Goal: Task Accomplishment & Management: Use online tool/utility

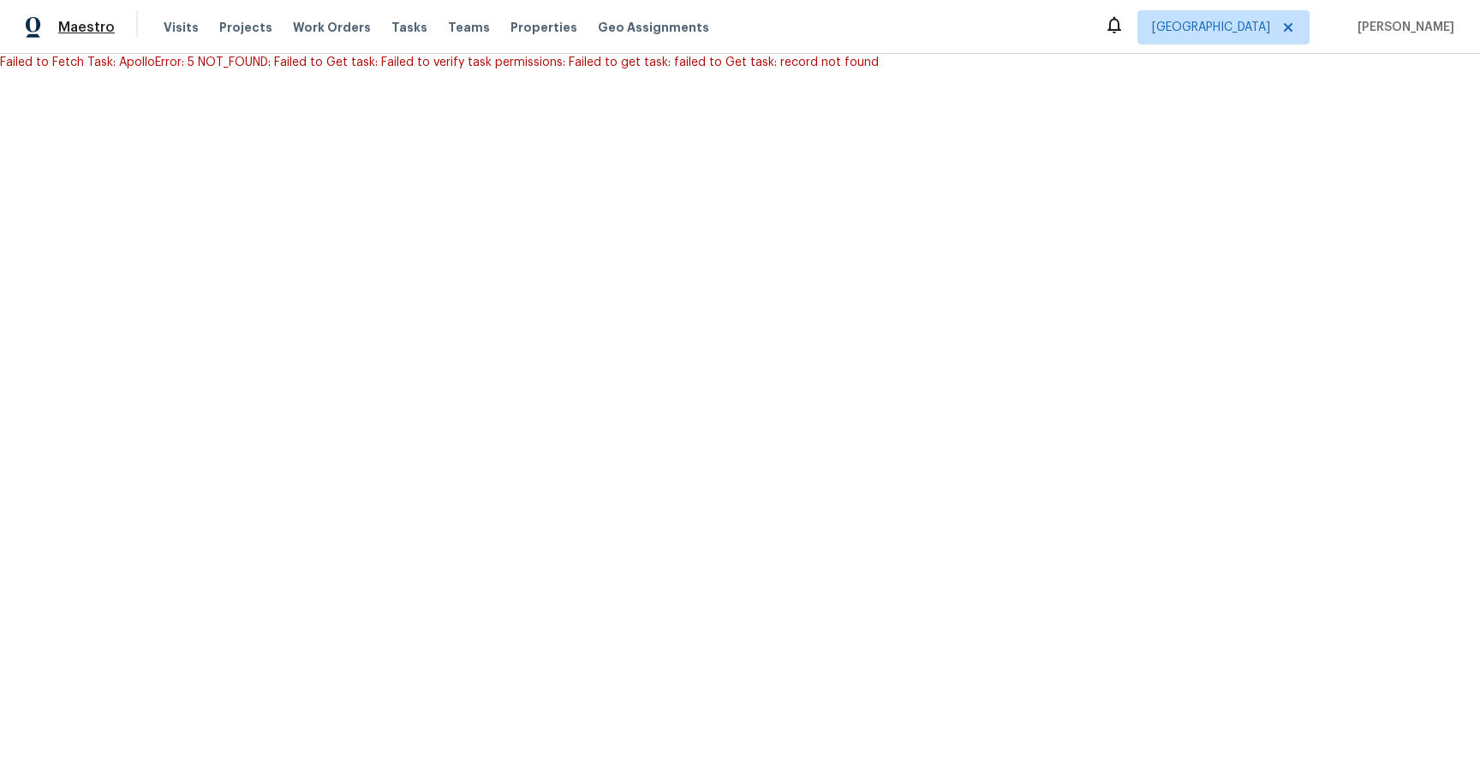
click at [94, 30] on span "Maestro" at bounding box center [86, 27] width 57 height 17
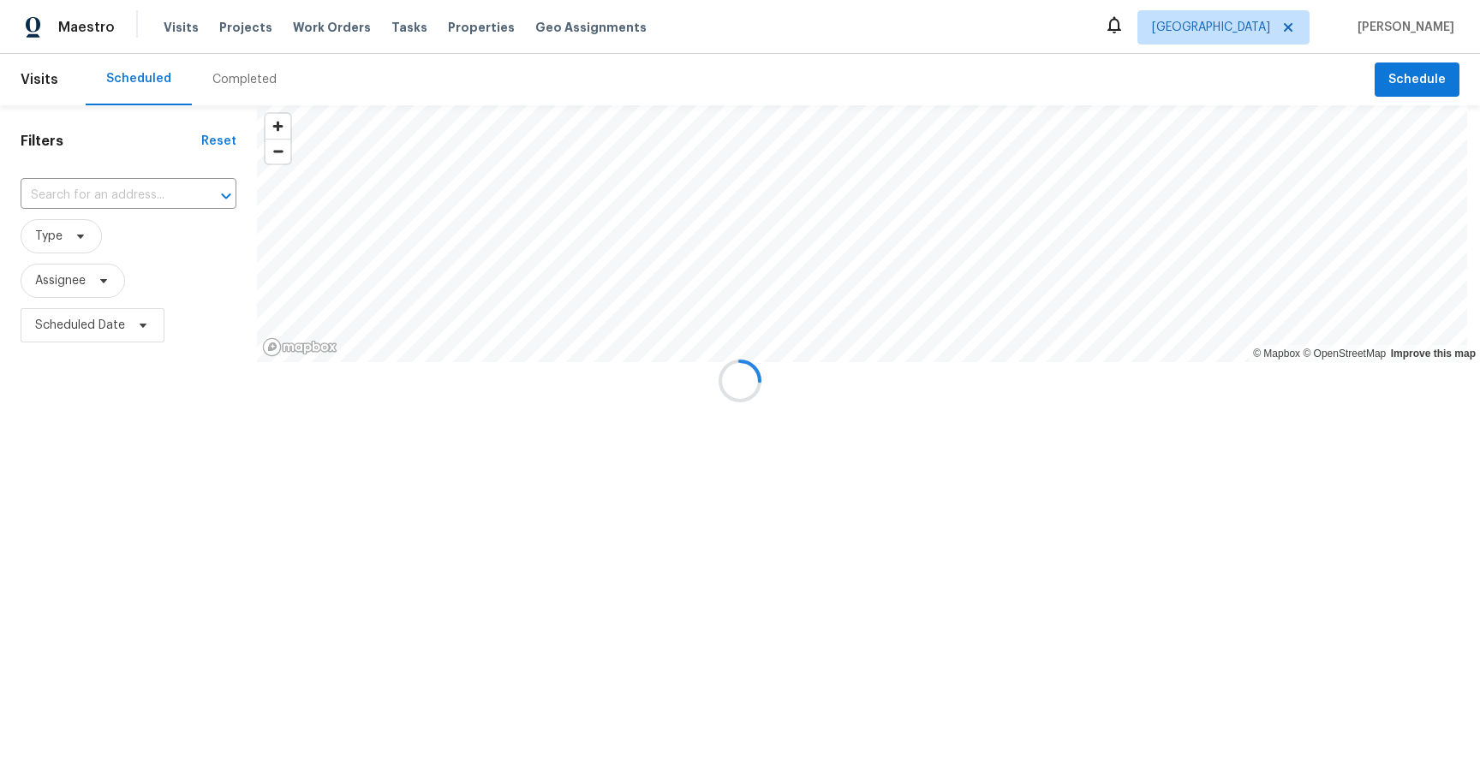
click at [118, 187] on div at bounding box center [740, 380] width 1480 height 761
click at [108, 189] on div at bounding box center [740, 380] width 1480 height 761
click at [98, 190] on div at bounding box center [740, 380] width 1480 height 761
click at [91, 190] on div at bounding box center [740, 380] width 1480 height 761
click at [86, 190] on div at bounding box center [740, 380] width 1480 height 761
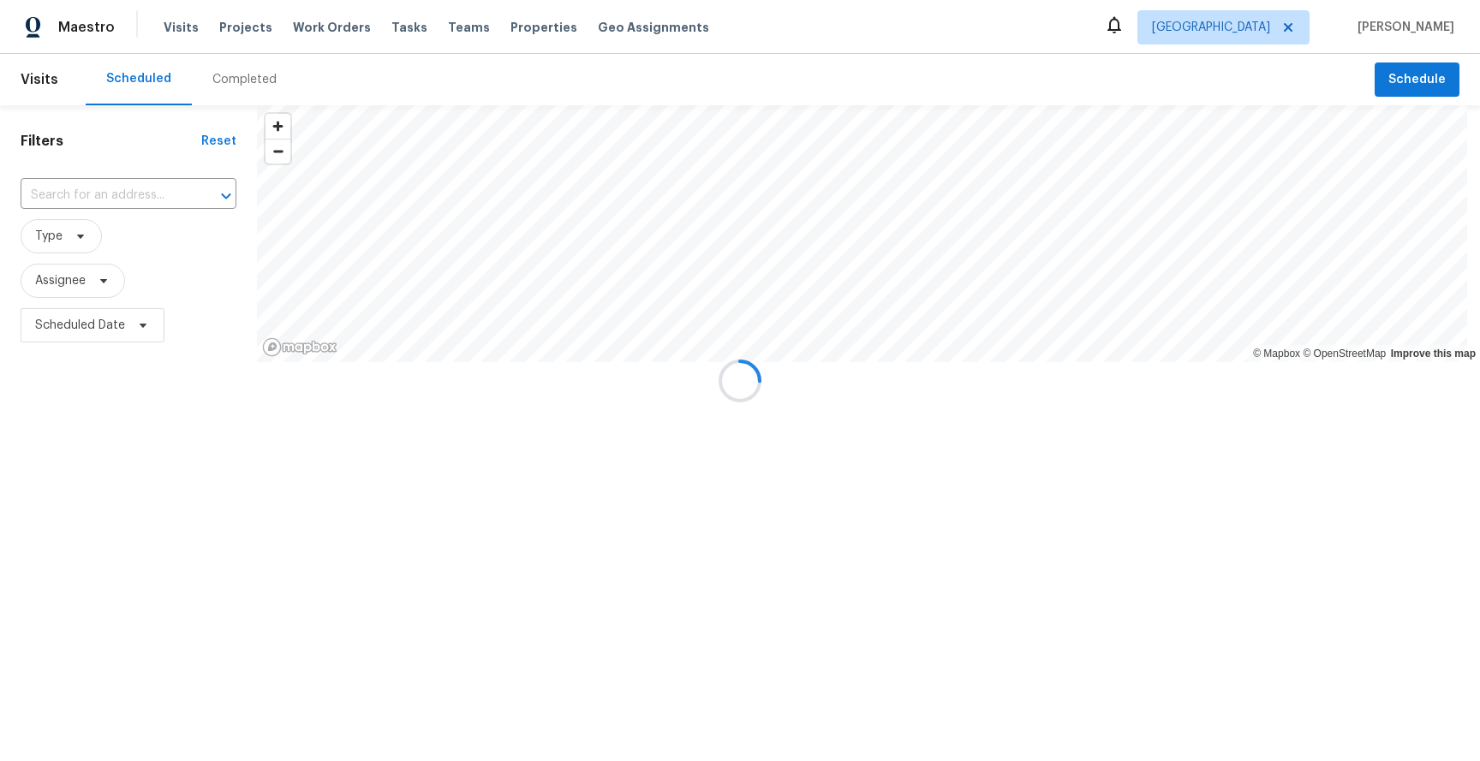
click at [87, 190] on div at bounding box center [740, 380] width 1480 height 761
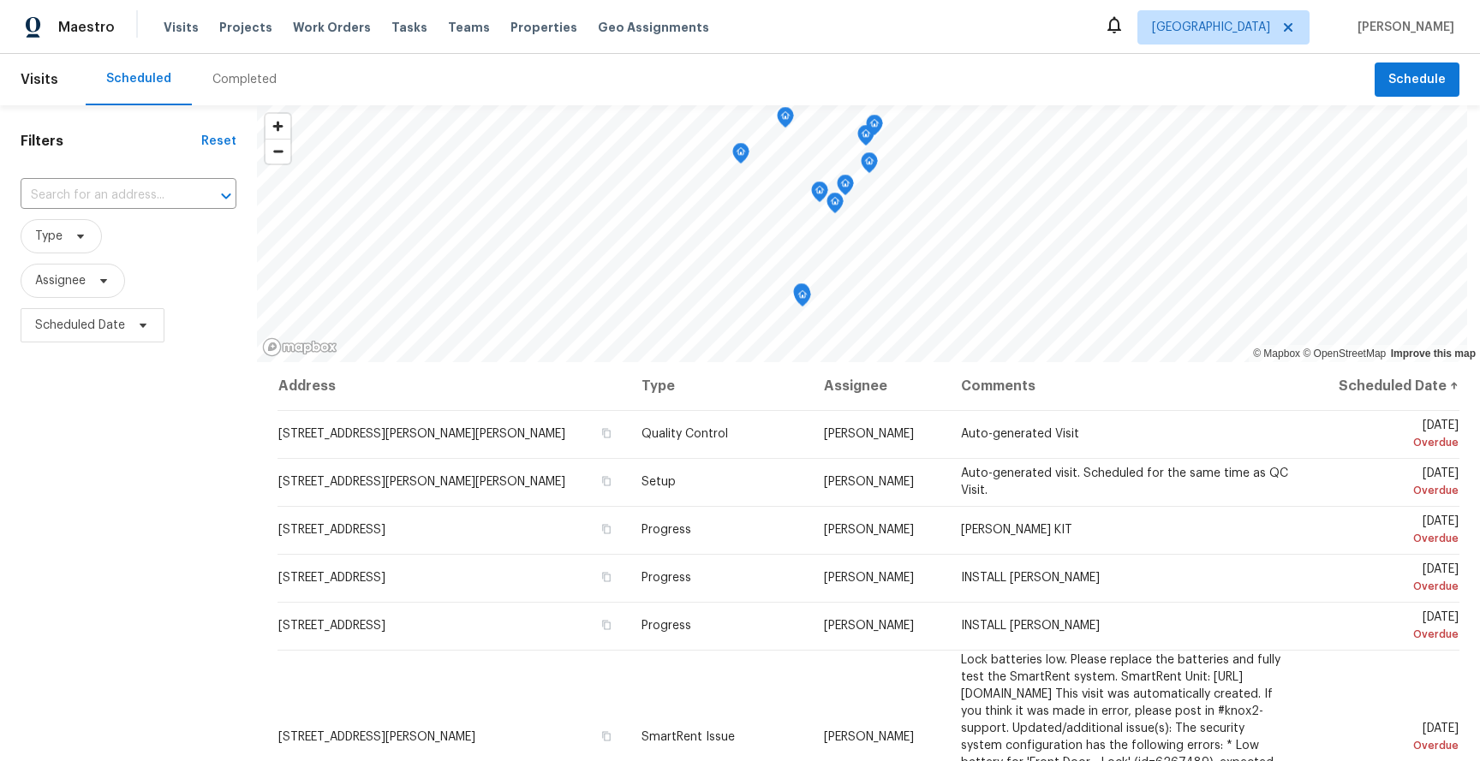
click at [87, 190] on input "text" at bounding box center [105, 195] width 168 height 27
paste input "2679 Curlew Rd,"
type input "2679 Curlew Rd"
click at [402, 30] on span "Tasks" at bounding box center [409, 27] width 36 height 12
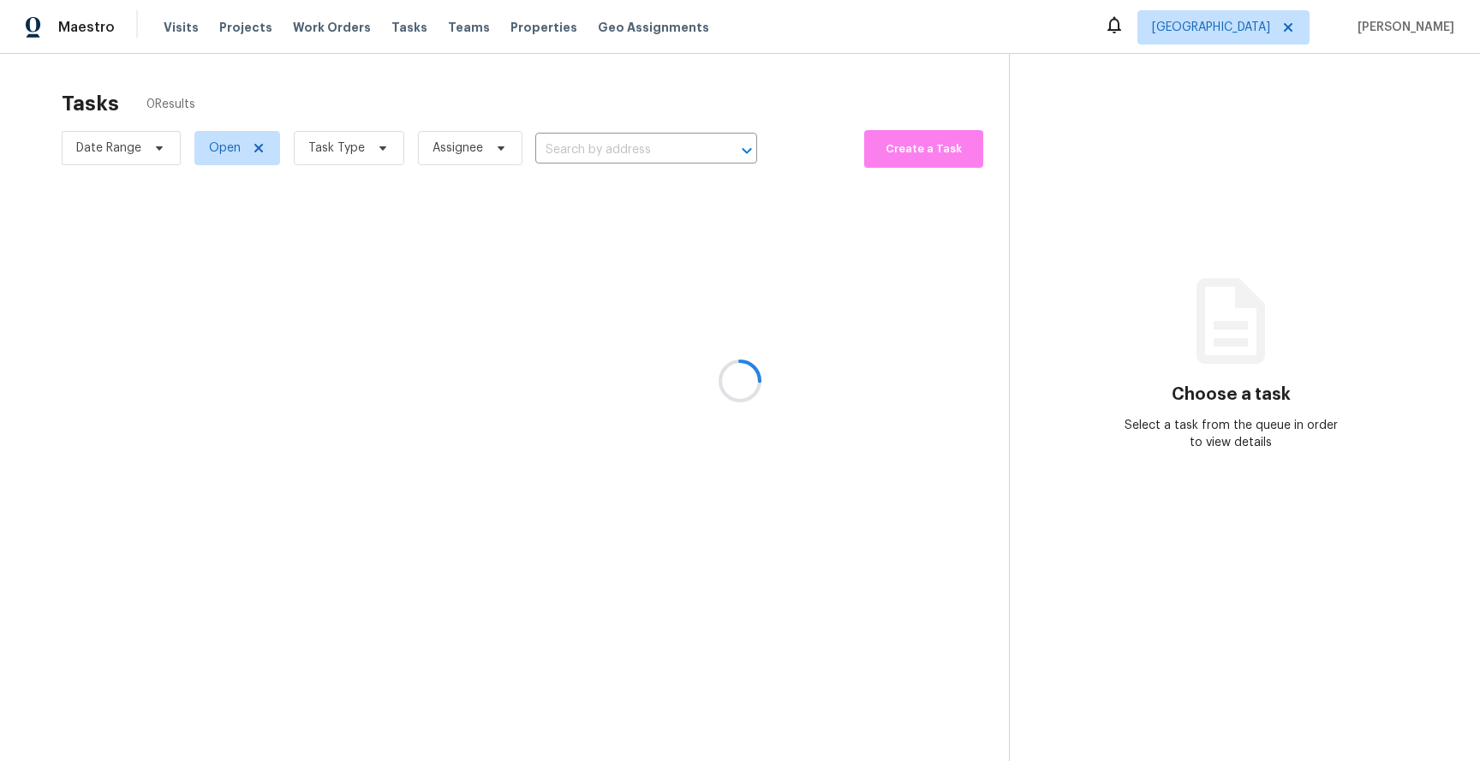
click at [585, 154] on div at bounding box center [740, 380] width 1480 height 761
click at [598, 214] on div "No tasks found" at bounding box center [518, 254] width 927 height 110
click at [354, 203] on div "No tasks found" at bounding box center [518, 254] width 927 height 110
click at [420, 271] on div "No tasks found" at bounding box center [518, 254] width 927 height 110
click at [361, 153] on span "Task Type" at bounding box center [336, 148] width 57 height 17
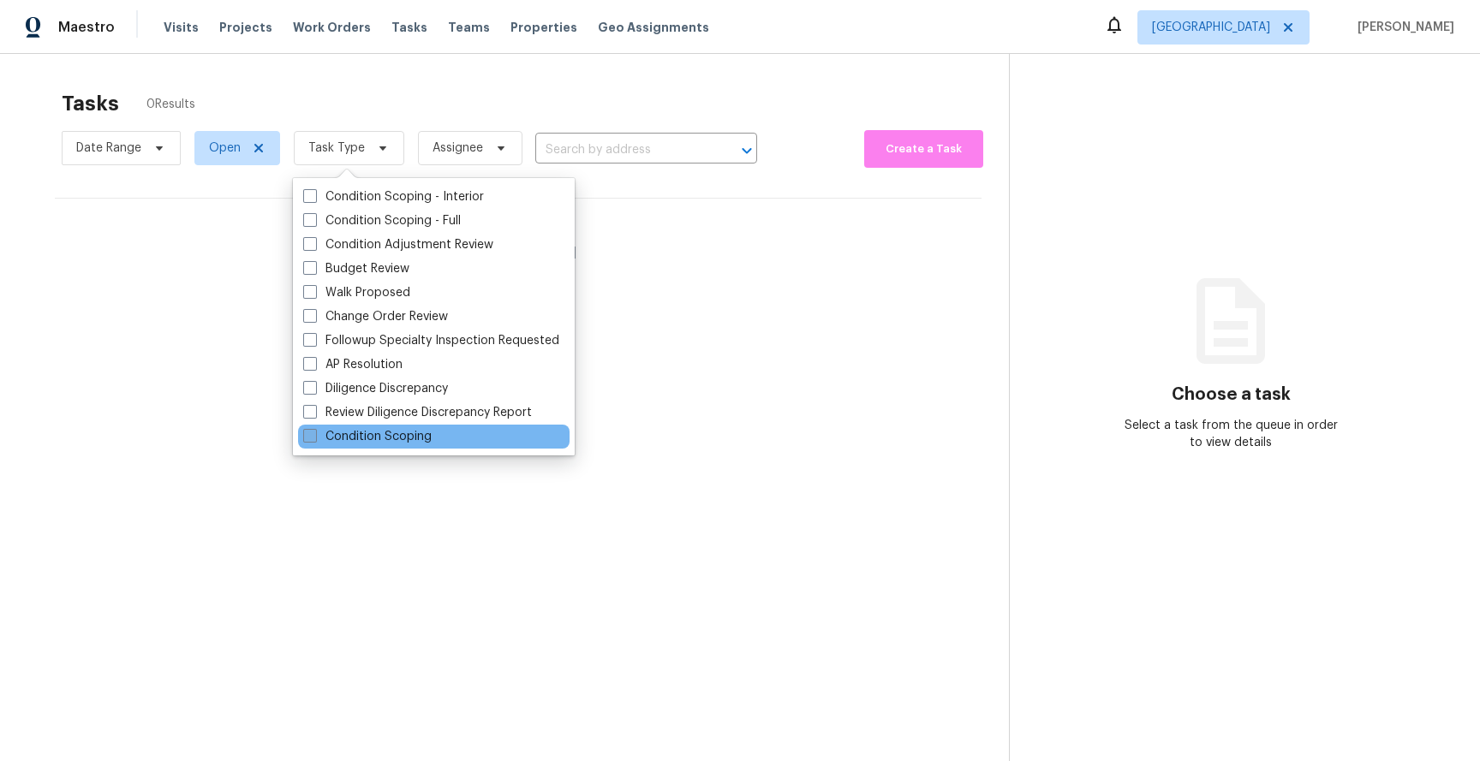
click at [313, 443] on span at bounding box center [310, 436] width 14 height 14
click at [313, 439] on input "Condition Scoping" at bounding box center [308, 433] width 11 height 11
checkbox input "true"
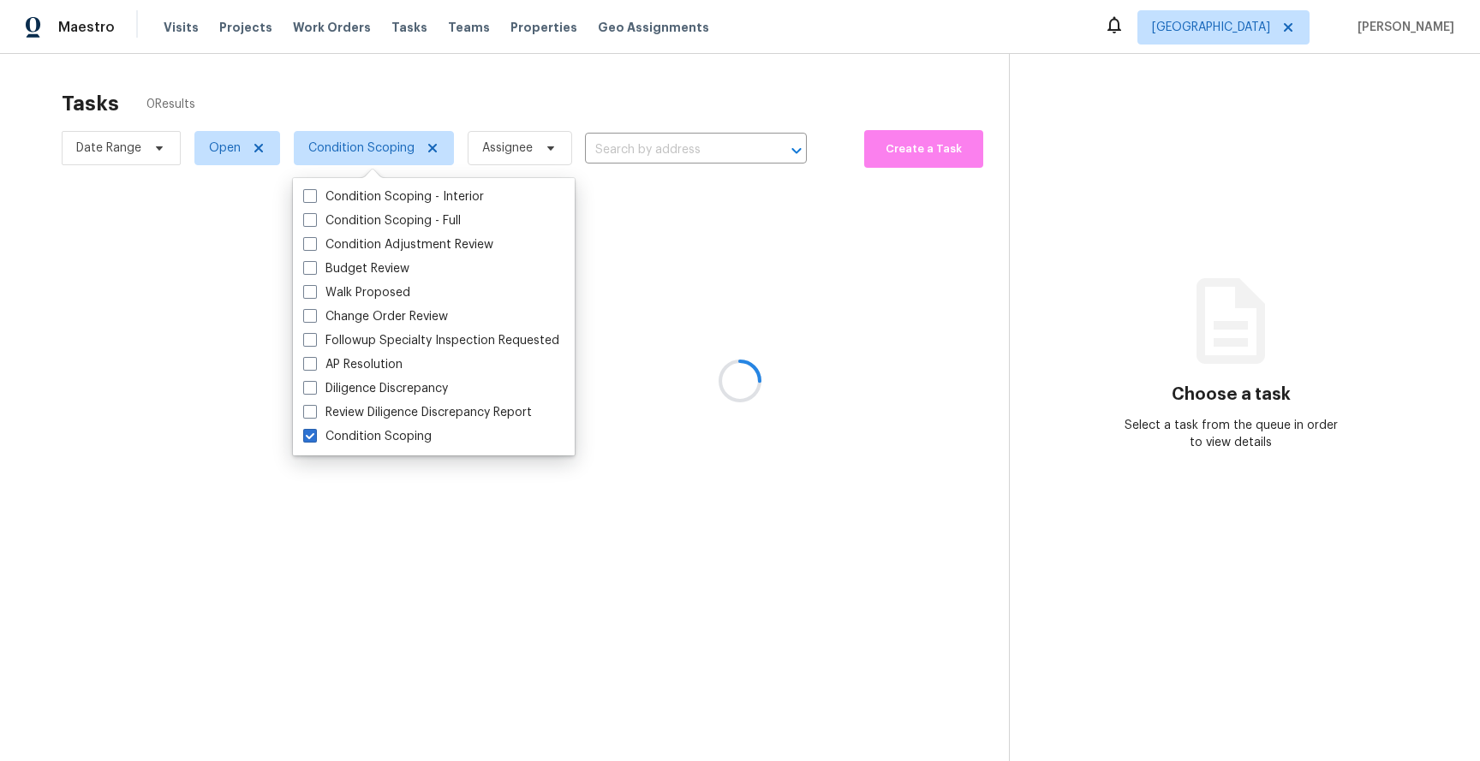
click at [746, 245] on div at bounding box center [740, 380] width 1480 height 761
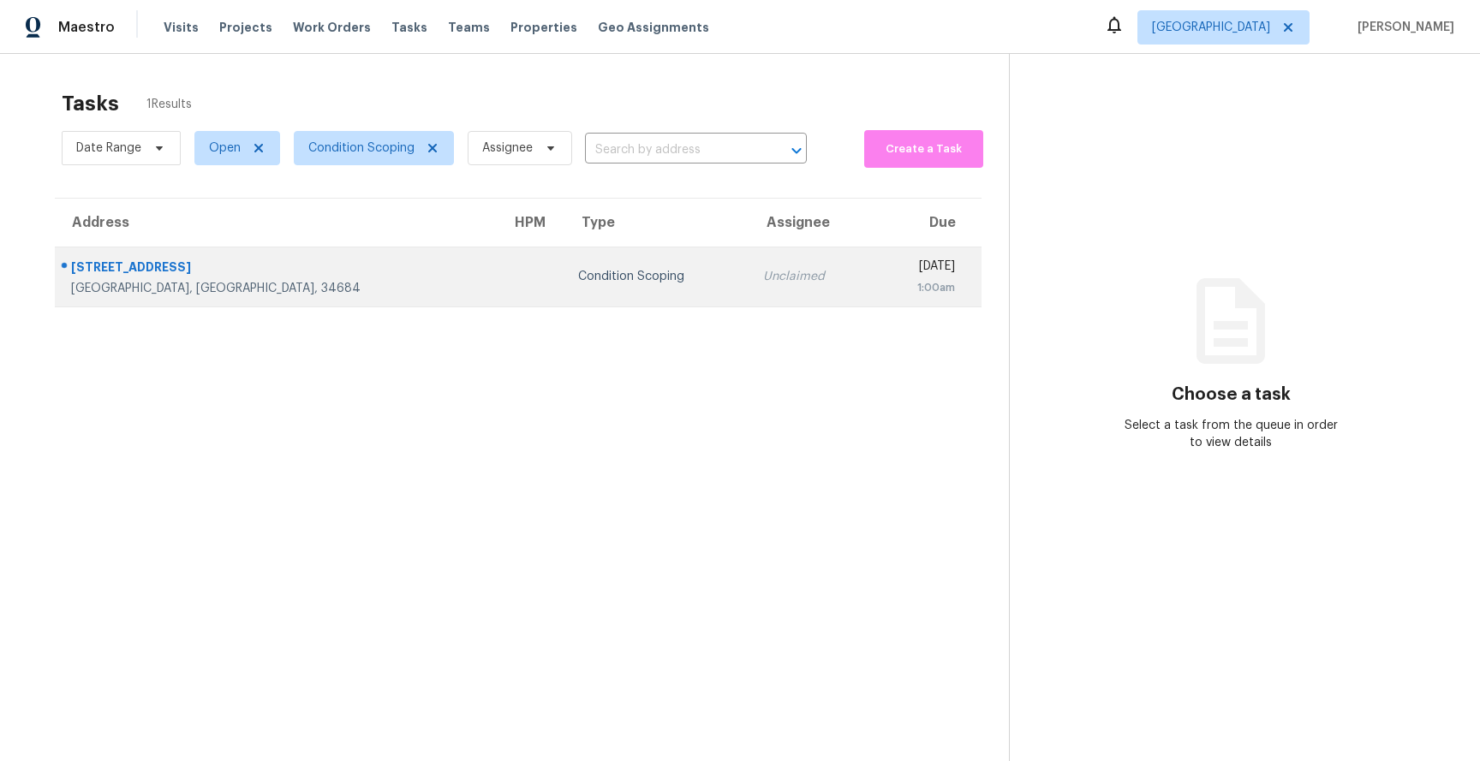
click at [141, 267] on div "2679 Curlew Rd" at bounding box center [277, 269] width 413 height 21
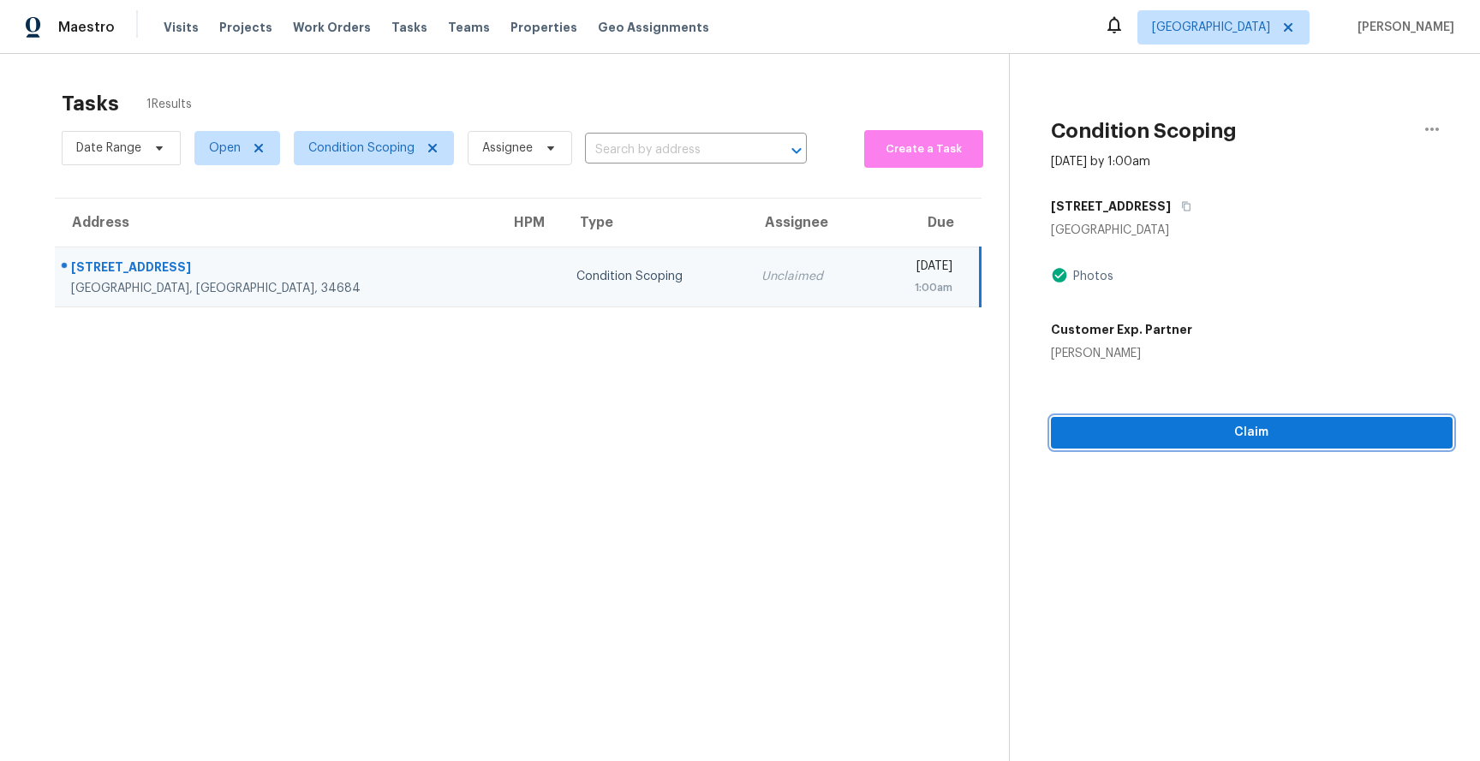
click at [1200, 430] on span "Claim" at bounding box center [1251, 432] width 374 height 21
click at [1210, 422] on span "Claim" at bounding box center [1251, 432] width 374 height 21
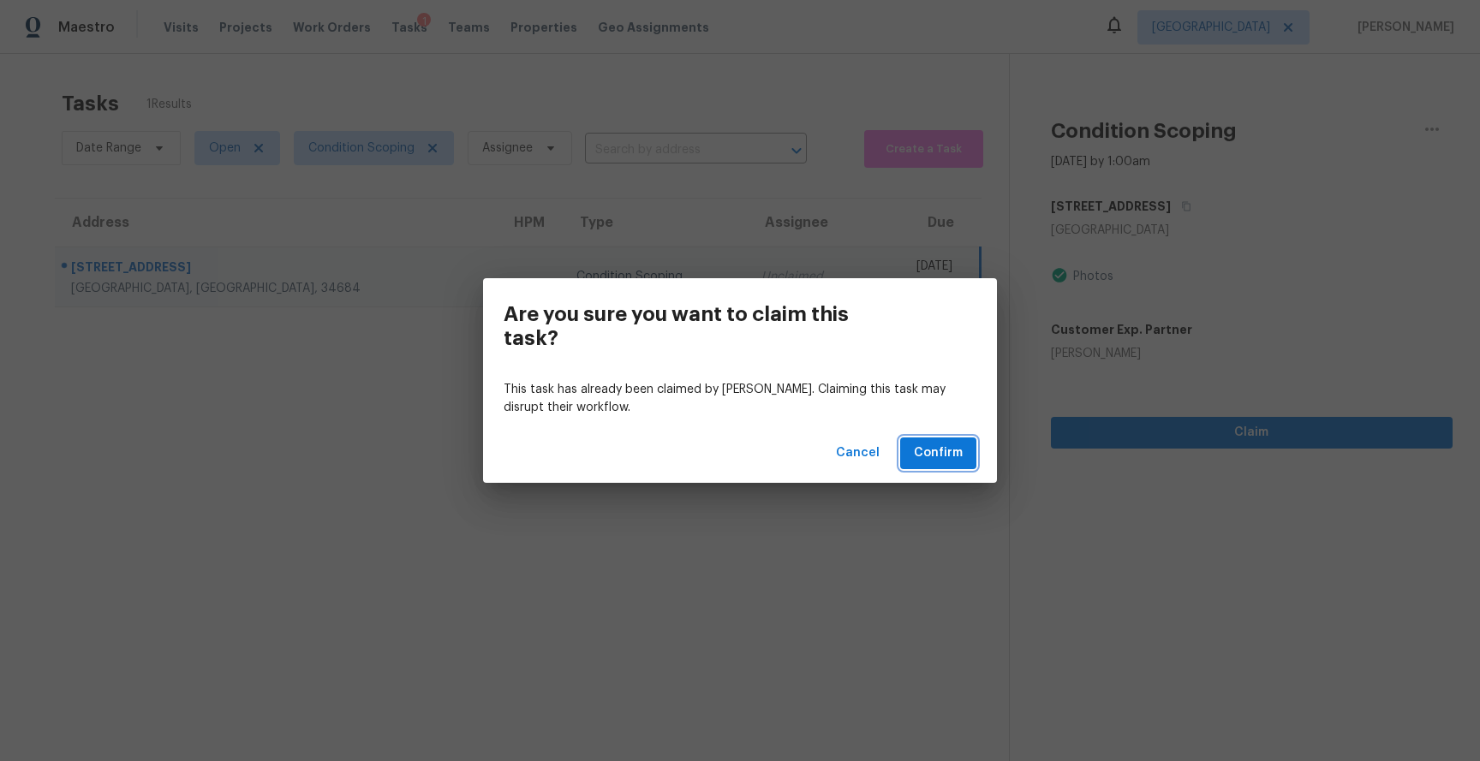
click at [950, 455] on span "Confirm" at bounding box center [938, 453] width 49 height 21
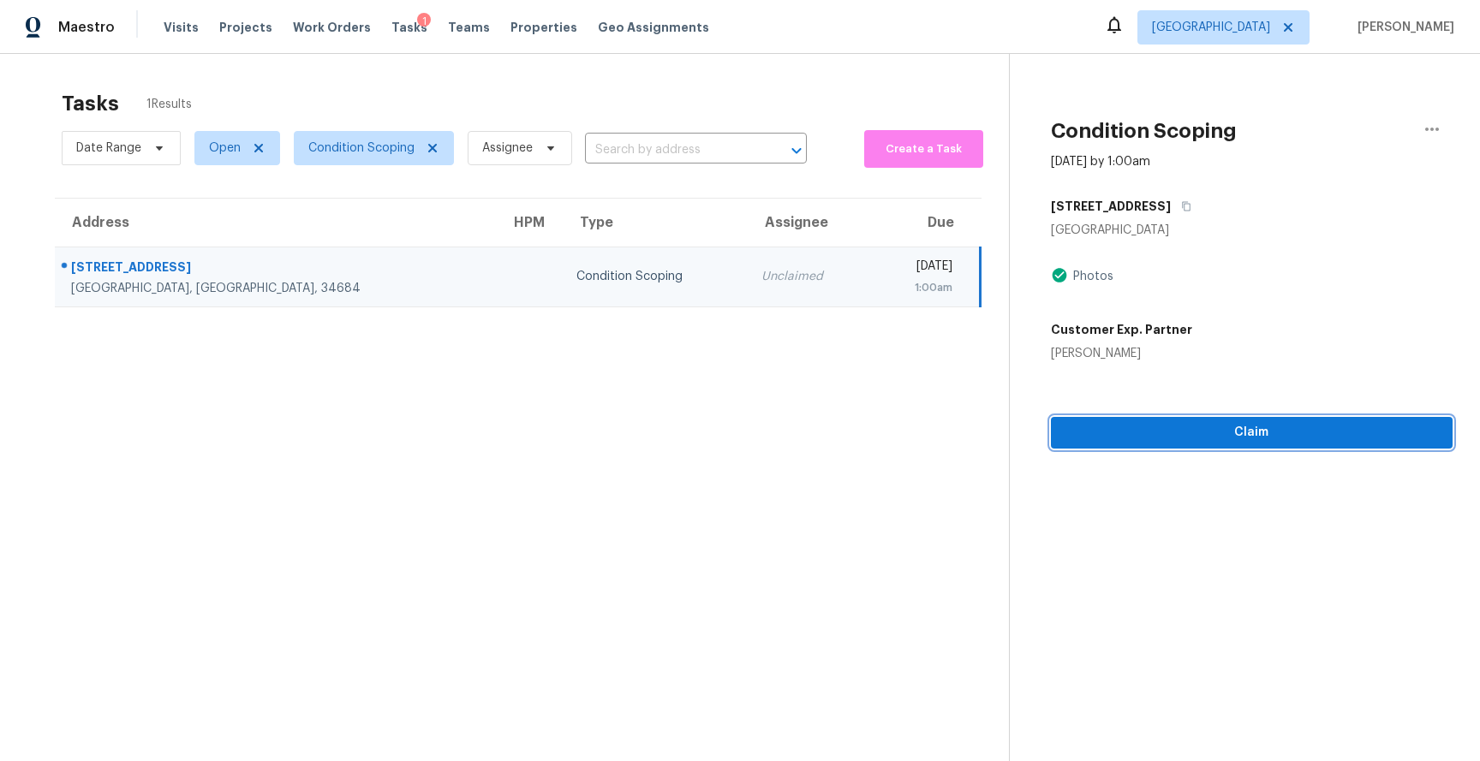
click at [1131, 443] on button "Claim" at bounding box center [1252, 433] width 402 height 32
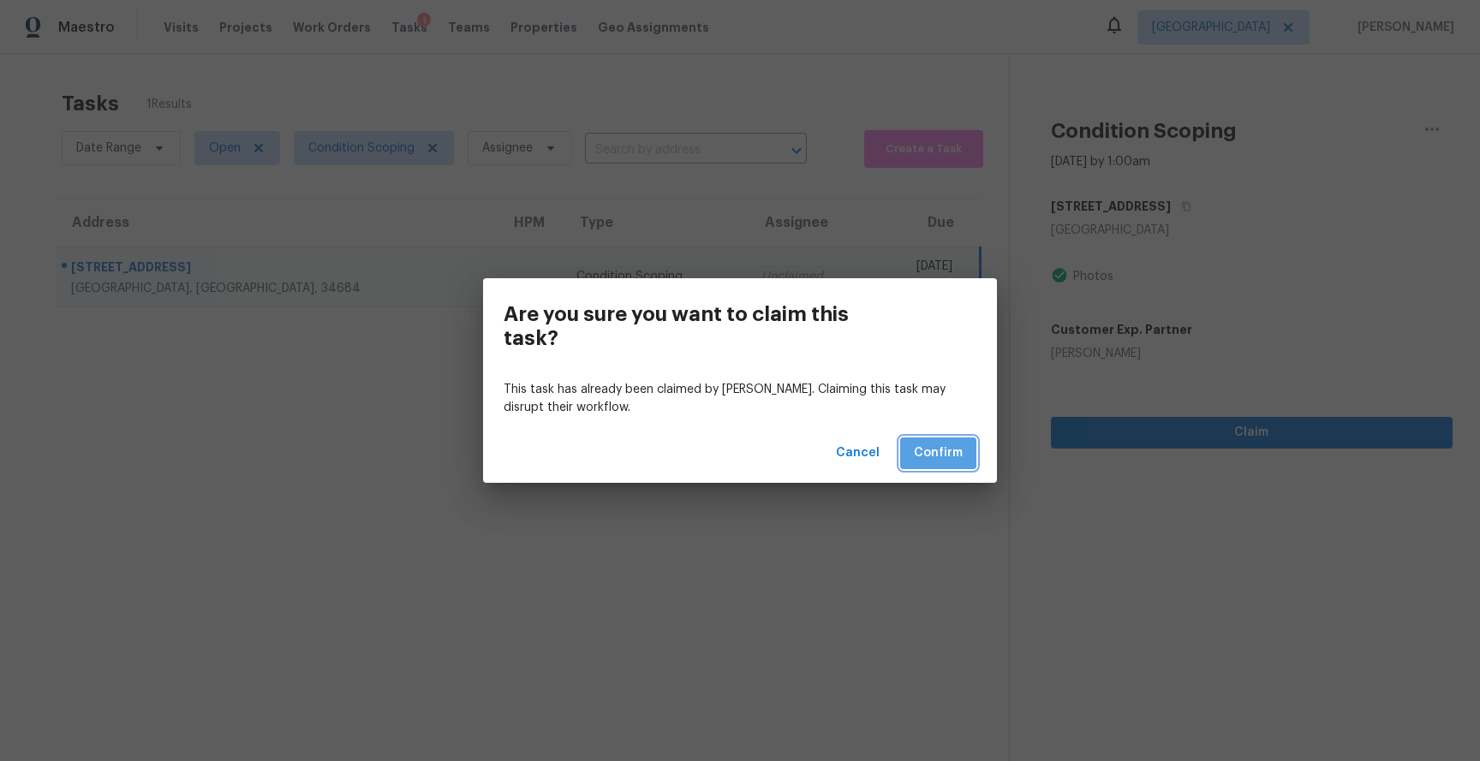
click at [943, 459] on span "Confirm" at bounding box center [938, 453] width 49 height 21
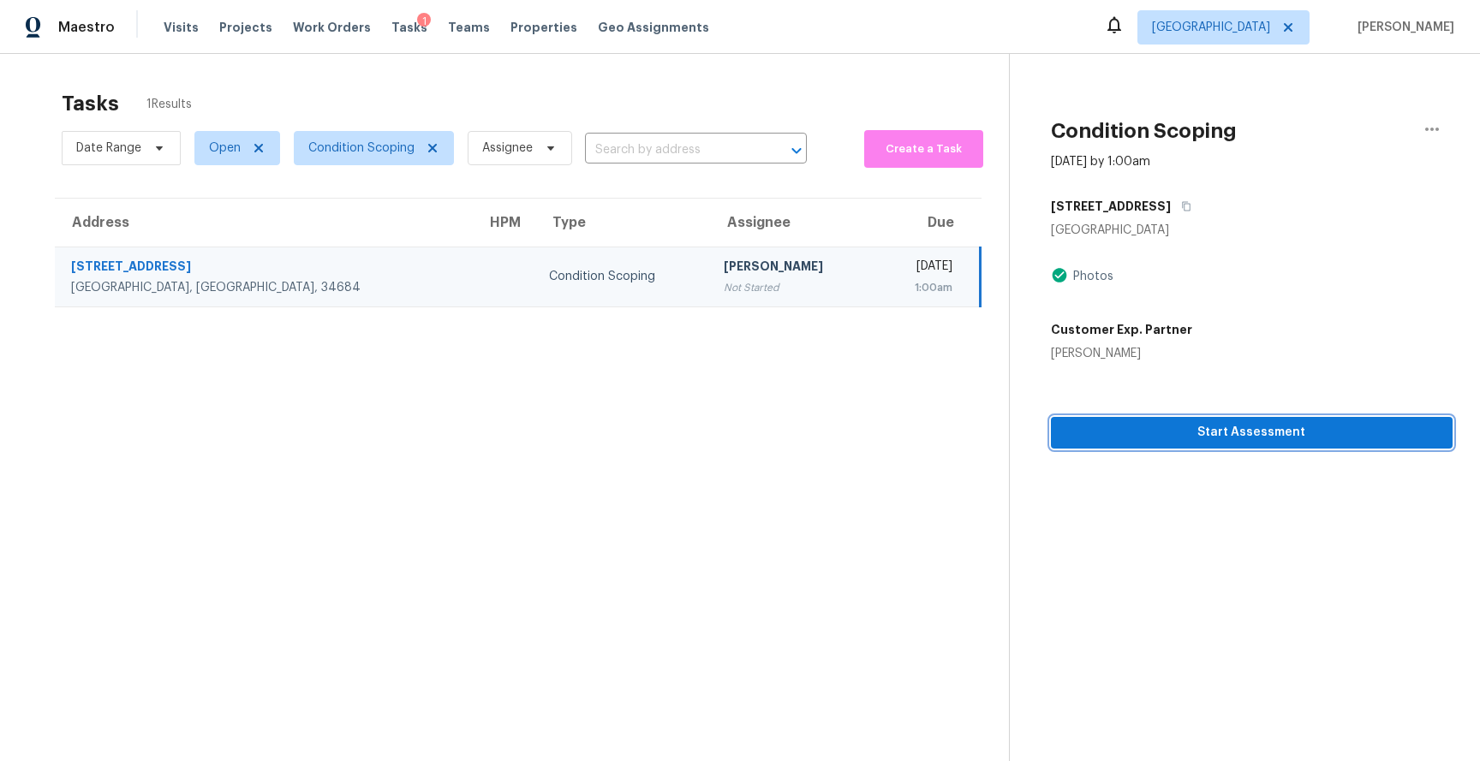
click at [1186, 435] on span "Start Assessment" at bounding box center [1251, 432] width 374 height 21
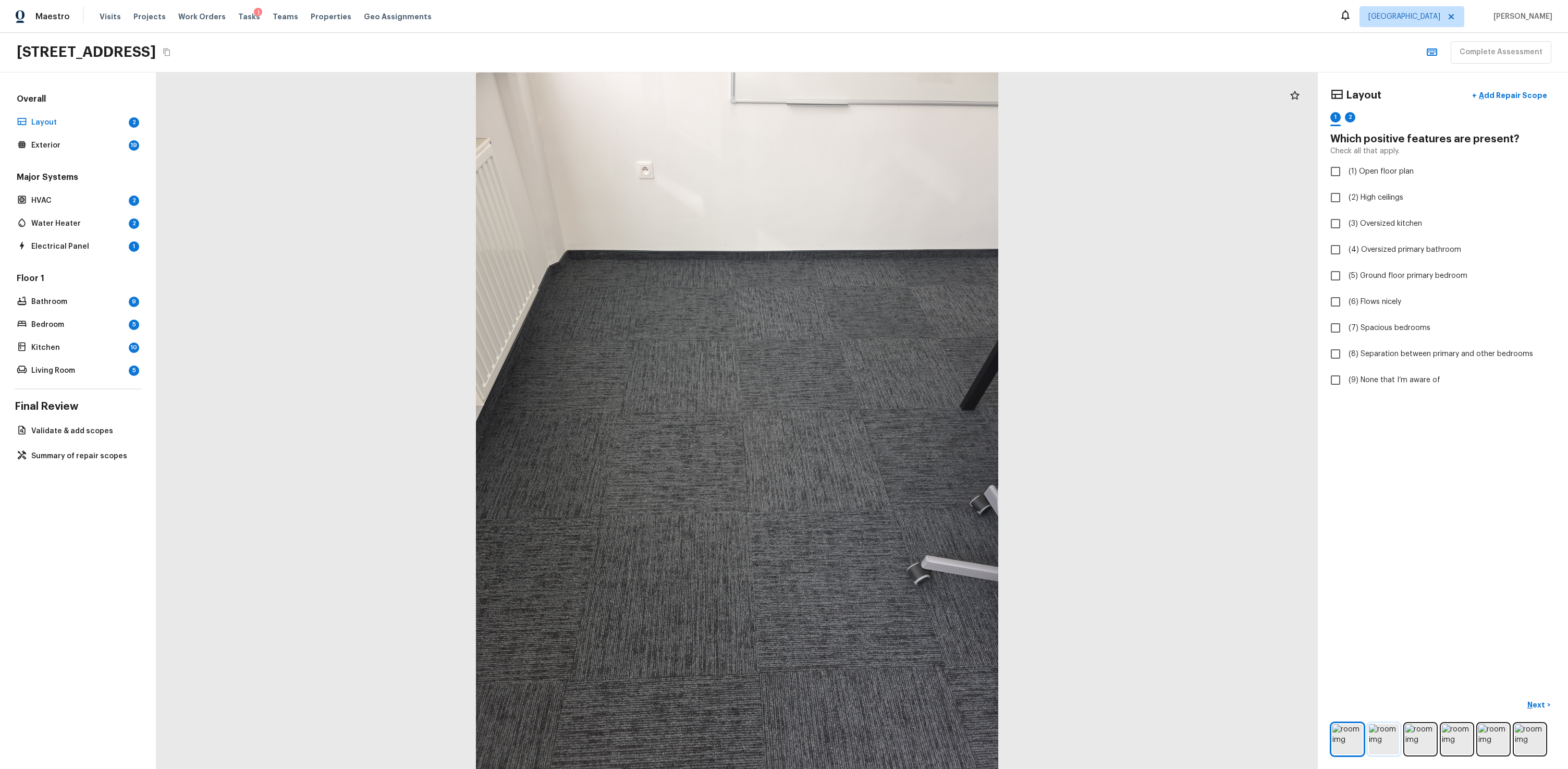
click at [900, 463] on img at bounding box center [1384, 740] width 30 height 30
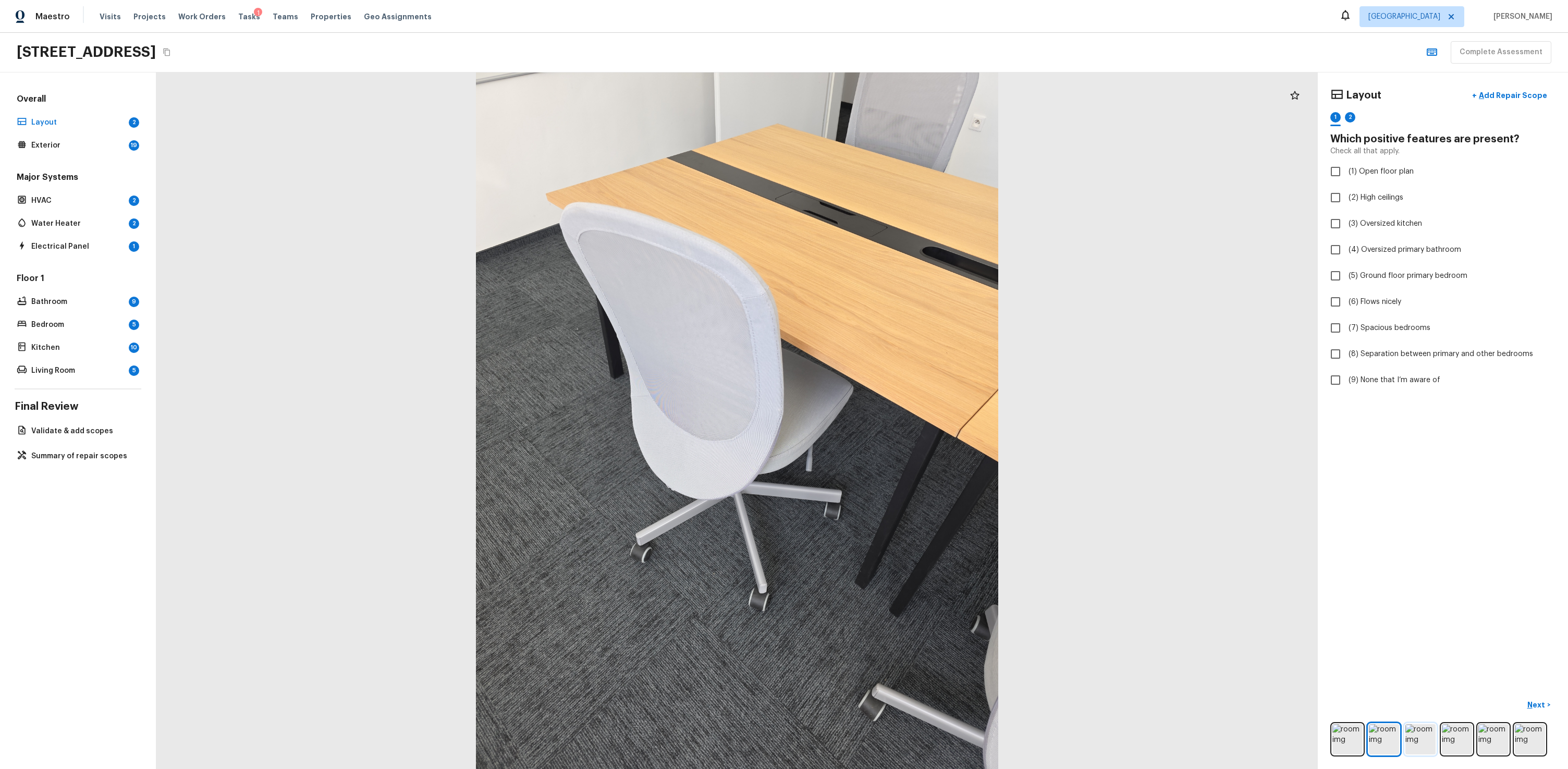
click at [900, 463] on img at bounding box center [1421, 740] width 30 height 30
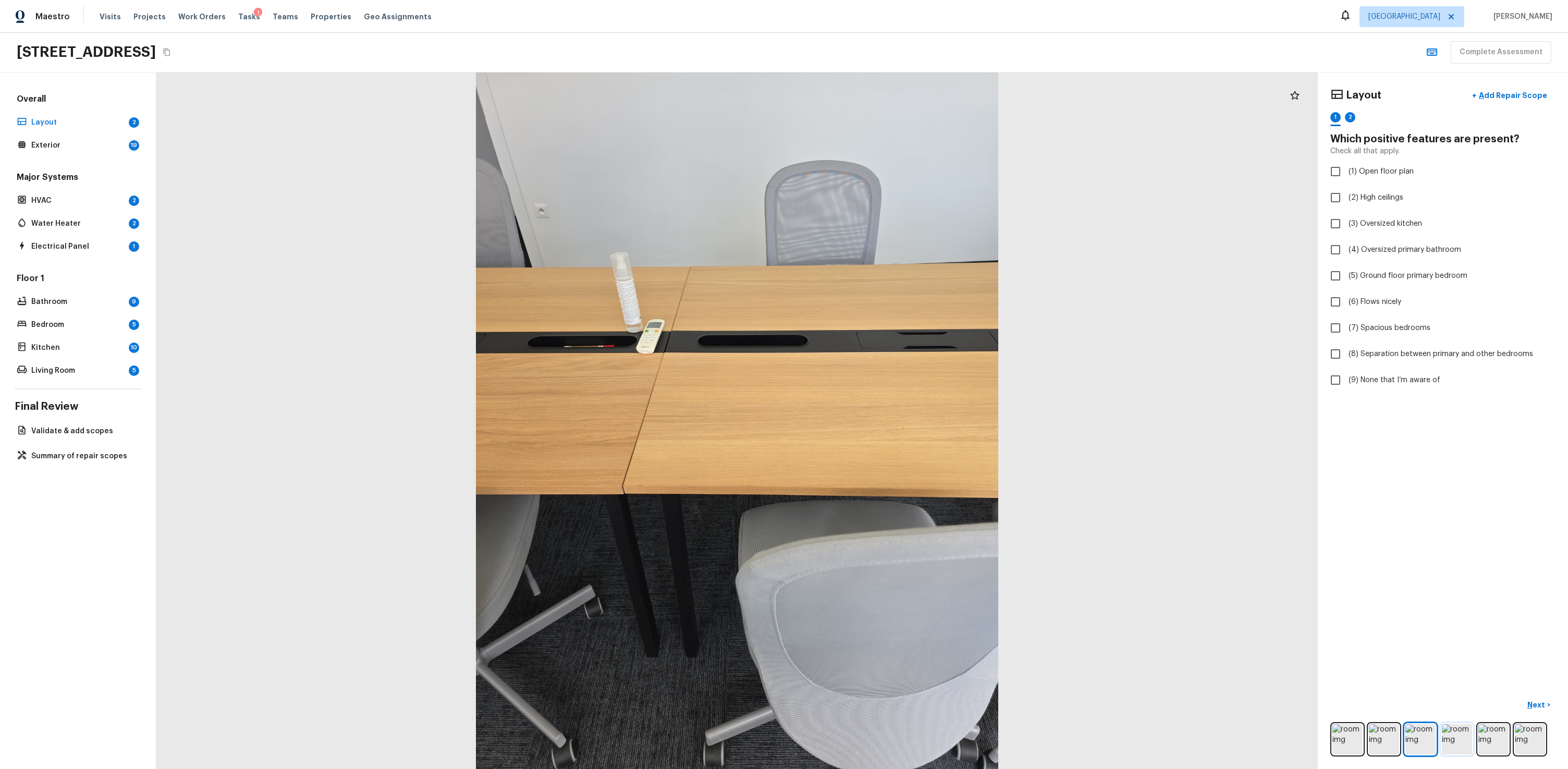
click at [900, 463] on img at bounding box center [1457, 740] width 30 height 30
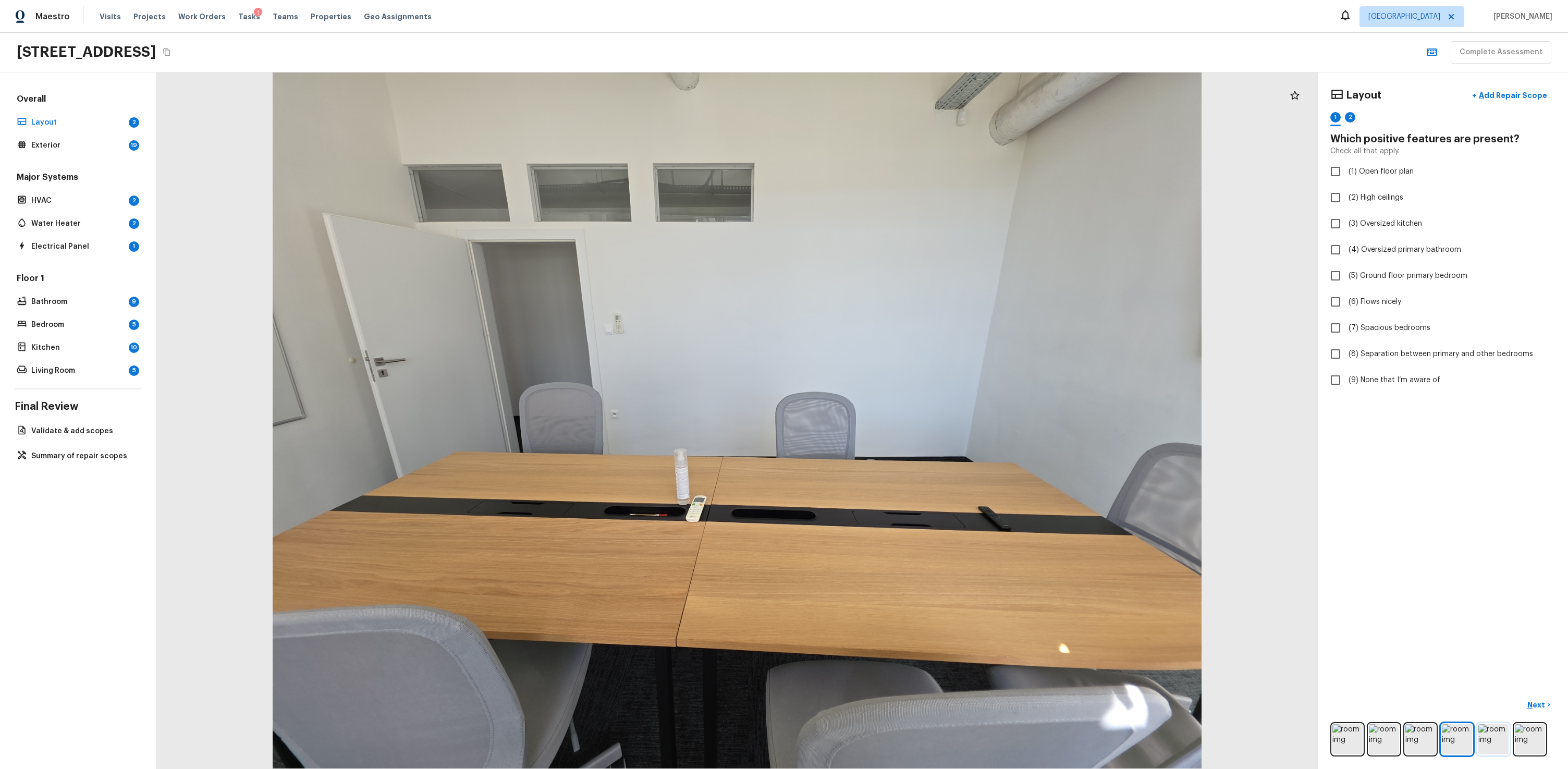
click at [900, 463] on img at bounding box center [1494, 740] width 30 height 30
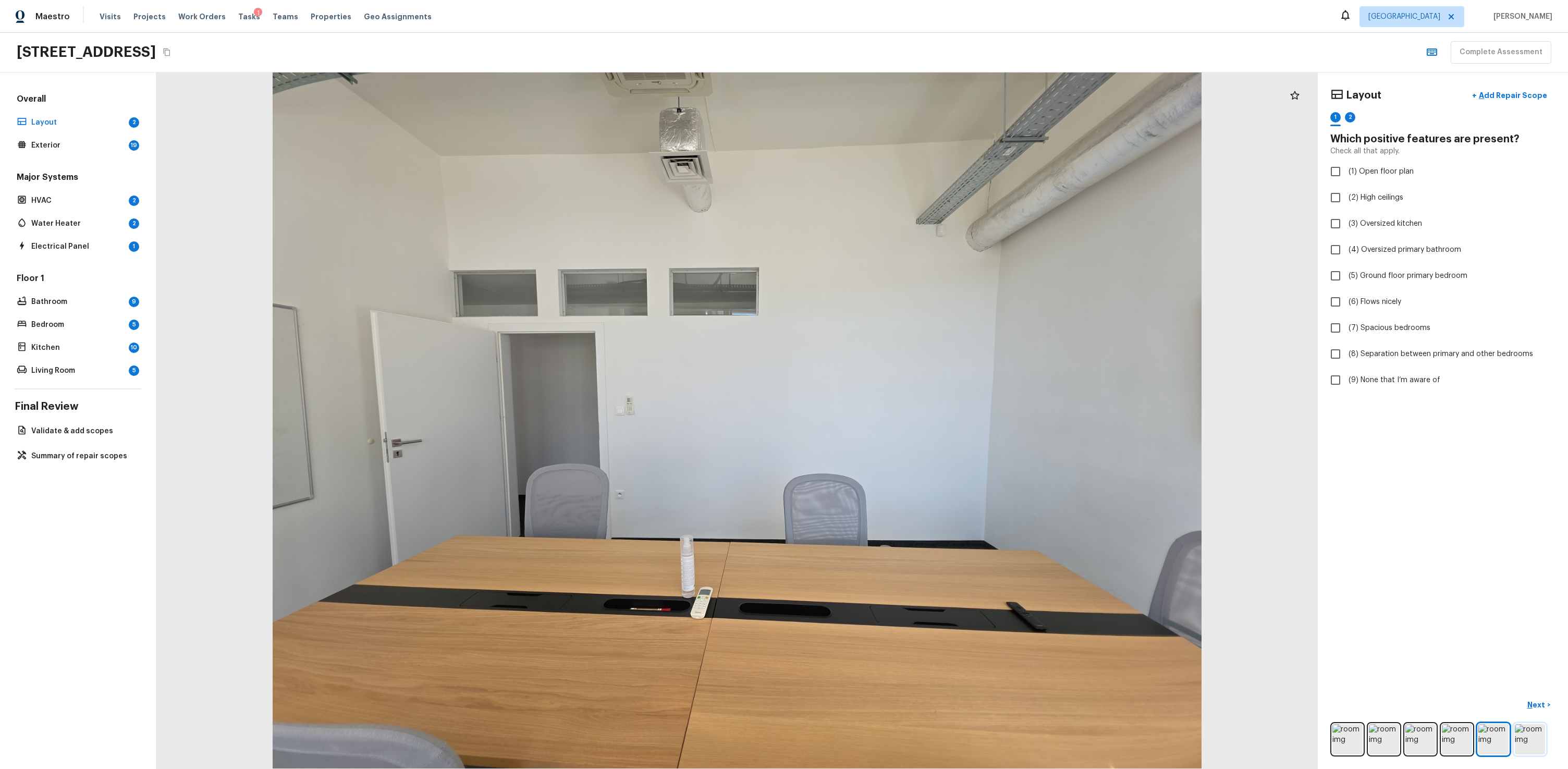
click at [900, 463] on img at bounding box center [1530, 740] width 30 height 30
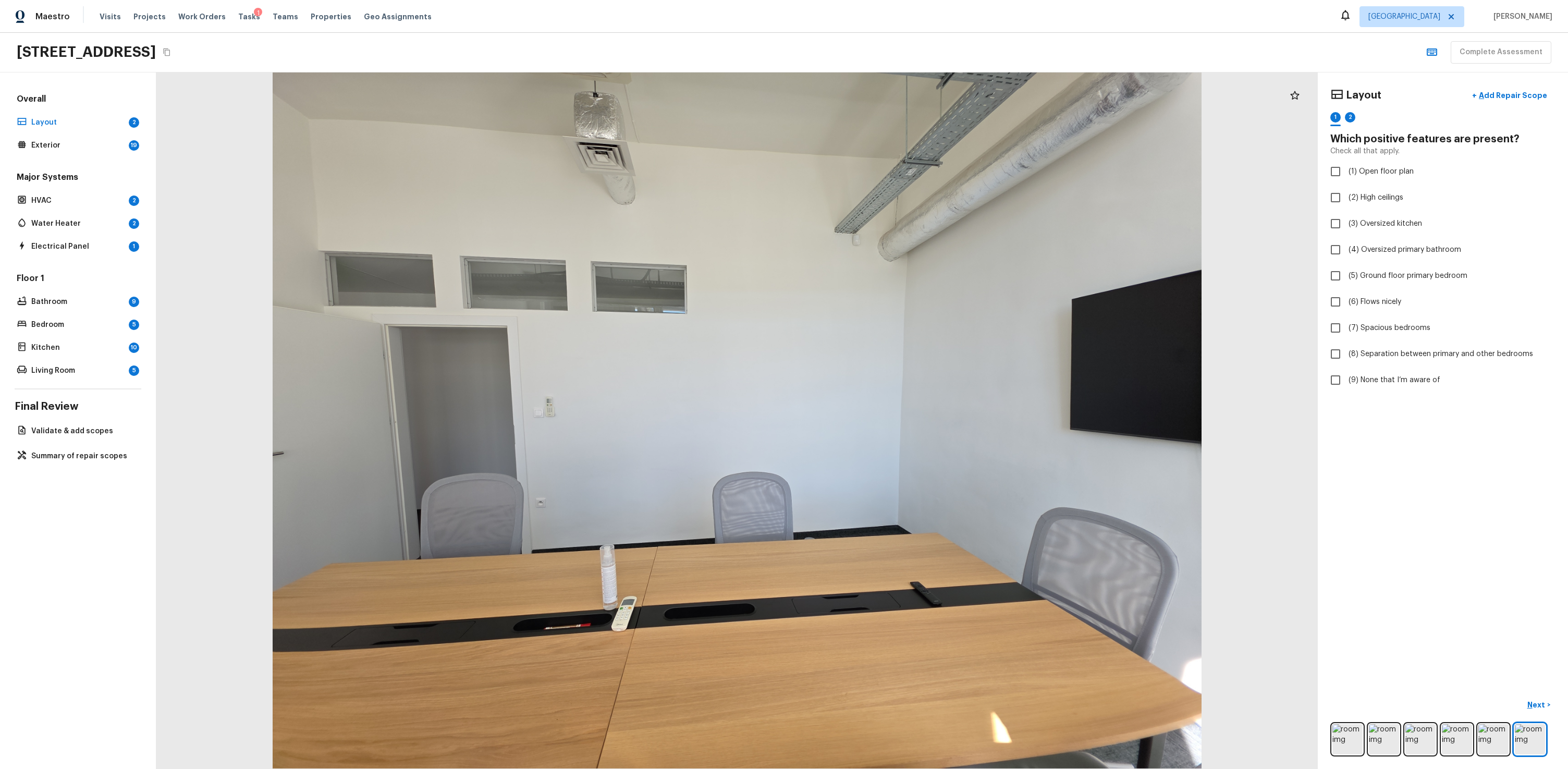
click at [900, 463] on div at bounding box center [737, 421] width 1161 height 697
click at [900, 365] on div at bounding box center [737, 421] width 1161 height 697
click at [228, 290] on div at bounding box center [737, 421] width 1161 height 697
click at [53, 144] on p "Exterior" at bounding box center [77, 145] width 93 height 10
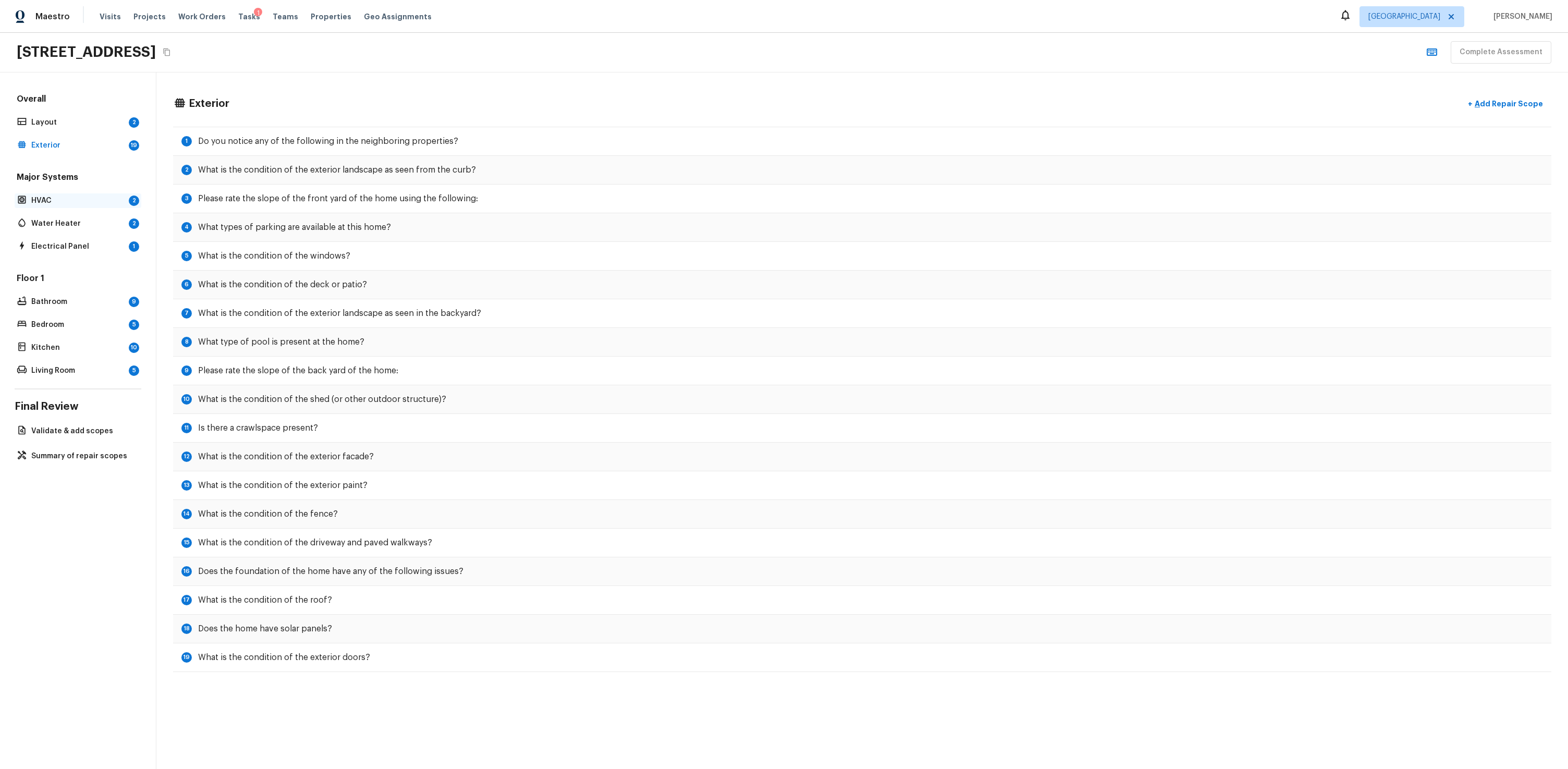
click at [55, 198] on p "HVAC" at bounding box center [77, 200] width 93 height 10
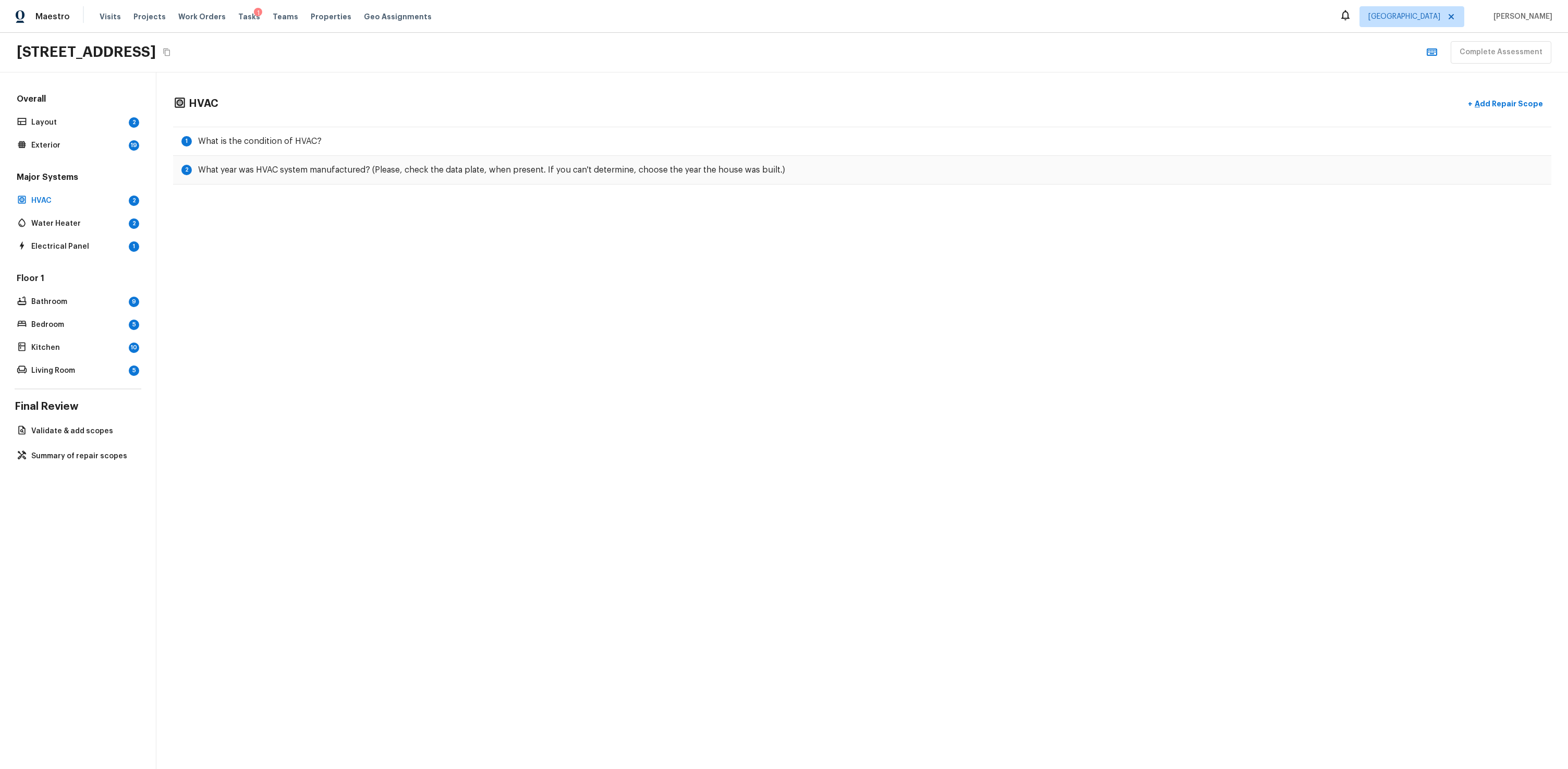
click at [256, 256] on div "HVAC + Add Repair Scope 1 What is the condition of HVAC? 2 What year was HVAC s…" at bounding box center [862, 421] width 1412 height 697
click at [256, 256] on div "HVAC + Add Repair Scope 1 What is the condition of HVAC? 2 What year was HVAC s…" at bounding box center [862, 421] width 1412 height 697
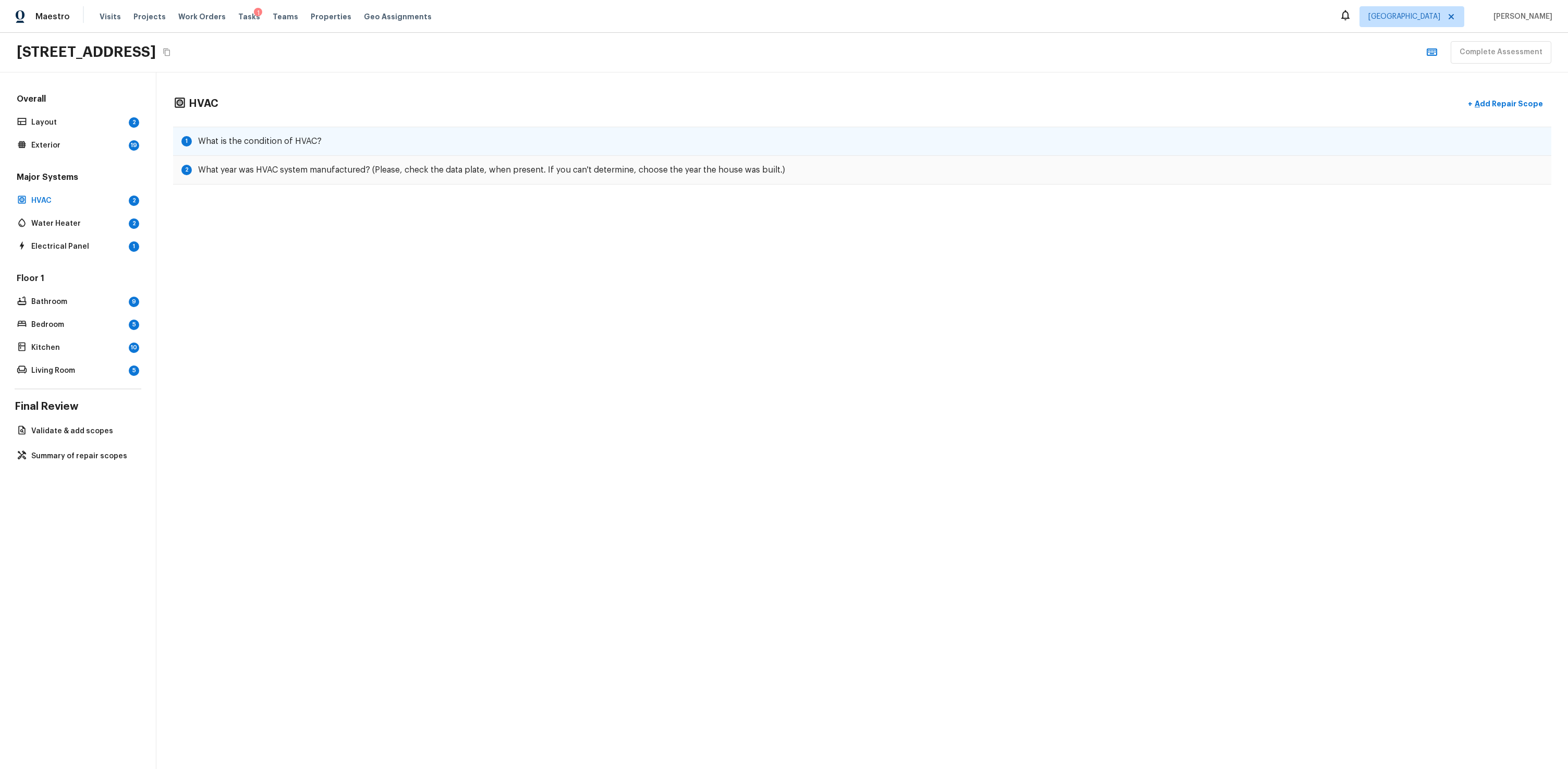
click at [248, 141] on h5 "What is the condition of HVAC?" at bounding box center [259, 141] width 124 height 12
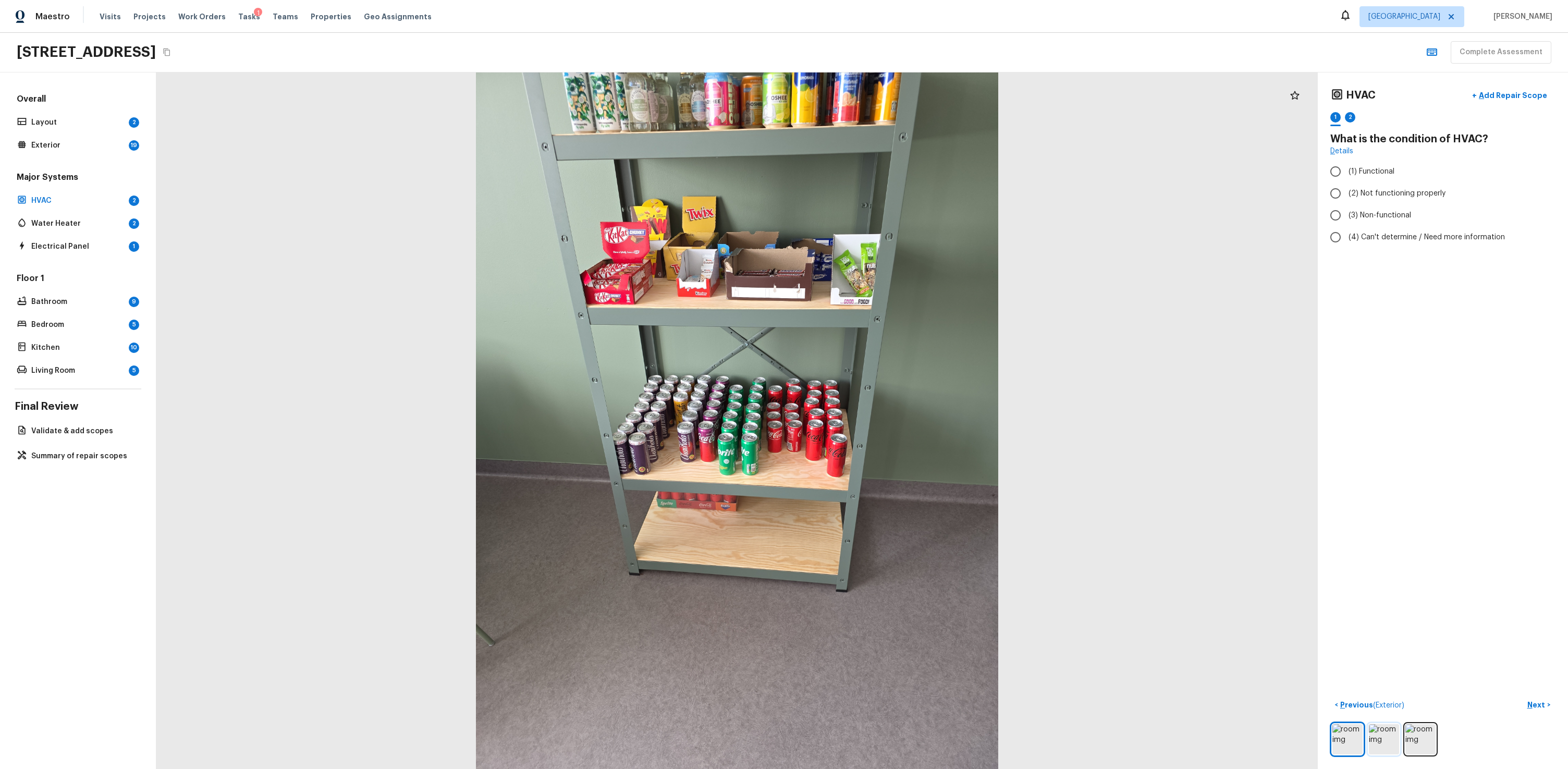
click at [900, 463] on img at bounding box center [1384, 740] width 30 height 30
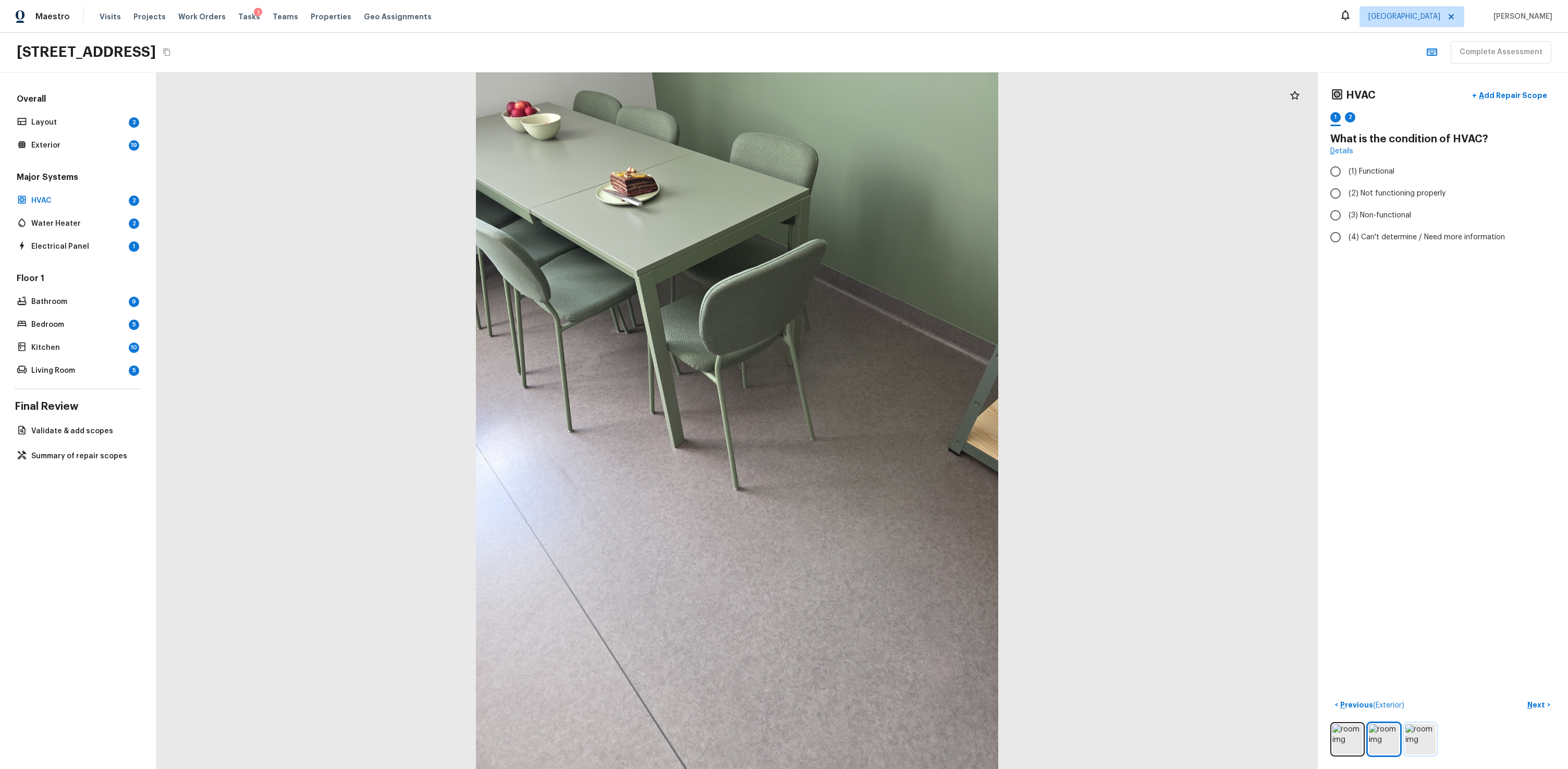
click at [900, 463] on img at bounding box center [1421, 740] width 30 height 30
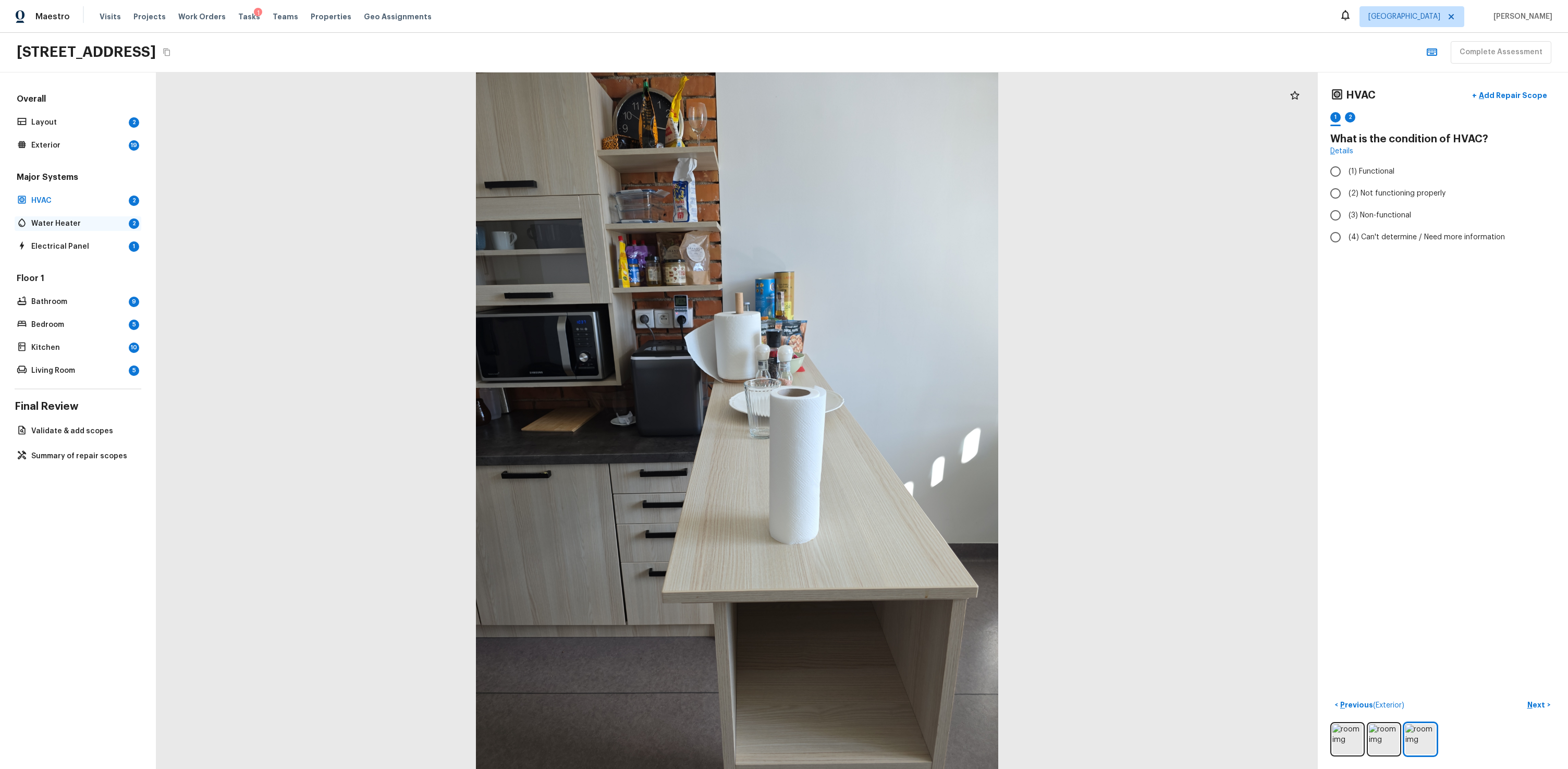
click at [51, 223] on p "Water Heater" at bounding box center [77, 223] width 93 height 10
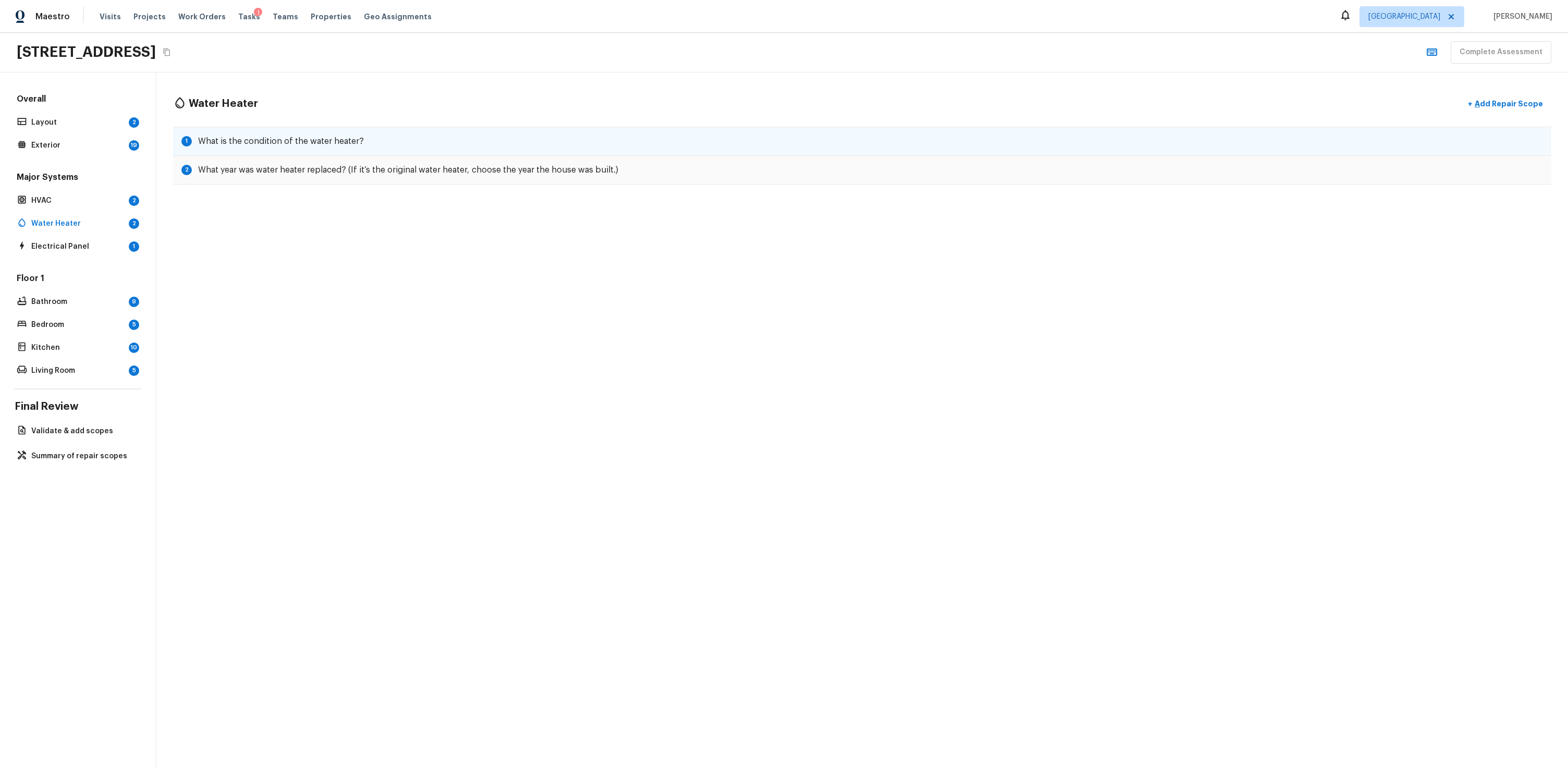
click at [332, 136] on h5 "What is the condition of the water heater?" at bounding box center [281, 141] width 166 height 12
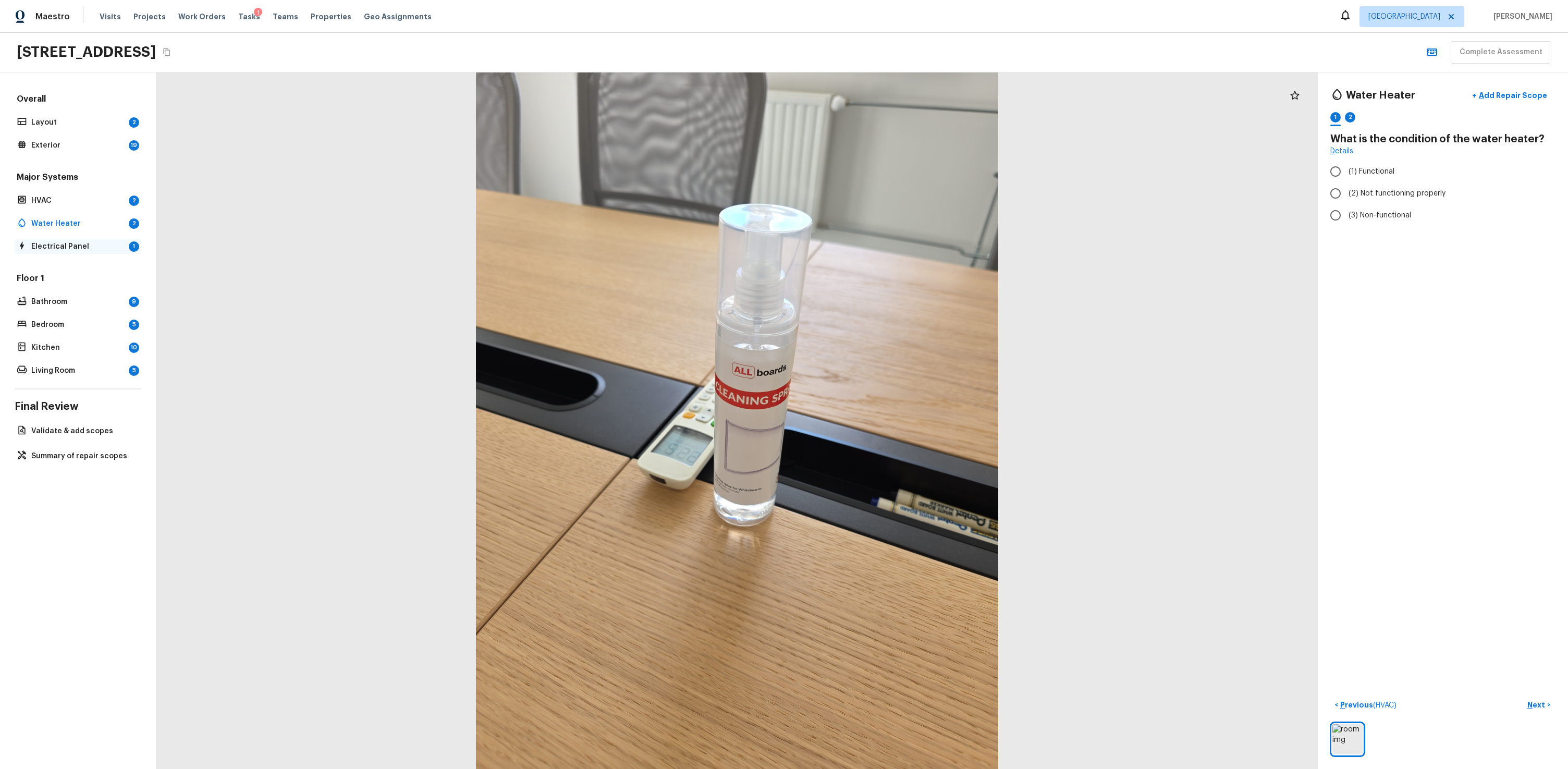
click at [78, 242] on p "Electrical Panel" at bounding box center [77, 247] width 93 height 10
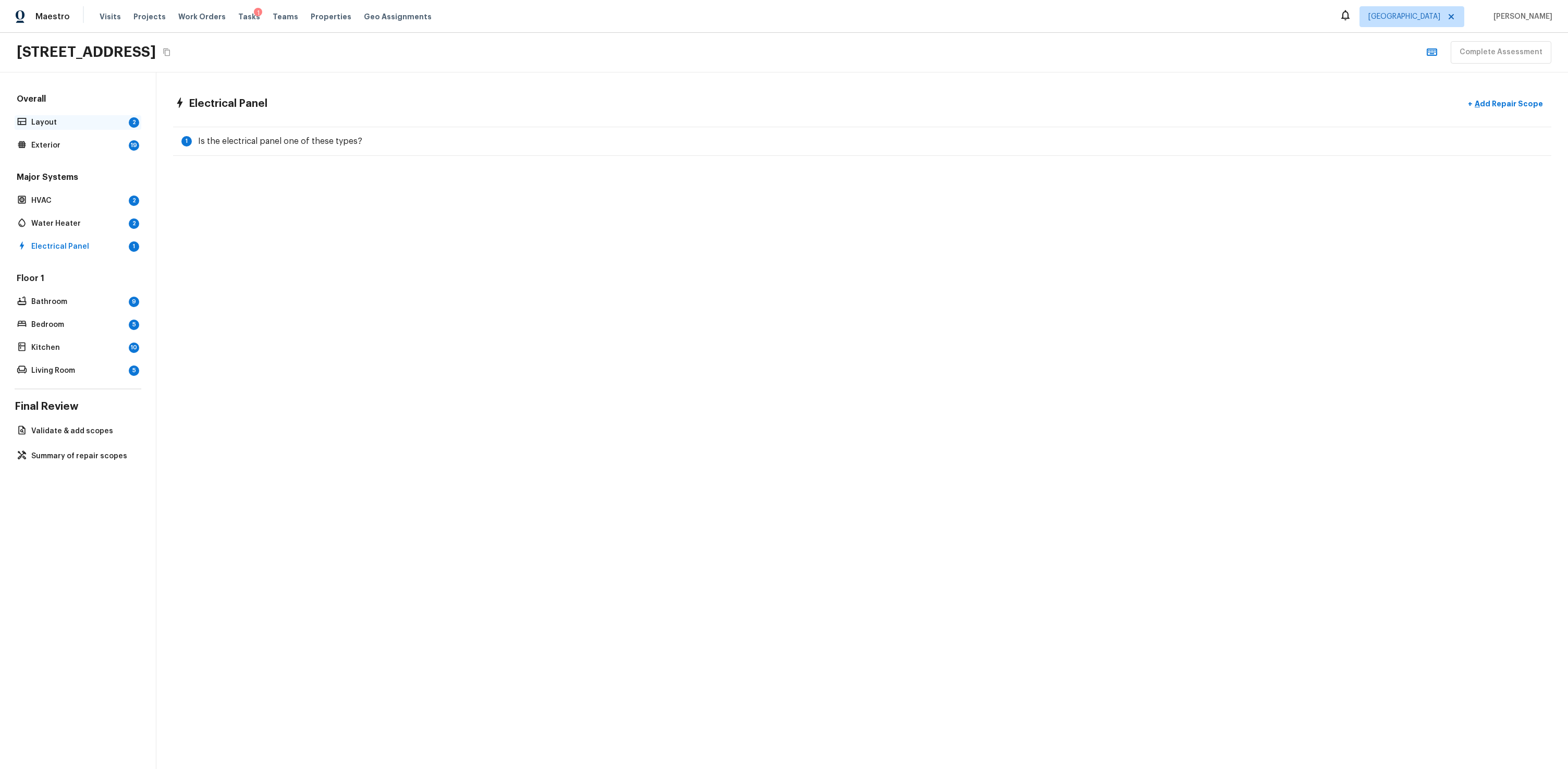
click at [69, 125] on p "Layout" at bounding box center [77, 122] width 93 height 10
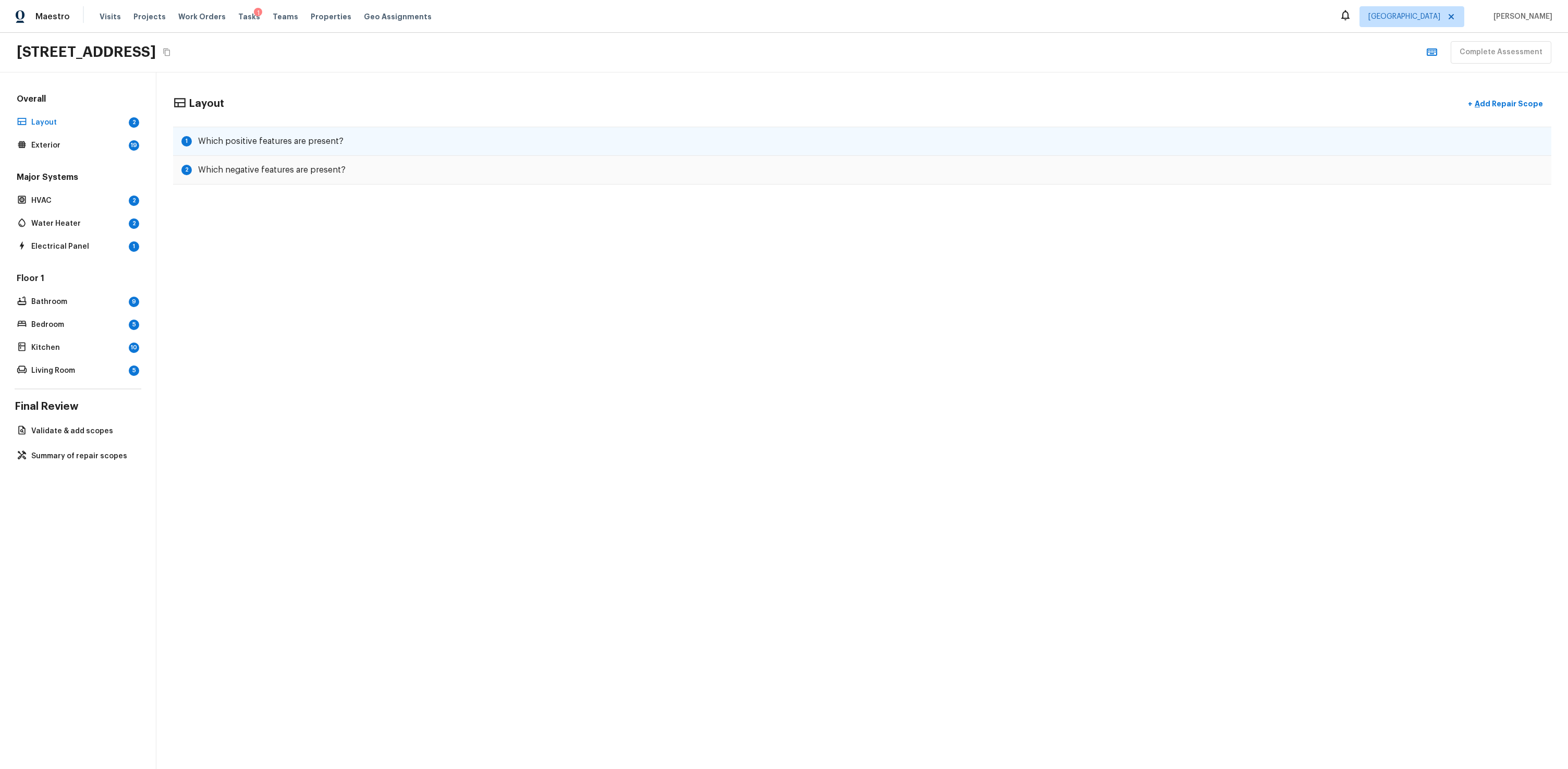
click at [296, 150] on div "1 Which positive features are present?" at bounding box center [862, 141] width 1378 height 29
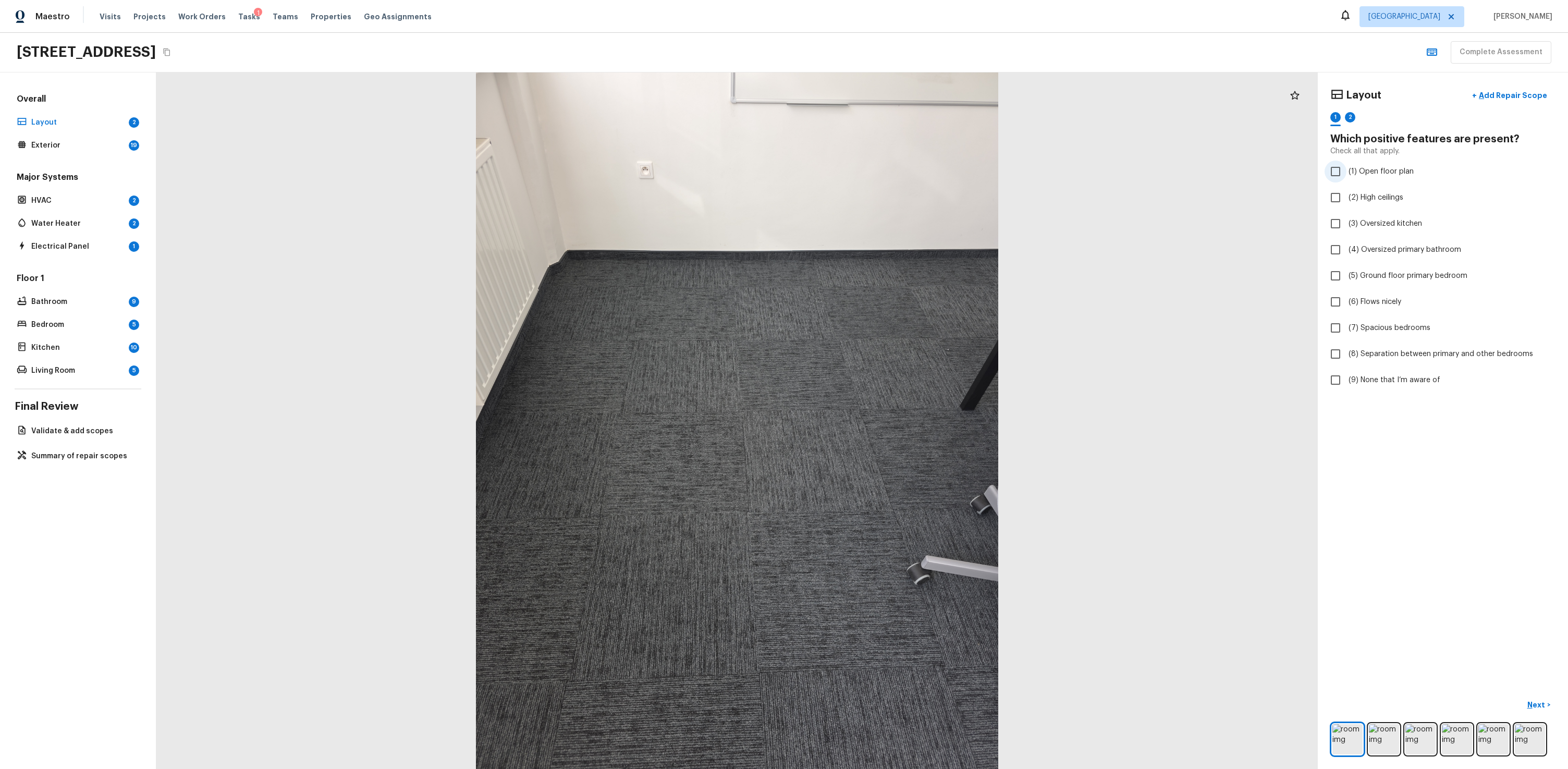
click at [900, 169] on span "(1) Open floor plan" at bounding box center [1381, 171] width 65 height 10
click at [900, 169] on input "(1) Open floor plan" at bounding box center [1335, 172] width 22 height 22
checkbox input "true"
click at [900, 301] on span "(6) Flows nicely" at bounding box center [1374, 301] width 52 height 10
click at [900, 301] on input "(6) Flows nicely" at bounding box center [1335, 302] width 22 height 22
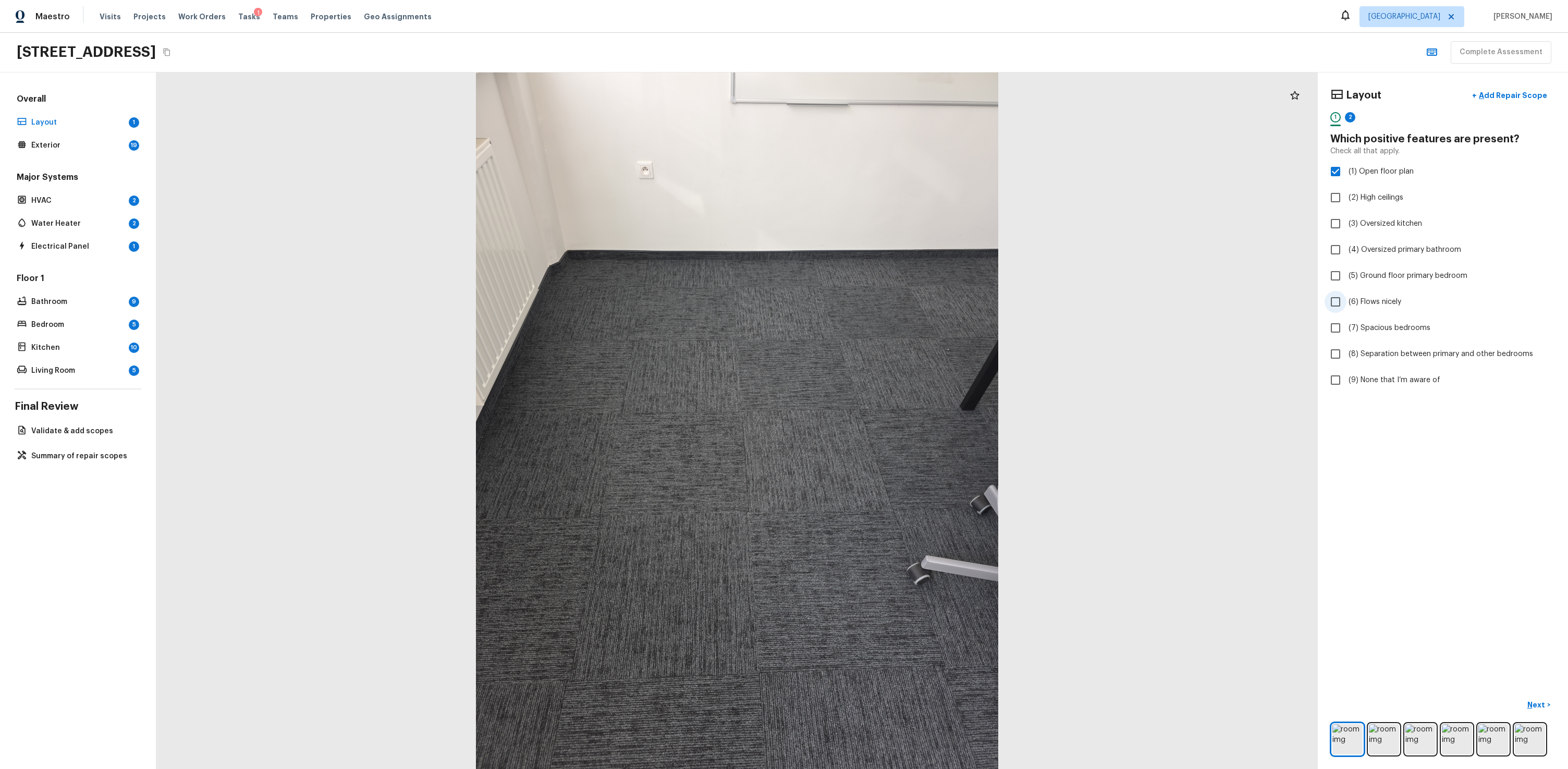
checkbox input "true"
click at [900, 249] on span "(4) Oversized primary bathroom" at bounding box center [1404, 250] width 113 height 10
click at [900, 249] on input "(4) Oversized primary bathroom" at bounding box center [1335, 250] width 22 height 22
click at [900, 251] on span "(4) Oversized primary bathroom" at bounding box center [1404, 250] width 113 height 10
click at [900, 251] on input "(4) Oversized primary bathroom" at bounding box center [1335, 250] width 22 height 22
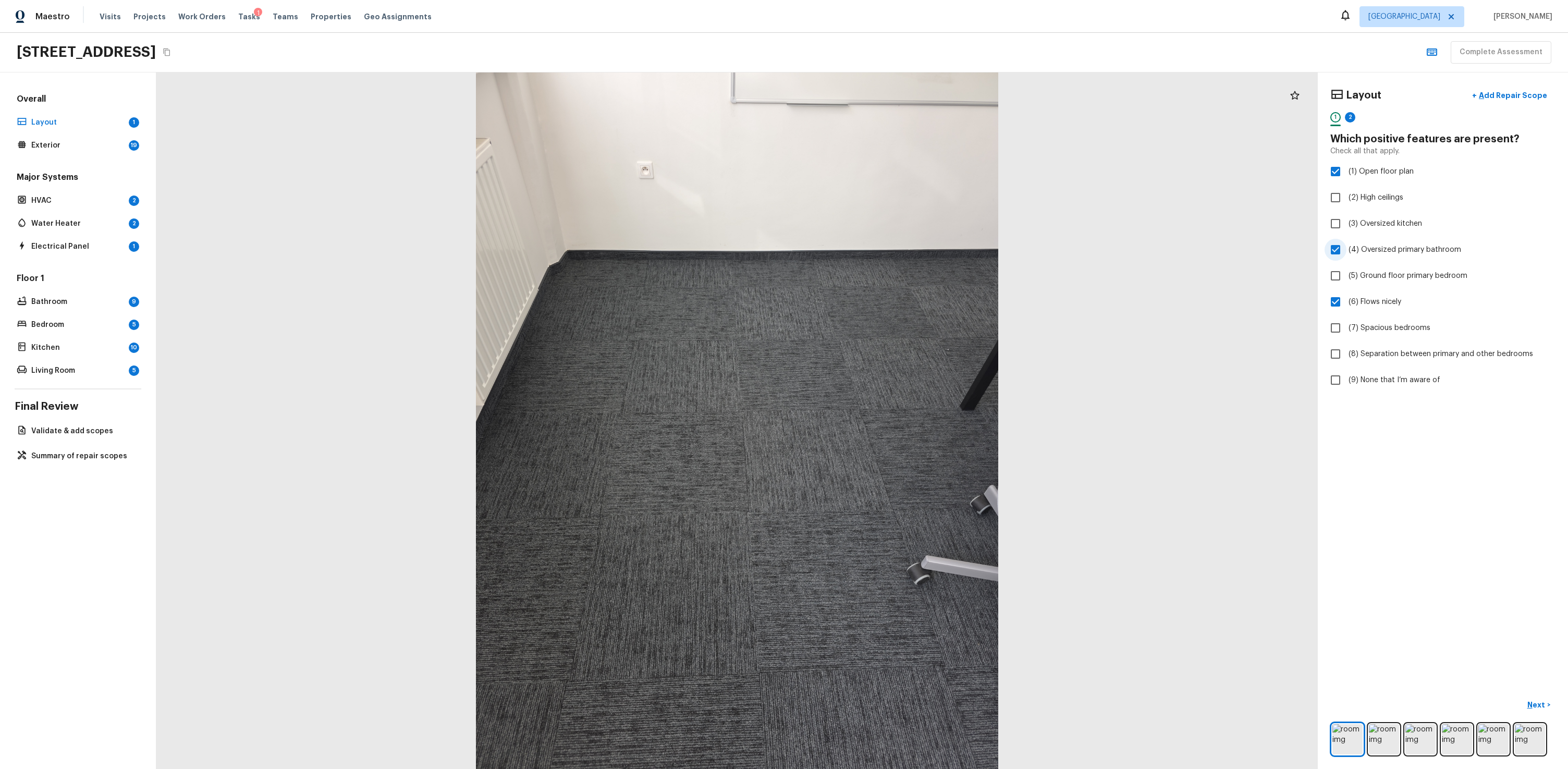
checkbox input "false"
click at [900, 325] on span "(7) Spacious bedrooms" at bounding box center [1389, 328] width 82 height 10
click at [900, 325] on input "(7) Spacious bedrooms" at bounding box center [1335, 328] width 22 height 22
checkbox input "true"
click at [900, 306] on span "(6) Flows nicely" at bounding box center [1374, 301] width 52 height 10
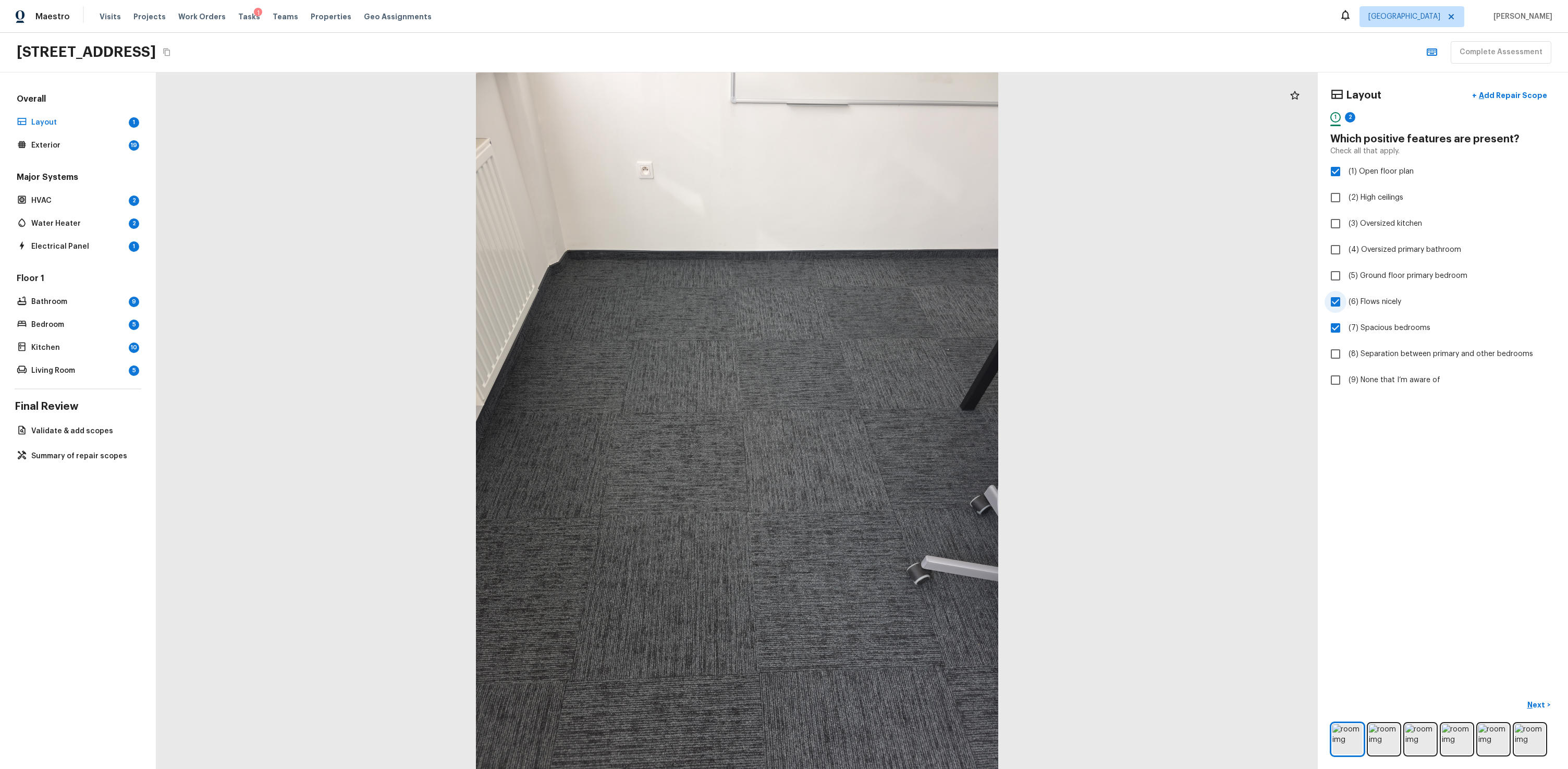
click at [900, 306] on input "(6) Flows nicely" at bounding box center [1335, 302] width 22 height 22
checkbox input "false"
click at [900, 463] on p "Next" at bounding box center [1537, 704] width 20 height 10
click at [900, 197] on span "(2) Low ceilings" at bounding box center [1375, 197] width 54 height 10
click at [900, 197] on input "(2) Low ceilings" at bounding box center [1335, 198] width 22 height 22
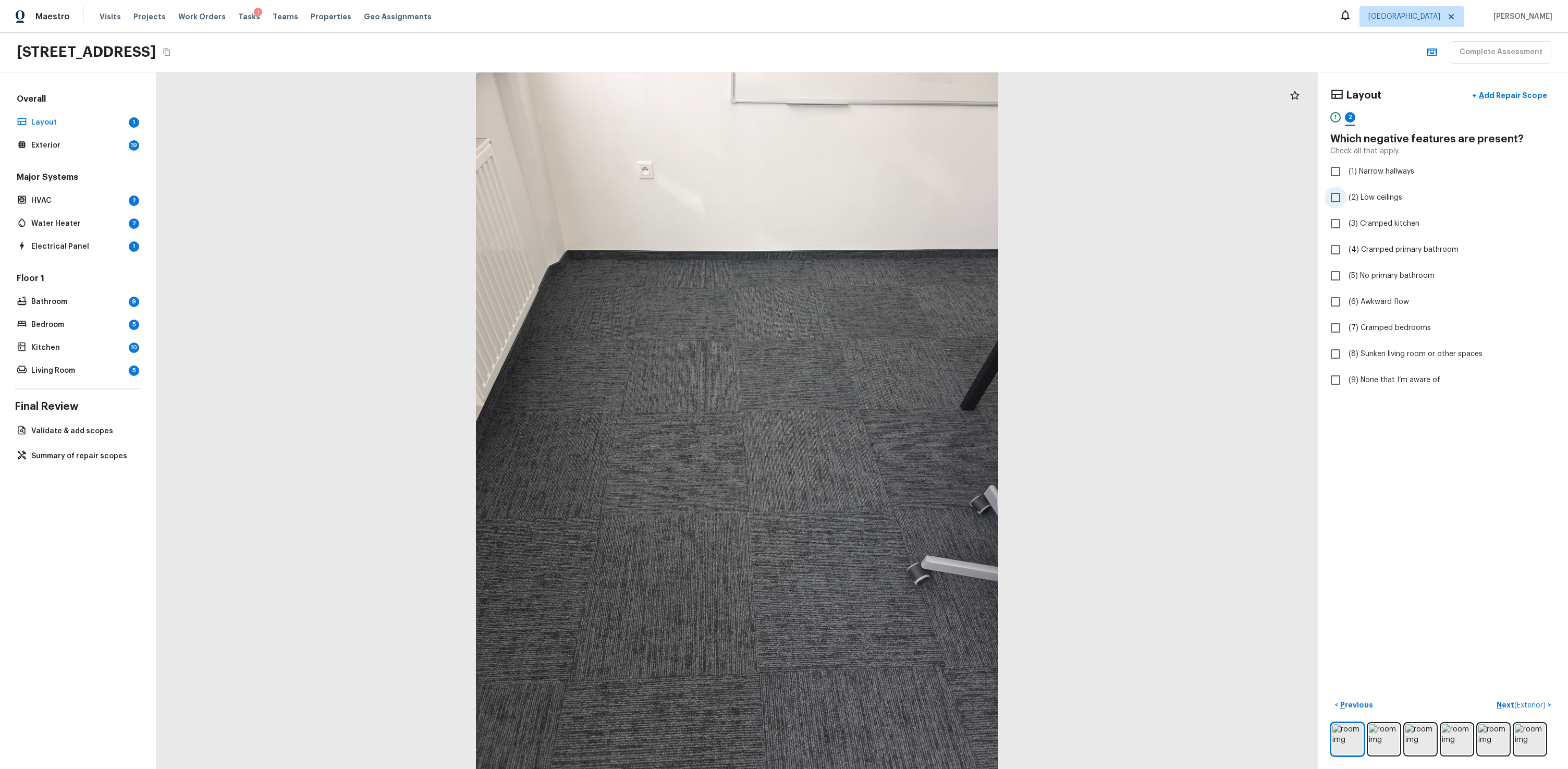
checkbox input "true"
click at [900, 170] on span "(1) Narrow hallways" at bounding box center [1381, 171] width 66 height 10
click at [900, 170] on input "(1) Narrow hallways" at bounding box center [1335, 172] width 22 height 22
checkbox input "true"
click at [900, 463] on p "Next ( Exterior )" at bounding box center [1522, 705] width 51 height 11
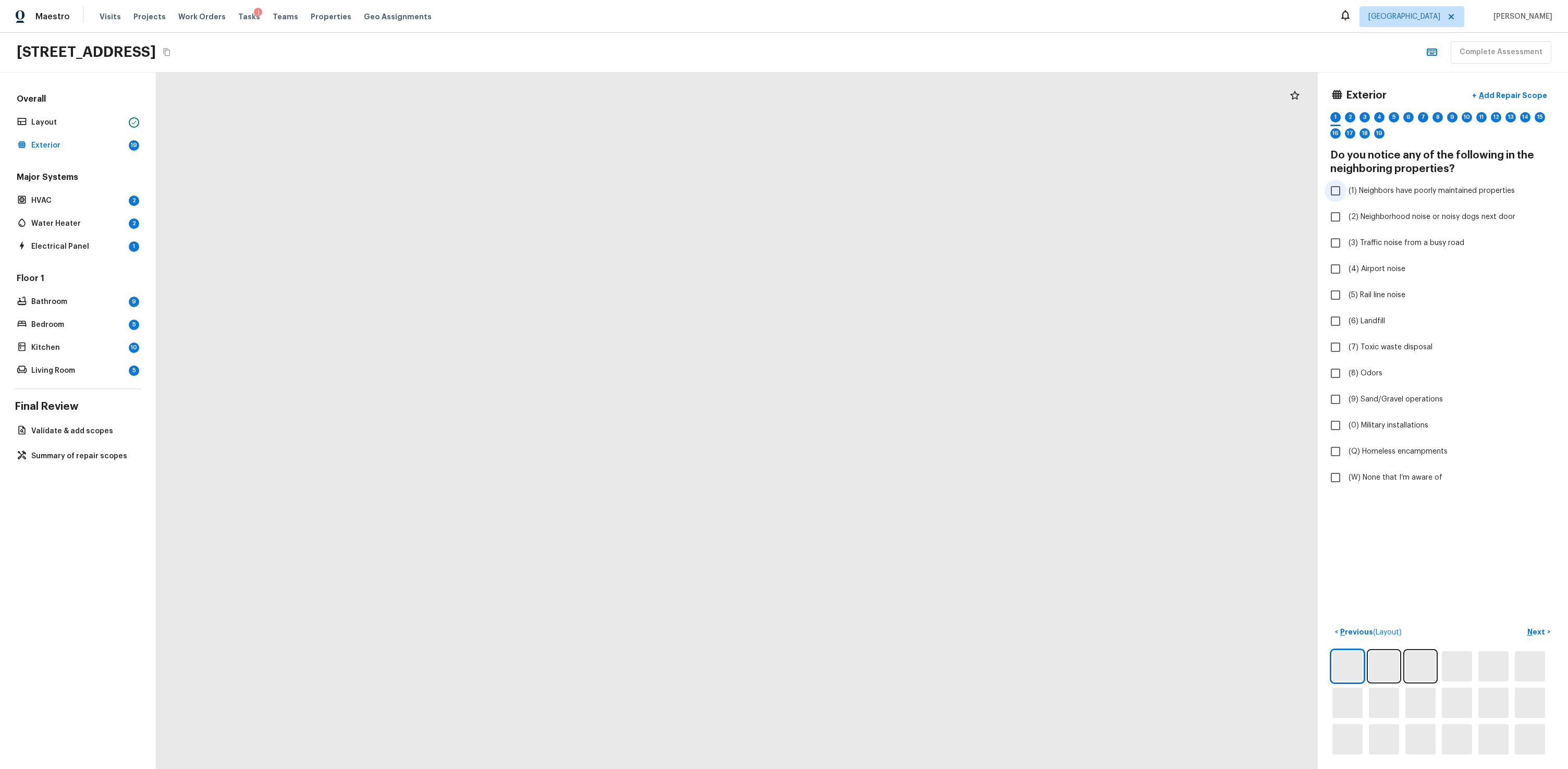
click at [900, 194] on span "(1) Neighbors have poorly maintained properties" at bounding box center [1431, 191] width 166 height 10
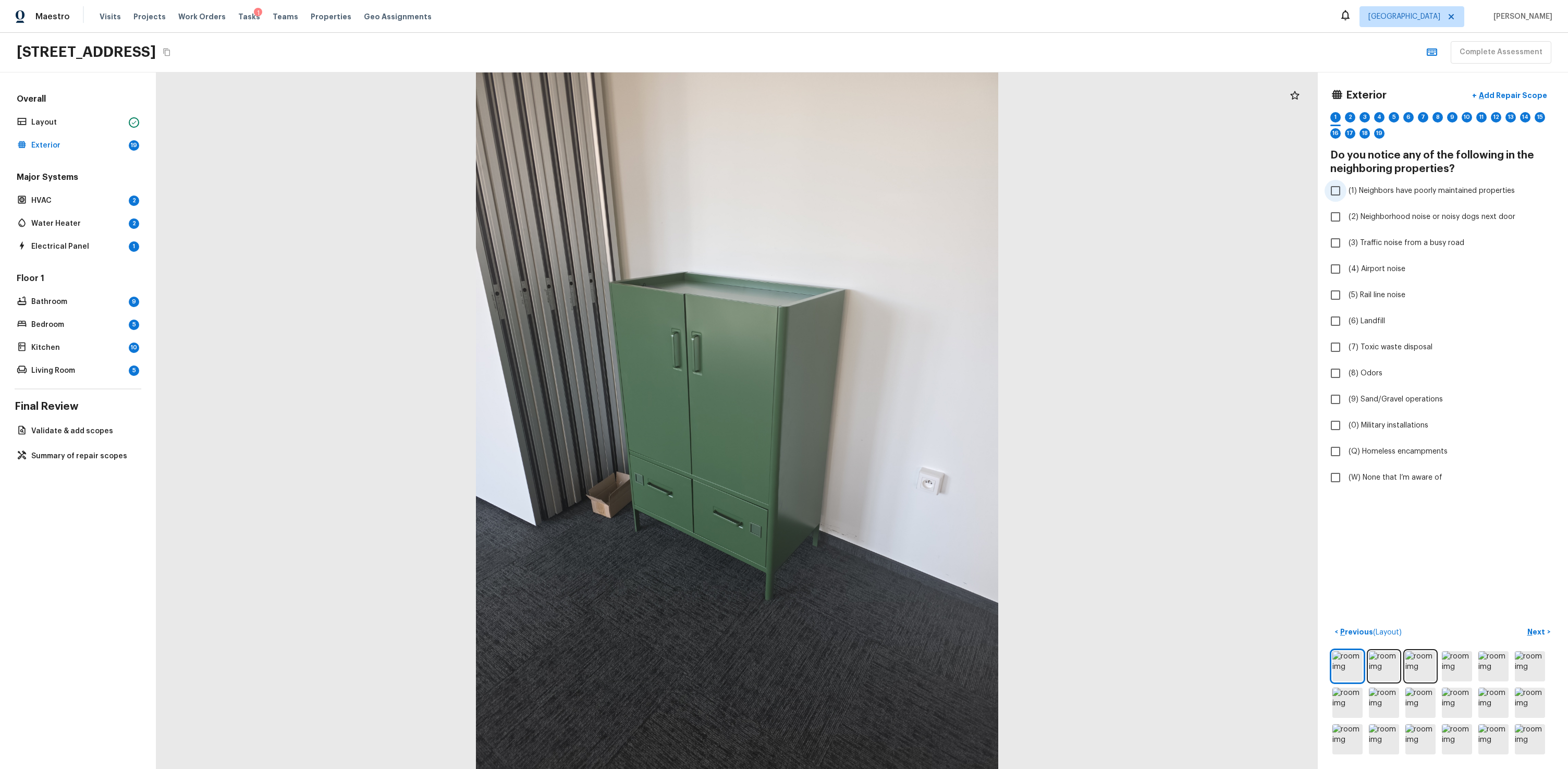
click at [900, 194] on input "(1) Neighbors have poorly maintained properties" at bounding box center [1335, 191] width 22 height 22
checkbox input "true"
click at [900, 463] on button "Next >" at bounding box center [1539, 632] width 33 height 17
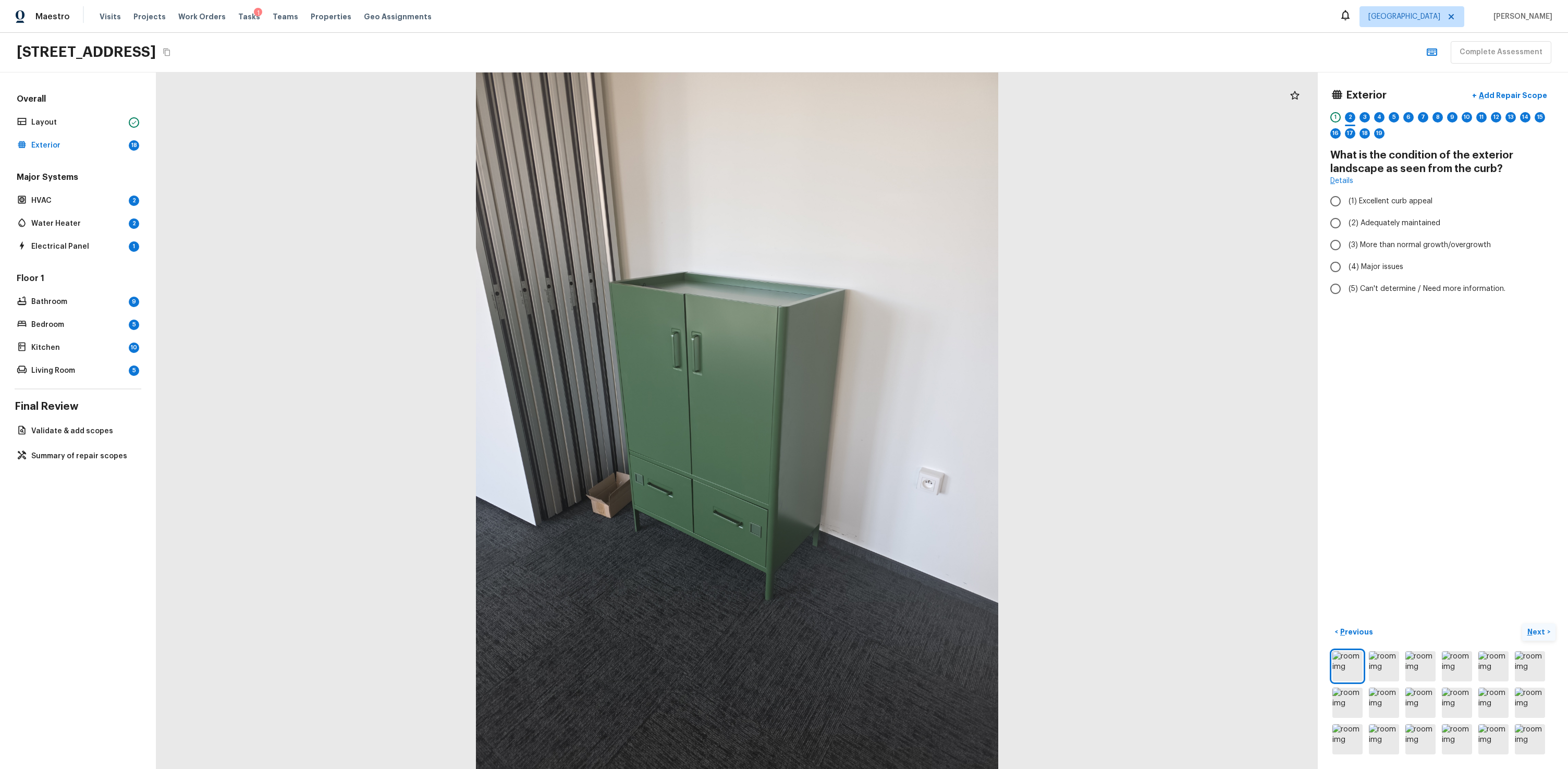
click at [900, 463] on p "Next" at bounding box center [1537, 631] width 20 height 10
click at [900, 463] on img at bounding box center [1348, 667] width 30 height 30
click at [900, 463] on button "Next >" at bounding box center [1539, 632] width 33 height 17
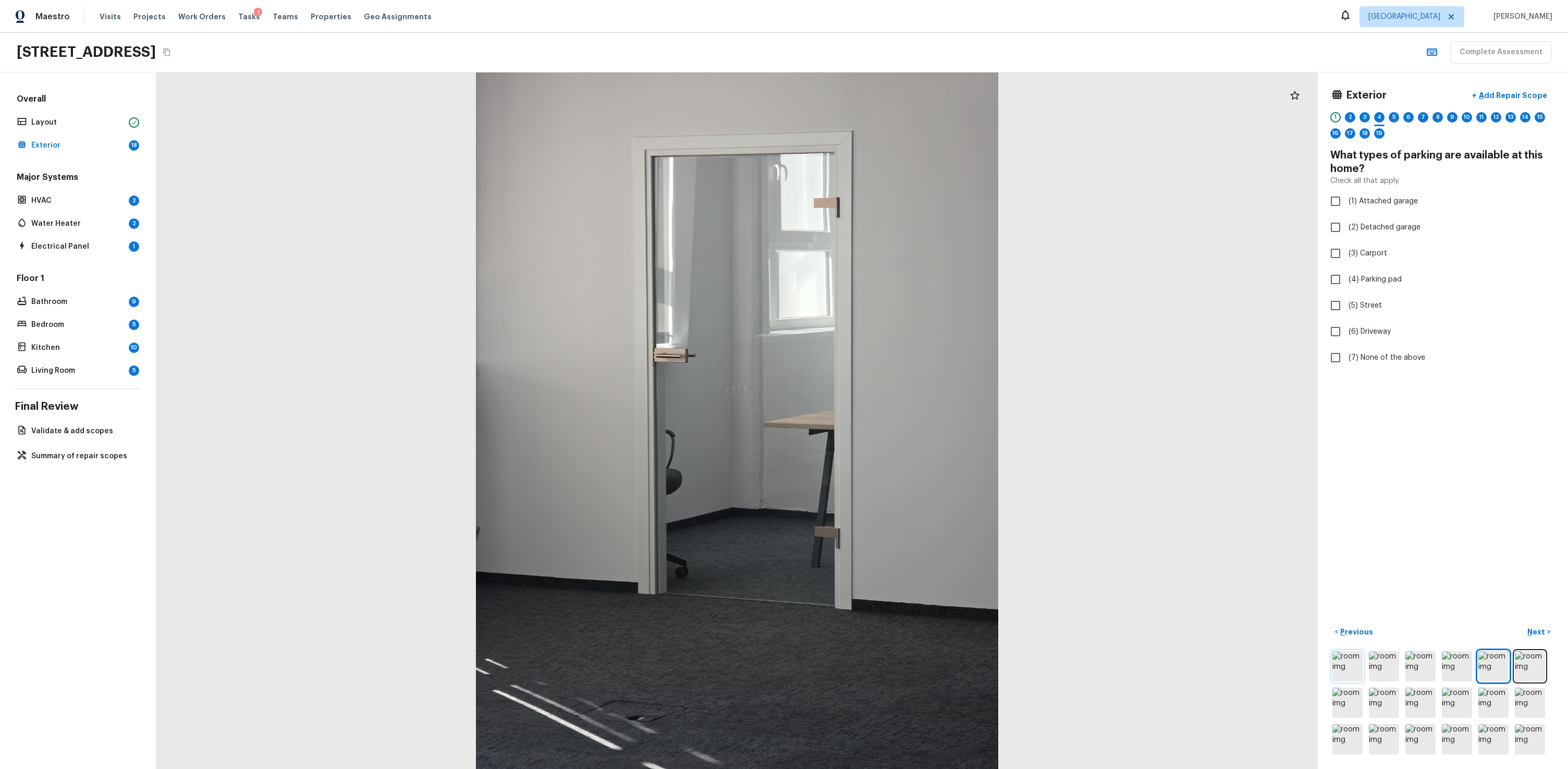
click at [900, 463] on img at bounding box center [1348, 667] width 30 height 30
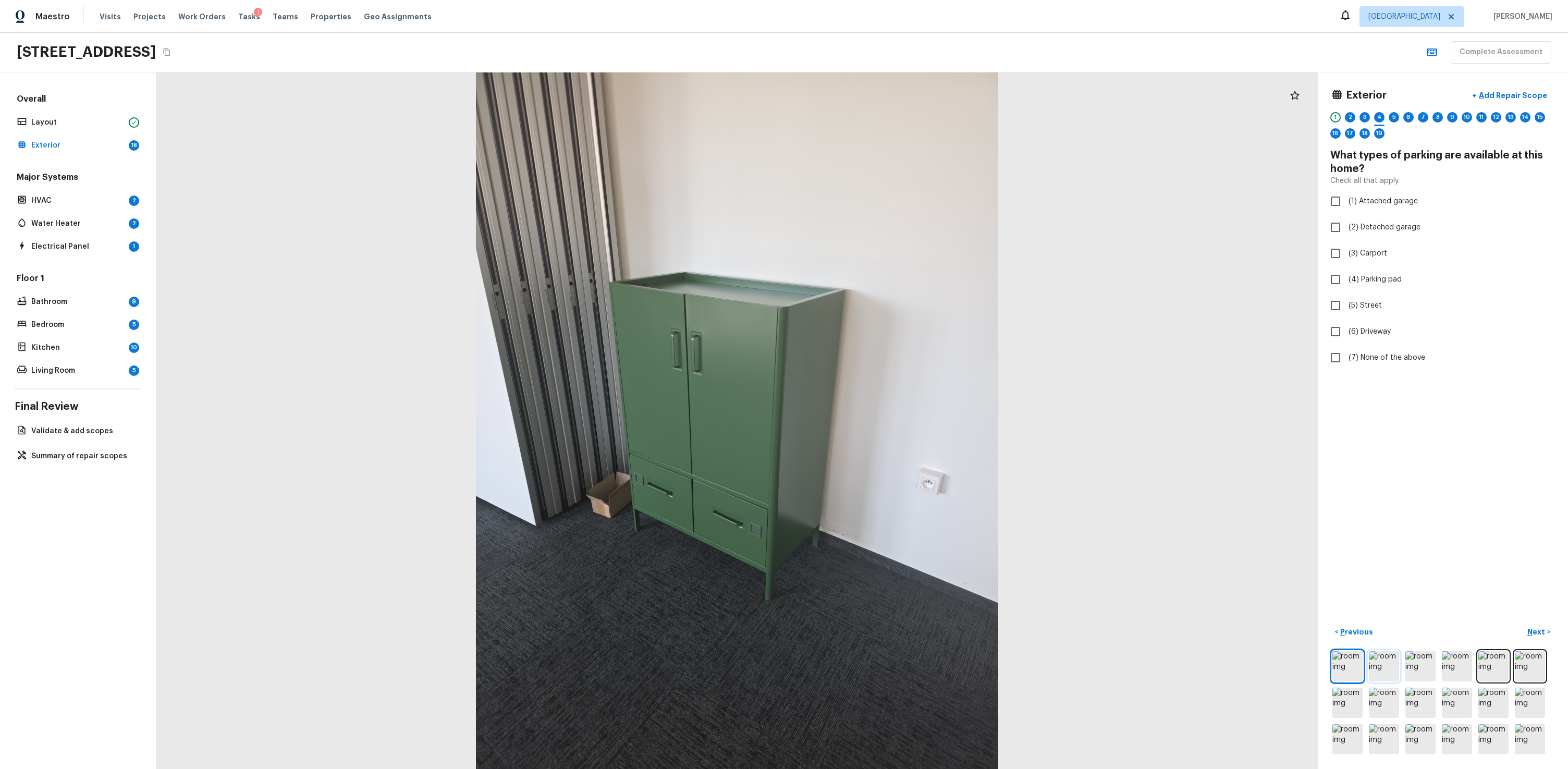
click at [900, 463] on img at bounding box center [1384, 667] width 30 height 30
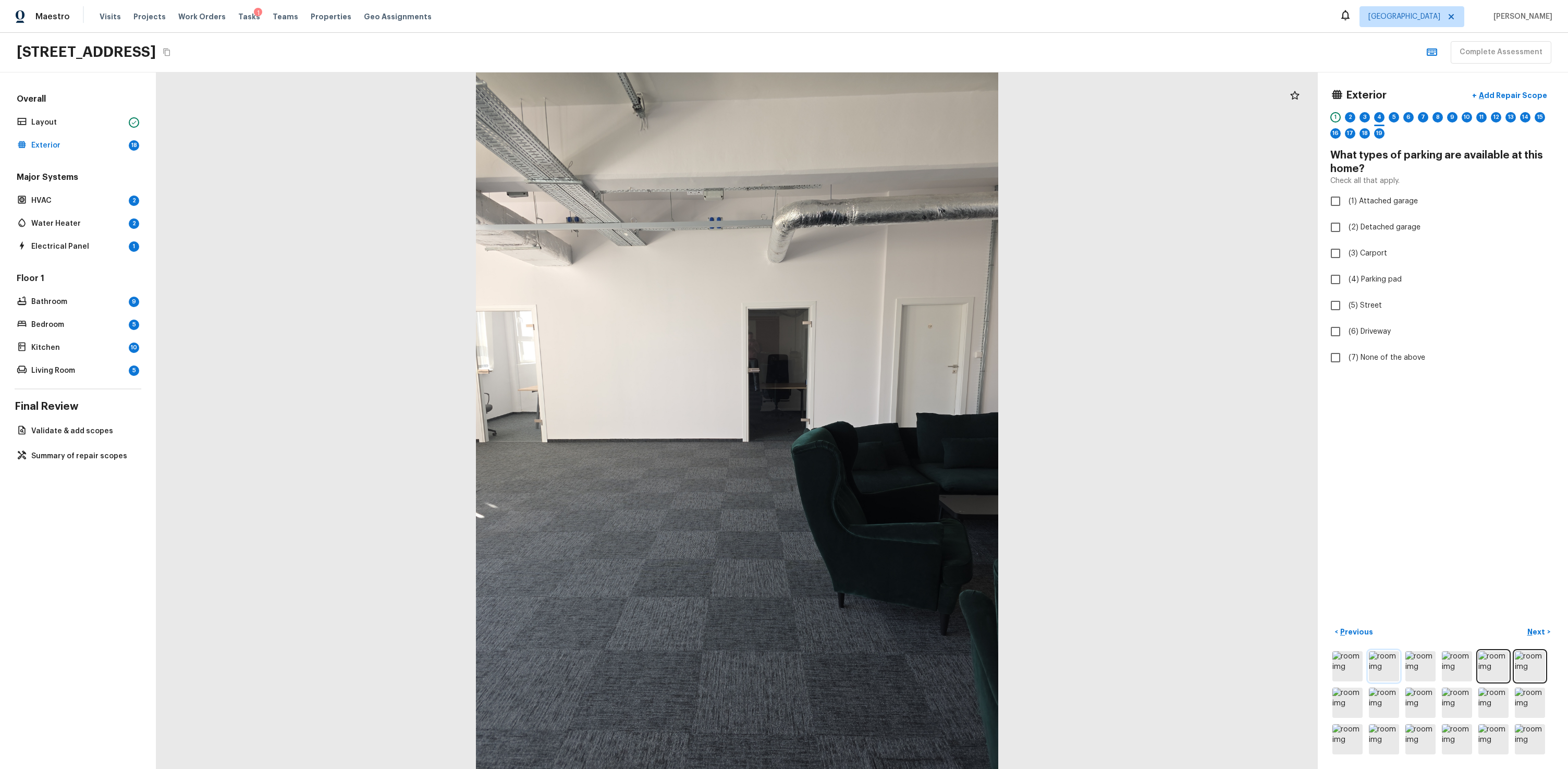
click at [900, 463] on img at bounding box center [1384, 667] width 30 height 30
click at [900, 203] on span "(1) Attached garage" at bounding box center [1383, 201] width 69 height 10
click at [900, 203] on input "(1) Attached garage" at bounding box center [1335, 202] width 22 height 22
checkbox input "true"
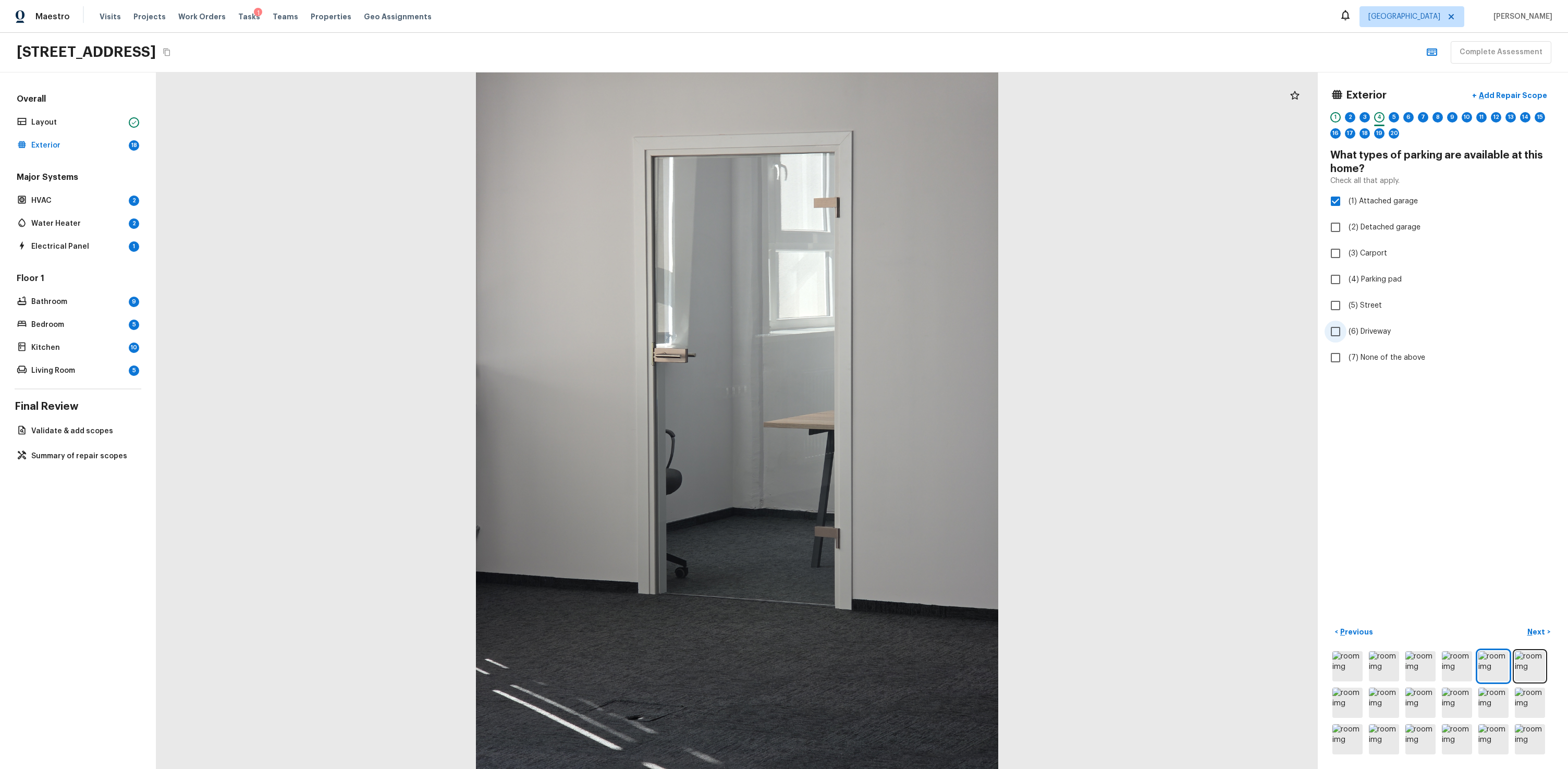
click at [900, 328] on span "(6) Driveway" at bounding box center [1369, 331] width 42 height 10
click at [900, 328] on input "(6) Driveway" at bounding box center [1335, 332] width 22 height 22
checkbox input "true"
click at [900, 196] on span "(1) Attached garage" at bounding box center [1383, 201] width 69 height 10
click at [900, 196] on input "(1) Attached garage" at bounding box center [1335, 202] width 22 height 22
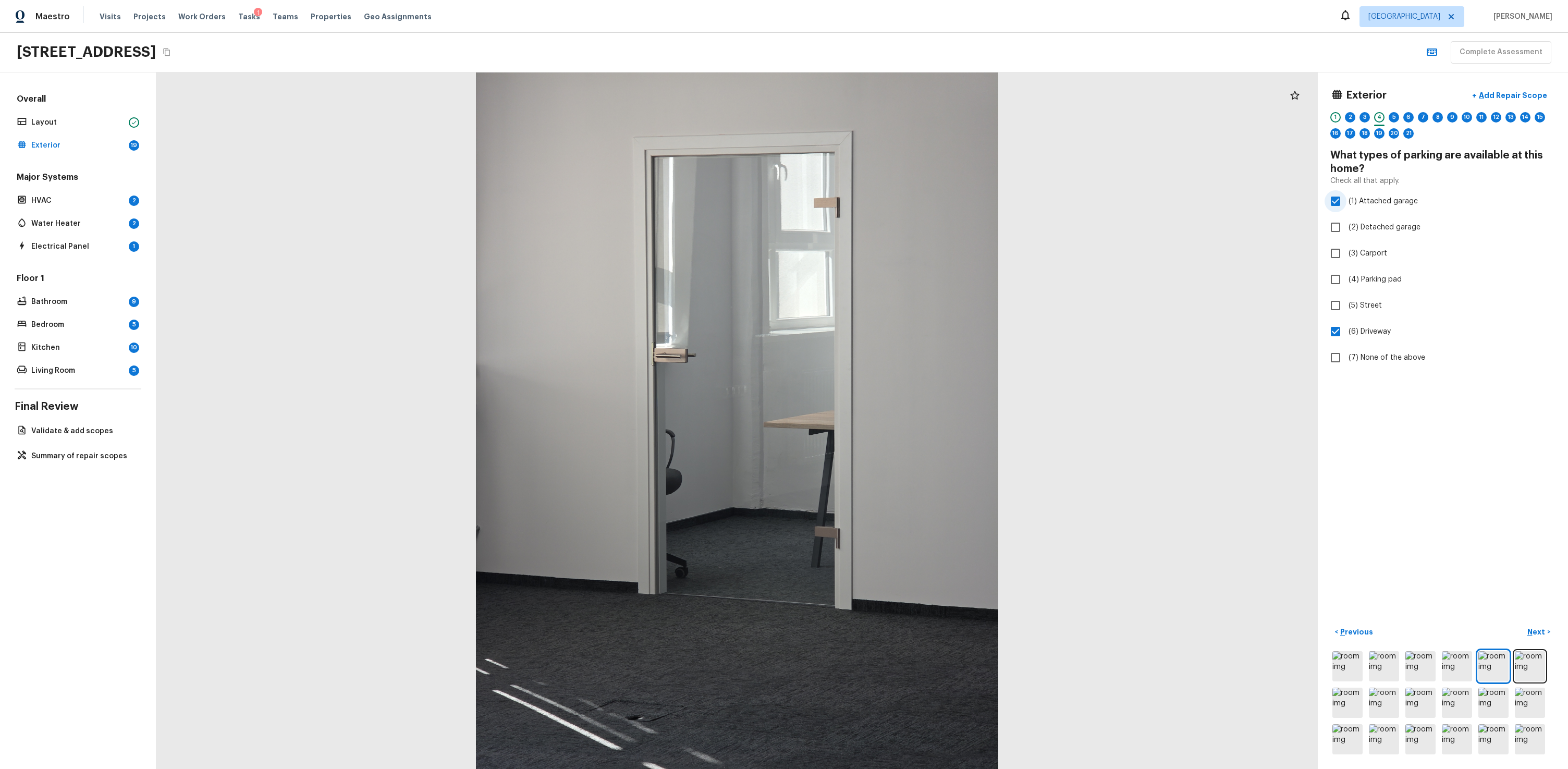
checkbox input "false"
click at [900, 463] on p "Next" at bounding box center [1537, 631] width 20 height 10
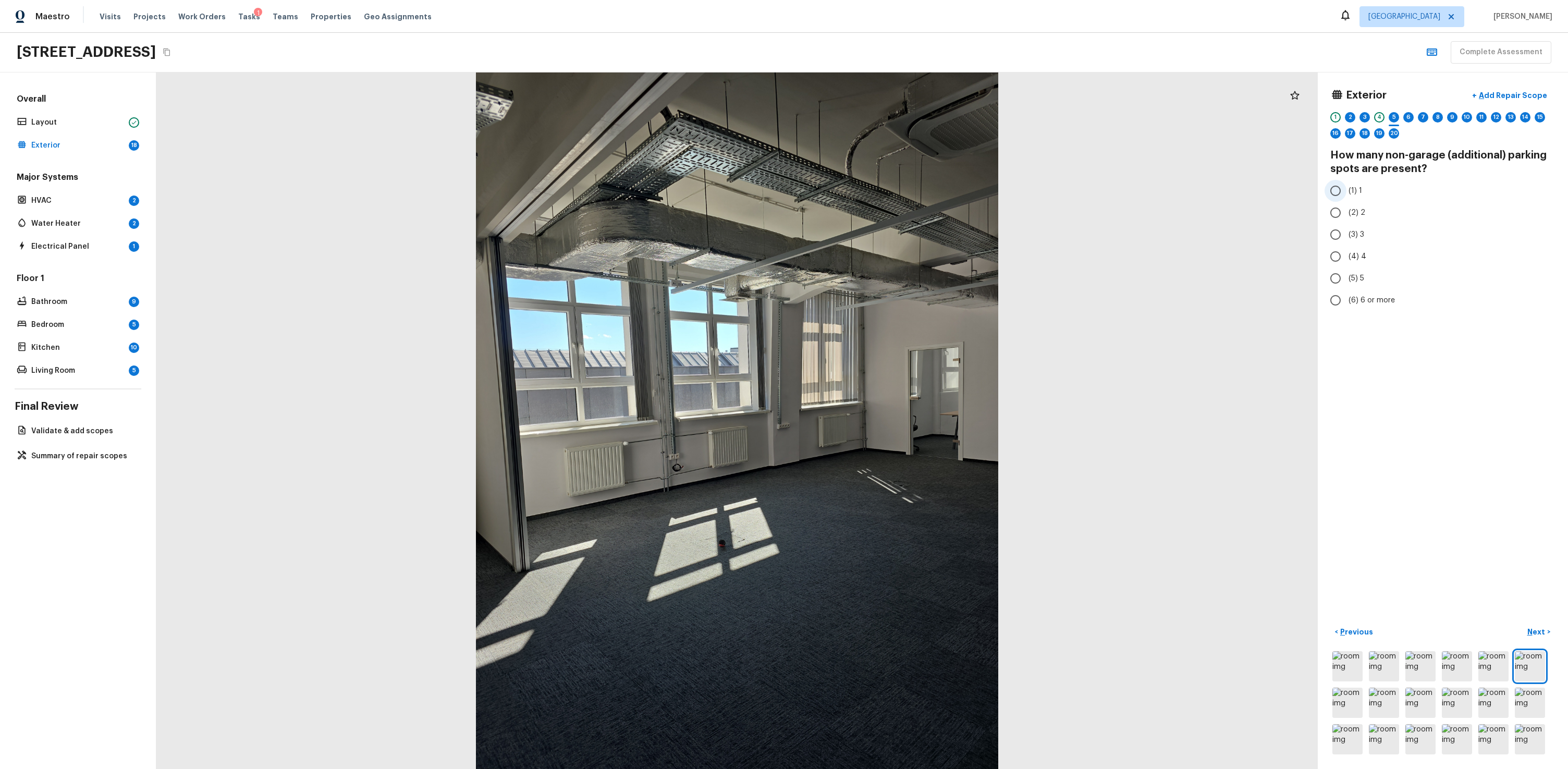
click at [900, 191] on span "(1) 1" at bounding box center [1355, 191] width 13 height 10
click at [900, 191] on input "(1) 1" at bounding box center [1335, 191] width 22 height 22
radio input "true"
click at [900, 463] on p "Next" at bounding box center [1537, 631] width 20 height 10
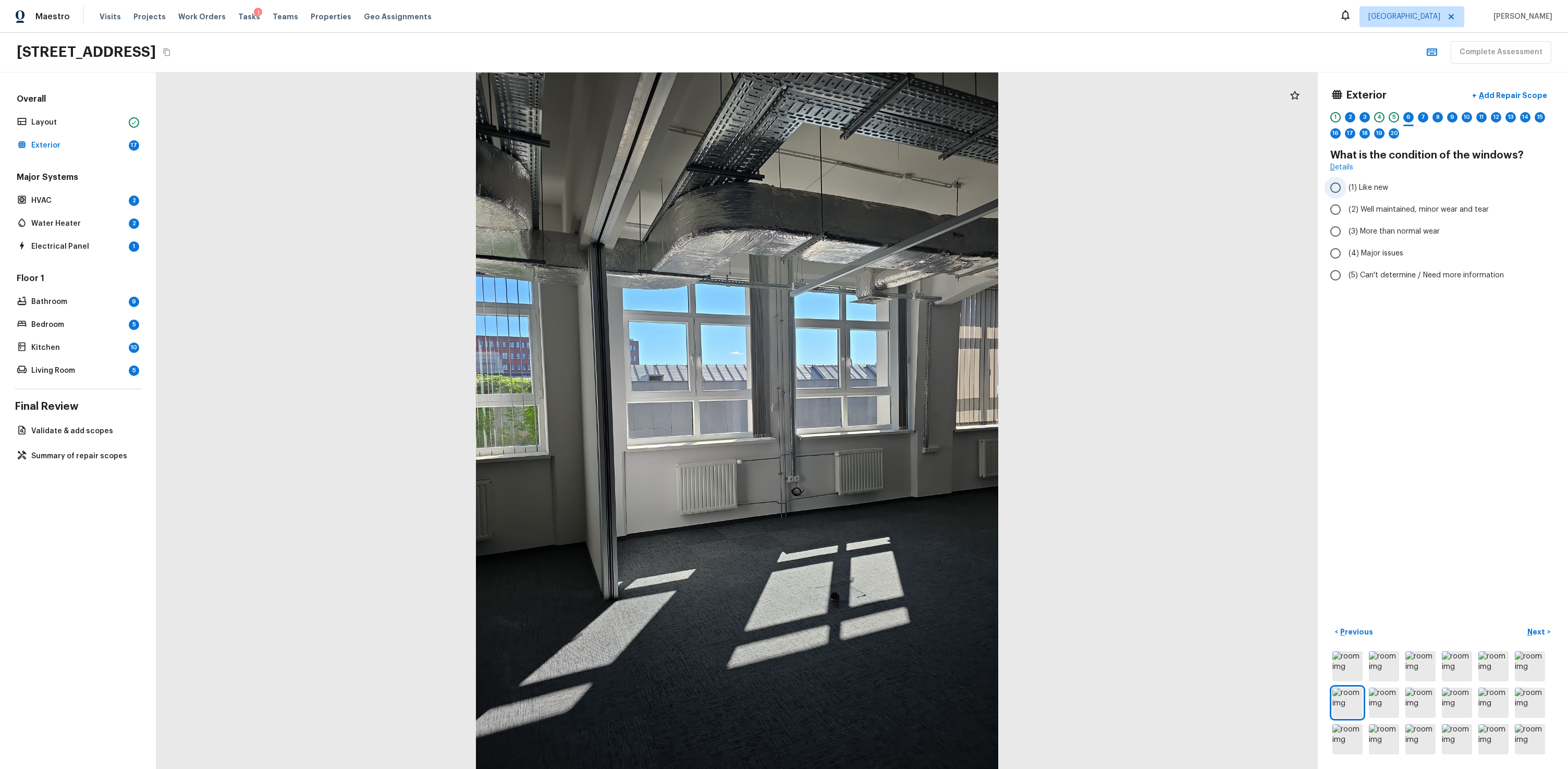
click at [900, 188] on span "(1) Like new" at bounding box center [1368, 188] width 40 height 10
click at [900, 188] on input "(1) Like new" at bounding box center [1335, 188] width 22 height 22
radio input "true"
click at [900, 463] on button "Next >" at bounding box center [1539, 632] width 33 height 17
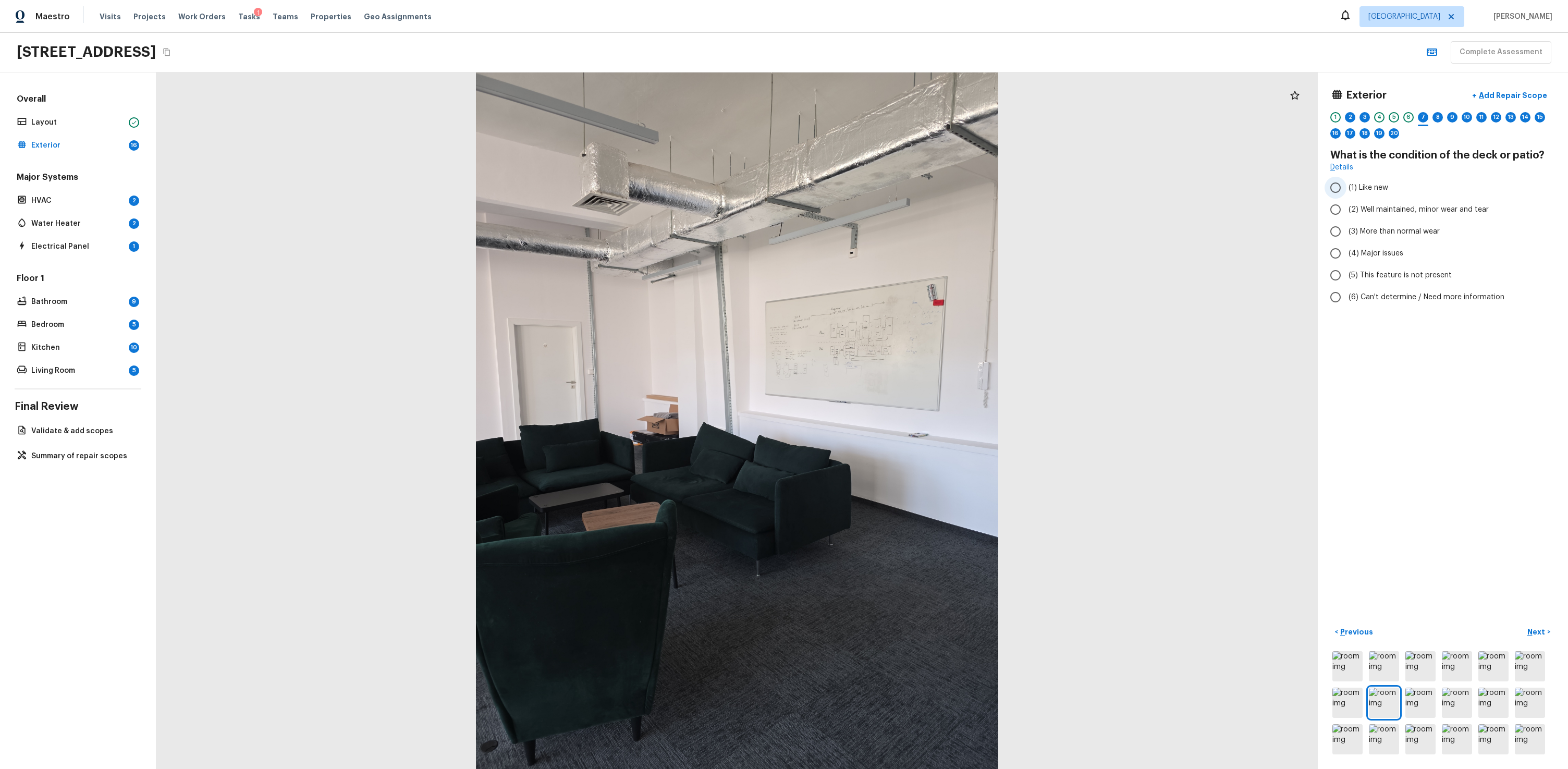
click at [900, 187] on span "(1) Like new" at bounding box center [1368, 188] width 40 height 10
click at [900, 187] on input "(1) Like new" at bounding box center [1335, 188] width 22 height 22
radio input "true"
click at [900, 463] on button "Next >" at bounding box center [1539, 632] width 33 height 17
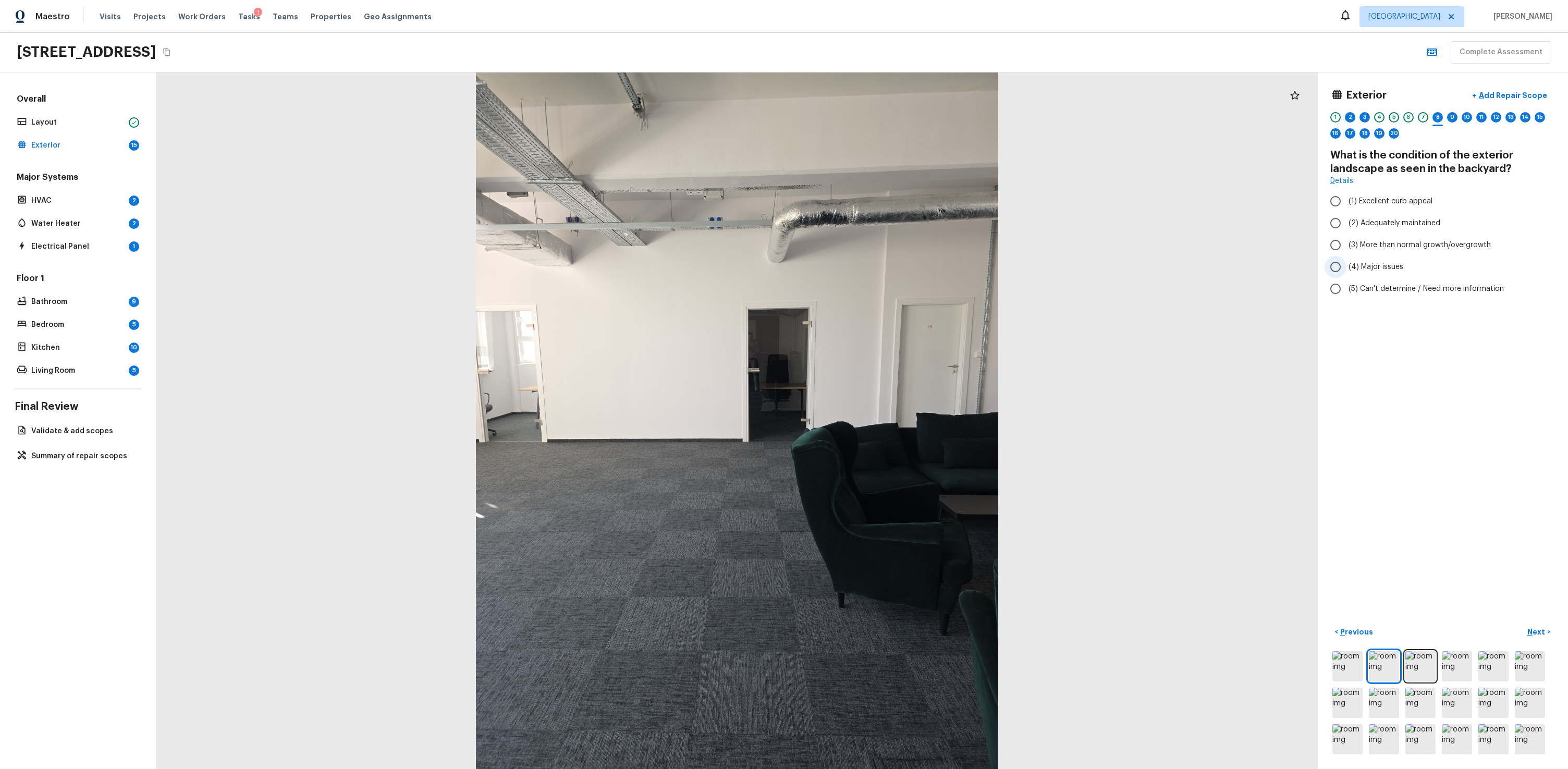
click at [900, 267] on span "(4) Major issues" at bounding box center [1376, 267] width 55 height 10
click at [900, 267] on input "(4) Major issues" at bounding box center [1335, 267] width 22 height 22
radio input "true"
click at [900, 463] on p "Next" at bounding box center [1537, 631] width 20 height 10
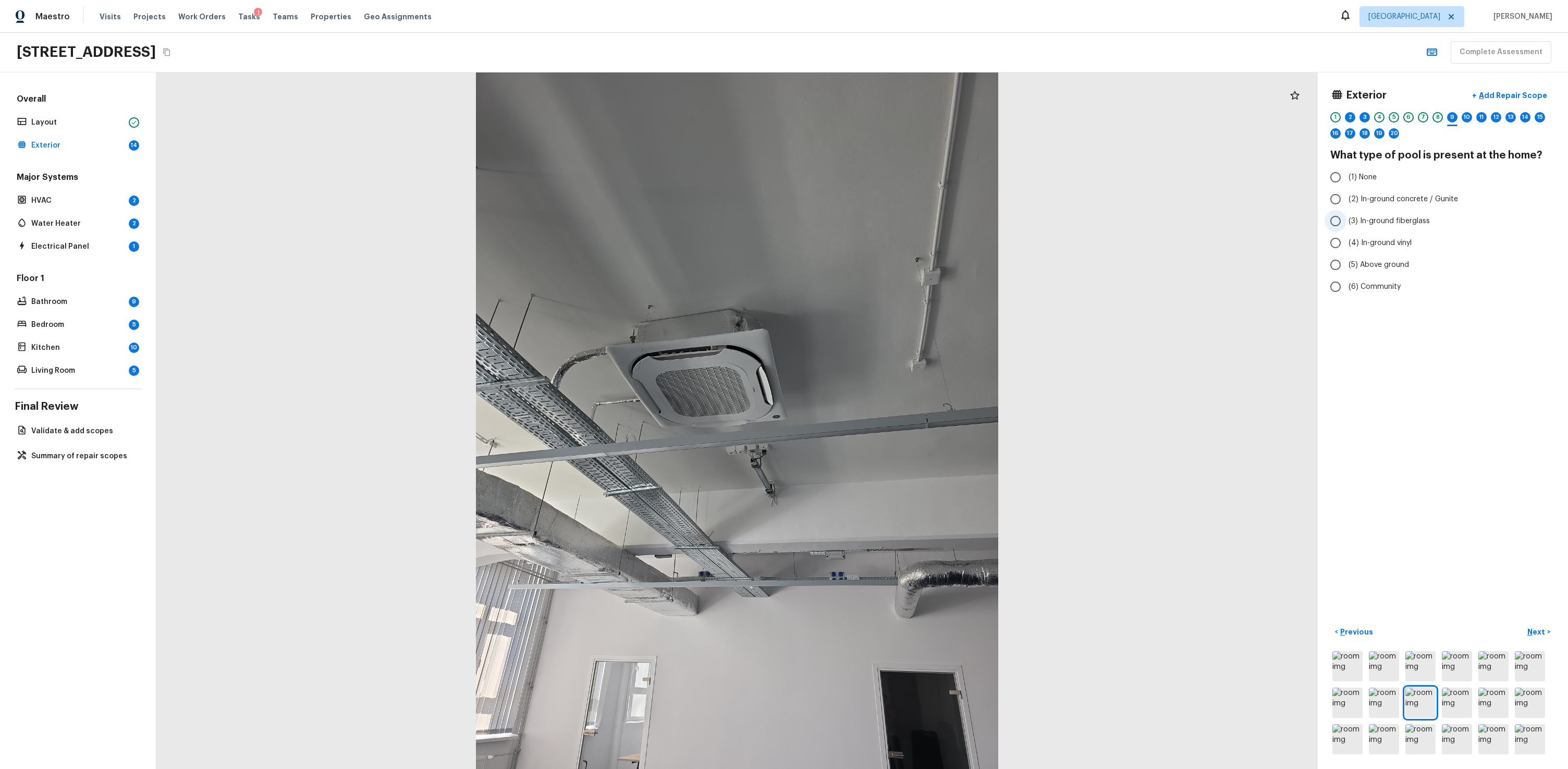
click at [900, 223] on span "(3) In-ground fiberglass" at bounding box center [1389, 221] width 82 height 10
click at [900, 223] on input "(3) In-ground fiberglass" at bounding box center [1335, 221] width 22 height 22
radio input "true"
click at [900, 463] on button "Next >" at bounding box center [1539, 632] width 33 height 17
click at [900, 463] on p "Previous" at bounding box center [1355, 631] width 35 height 10
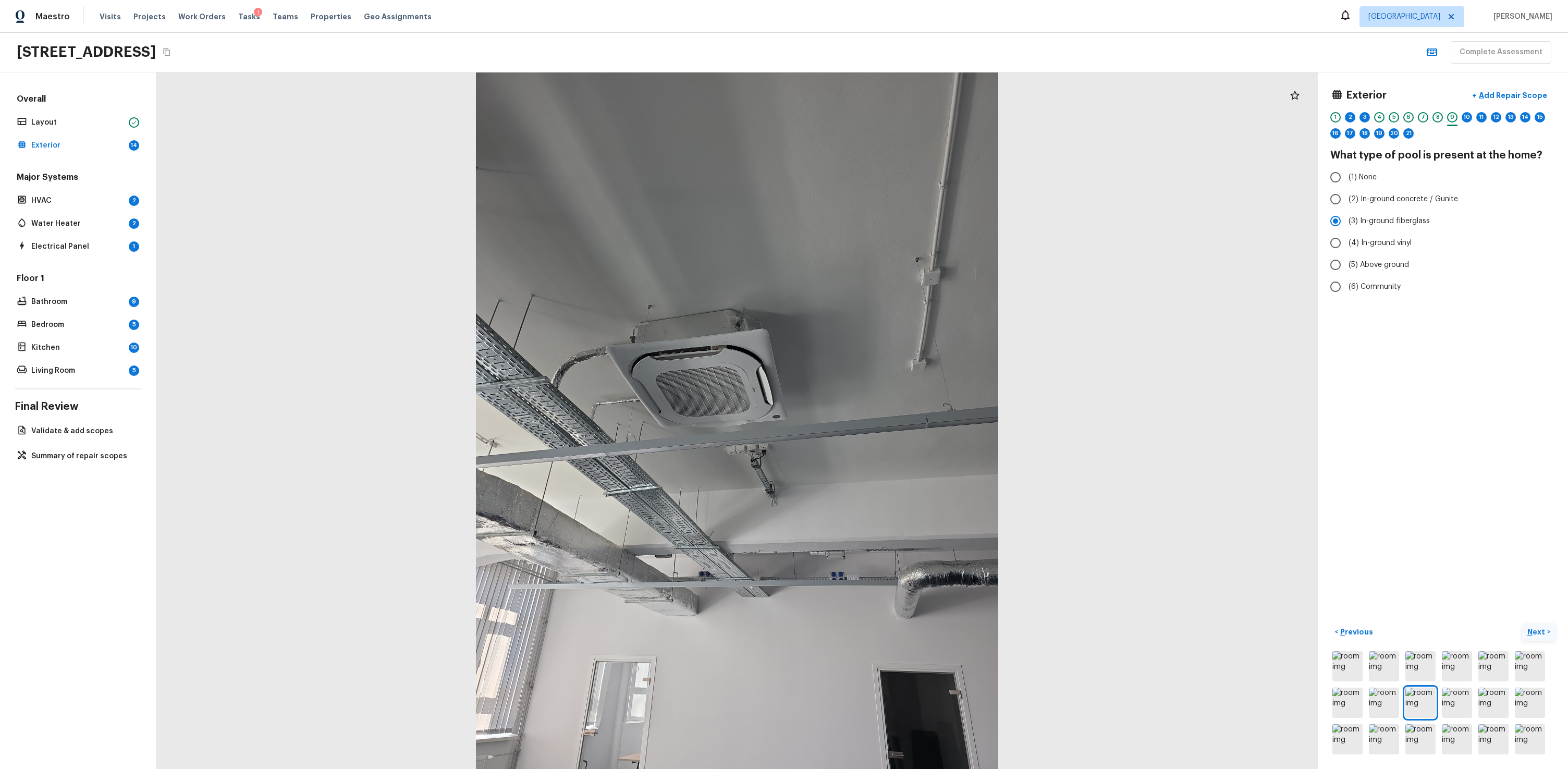
click at [900, 463] on p "Next" at bounding box center [1537, 631] width 20 height 10
click at [900, 194] on label "(1) Like new" at bounding box center [1436, 188] width 223 height 22
click at [900, 194] on input "(1) Like new" at bounding box center [1335, 188] width 22 height 22
radio input "true"
click at [900, 463] on p "Next" at bounding box center [1537, 631] width 20 height 10
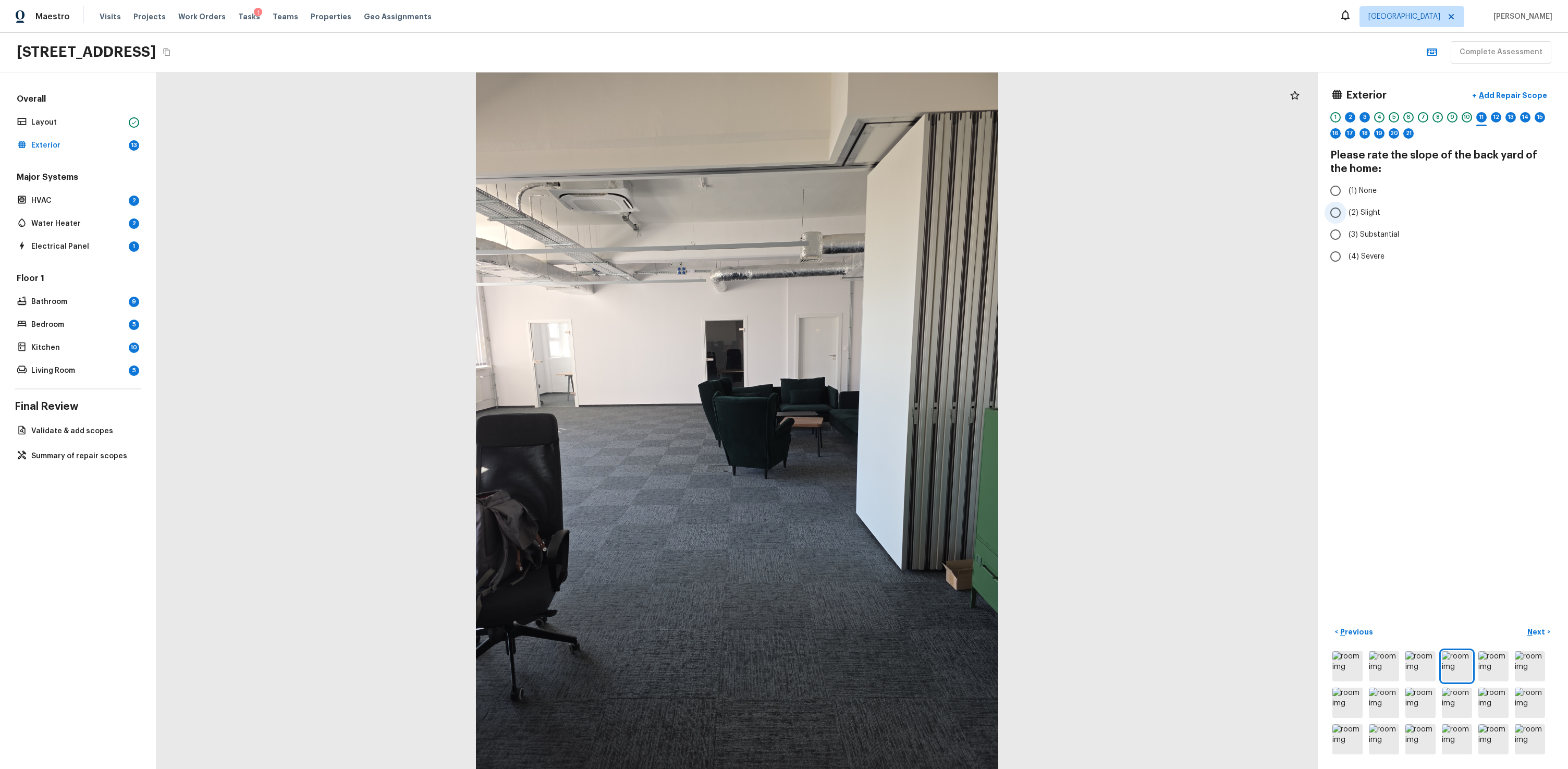
click at [900, 212] on span "(2) Slight" at bounding box center [1364, 212] width 32 height 10
click at [900, 212] on input "(2) Slight" at bounding box center [1335, 212] width 22 height 22
radio input "true"
click at [900, 463] on p "Next" at bounding box center [1537, 631] width 20 height 10
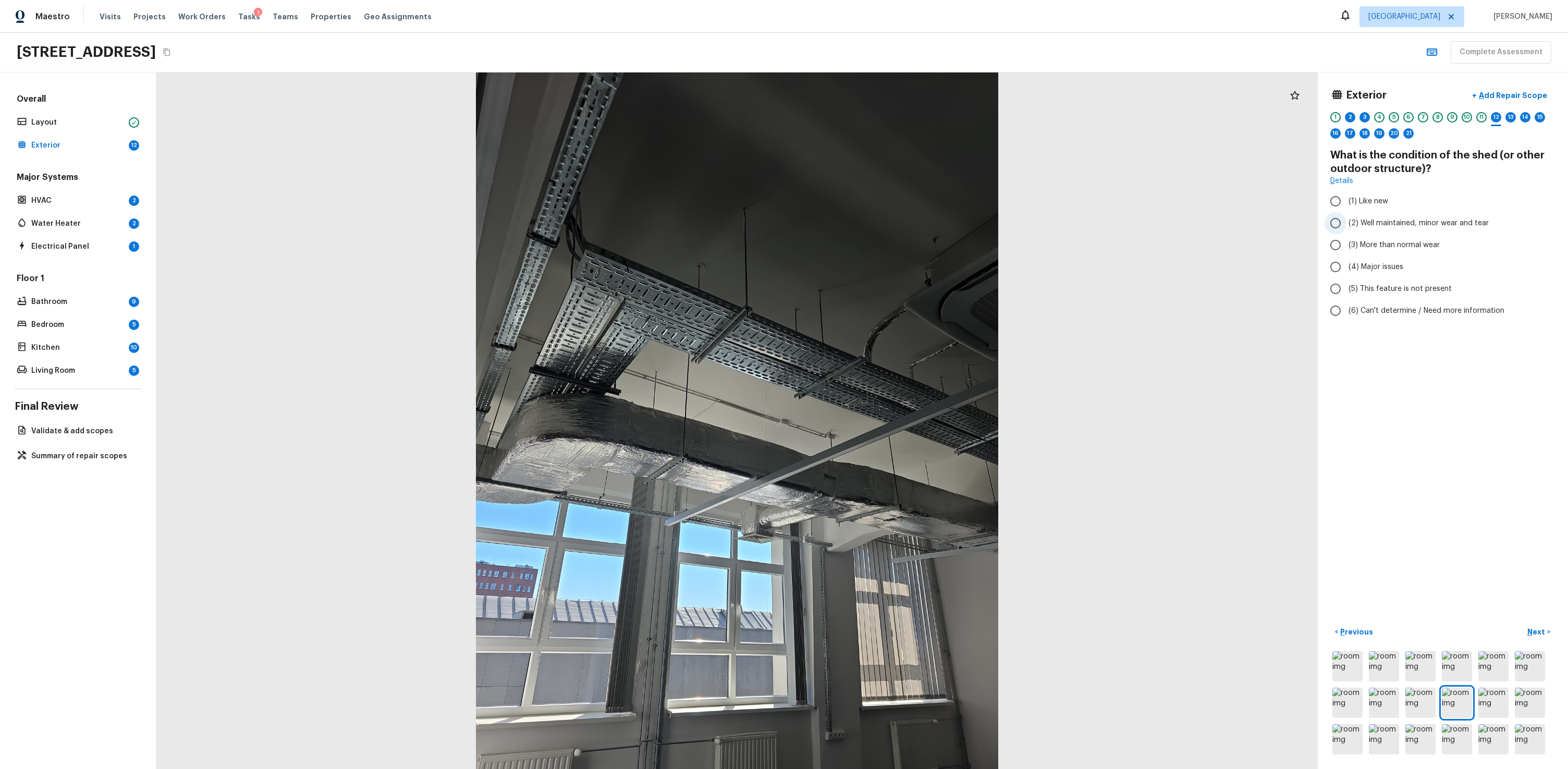
click at [900, 223] on span "(2) Well maintained, minor wear and tear" at bounding box center [1418, 223] width 140 height 10
click at [900, 223] on input "(2) Well maintained, minor wear and tear" at bounding box center [1335, 223] width 22 height 22
radio input "true"
click at [900, 463] on p "Next" at bounding box center [1537, 631] width 20 height 10
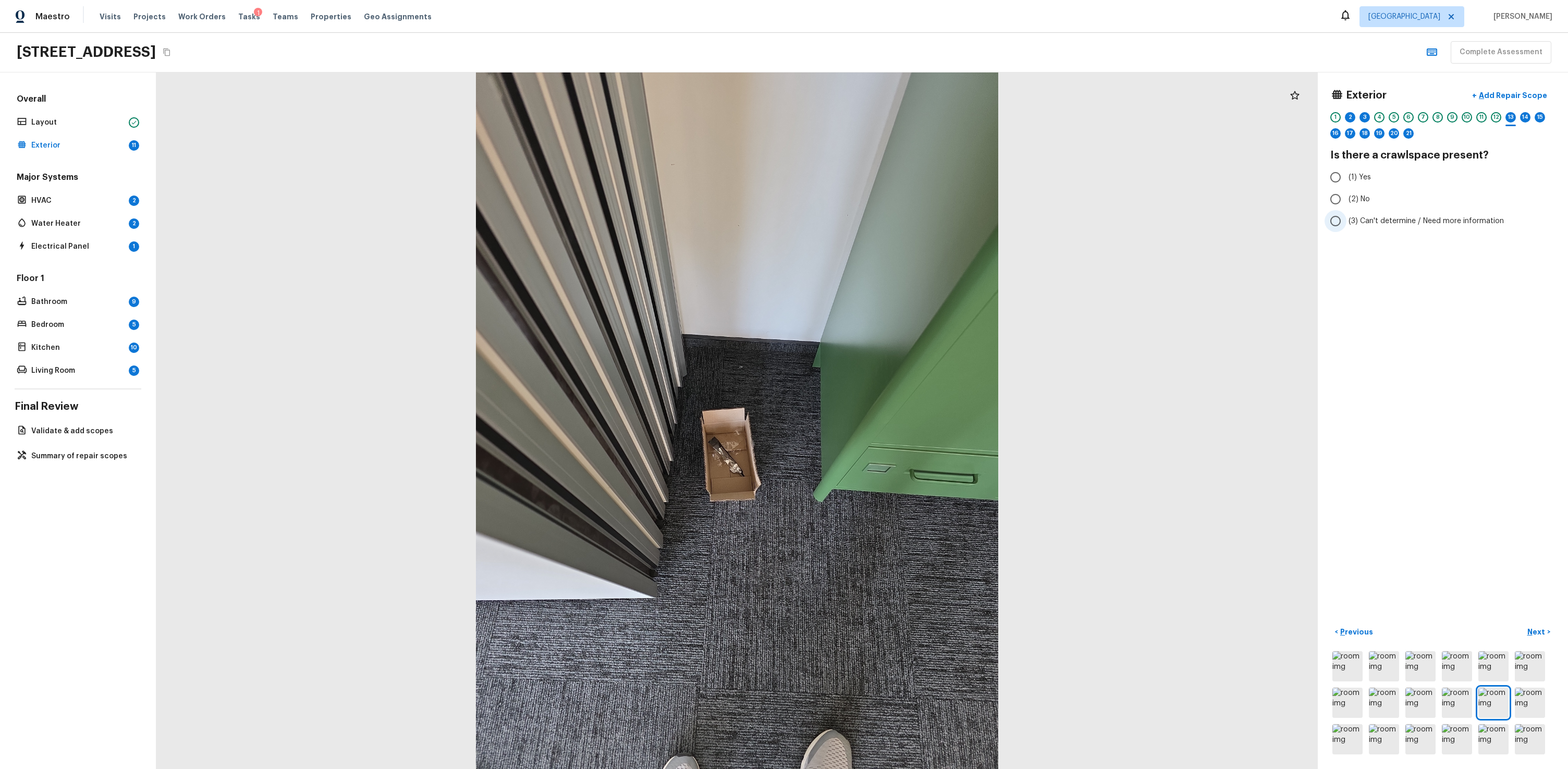
click at [900, 225] on span "(3) Can't determine / Need more information" at bounding box center [1426, 221] width 155 height 10
click at [900, 225] on input "(3) Can't determine / Need more information" at bounding box center [1335, 221] width 22 height 22
radio input "true"
click at [900, 463] on button "Next >" at bounding box center [1539, 632] width 33 height 17
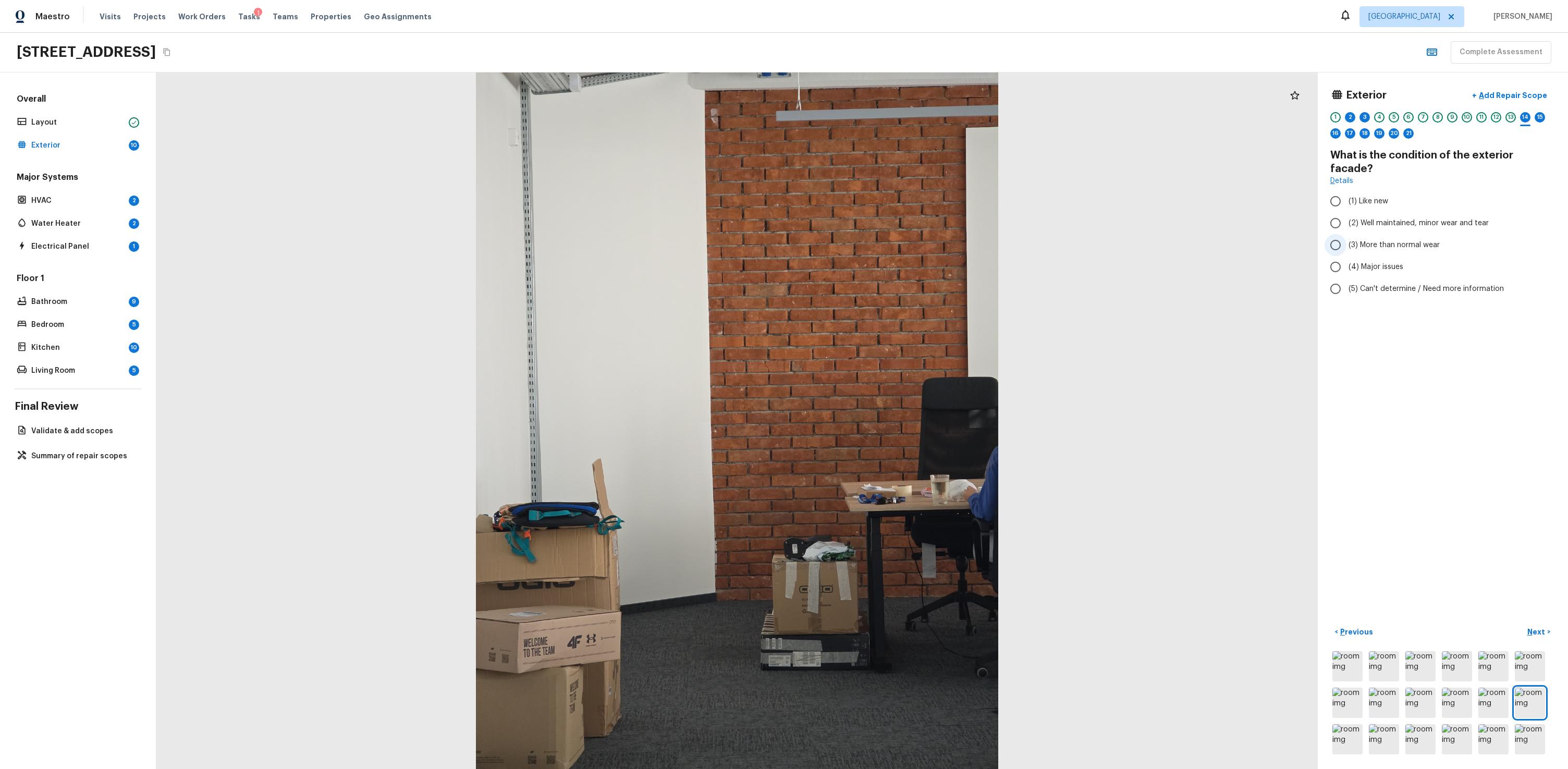
click at [900, 240] on span "(3) More than normal wear" at bounding box center [1394, 245] width 91 height 10
click at [900, 234] on input "(3) More than normal wear" at bounding box center [1335, 245] width 22 height 22
radio input "true"
click at [900, 463] on p "Next" at bounding box center [1537, 631] width 20 height 10
click at [900, 188] on span "(1) Like new" at bounding box center [1368, 188] width 40 height 10
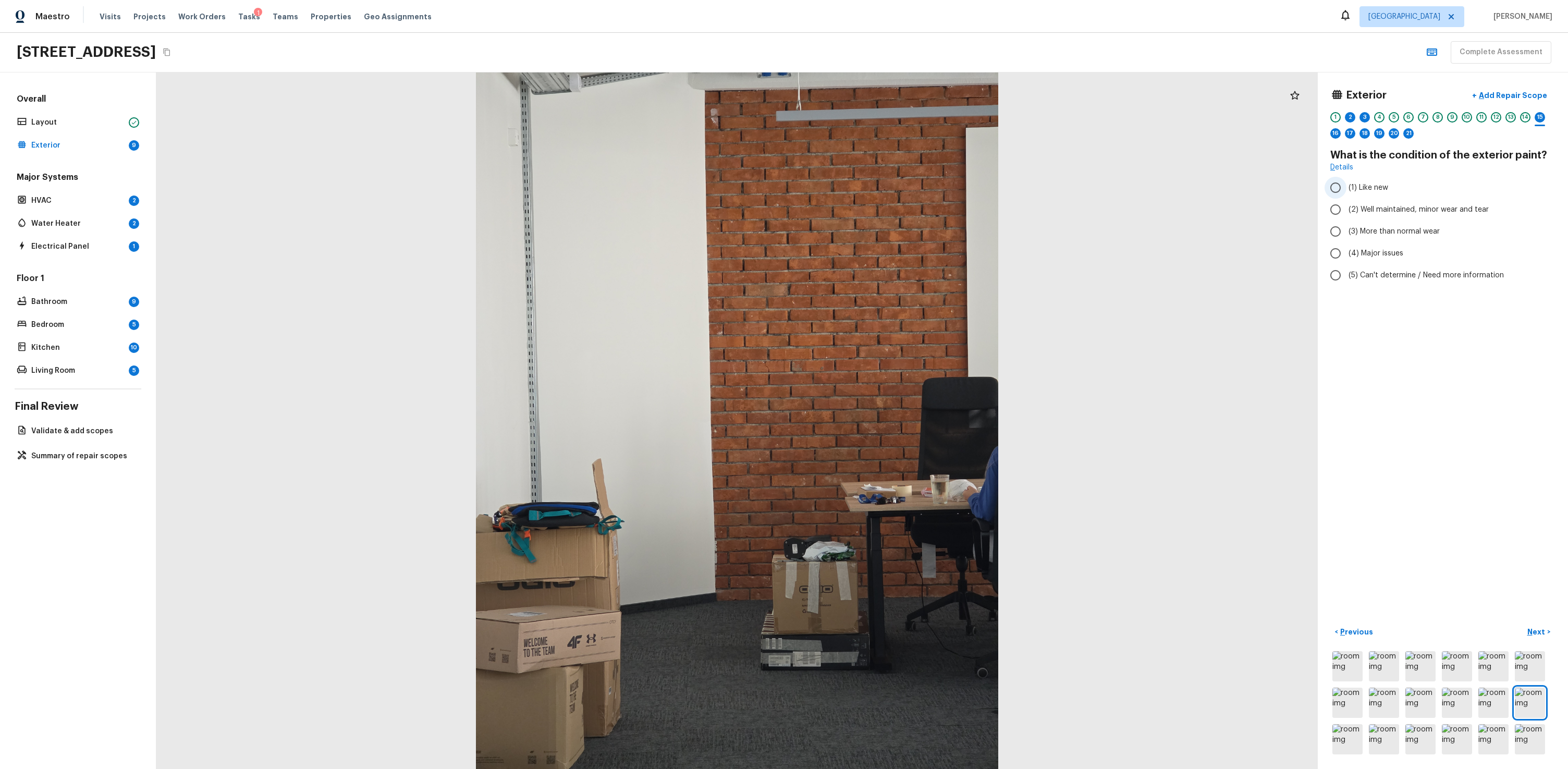
click at [900, 188] on input "(1) Like new" at bounding box center [1335, 188] width 22 height 22
radio input "true"
click at [900, 463] on button "Next >" at bounding box center [1539, 632] width 33 height 17
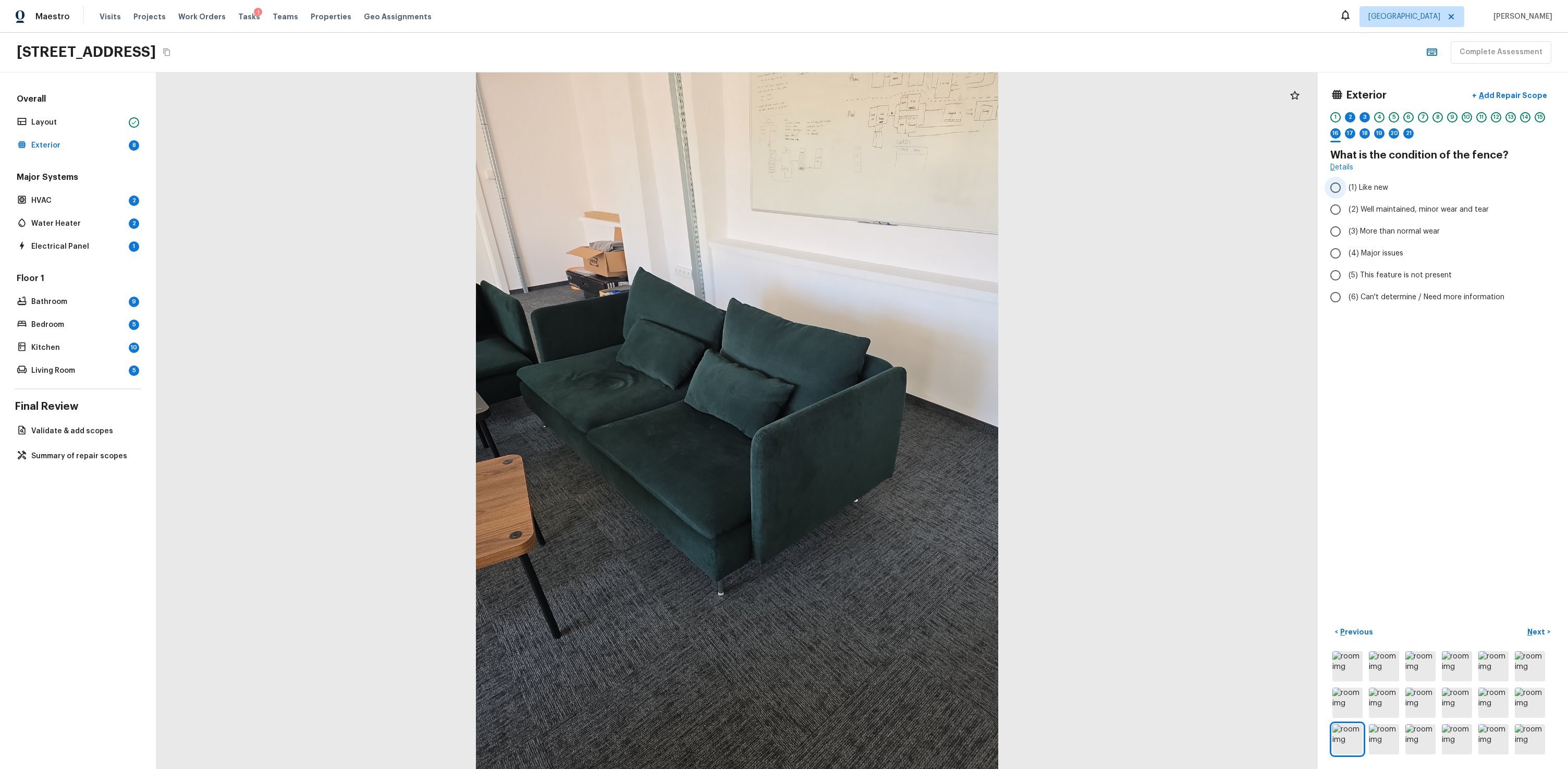
click at [900, 196] on label "(1) Like new" at bounding box center [1436, 188] width 223 height 22
click at [900, 196] on input "(1) Like new" at bounding box center [1335, 188] width 22 height 22
radio input "true"
click at [900, 463] on p "Next" at bounding box center [1537, 631] width 20 height 10
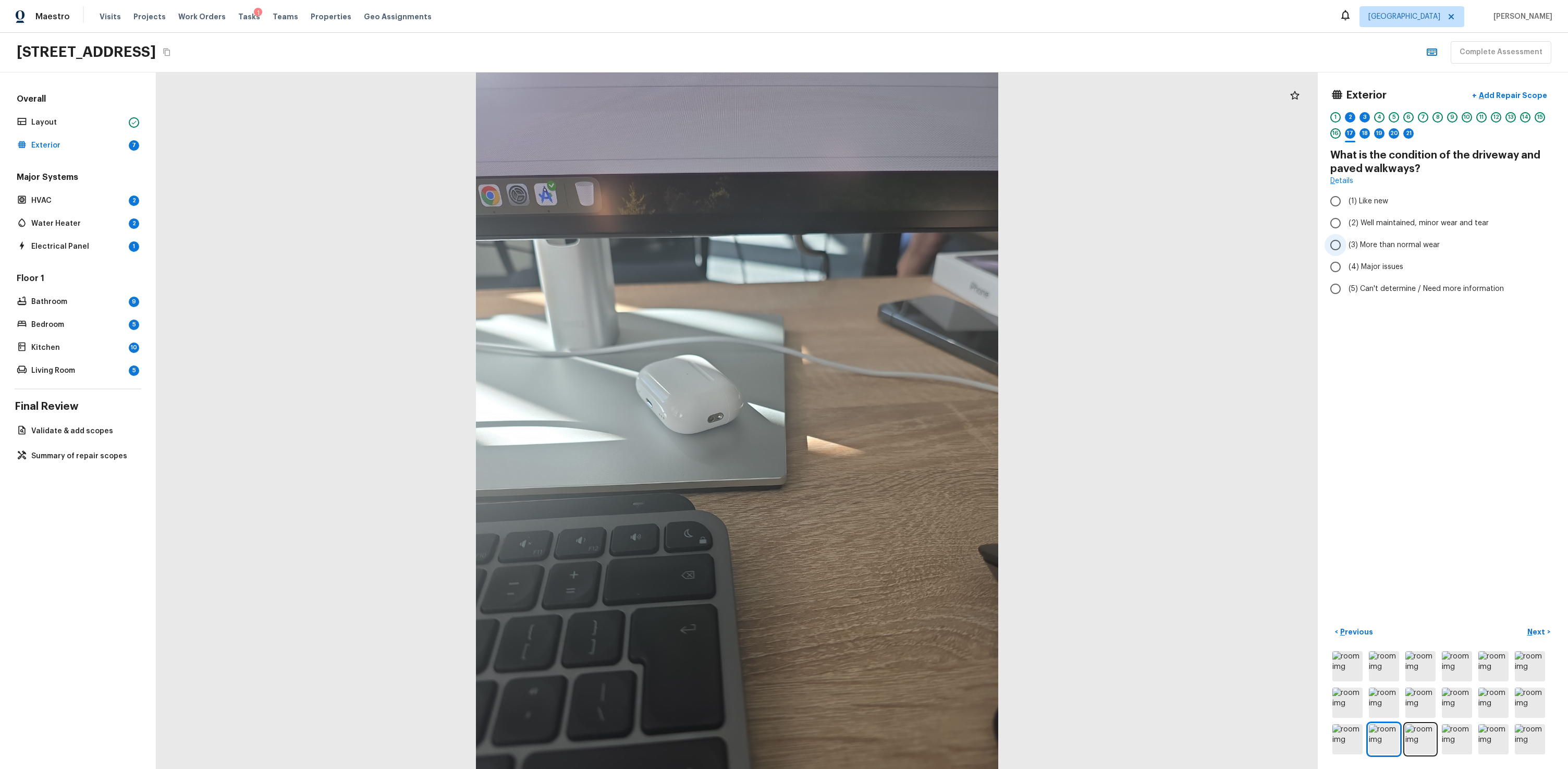
click at [900, 245] on span "(3) More than normal wear" at bounding box center [1394, 245] width 91 height 10
click at [900, 245] on input "(3) More than normal wear" at bounding box center [1335, 245] width 22 height 22
radio input "true"
click at [900, 463] on p "Next" at bounding box center [1537, 631] width 20 height 10
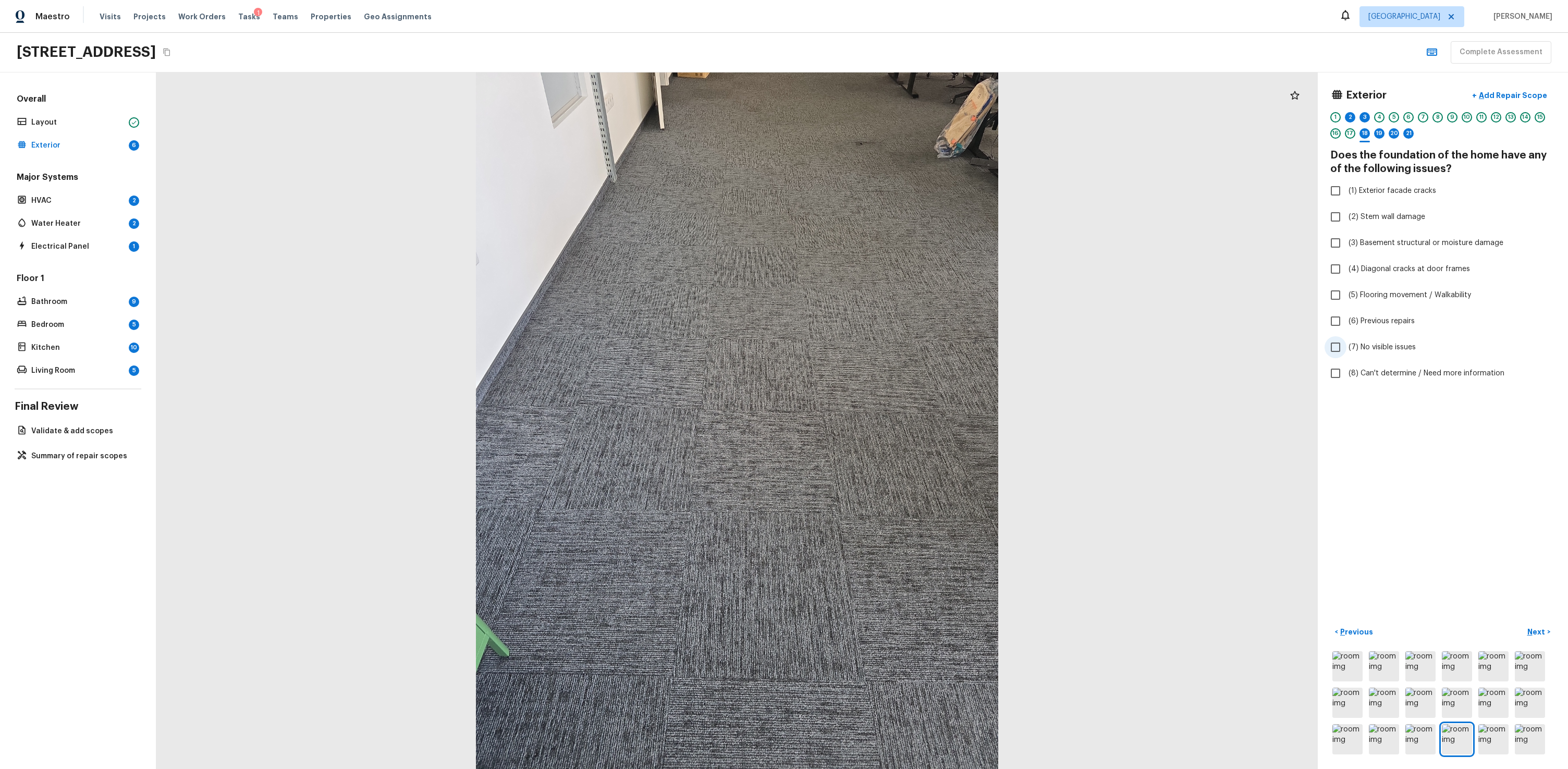
click at [900, 350] on span "(7) No visible issues" at bounding box center [1382, 347] width 67 height 10
click at [900, 350] on input "(7) No visible issues" at bounding box center [1335, 347] width 22 height 22
checkbox input "true"
click at [900, 463] on p "Next" at bounding box center [1537, 631] width 20 height 10
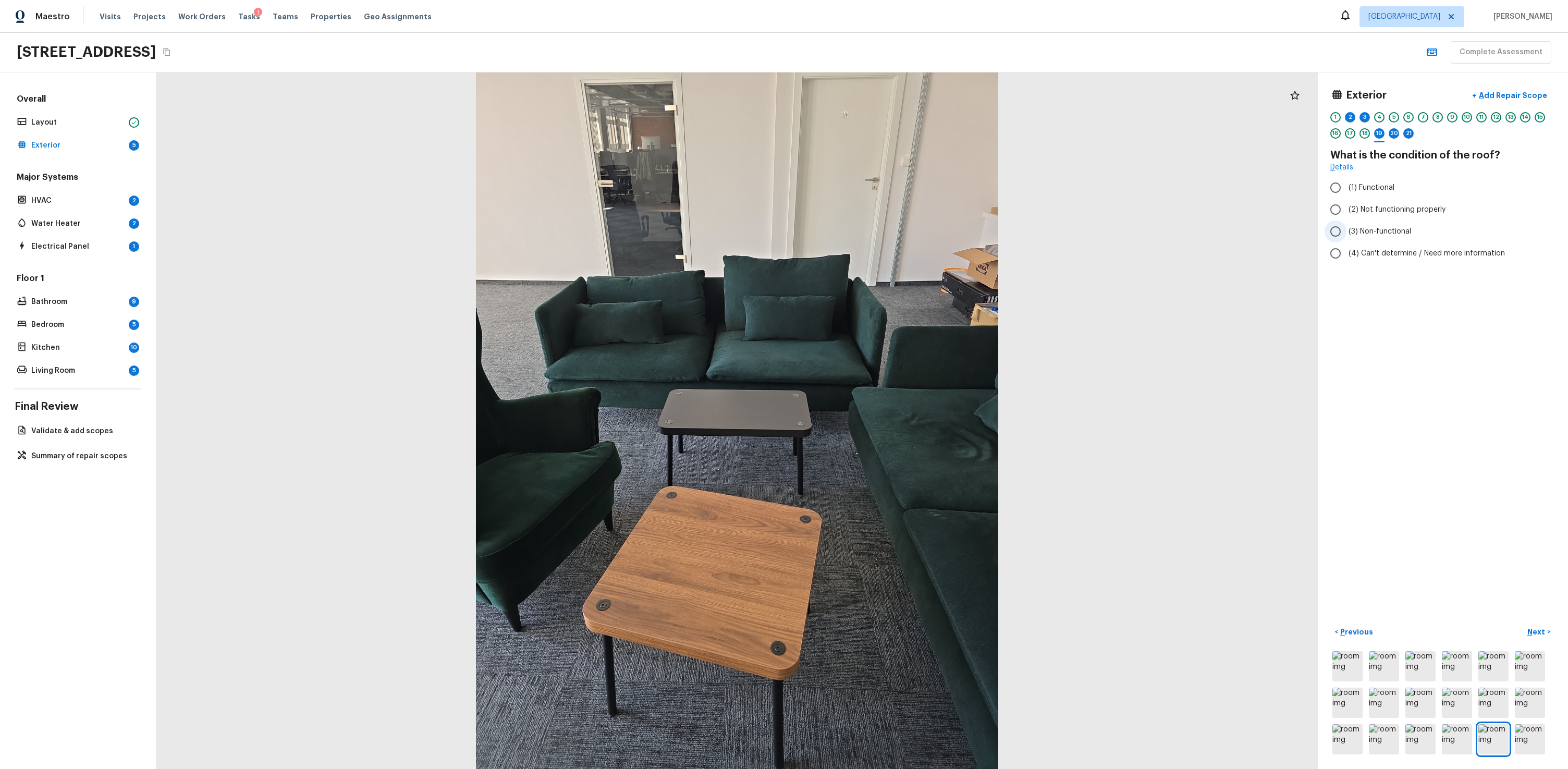
click at [900, 237] on label "(3) Non-functional" at bounding box center [1436, 231] width 223 height 22
click at [900, 237] on input "(3) Non-functional" at bounding box center [1335, 231] width 22 height 22
radio input "true"
click at [900, 463] on button "Next >" at bounding box center [1539, 632] width 33 height 17
click at [900, 180] on span "(1) Yes" at bounding box center [1359, 177] width 23 height 10
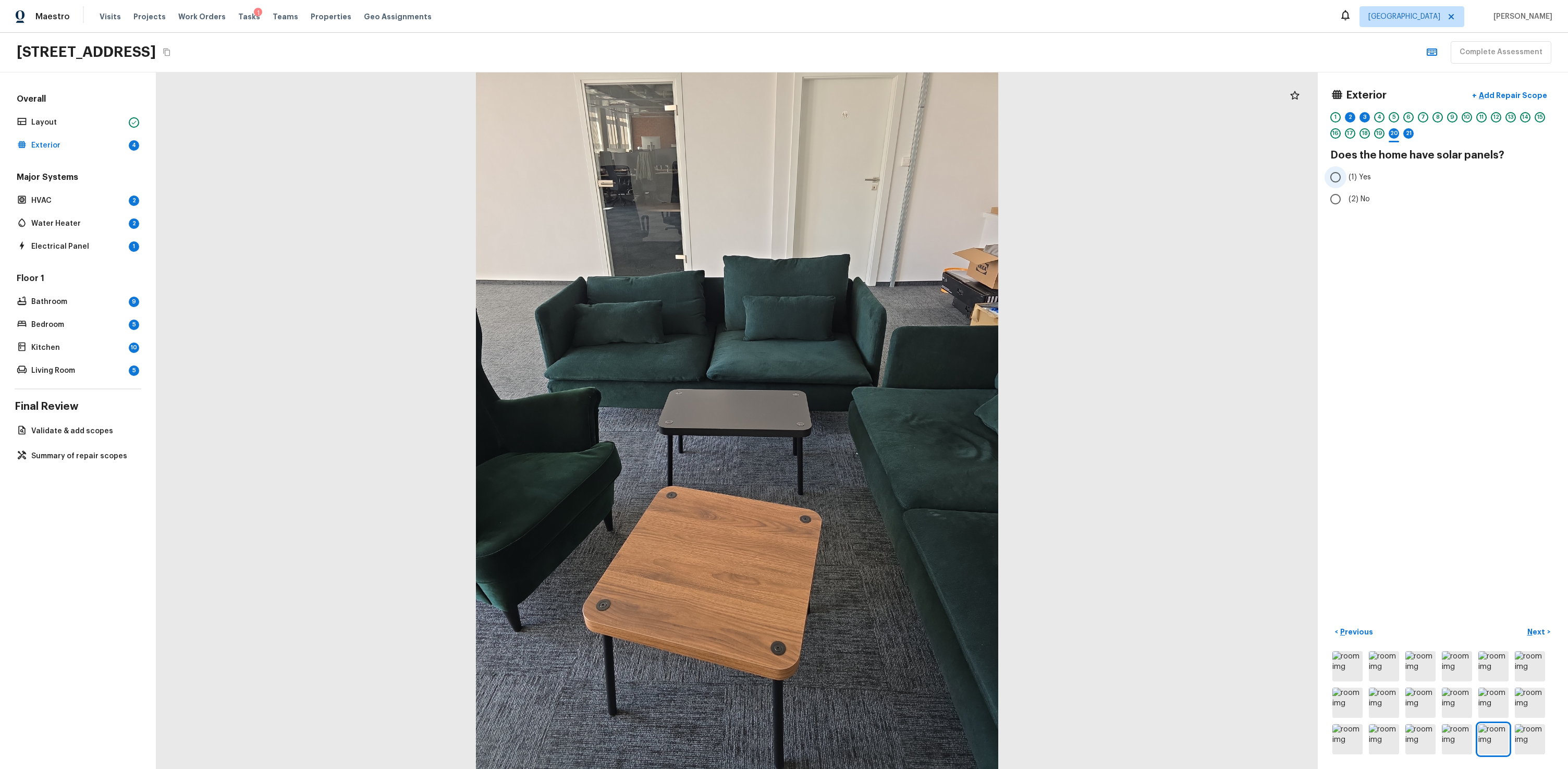
click at [900, 180] on input "(1) Yes" at bounding box center [1335, 177] width 22 height 22
radio input "true"
click at [900, 463] on button "Next >" at bounding box center [1539, 632] width 33 height 17
click at [900, 176] on span "(1) Leased" at bounding box center [1365, 177] width 35 height 10
click at [900, 176] on input "(1) Leased" at bounding box center [1335, 177] width 22 height 22
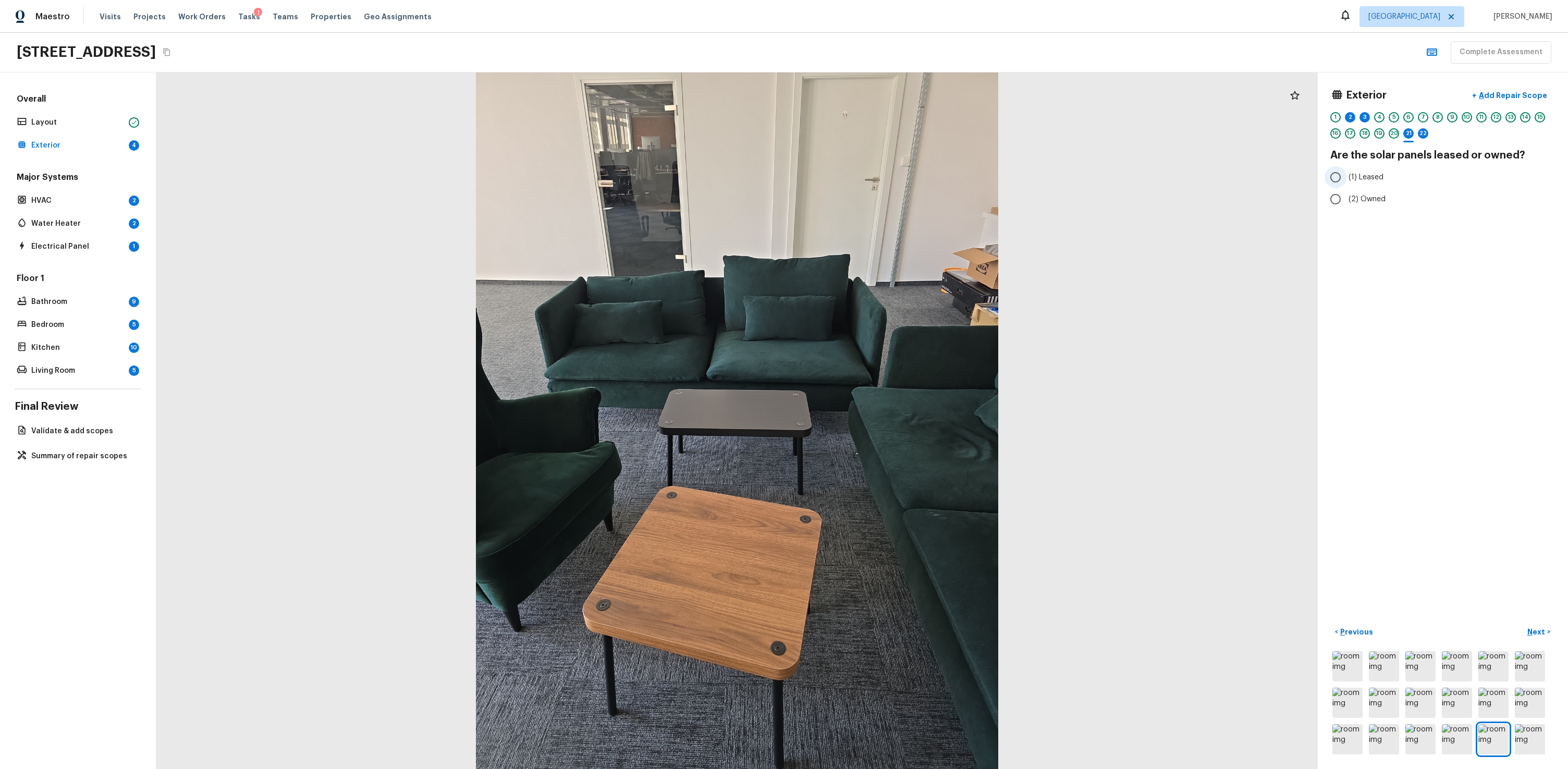
radio input "true"
click at [900, 463] on p "Next" at bounding box center [1537, 631] width 20 height 10
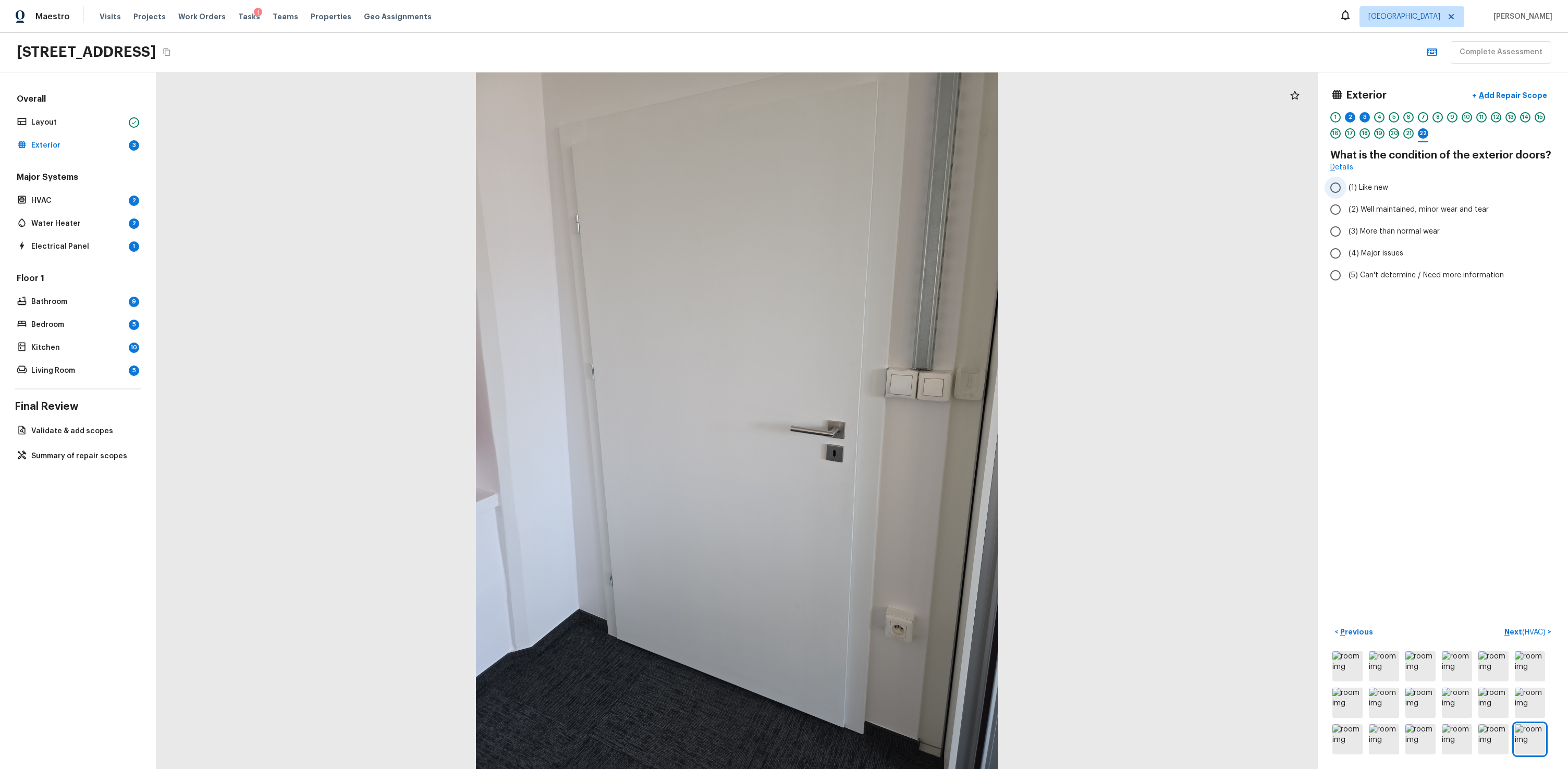
click at [900, 186] on span "(1) Like new" at bounding box center [1368, 188] width 40 height 10
click at [900, 186] on input "(1) Like new" at bounding box center [1335, 188] width 22 height 22
radio input "true"
click at [900, 463] on span "( HVAC )" at bounding box center [1534, 633] width 24 height 7
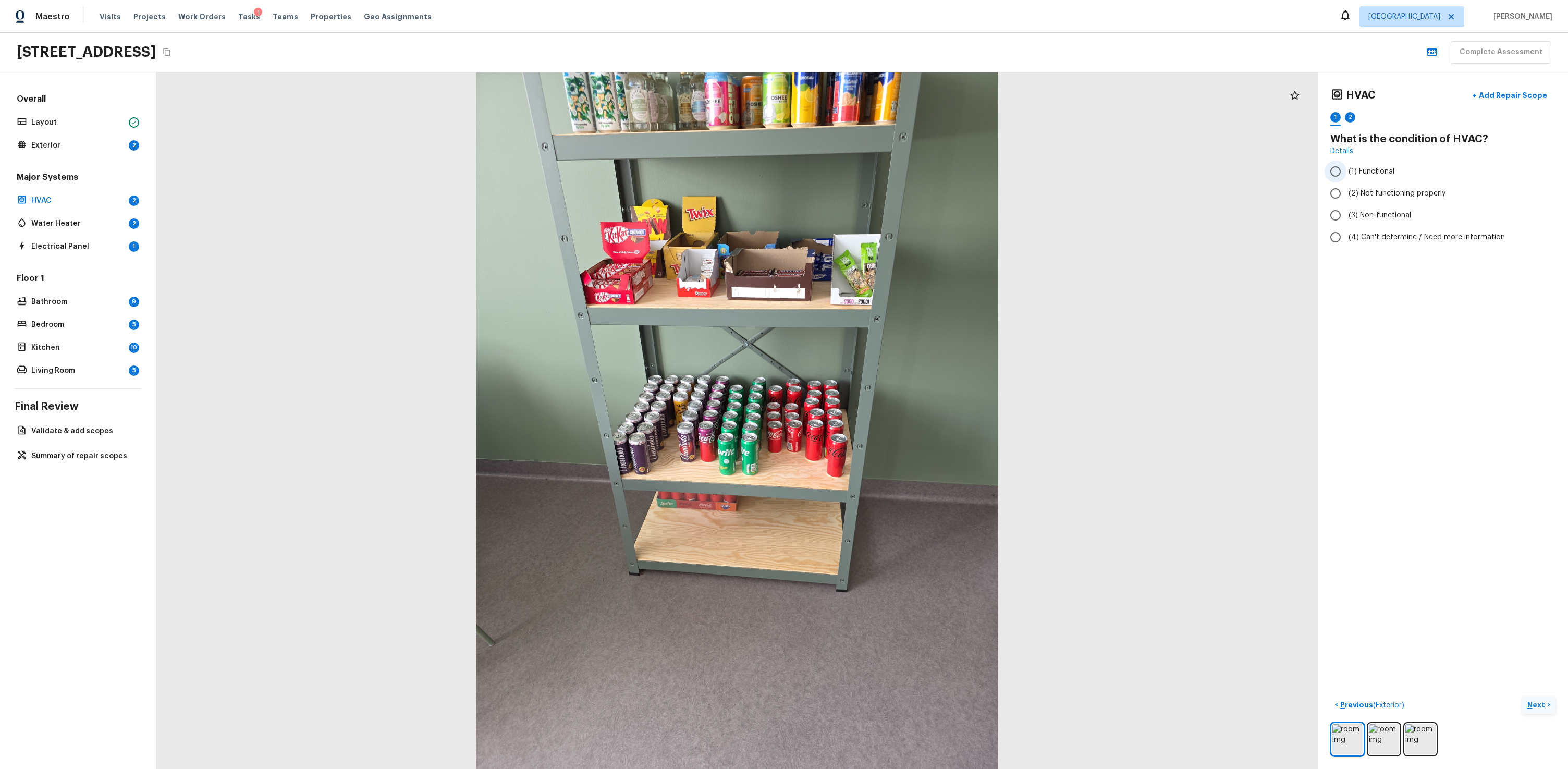
click at [900, 175] on label "(1) Functional" at bounding box center [1436, 172] width 223 height 22
click at [900, 175] on input "(1) Functional" at bounding box center [1335, 172] width 22 height 22
radio input "true"
click at [900, 463] on button "Next >" at bounding box center [1539, 705] width 33 height 17
click at [900, 197] on div "YYYY" at bounding box center [1433, 204] width 192 height 27
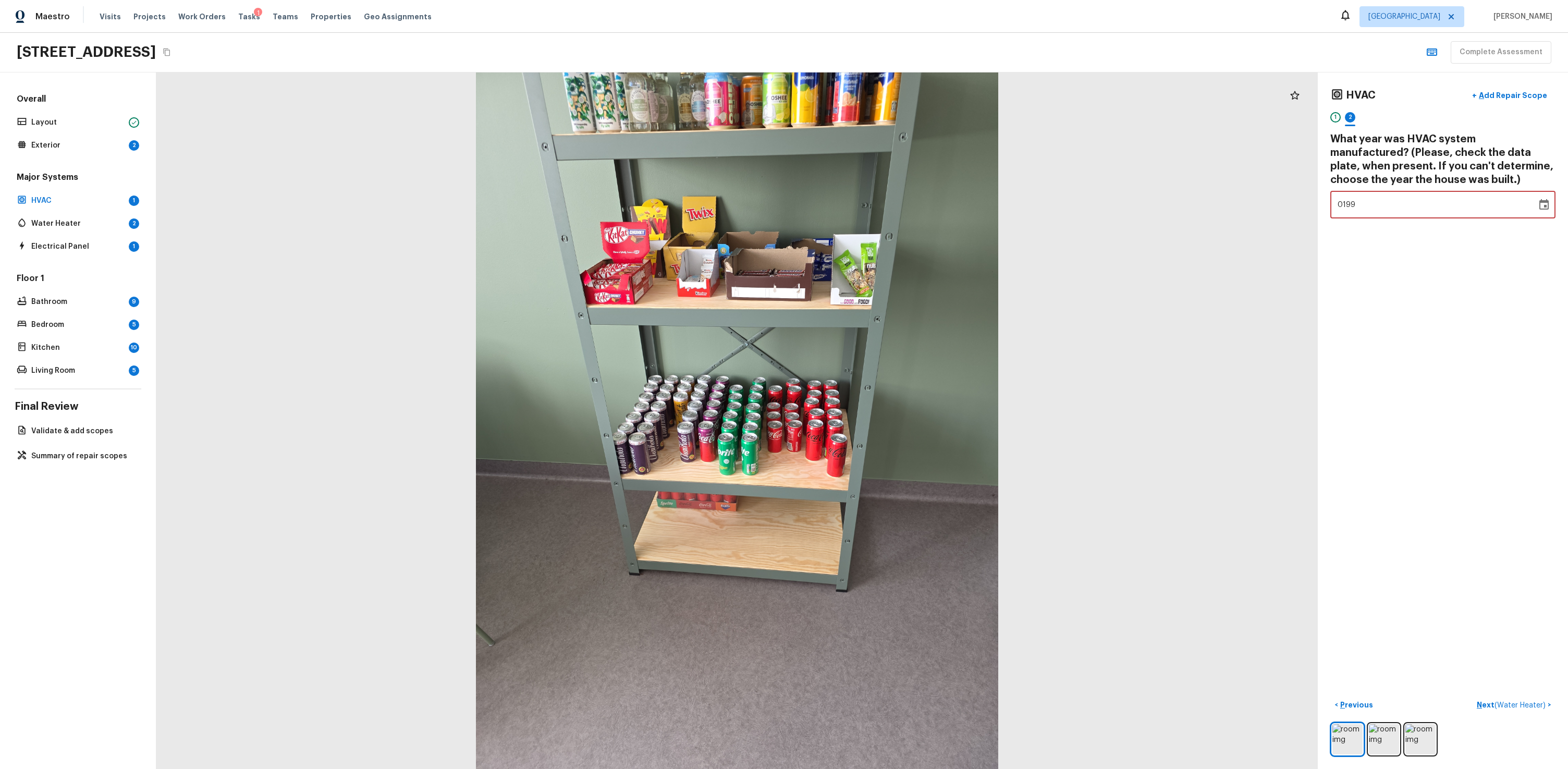
type input "1990"
click at [900, 463] on button "Next ( Water Heater ) >" at bounding box center [1514, 705] width 83 height 17
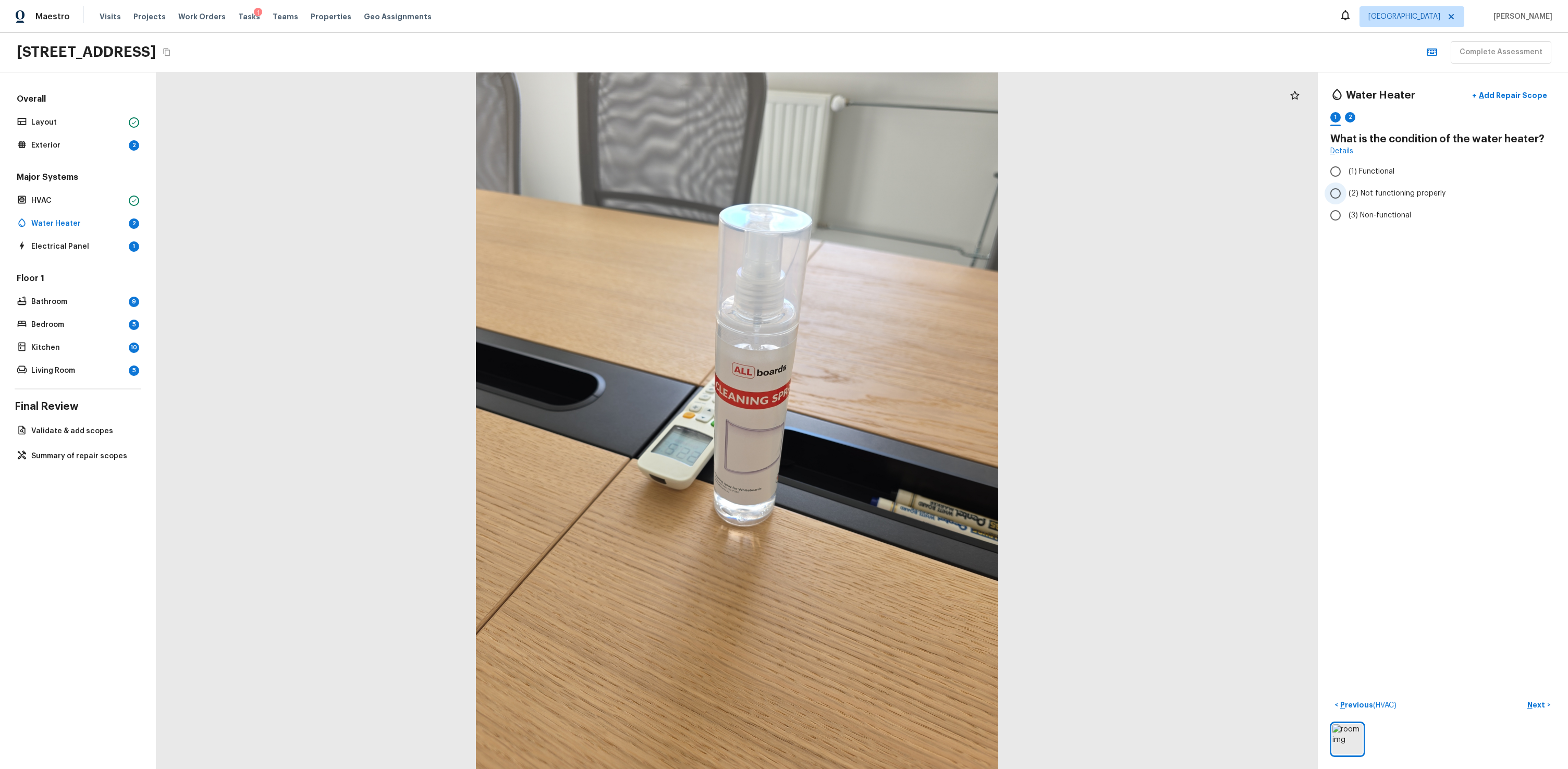
click at [900, 189] on span "(2) Not functioning properly" at bounding box center [1396, 193] width 97 height 10
click at [900, 189] on input "(2) Not functioning properly" at bounding box center [1335, 194] width 22 height 22
radio input "true"
click at [900, 463] on p "Next" at bounding box center [1537, 704] width 20 height 10
click at [900, 183] on div "YYYY" at bounding box center [1433, 191] width 192 height 27
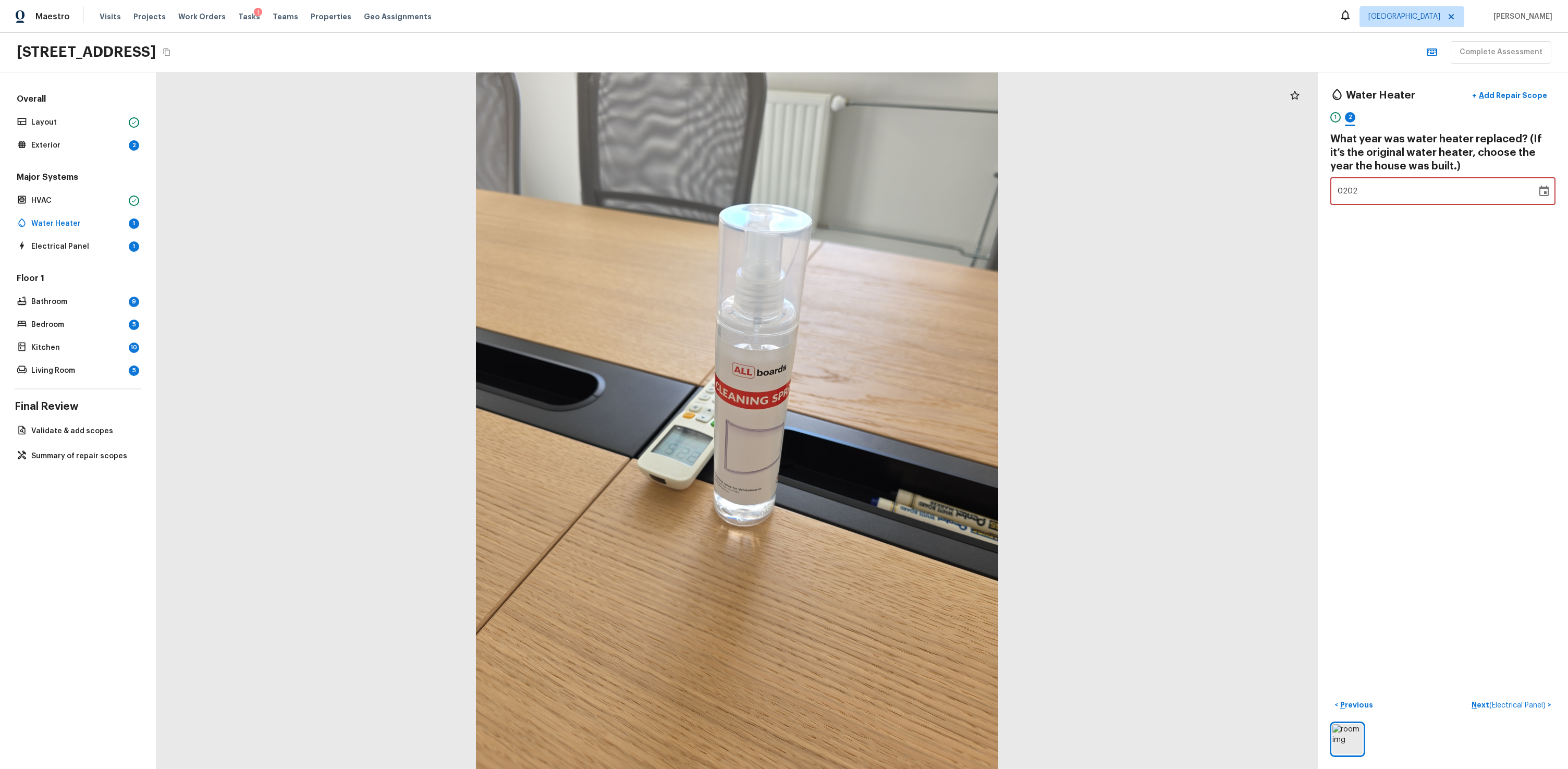
type input "2020"
click at [900, 325] on div "Water Heater + Add Repair Scope 1 2 What year was water heater replaced? (If it…" at bounding box center [1443, 421] width 250 height 697
click at [900, 463] on p "Next ( Electrical Panel )" at bounding box center [1510, 705] width 76 height 11
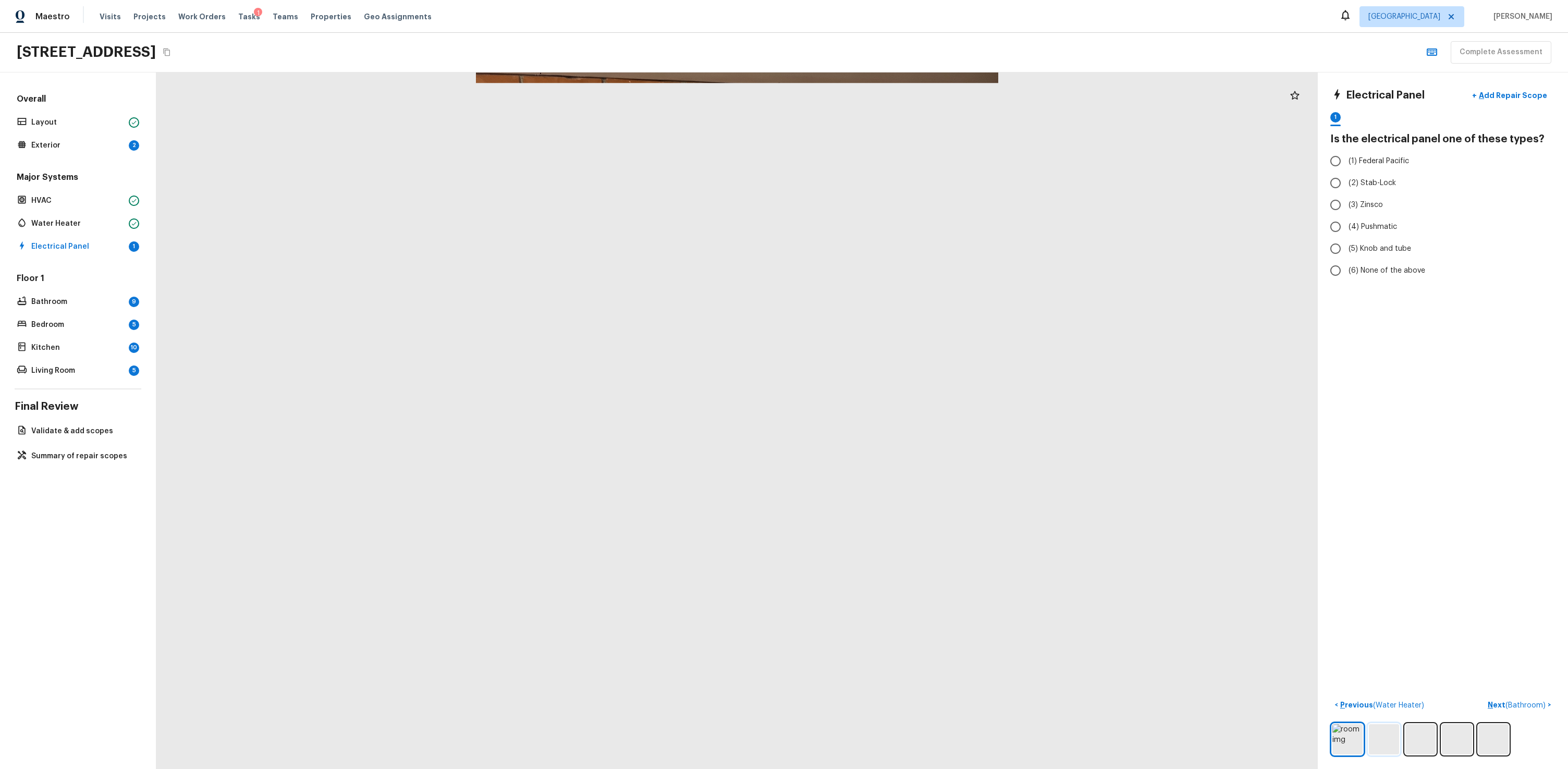
click at [900, 463] on img at bounding box center [1384, 740] width 30 height 30
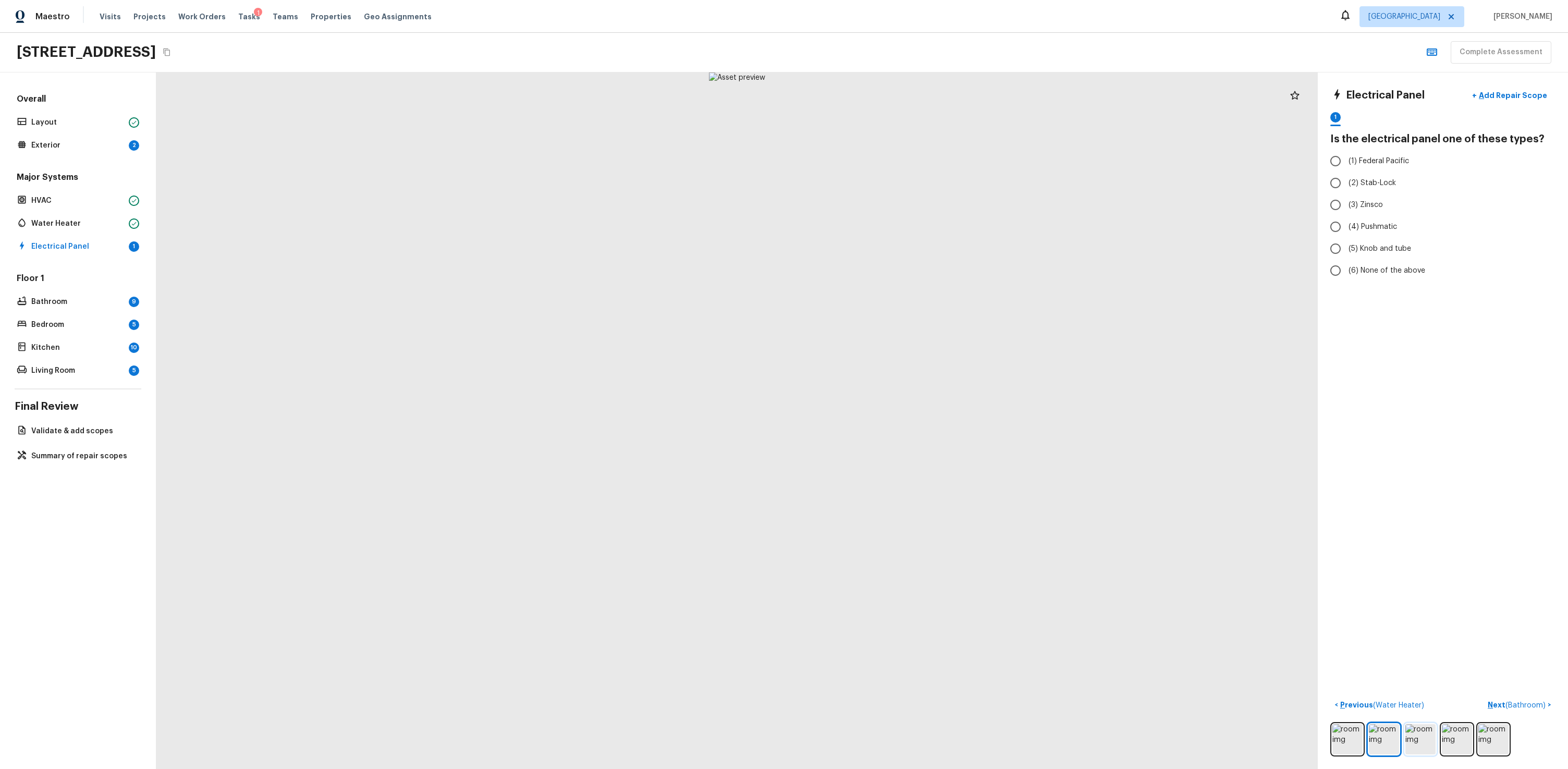
click at [900, 463] on img at bounding box center [1421, 740] width 30 height 30
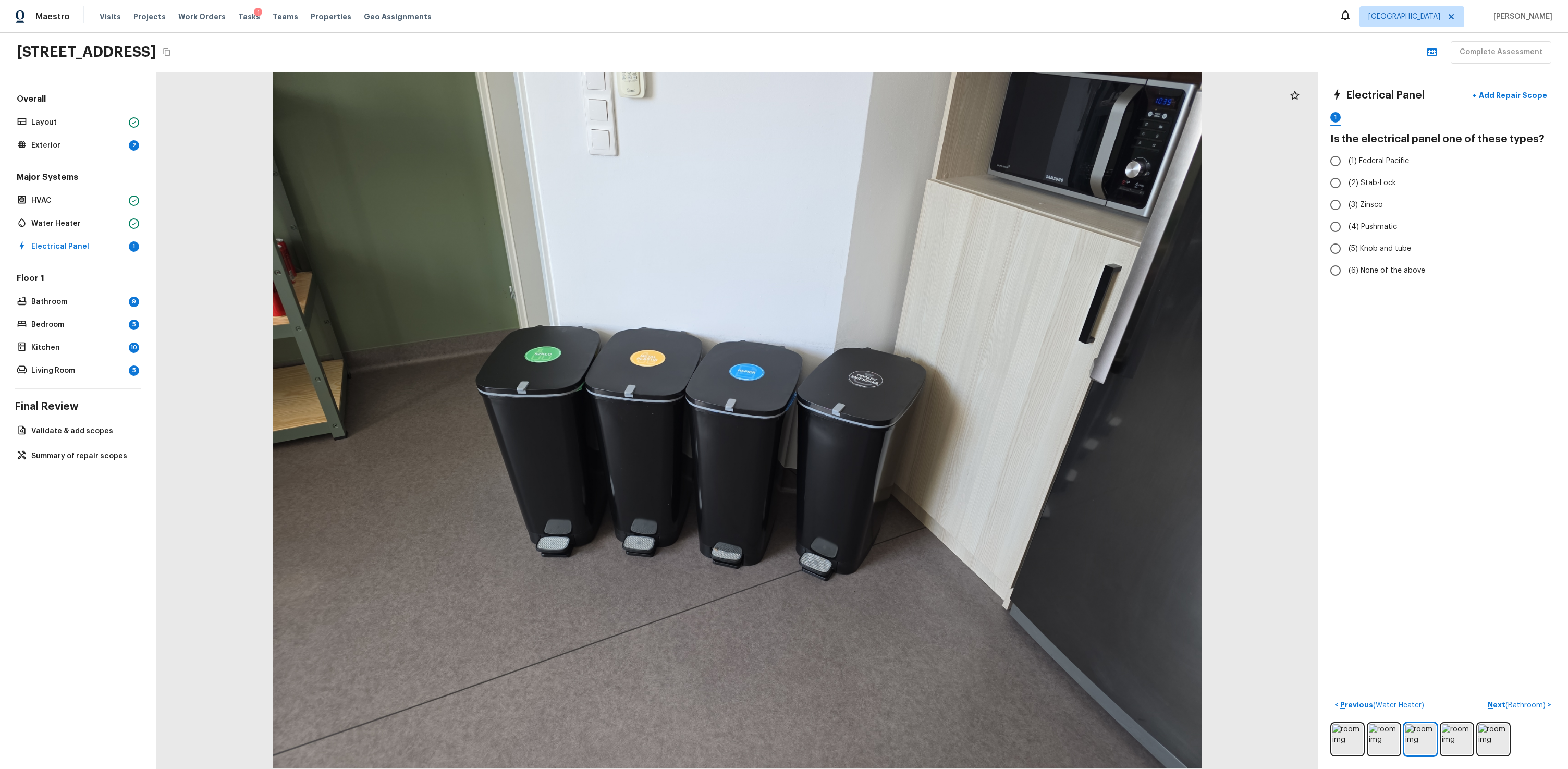
click at [900, 463] on div at bounding box center [1443, 739] width 225 height 35
click at [900, 463] on img at bounding box center [1457, 740] width 30 height 30
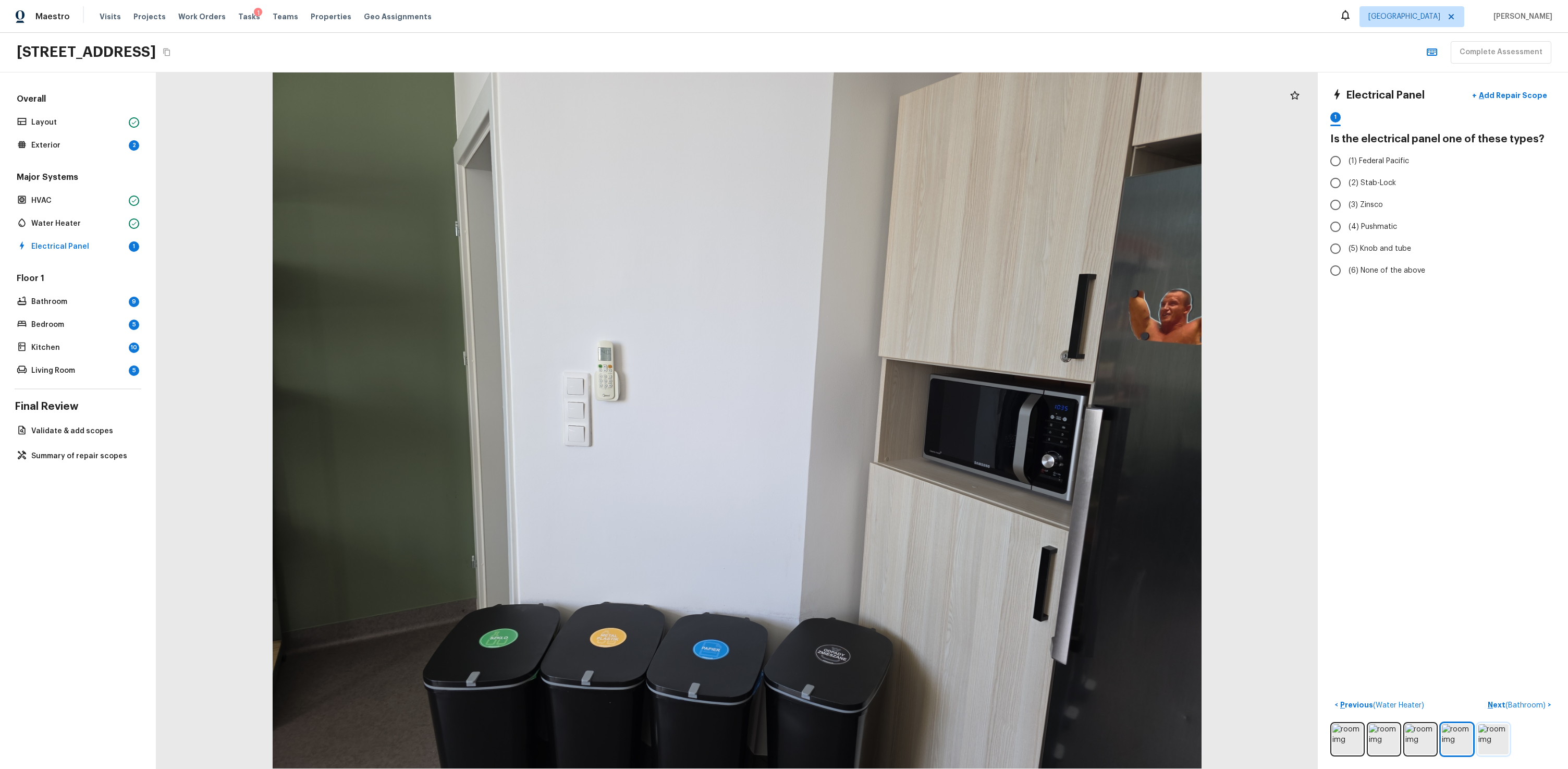
click at [900, 463] on img at bounding box center [1494, 740] width 30 height 30
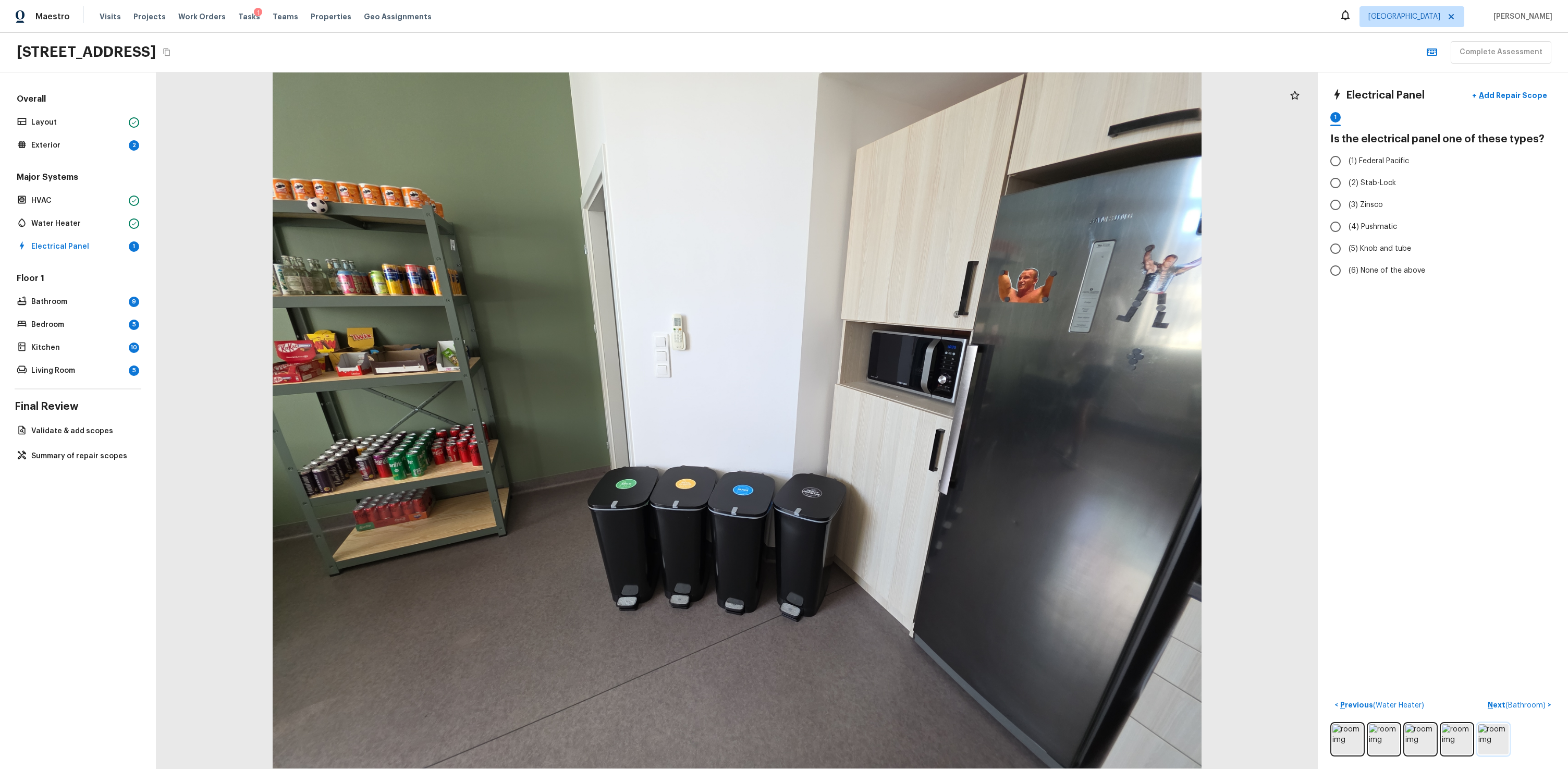
click at [900, 463] on img at bounding box center [1494, 740] width 30 height 30
click at [900, 163] on span "(1) Federal Pacific" at bounding box center [1378, 161] width 60 height 10
click at [900, 163] on input "(1) Federal Pacific" at bounding box center [1335, 161] width 22 height 22
radio input "true"
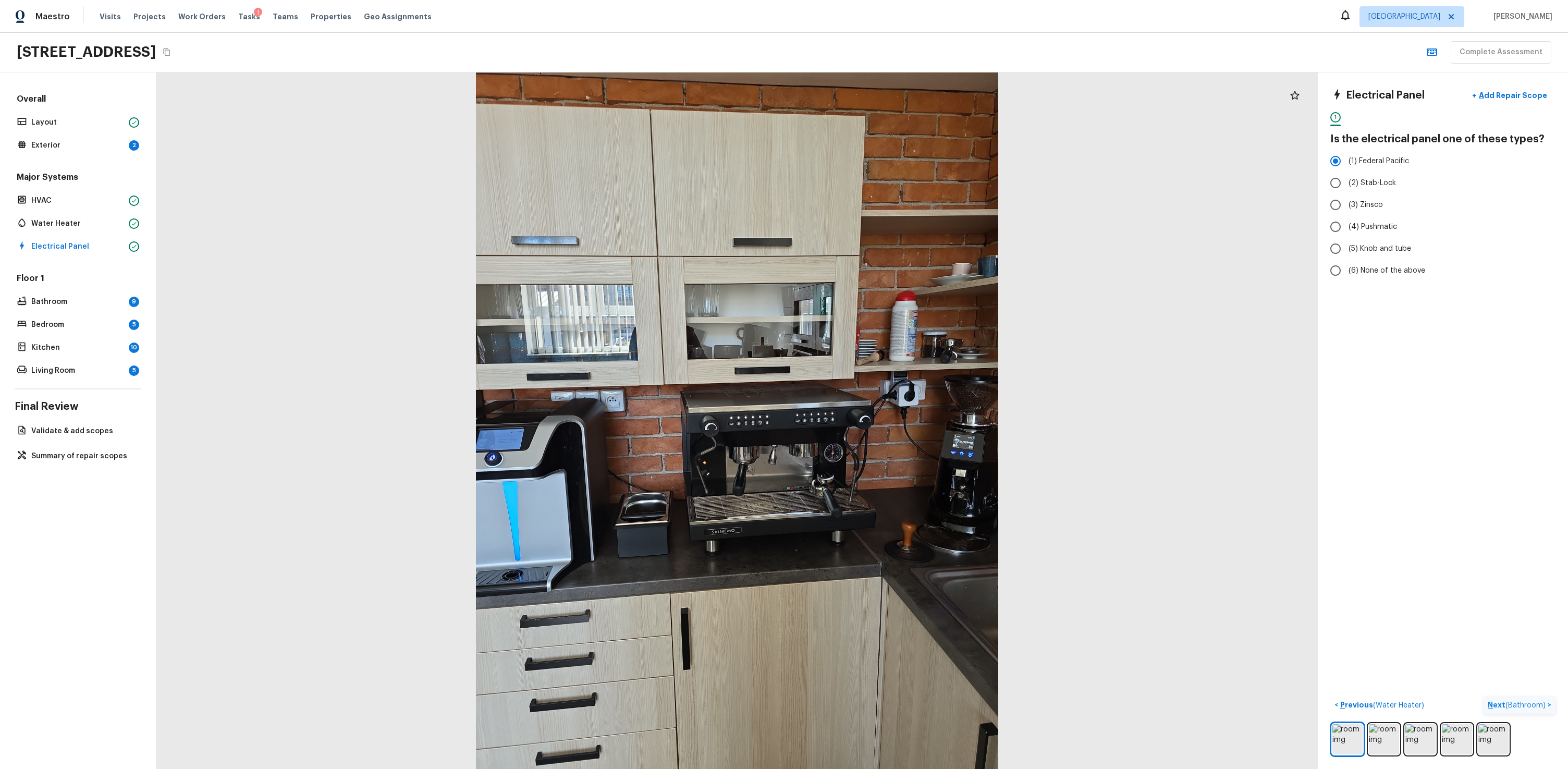
click at [900, 463] on span "( Bathroom )" at bounding box center [1525, 706] width 40 height 7
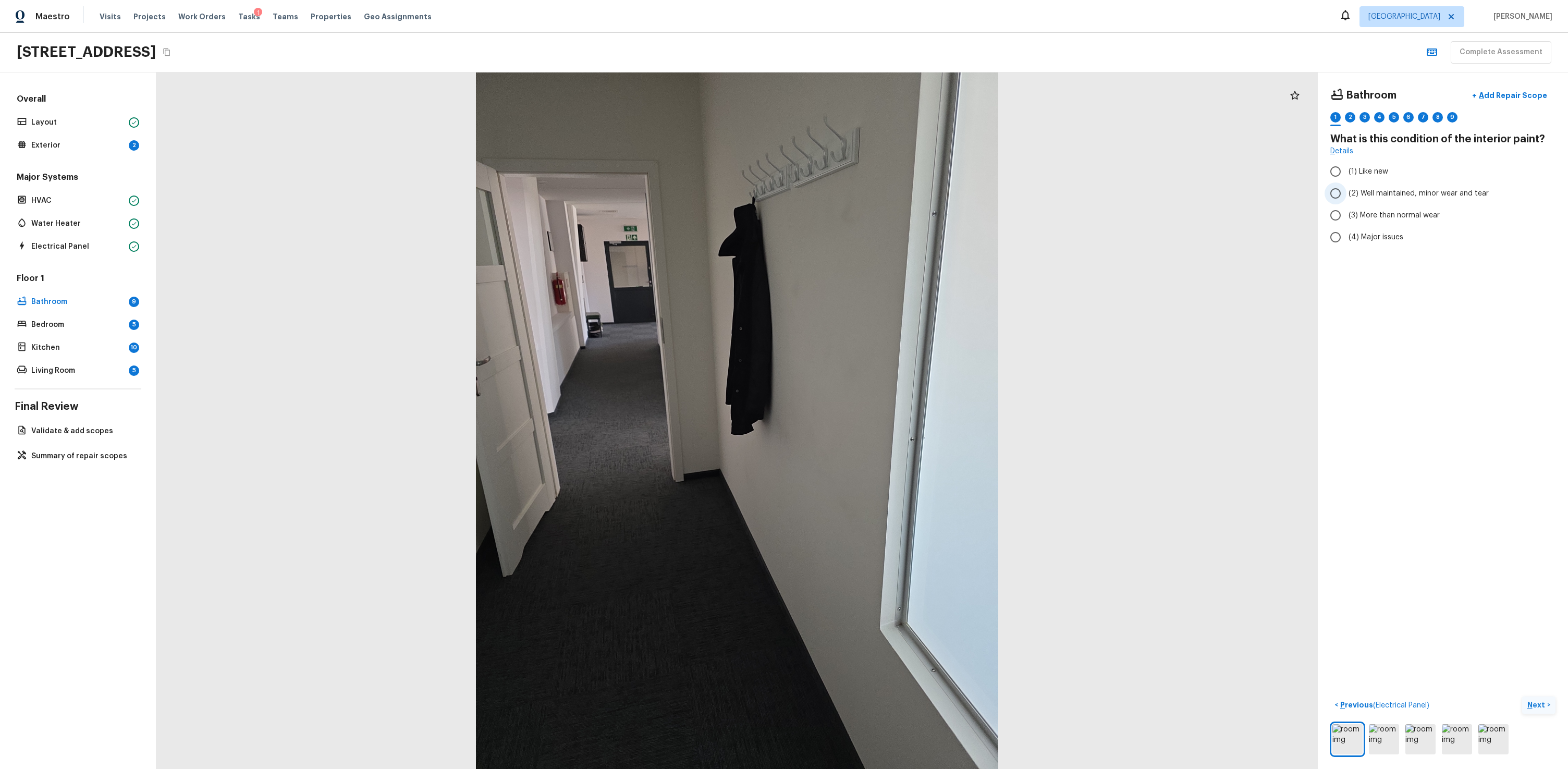
click at [900, 195] on span "(2) Well maintained, minor wear and tear" at bounding box center [1418, 193] width 140 height 10
click at [900, 195] on input "(2) Well maintained, minor wear and tear" at bounding box center [1335, 194] width 22 height 22
radio input "true"
click at [900, 463] on button "Next >" at bounding box center [1539, 705] width 33 height 17
click at [900, 223] on span "(2) No" at bounding box center [1359, 219] width 21 height 10
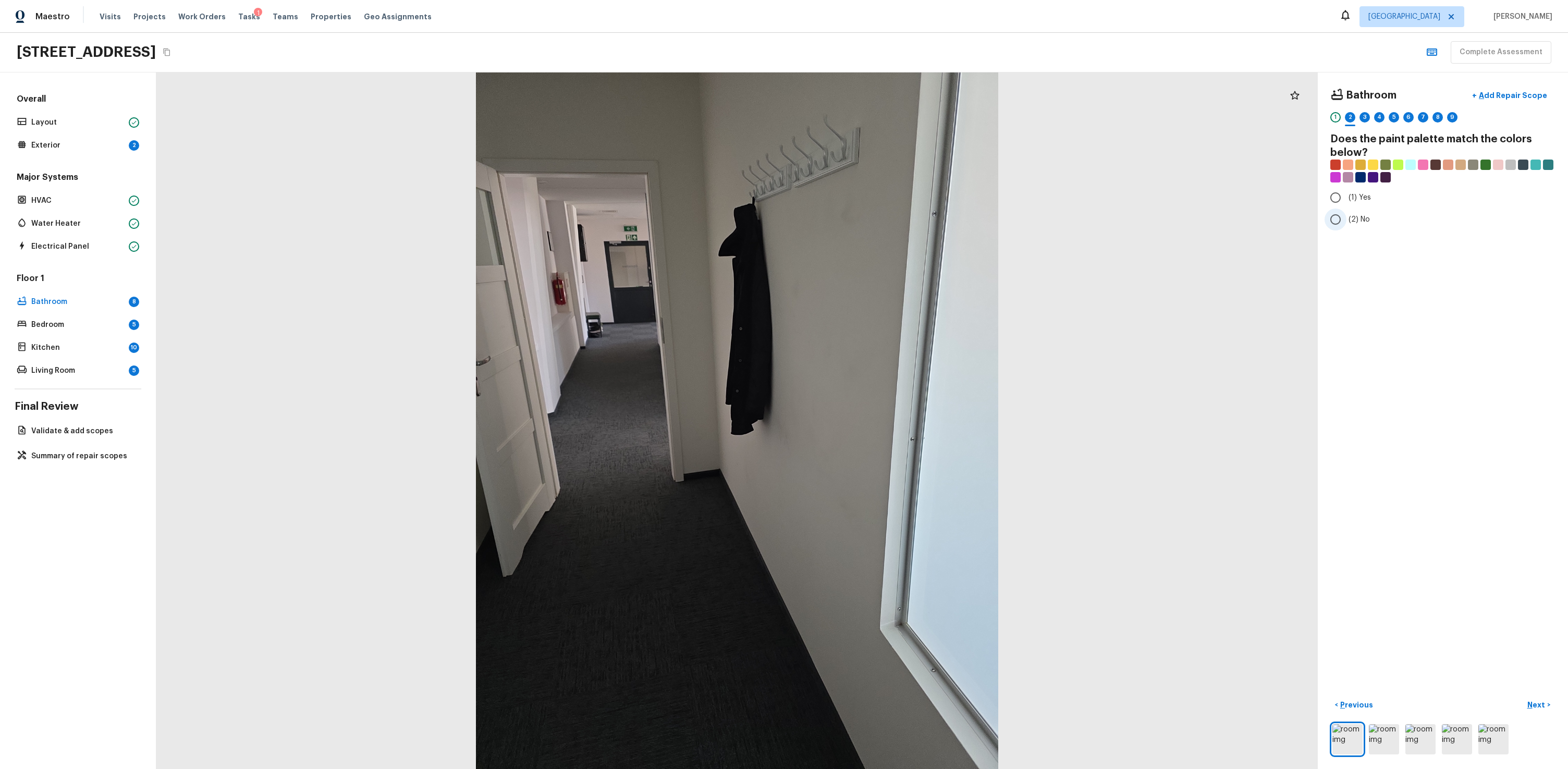
click at [900, 223] on input "(2) No" at bounding box center [1335, 220] width 22 height 22
radio input "true"
click at [900, 463] on p "Next" at bounding box center [1537, 704] width 20 height 10
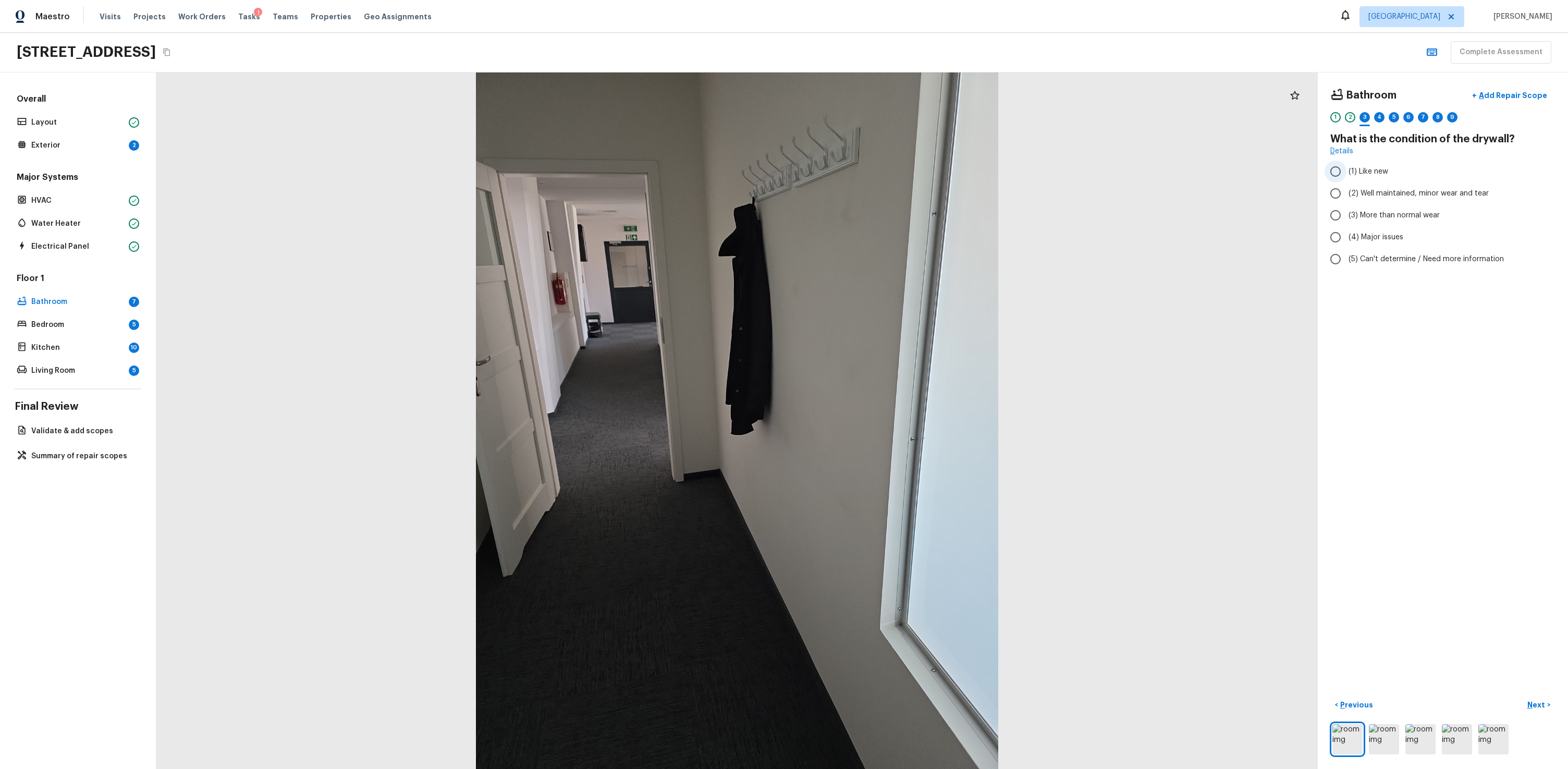
click at [900, 177] on label "(1) Like new" at bounding box center [1436, 172] width 223 height 22
click at [900, 177] on input "(1) Like new" at bounding box center [1335, 172] width 22 height 22
radio input "true"
click at [900, 463] on p "Next" at bounding box center [1537, 704] width 20 height 10
click at [900, 174] on span "(1) Hardwood" at bounding box center [1371, 171] width 46 height 10
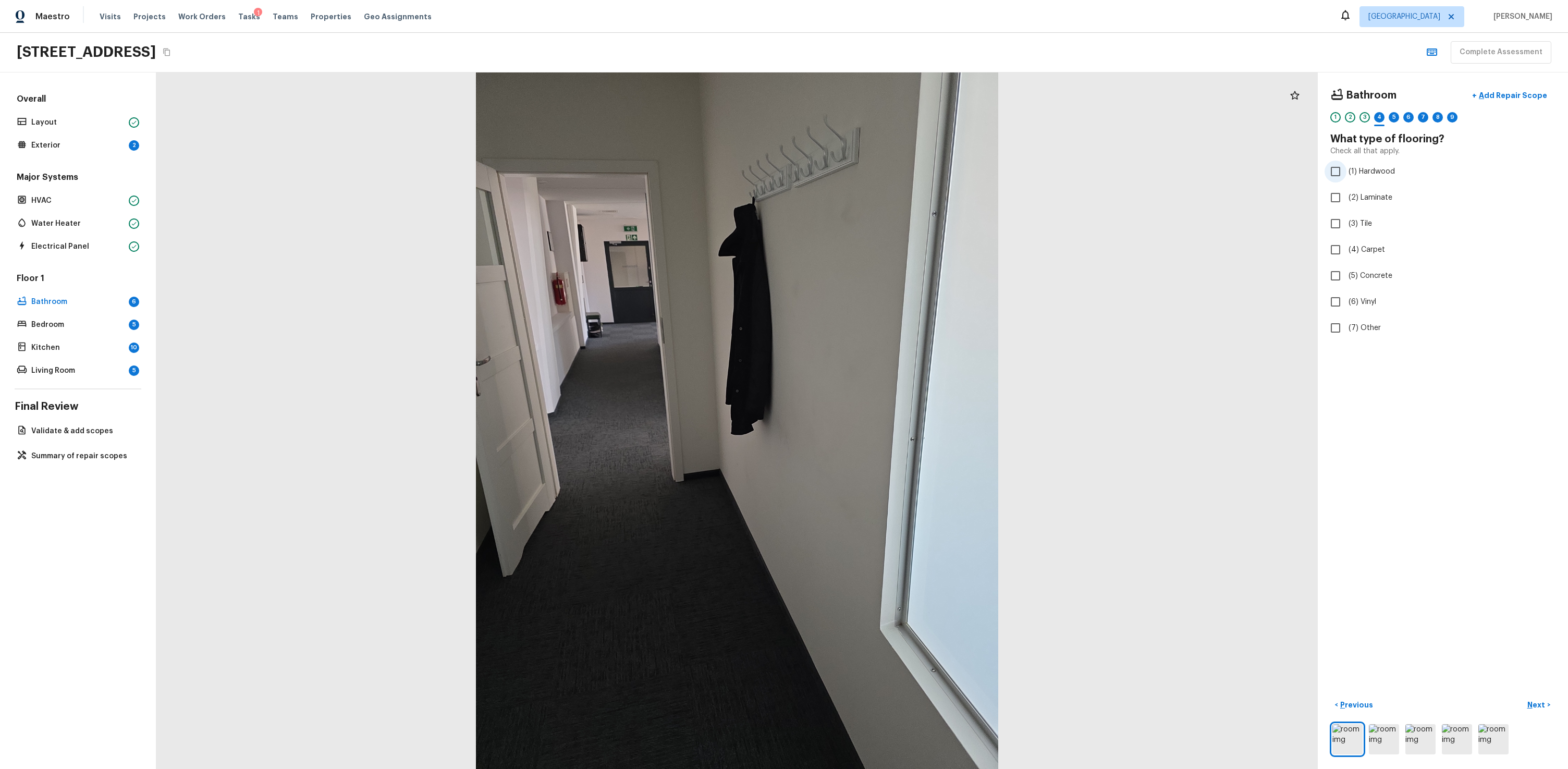
click at [900, 174] on input "(1) Hardwood" at bounding box center [1335, 172] width 22 height 22
checkbox input "true"
drag, startPoint x: 1362, startPoint y: 245, endPoint x: 1400, endPoint y: 288, distance: 57.4
click at [900, 245] on span "(4) Carpet" at bounding box center [1367, 250] width 37 height 10
click at [900, 245] on input "(4) Carpet" at bounding box center [1335, 250] width 22 height 22
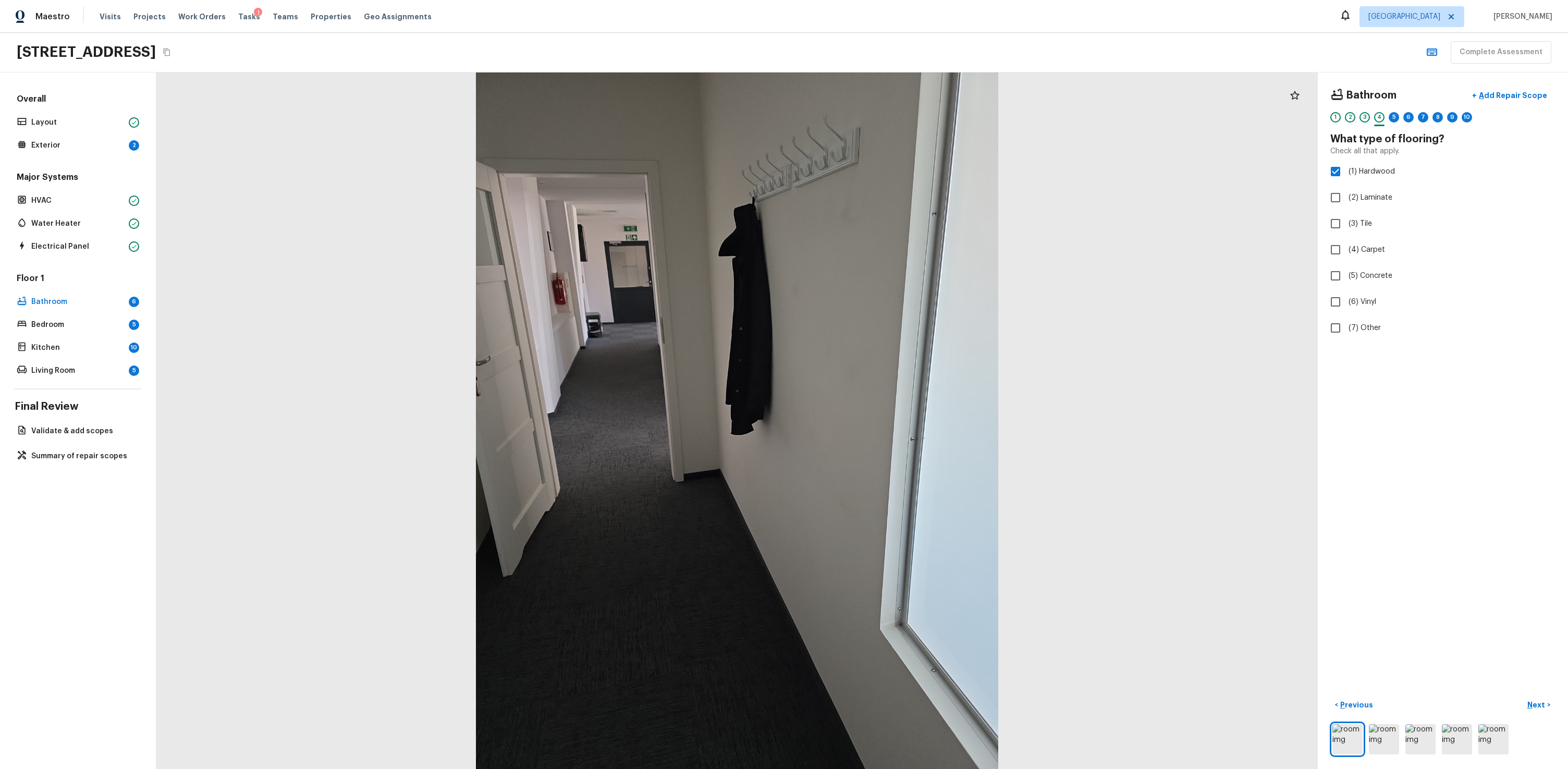
checkbox input "true"
click at [900, 463] on button "Next >" at bounding box center [1539, 705] width 33 height 17
click at [900, 191] on span "(2) Well maintained, minor wear and tear" at bounding box center [1418, 193] width 140 height 10
click at [900, 191] on input "(2) Well maintained, minor wear and tear" at bounding box center [1335, 194] width 22 height 22
radio input "true"
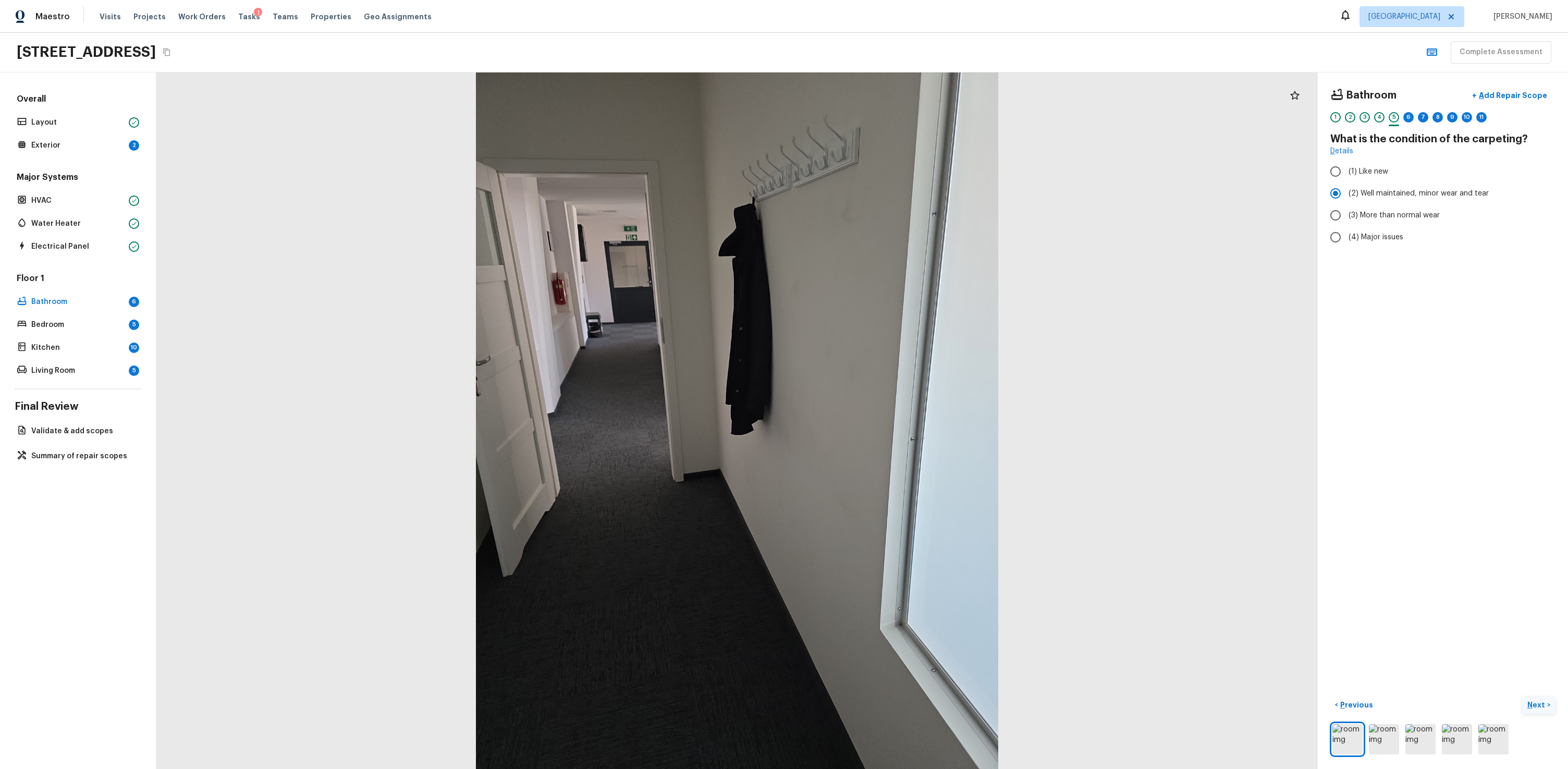
click at [900, 463] on button "Next >" at bounding box center [1539, 705] width 33 height 17
click at [900, 209] on label "(3) More than normal wear" at bounding box center [1436, 216] width 223 height 22
click at [900, 209] on input "(3) More than normal wear" at bounding box center [1335, 216] width 22 height 22
radio input "true"
drag, startPoint x: 1527, startPoint y: 700, endPoint x: 1524, endPoint y: 689, distance: 11.4
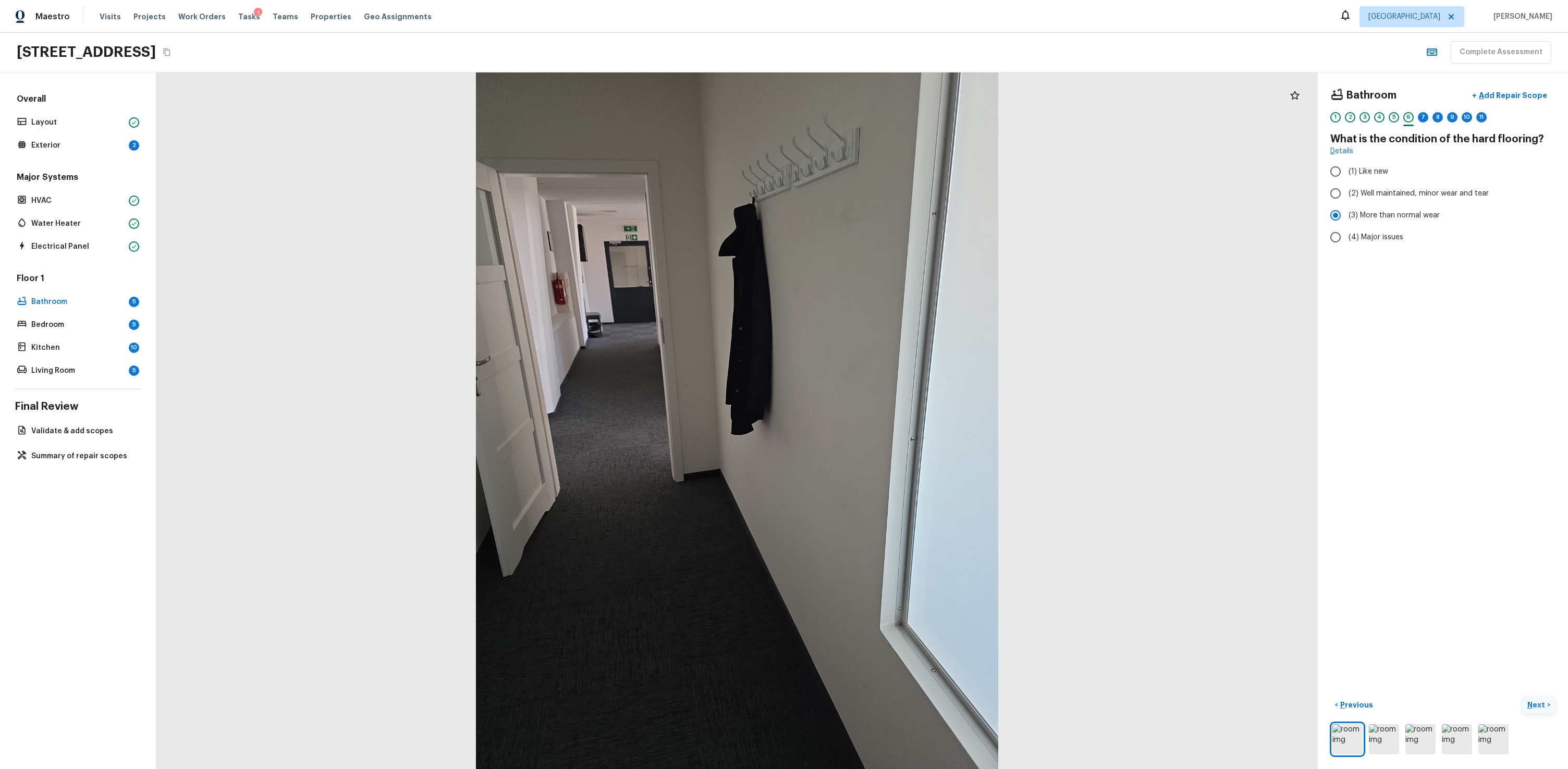
click at [900, 463] on p "Next" at bounding box center [1537, 704] width 20 height 10
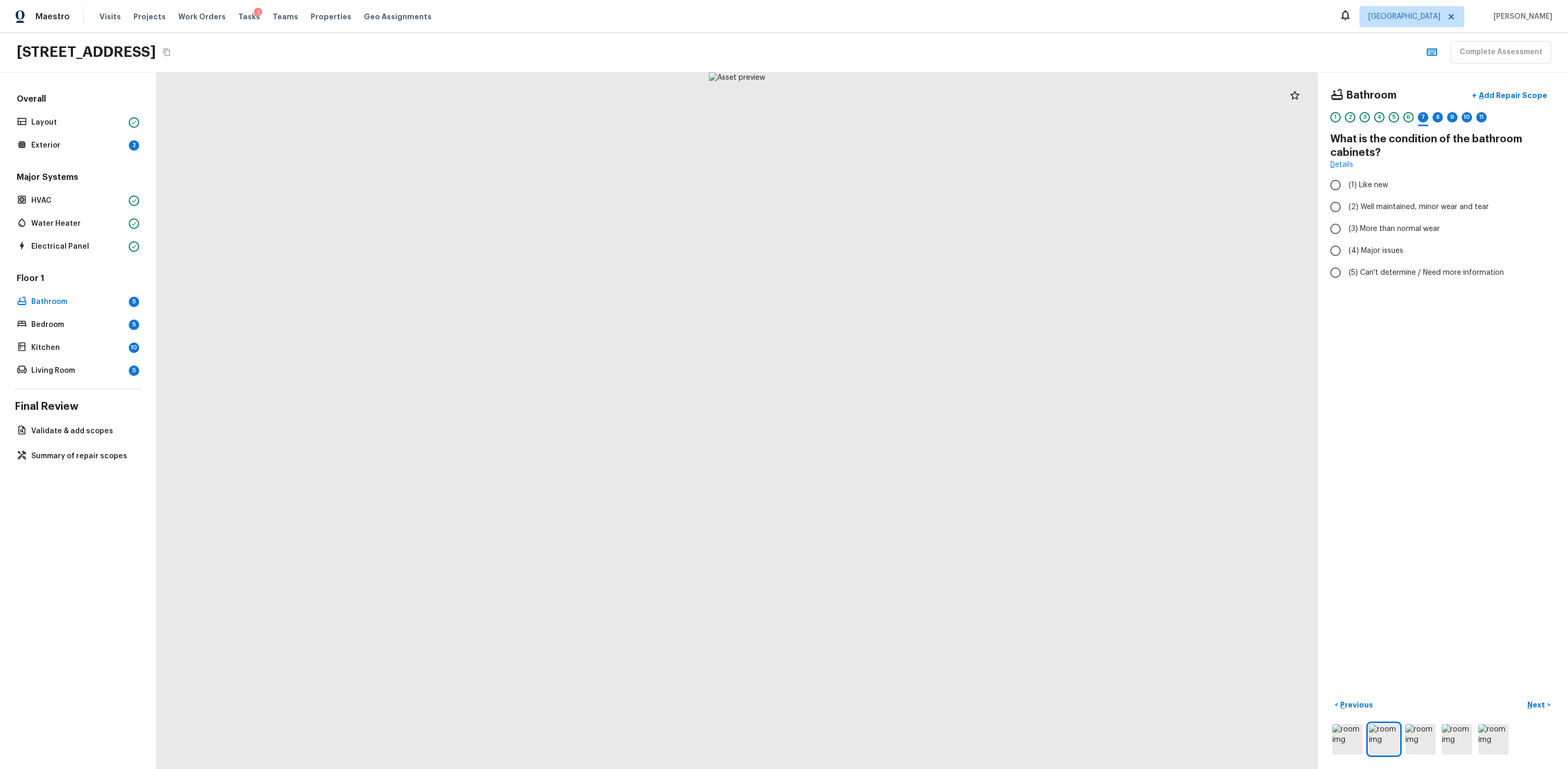
click at [900, 172] on div "Bathroom + Add Repair Scope 1 2 3 4 5 6 7 8 9 10 11 What is the condition of th…" at bounding box center [1443, 184] width 225 height 199
click at [900, 178] on label "(1) Like new" at bounding box center [1436, 185] width 223 height 22
click at [900, 178] on input "(1) Like new" at bounding box center [1335, 185] width 22 height 22
radio input "true"
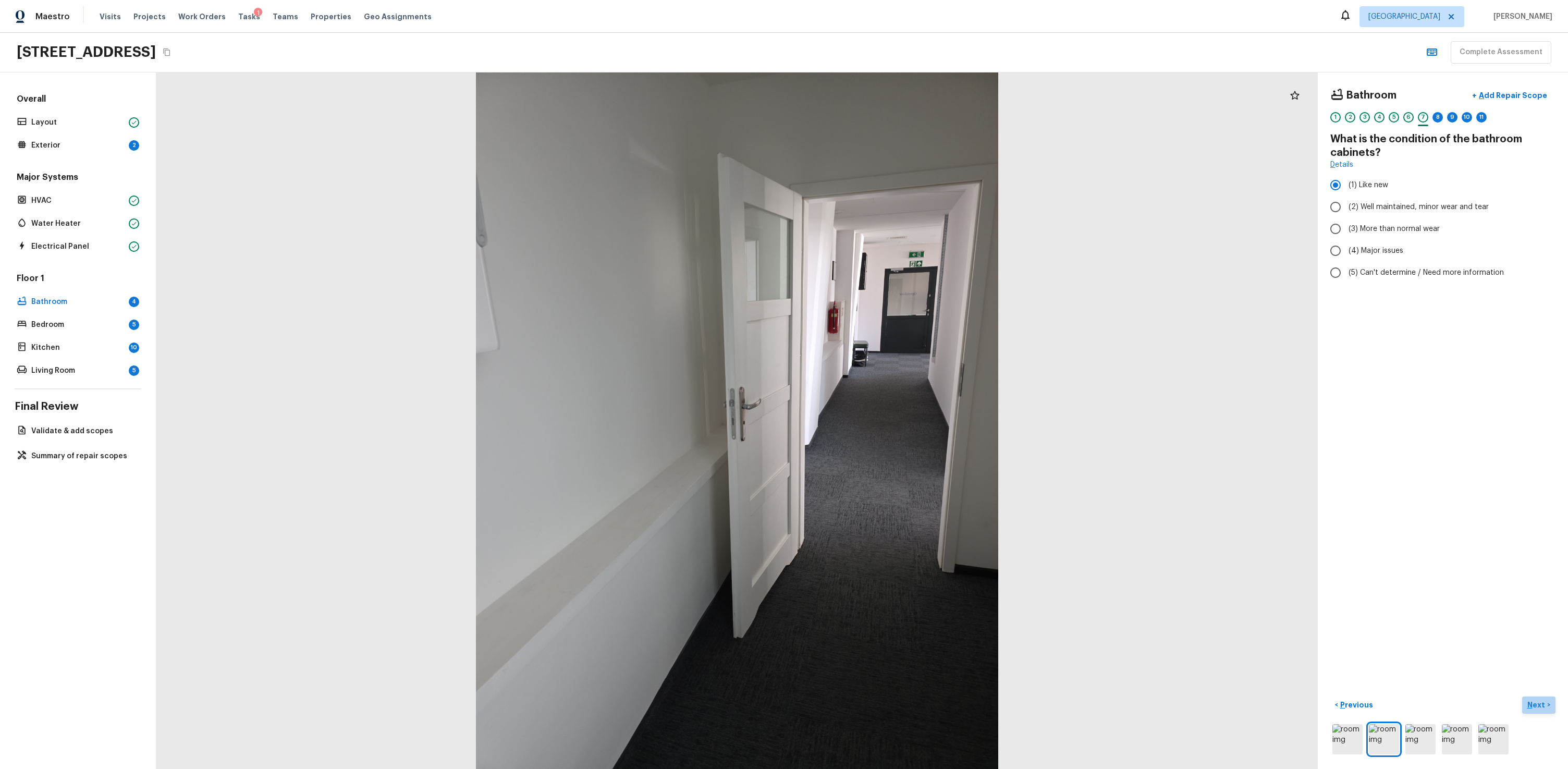
click at [900, 463] on p "Next" at bounding box center [1537, 704] width 20 height 10
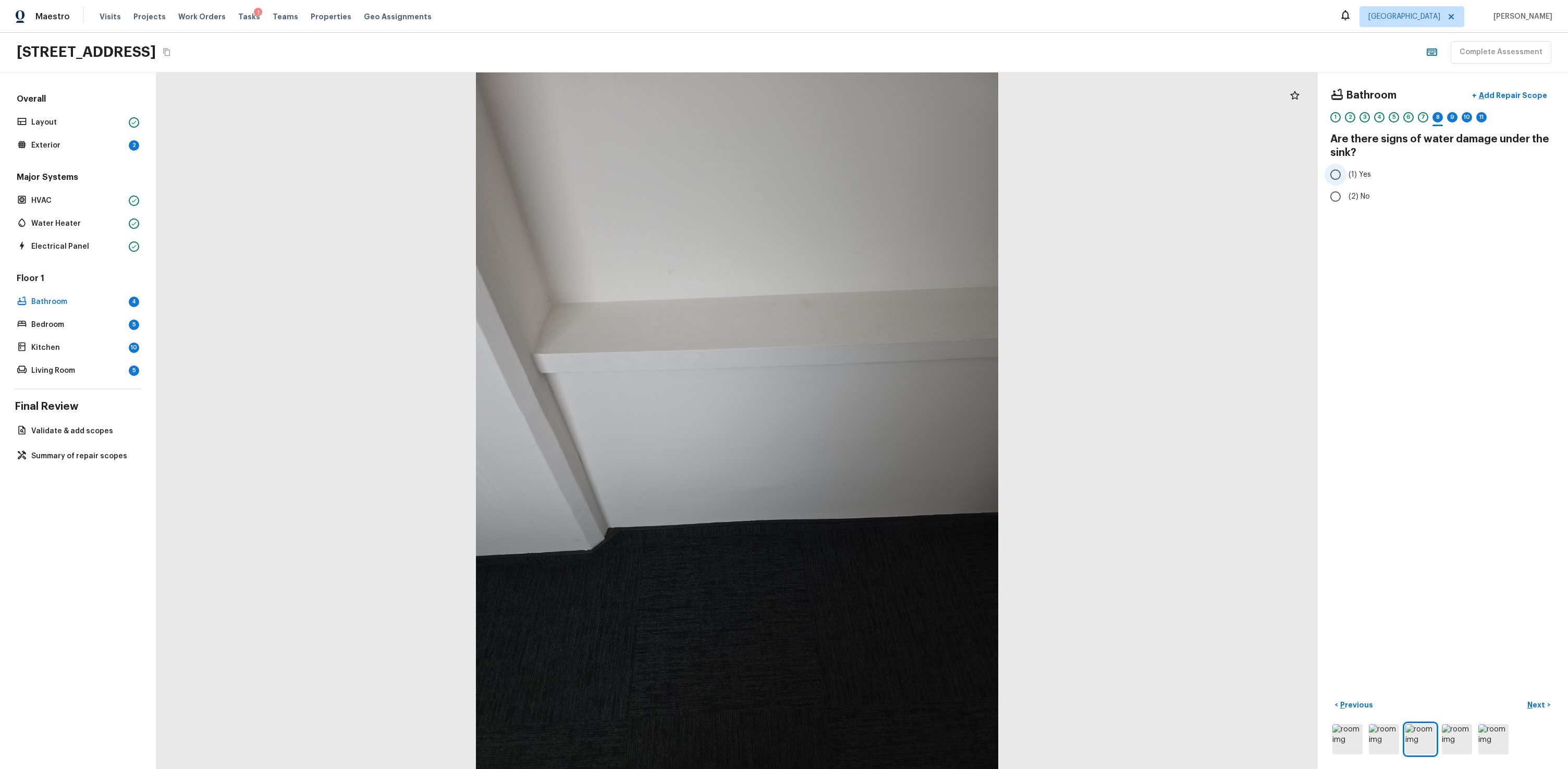
click at [900, 172] on input "(1) Yes" at bounding box center [1335, 175] width 22 height 22
radio input "true"
click at [900, 463] on button "Next >" at bounding box center [1539, 705] width 33 height 17
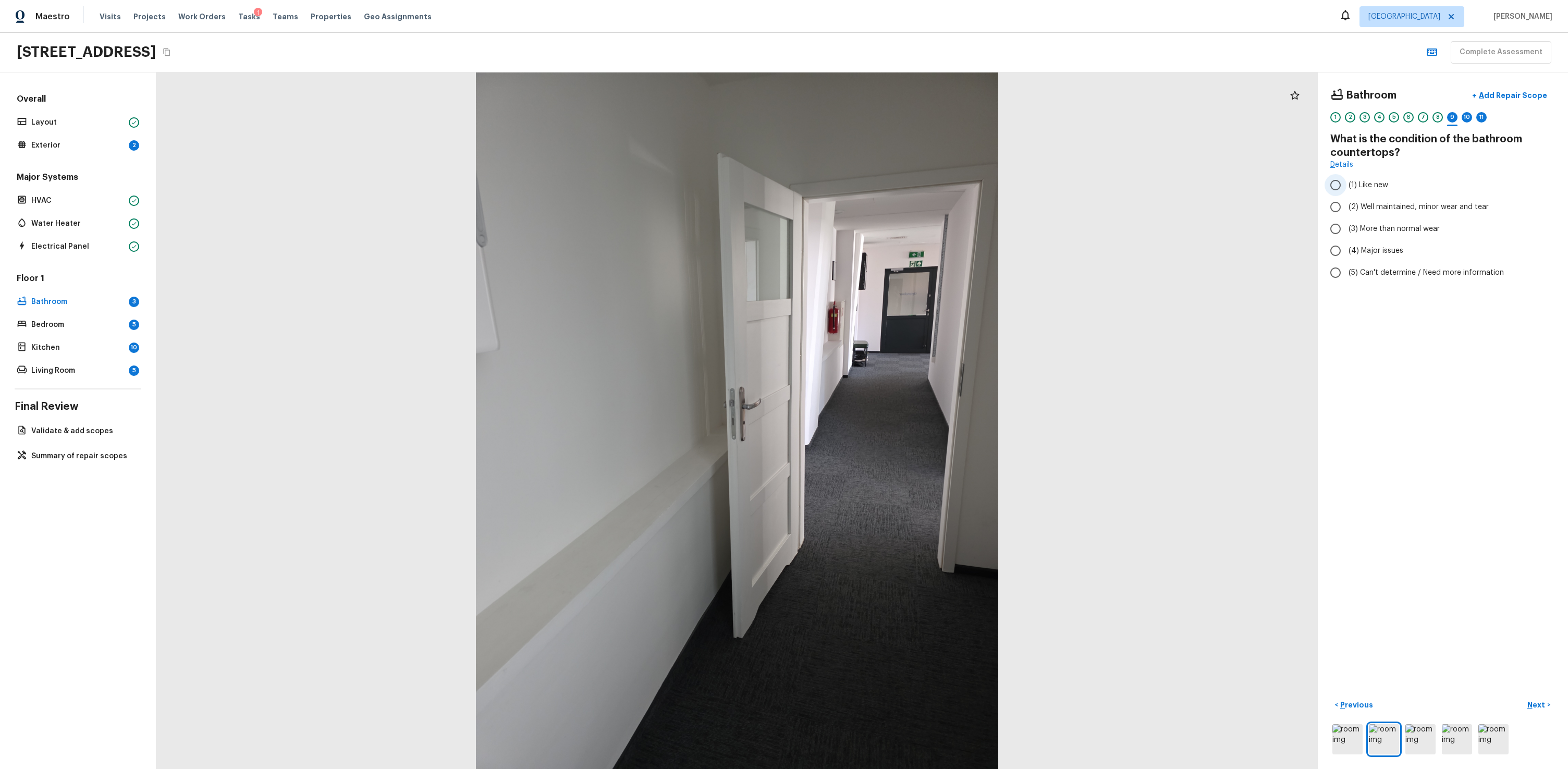
click at [900, 187] on span "(1) Like new" at bounding box center [1368, 184] width 40 height 10
click at [900, 187] on input "(1) Like new" at bounding box center [1335, 185] width 22 height 22
radio input "true"
click at [900, 463] on p "Next" at bounding box center [1537, 704] width 20 height 10
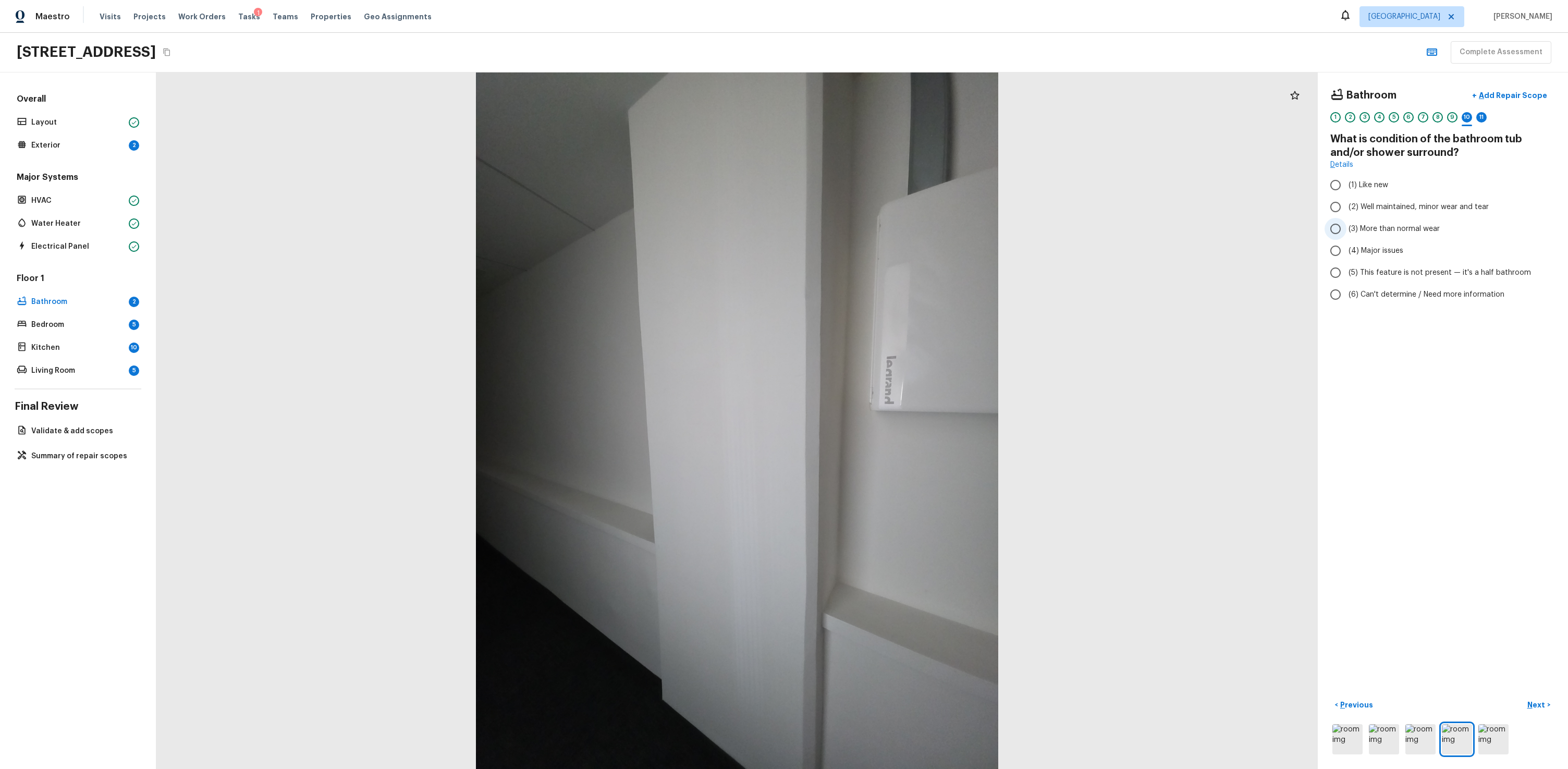
click at [900, 221] on label "(3) More than normal wear" at bounding box center [1436, 229] width 223 height 22
click at [900, 221] on input "(3) More than normal wear" at bounding box center [1335, 229] width 22 height 22
radio input "true"
click at [900, 463] on button "Next >" at bounding box center [1539, 705] width 33 height 17
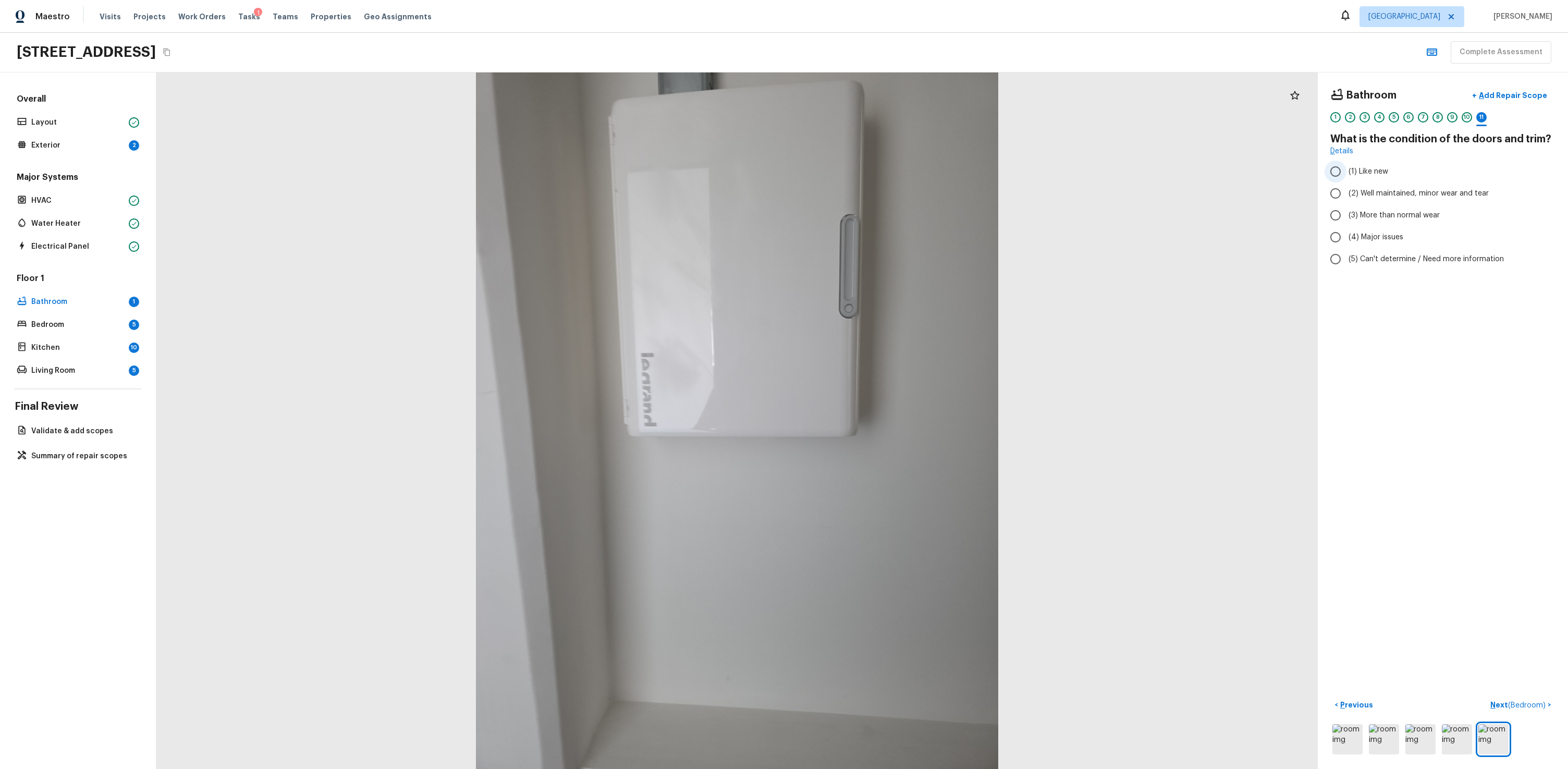
click at [900, 161] on label "(1) Like new" at bounding box center [1436, 172] width 223 height 22
click at [900, 161] on input "(1) Like new" at bounding box center [1335, 172] width 22 height 22
radio input "true"
click at [900, 463] on span "( Bedroom )" at bounding box center [1527, 706] width 38 height 7
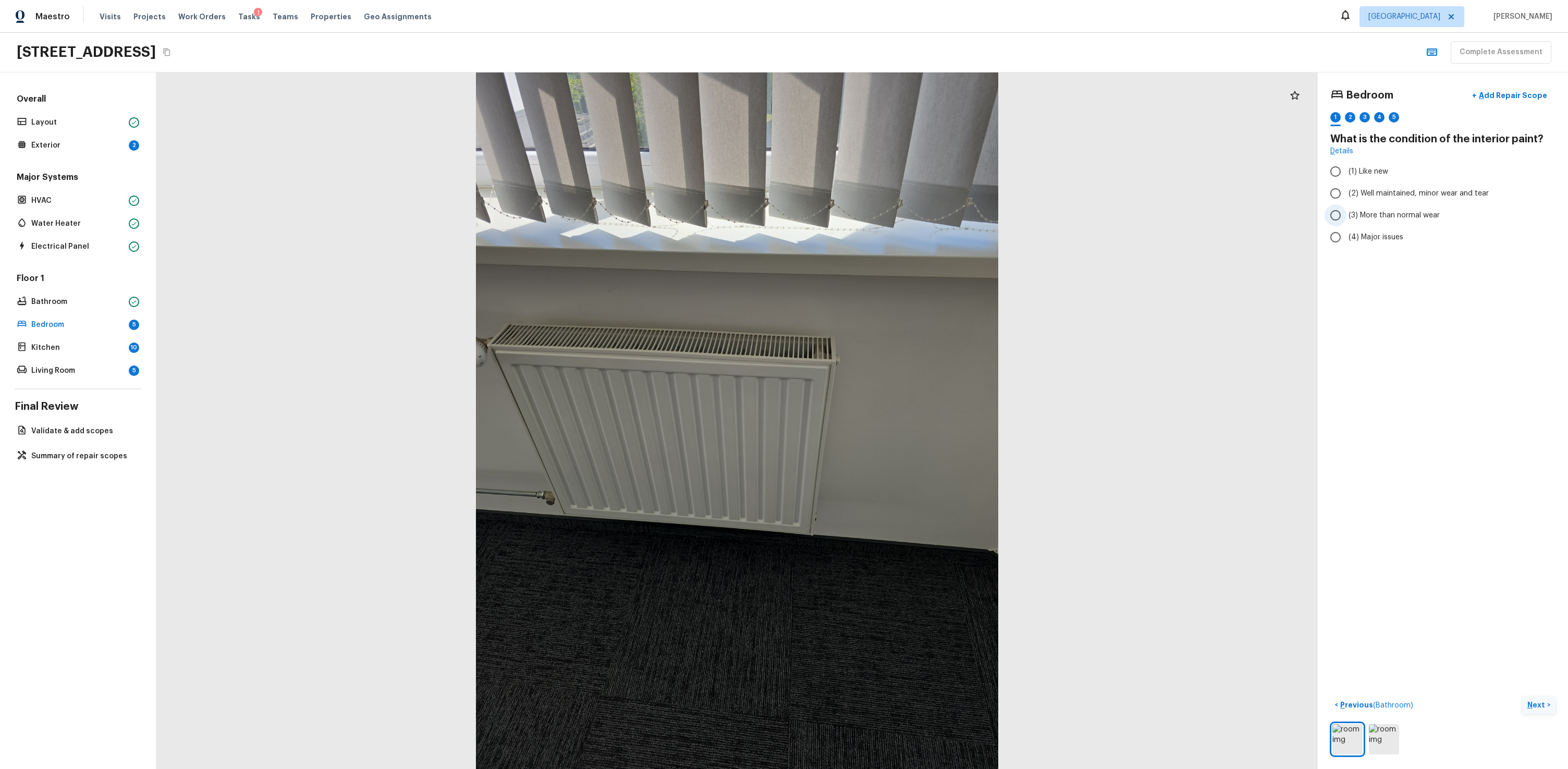
click at [900, 218] on span "(3) More than normal wear" at bounding box center [1394, 215] width 91 height 10
click at [900, 218] on input "(3) More than normal wear" at bounding box center [1335, 216] width 22 height 22
radio input "true"
click at [900, 463] on button "Next >" at bounding box center [1539, 705] width 33 height 17
drag, startPoint x: 1338, startPoint y: 221, endPoint x: 1359, endPoint y: 247, distance: 33.4
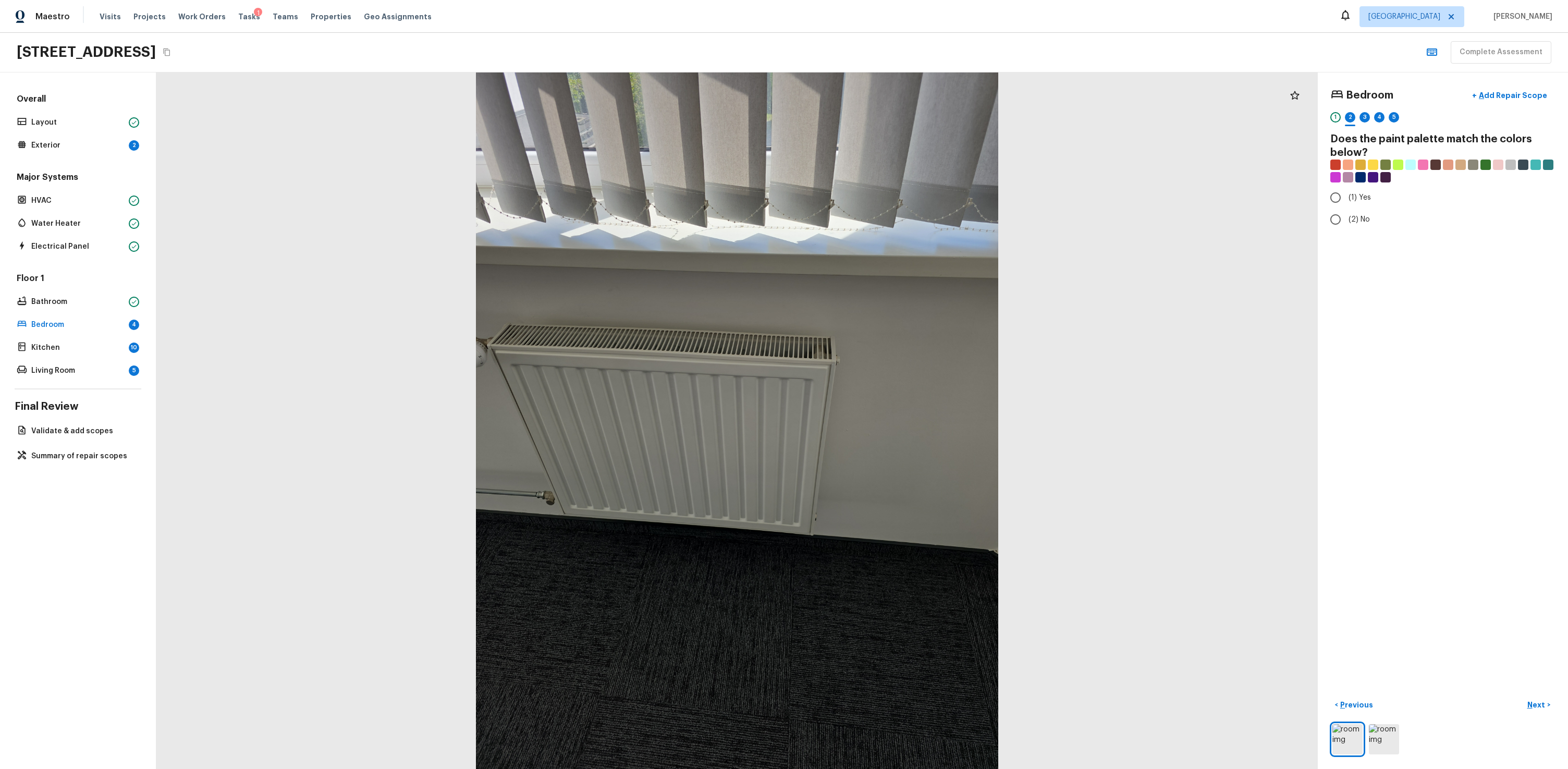
click at [900, 221] on input "(2) No" at bounding box center [1335, 220] width 22 height 22
radio input "true"
click at [900, 463] on p "Next" at bounding box center [1537, 704] width 20 height 10
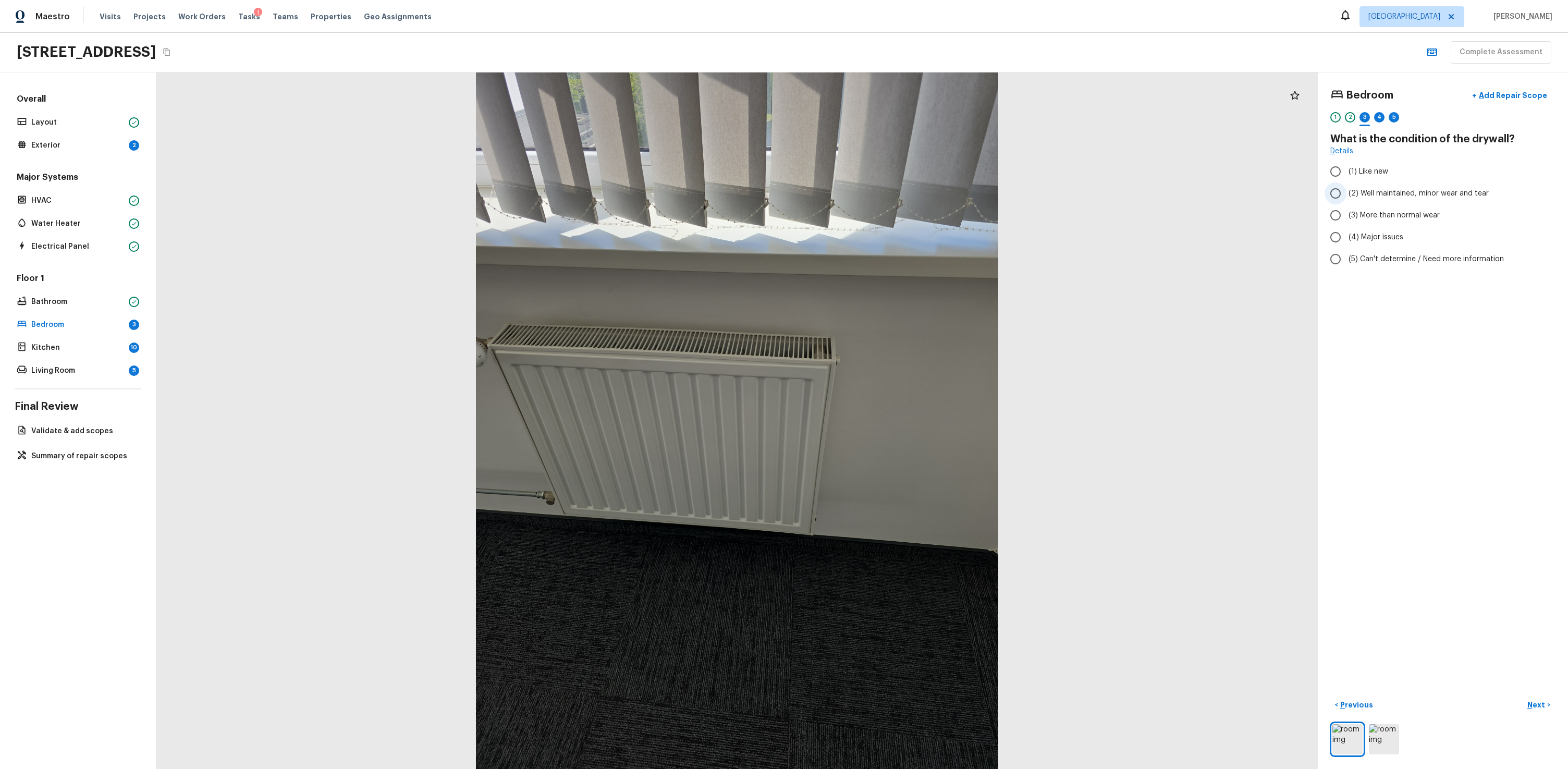
click at [900, 187] on label "(2) Well maintained, minor wear and tear" at bounding box center [1436, 194] width 223 height 22
click at [900, 187] on input "(2) Well maintained, minor wear and tear" at bounding box center [1335, 194] width 22 height 22
radio input "true"
click at [900, 463] on button "Next >" at bounding box center [1539, 705] width 33 height 17
click at [900, 173] on span "(1) Hardwood" at bounding box center [1371, 171] width 46 height 10
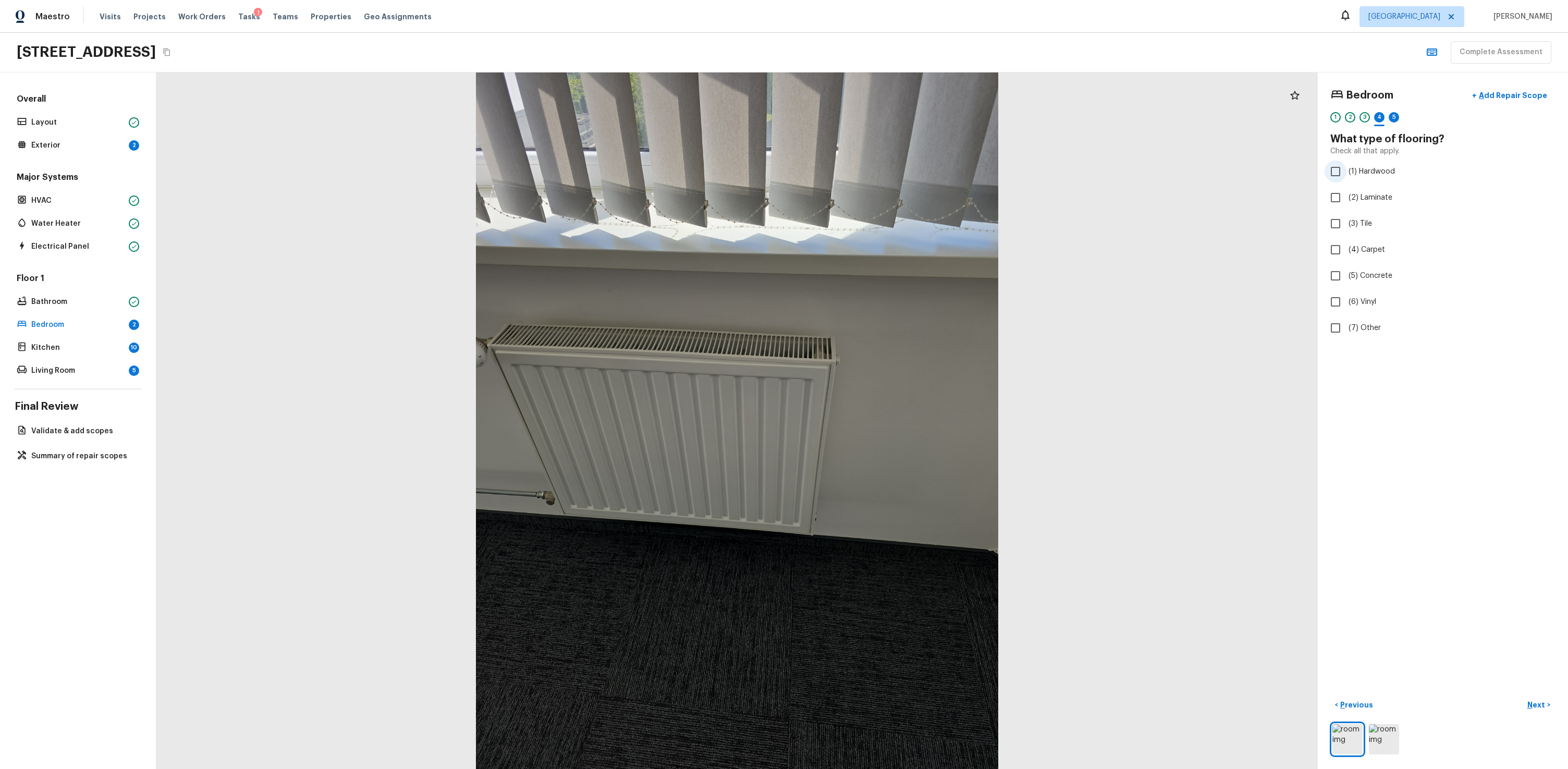
click at [900, 173] on input "(1) Hardwood" at bounding box center [1335, 172] width 22 height 22
checkbox input "true"
click at [900, 463] on p "Next" at bounding box center [1537, 704] width 20 height 10
click at [900, 209] on label "(3) More than normal wear" at bounding box center [1436, 216] width 223 height 22
click at [900, 209] on input "(3) More than normal wear" at bounding box center [1335, 216] width 22 height 22
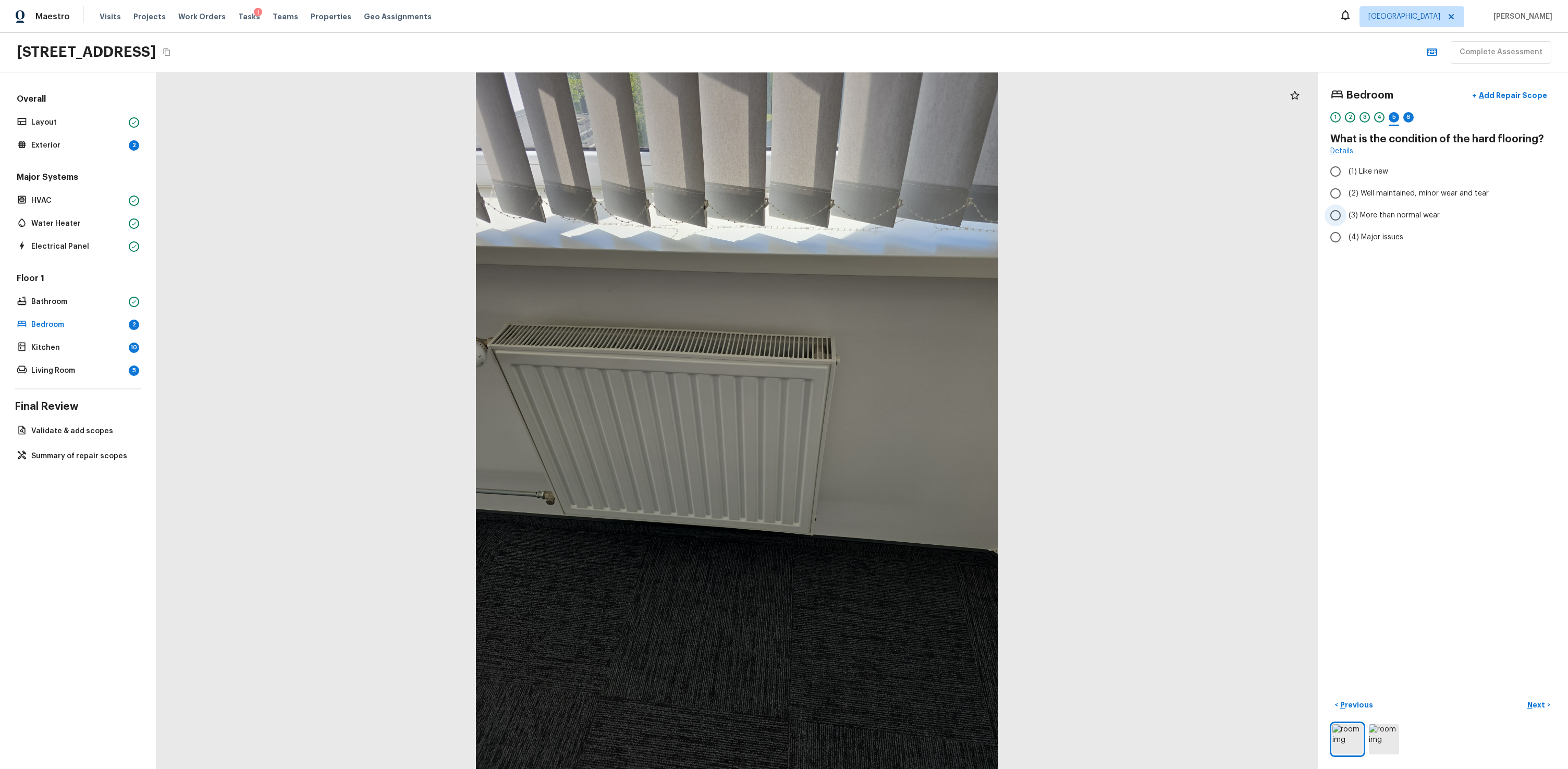
radio input "true"
click at [900, 463] on p "Next" at bounding box center [1537, 704] width 20 height 10
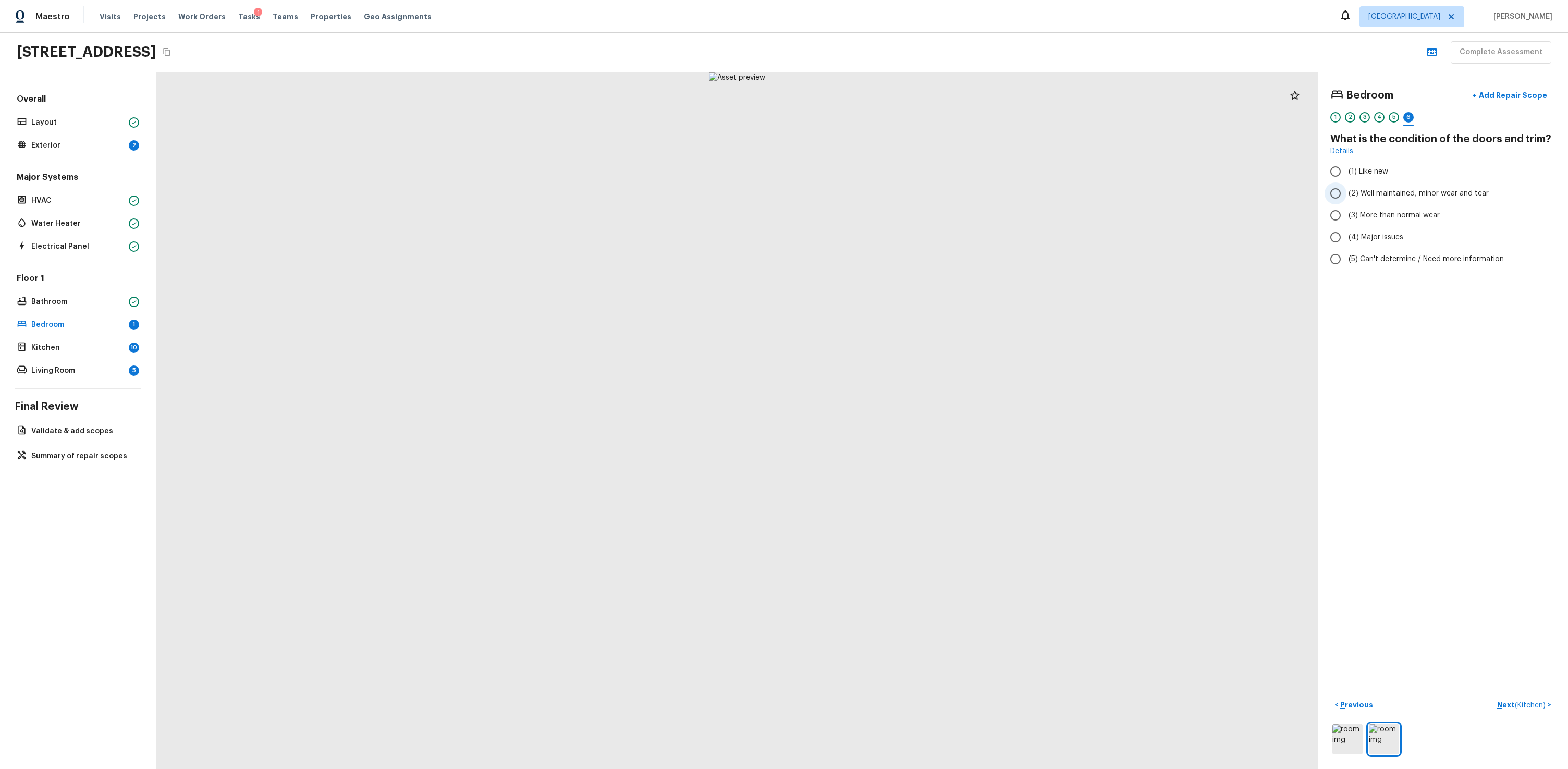
click at [900, 190] on span "(2) Well maintained, minor wear and tear" at bounding box center [1418, 193] width 140 height 10
click at [900, 190] on input "(2) Well maintained, minor wear and tear" at bounding box center [1335, 194] width 22 height 22
radio input "true"
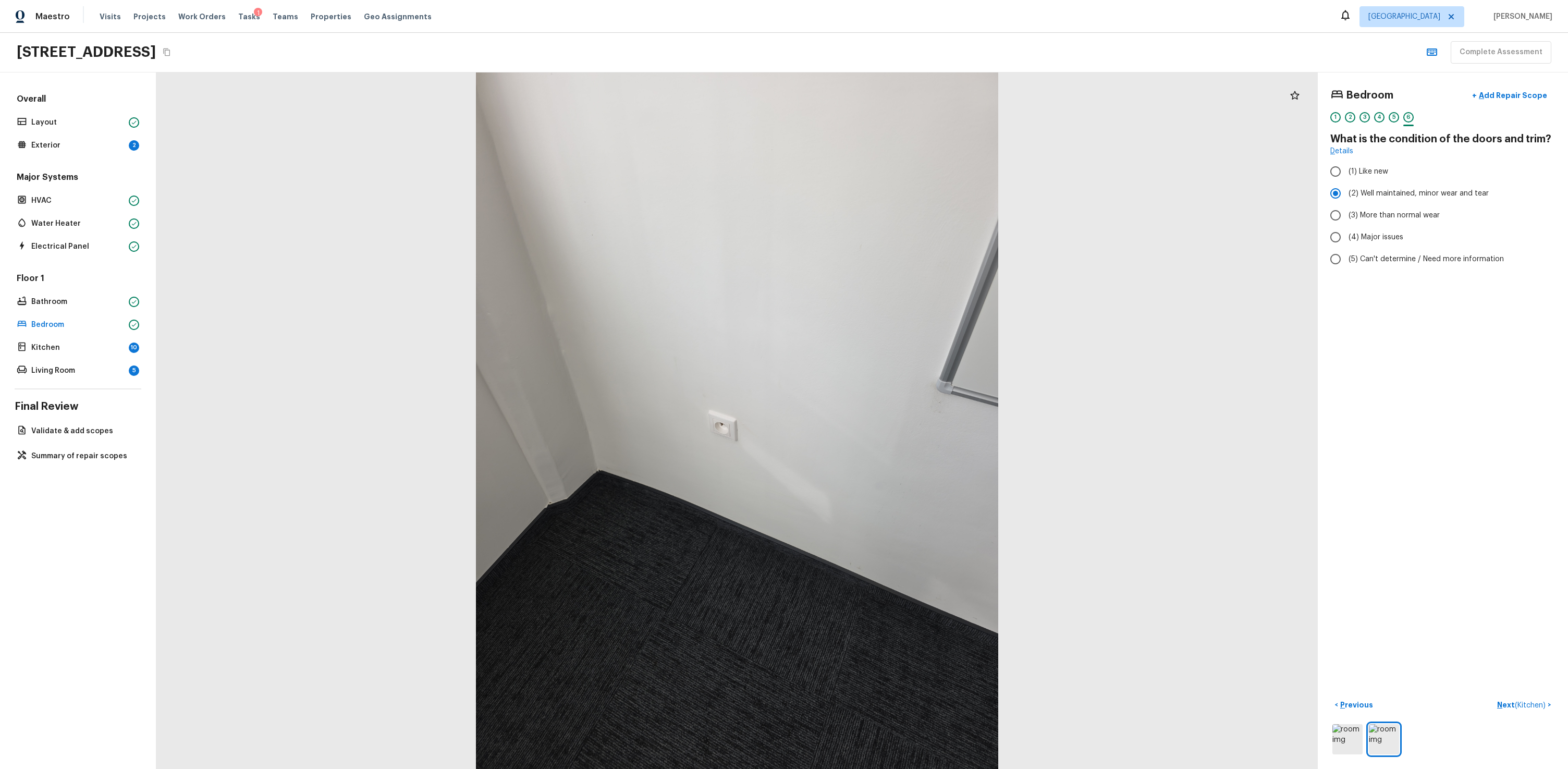
click at [900, 463] on div "Bedroom + Add Repair Scope 1 2 3 4 5 6 What is the condition of the doors and t…" at bounding box center [1443, 421] width 250 height 697
click at [900, 463] on span "( Kitchen )" at bounding box center [1530, 706] width 31 height 7
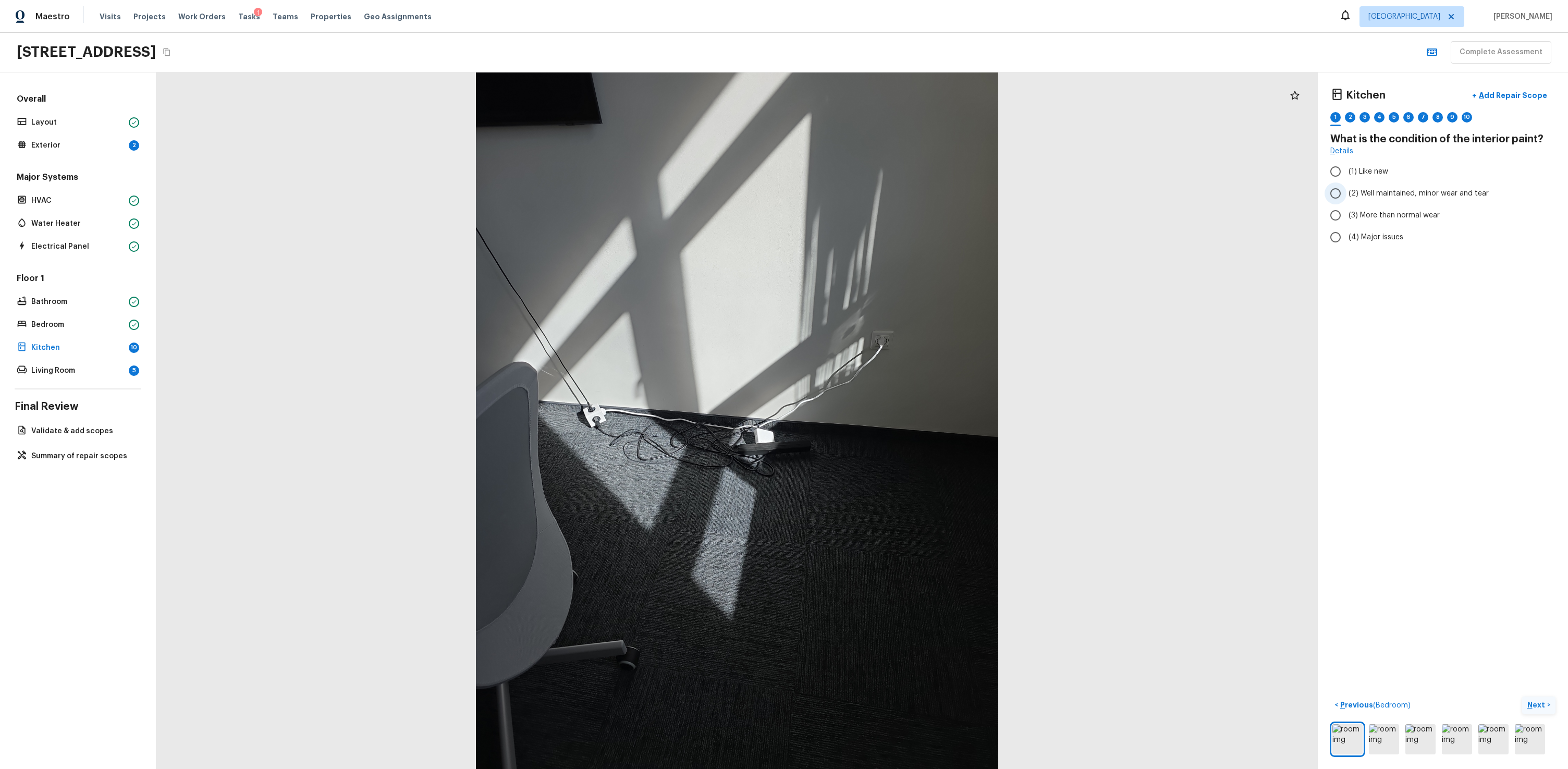
click at [900, 194] on span "(2) Well maintained, minor wear and tear" at bounding box center [1418, 193] width 140 height 10
click at [900, 194] on input "(2) Well maintained, minor wear and tear" at bounding box center [1335, 194] width 22 height 22
radio input "true"
click at [900, 463] on button "Next >" at bounding box center [1539, 705] width 33 height 17
click at [900, 222] on label "(2) No" at bounding box center [1436, 220] width 223 height 22
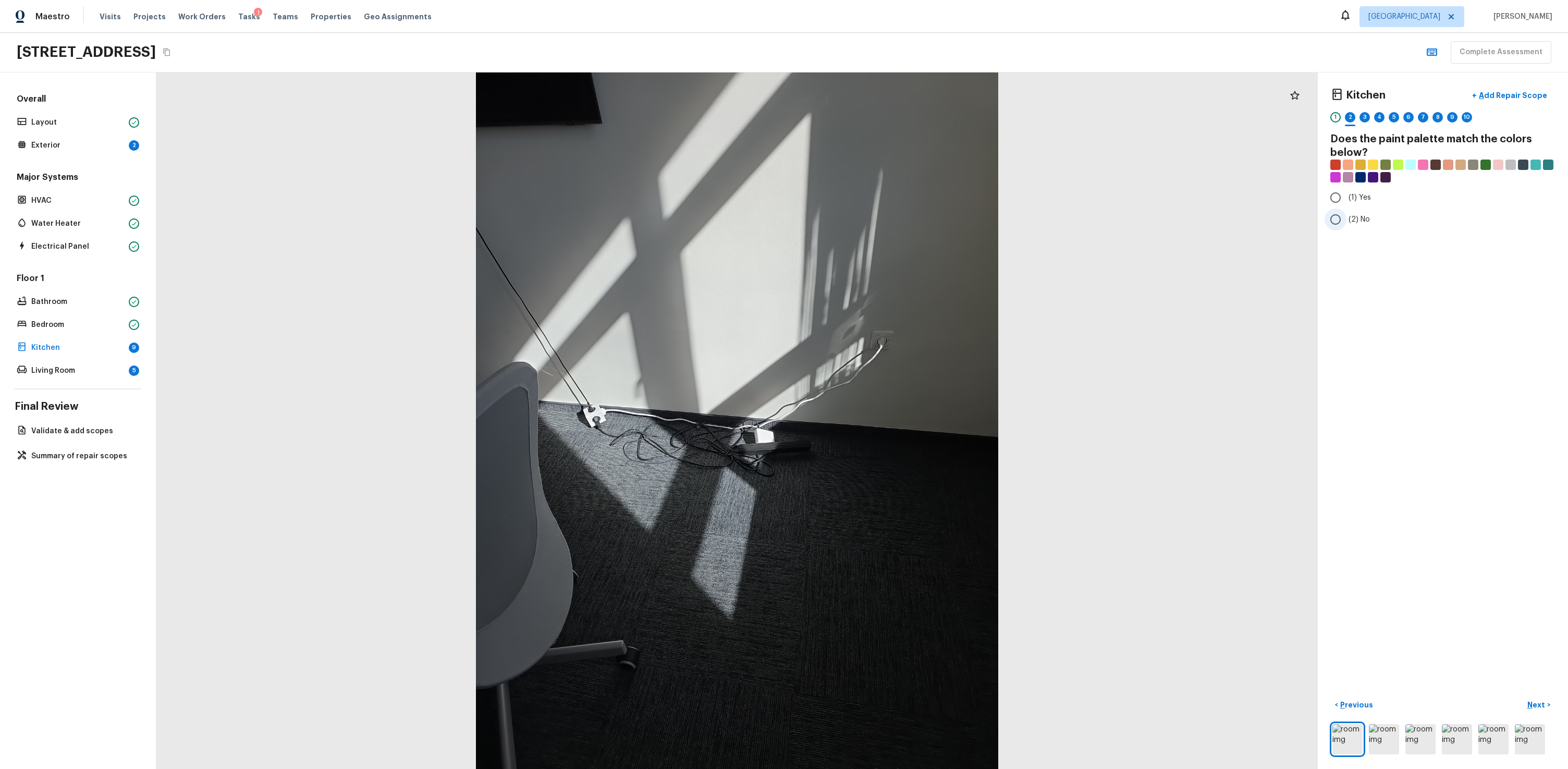
click at [900, 222] on input "(2) No" at bounding box center [1335, 220] width 22 height 22
radio input "true"
click at [900, 463] on div "Kitchen + Add Repair Scope 1 2 3 4 5 6 7 8 9 10 Does the paint palette match th…" at bounding box center [1443, 421] width 250 height 697
click at [900, 463] on p "Next" at bounding box center [1537, 704] width 20 height 10
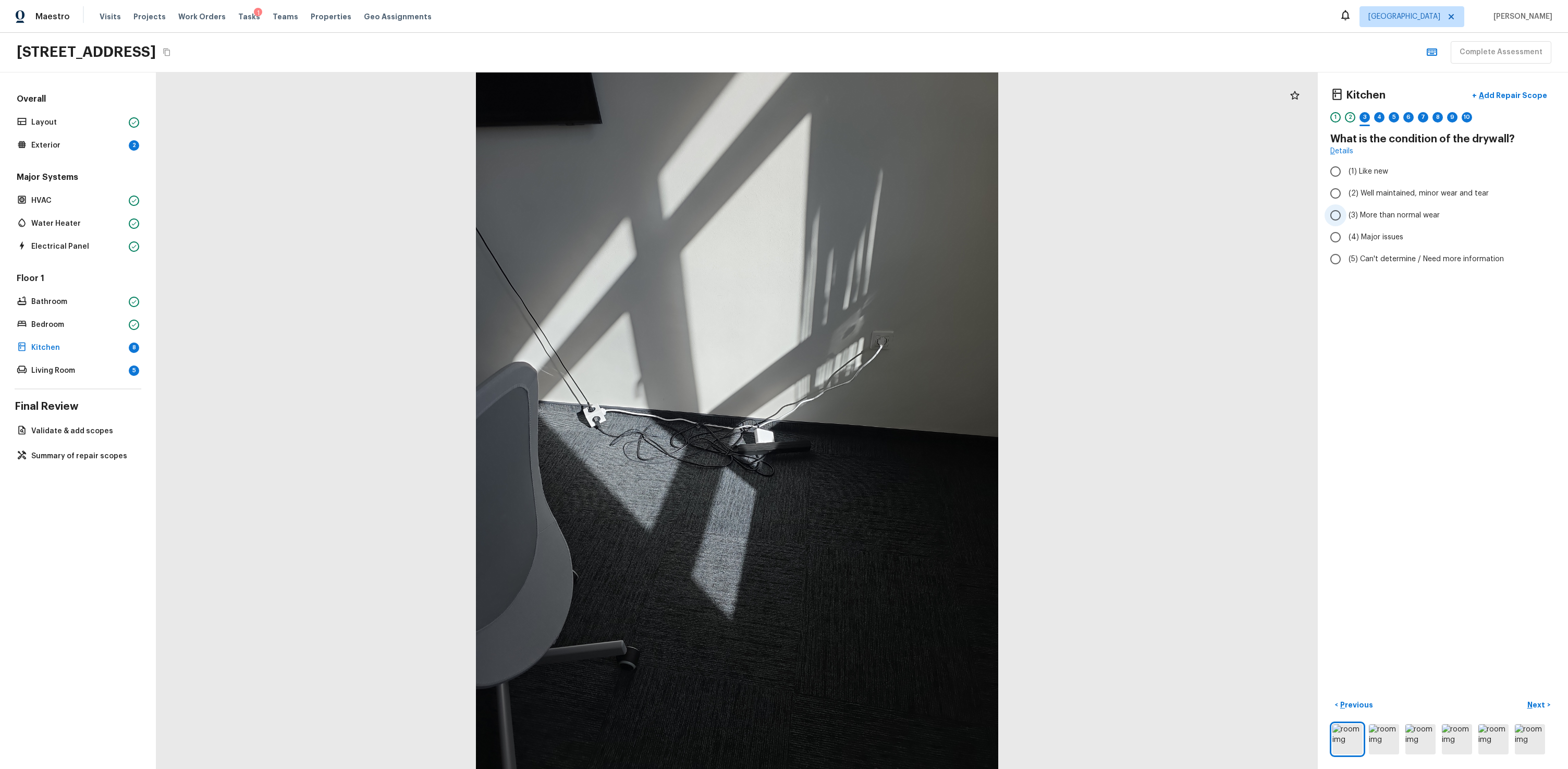
click at [900, 222] on label "(3) More than normal wear" at bounding box center [1436, 216] width 223 height 22
click at [900, 222] on input "(3) More than normal wear" at bounding box center [1335, 216] width 22 height 22
radio input "true"
click at [900, 463] on p "Next" at bounding box center [1537, 704] width 20 height 10
click at [900, 170] on span "(1) Hardwood" at bounding box center [1371, 171] width 46 height 10
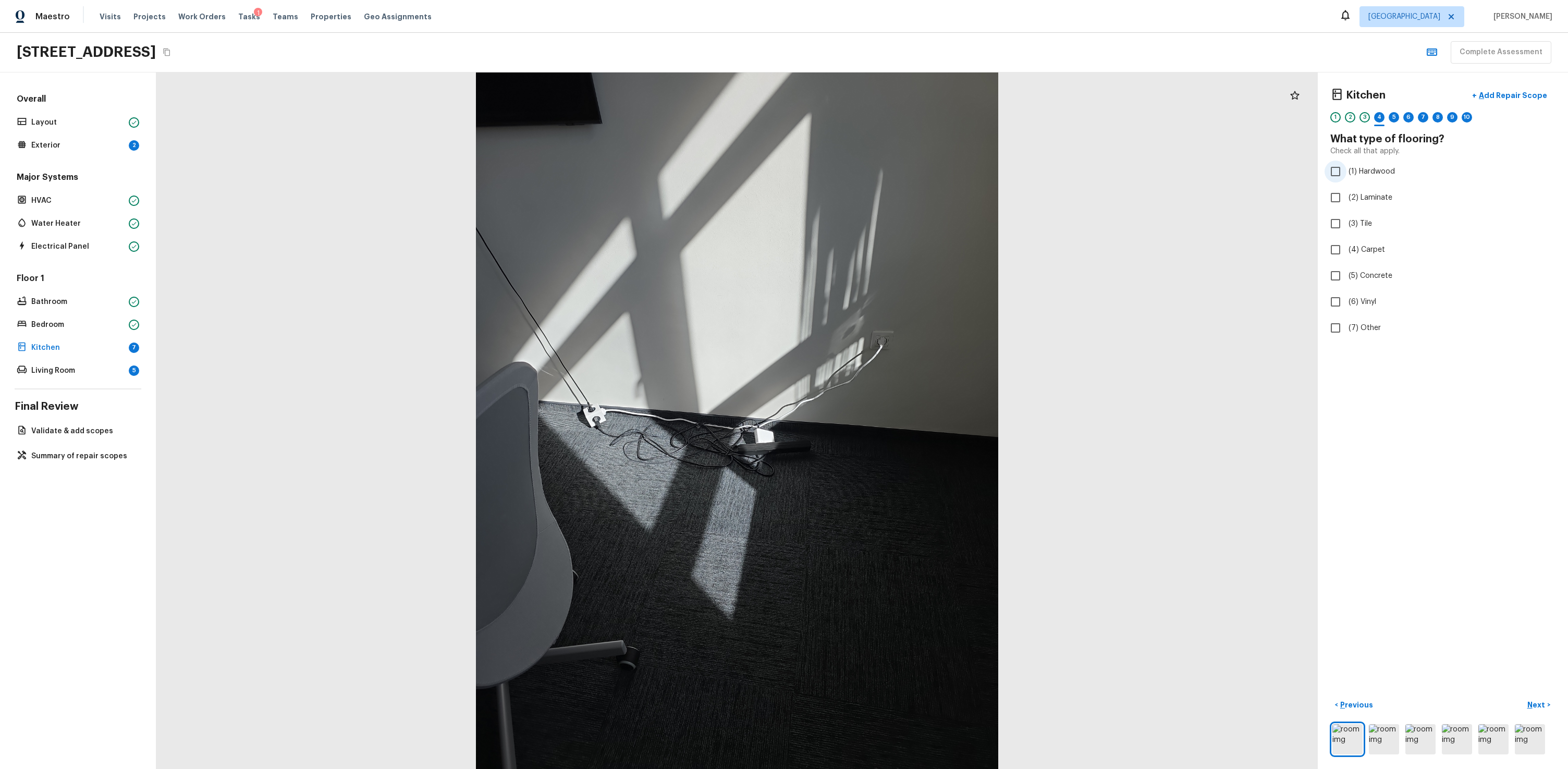
click at [900, 170] on input "(1) Hardwood" at bounding box center [1335, 172] width 22 height 22
checkbox input "true"
click at [900, 463] on button "Next >" at bounding box center [1539, 705] width 33 height 17
click at [900, 216] on span "(3) More than normal wear" at bounding box center [1394, 215] width 91 height 10
click at [900, 216] on input "(3) More than normal wear" at bounding box center [1335, 216] width 22 height 22
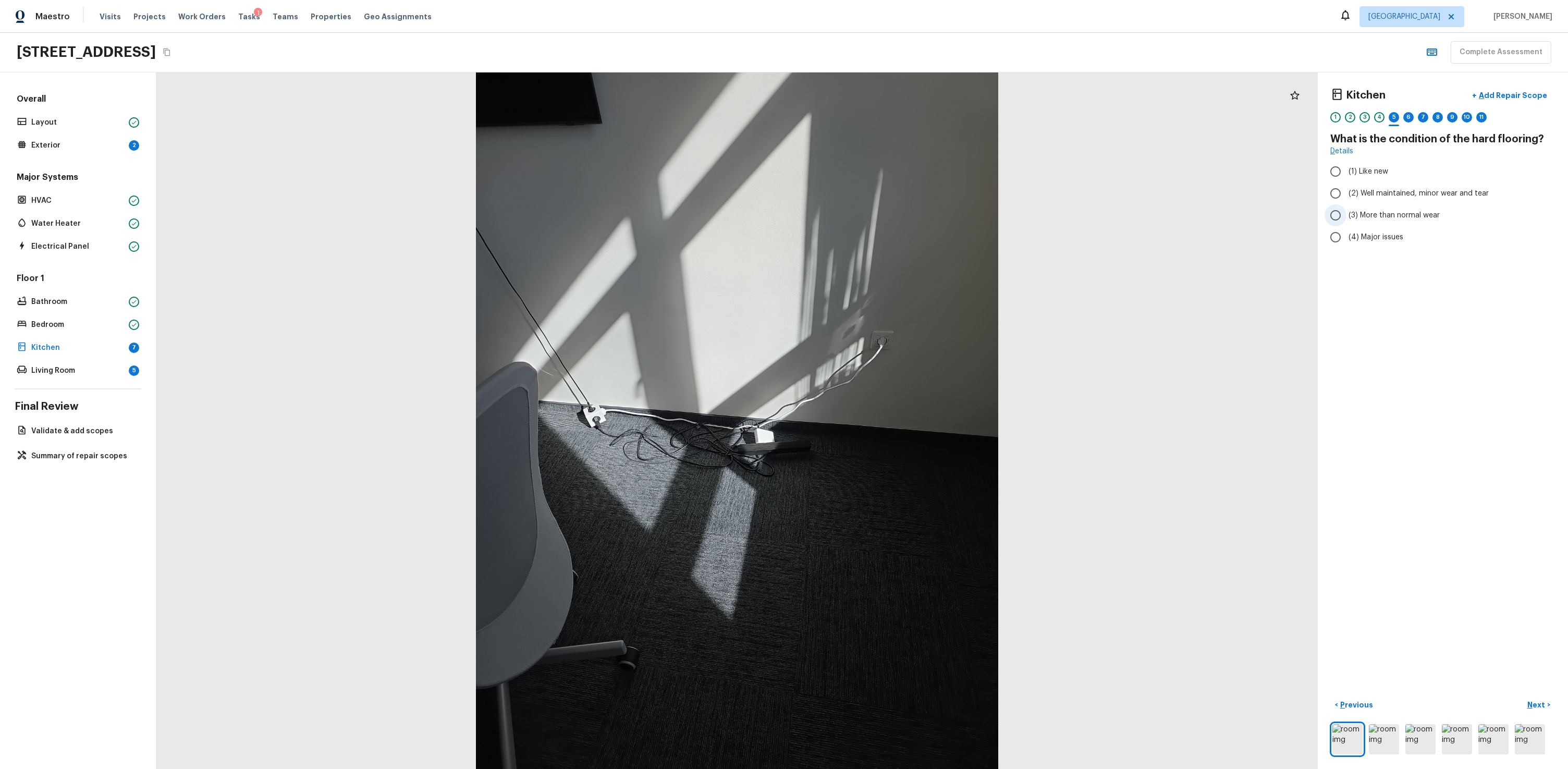
radio input "true"
click at [900, 463] on button "Next >" at bounding box center [1539, 705] width 33 height 17
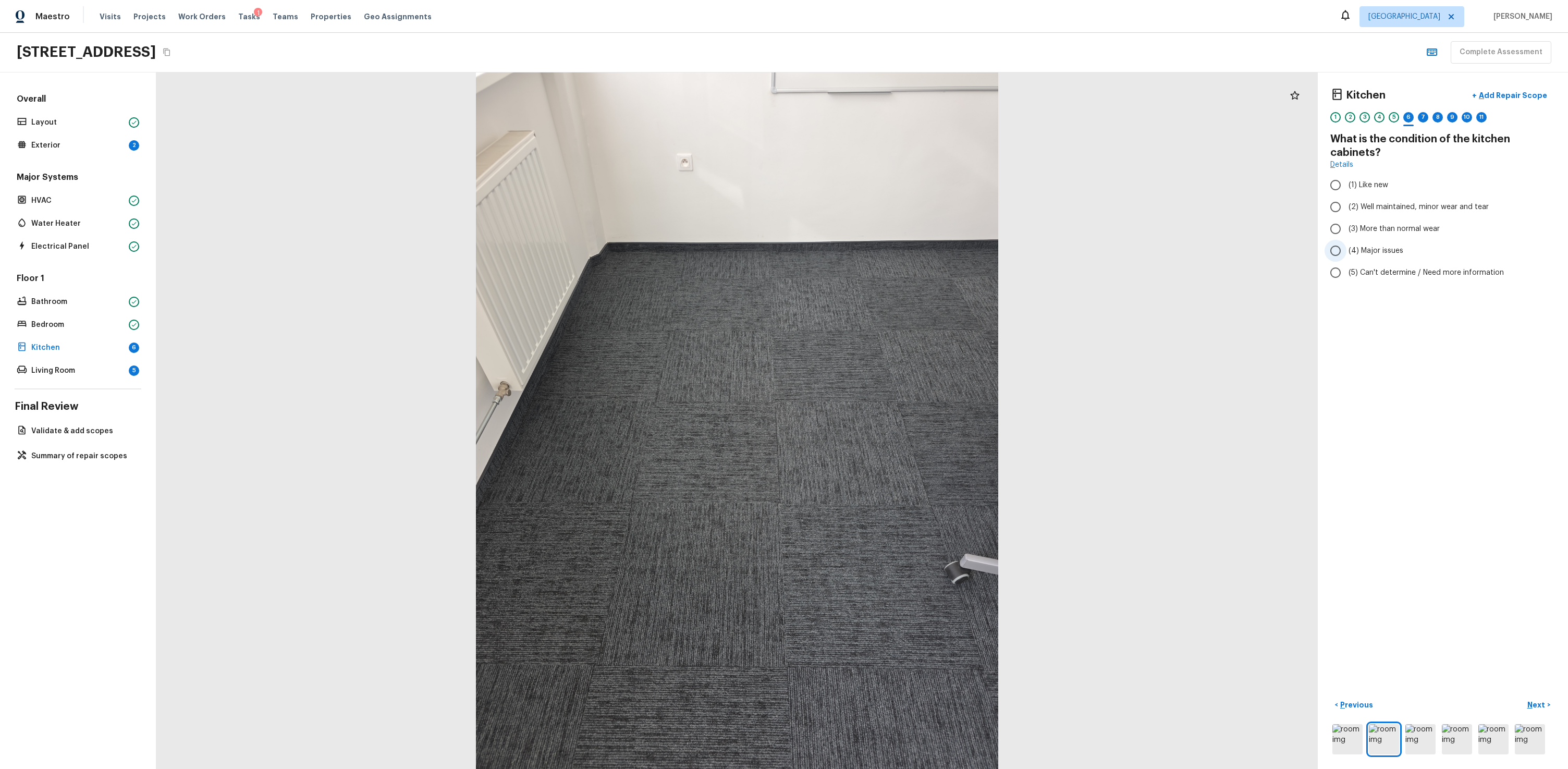
click at [900, 250] on span "(4) Major issues" at bounding box center [1376, 250] width 55 height 10
click at [900, 250] on input "(4) Major issues" at bounding box center [1335, 251] width 22 height 22
radio input "true"
click at [900, 463] on button "Next >" at bounding box center [1539, 705] width 33 height 17
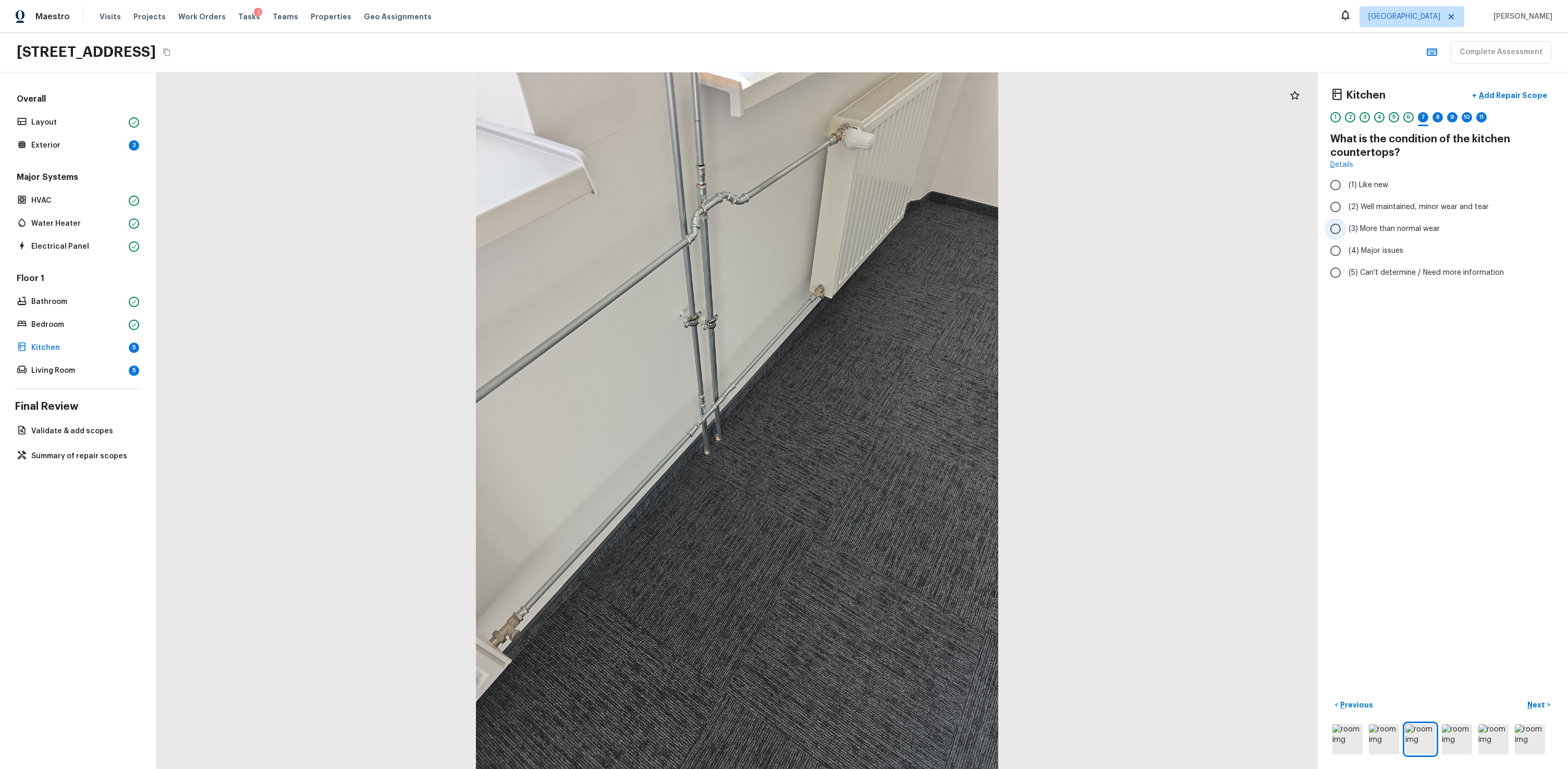
click at [900, 229] on span "(3) More than normal wear" at bounding box center [1394, 228] width 91 height 10
click at [900, 229] on input "(3) More than normal wear" at bounding box center [1335, 229] width 22 height 22
radio input "true"
click at [900, 463] on button "Next >" at bounding box center [1539, 705] width 33 height 17
click at [900, 235] on span "(4) Granite Slab" at bounding box center [1376, 240] width 55 height 10
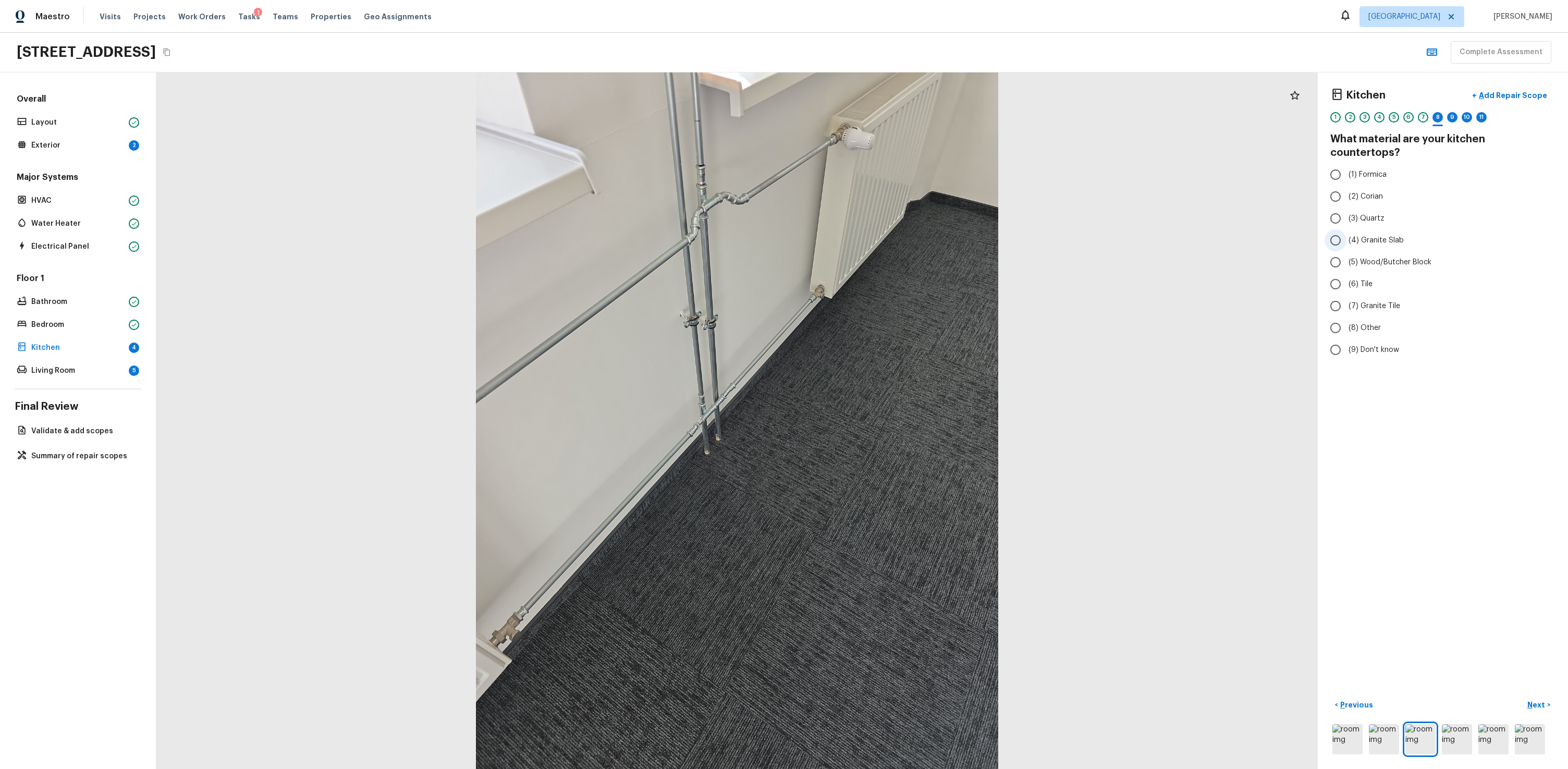
click at [900, 230] on input "(4) Granite Slab" at bounding box center [1335, 241] width 22 height 22
radio input "true"
click at [900, 463] on div "< Previous Next >" at bounding box center [1443, 726] width 225 height 60
click at [900, 463] on p "Next" at bounding box center [1537, 704] width 20 height 10
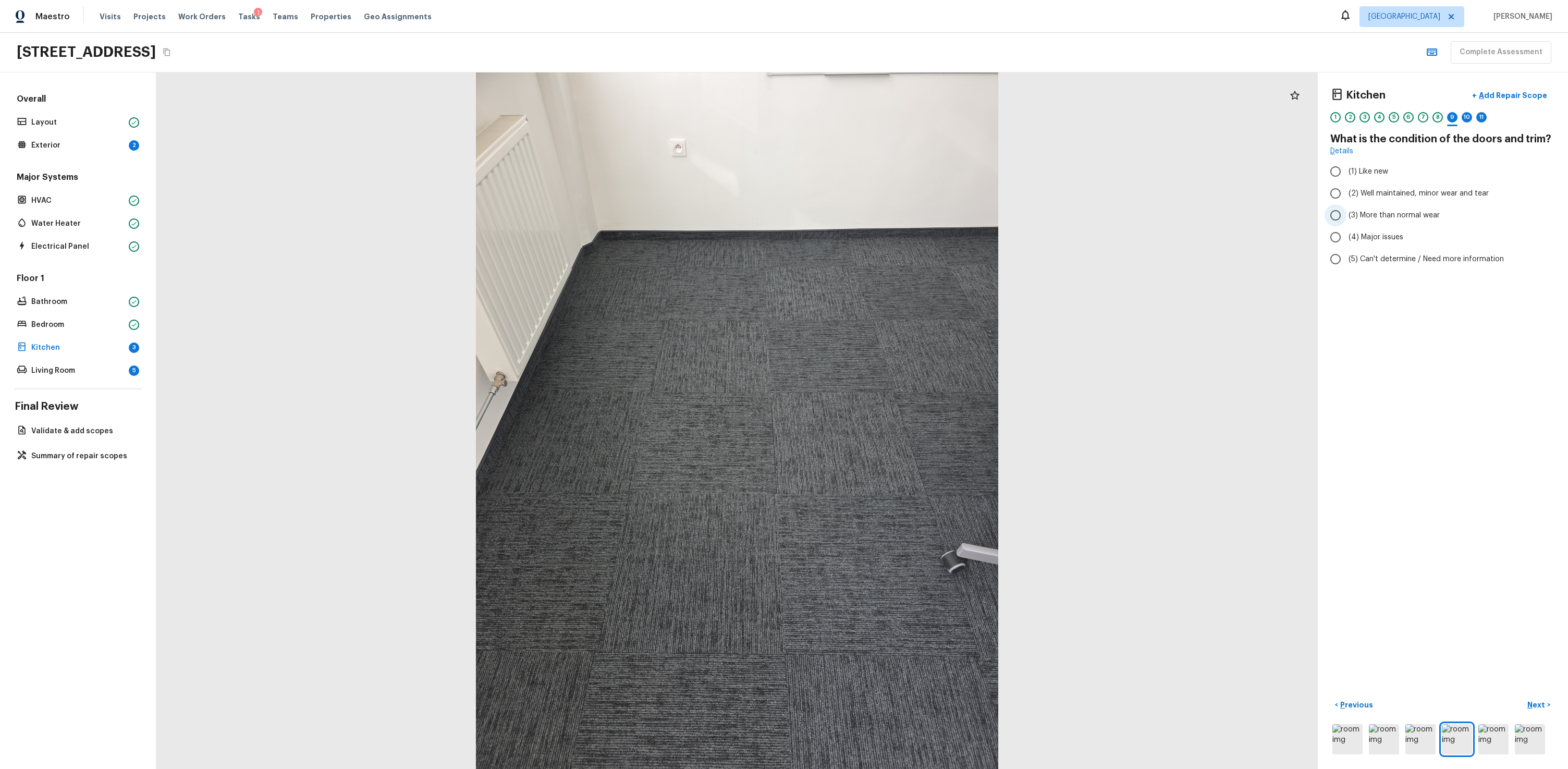
click at [900, 212] on span "(3) More than normal wear" at bounding box center [1394, 215] width 91 height 10
click at [900, 212] on input "(3) More than normal wear" at bounding box center [1335, 216] width 22 height 22
radio input "true"
click at [900, 463] on button "Next >" at bounding box center [1539, 705] width 33 height 17
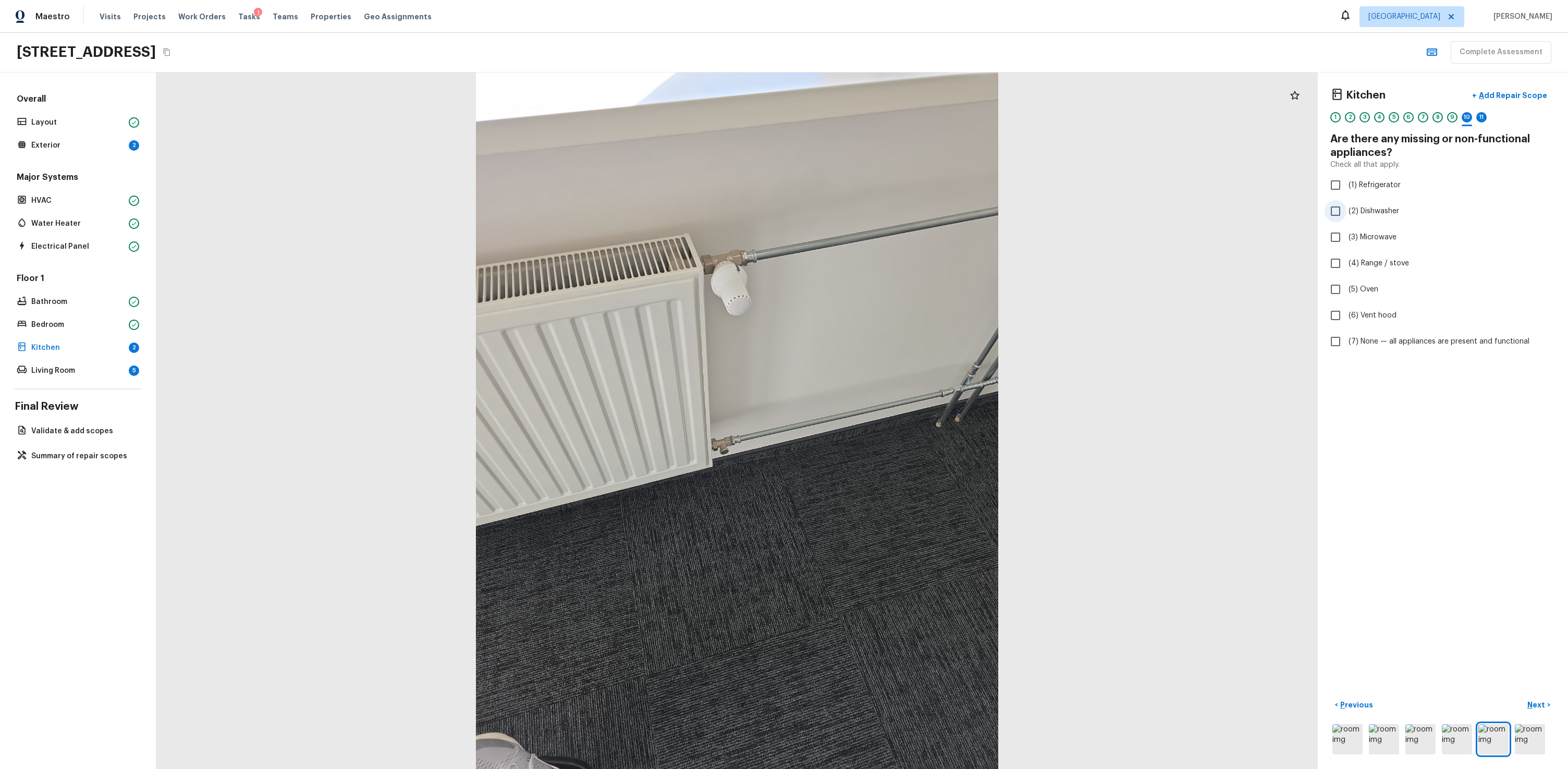
drag, startPoint x: 1381, startPoint y: 232, endPoint x: 1375, endPoint y: 211, distance: 21.8
click at [900, 232] on span "(3) Microwave" at bounding box center [1372, 237] width 48 height 10
click at [900, 206] on span "(2) Dishwasher" at bounding box center [1373, 211] width 51 height 10
click at [900, 206] on input "(2) Dishwasher" at bounding box center [1335, 211] width 22 height 22
checkbox input "true"
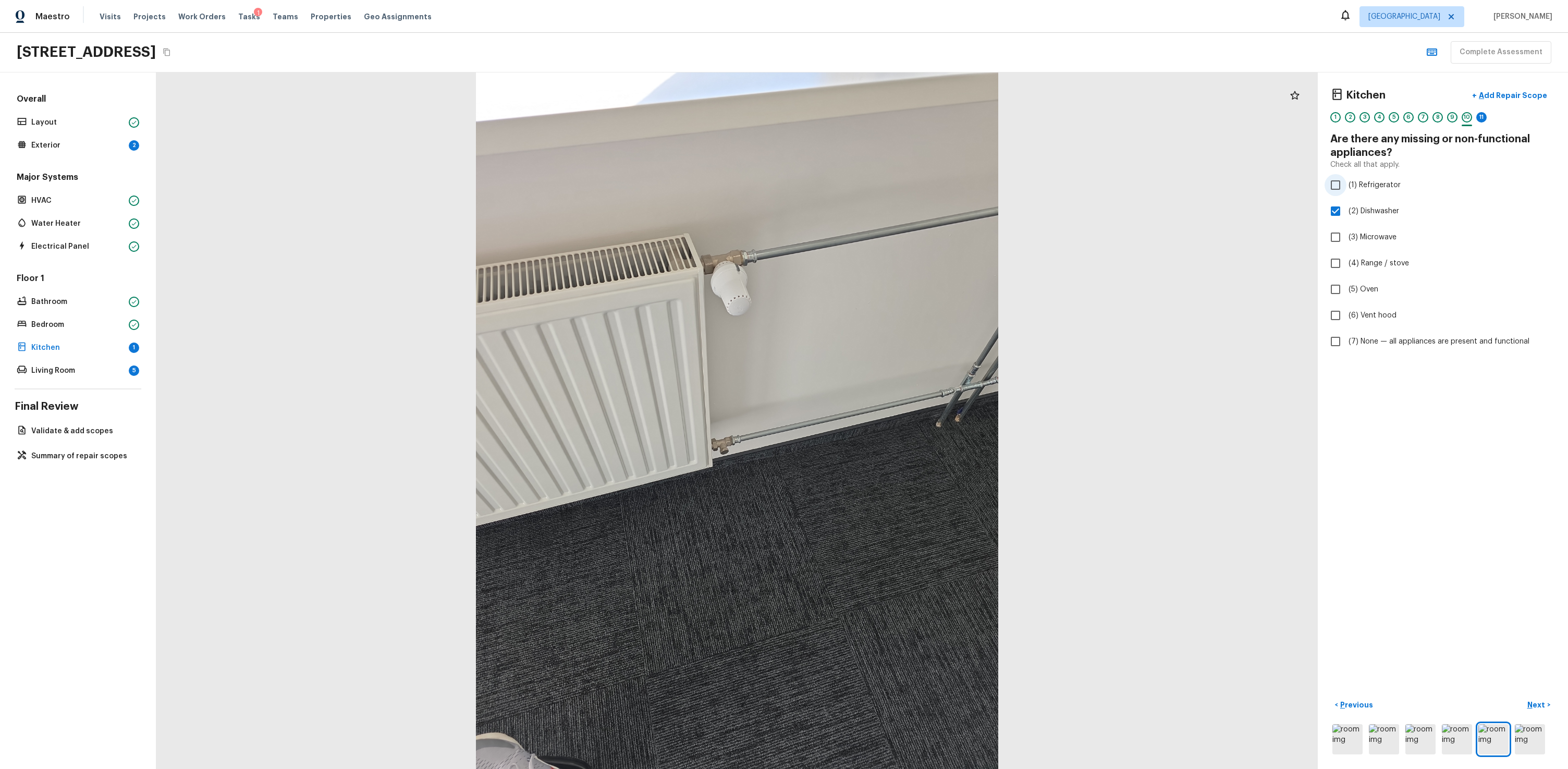
click at [900, 180] on span "(1) Refrigerator" at bounding box center [1374, 184] width 52 height 10
click at [900, 180] on input "(1) Refrigerator" at bounding box center [1335, 185] width 22 height 22
checkbox input "true"
click at [900, 242] on span "(3) Microwave" at bounding box center [1372, 237] width 48 height 10
click at [900, 242] on input "(3) Microwave" at bounding box center [1335, 237] width 22 height 22
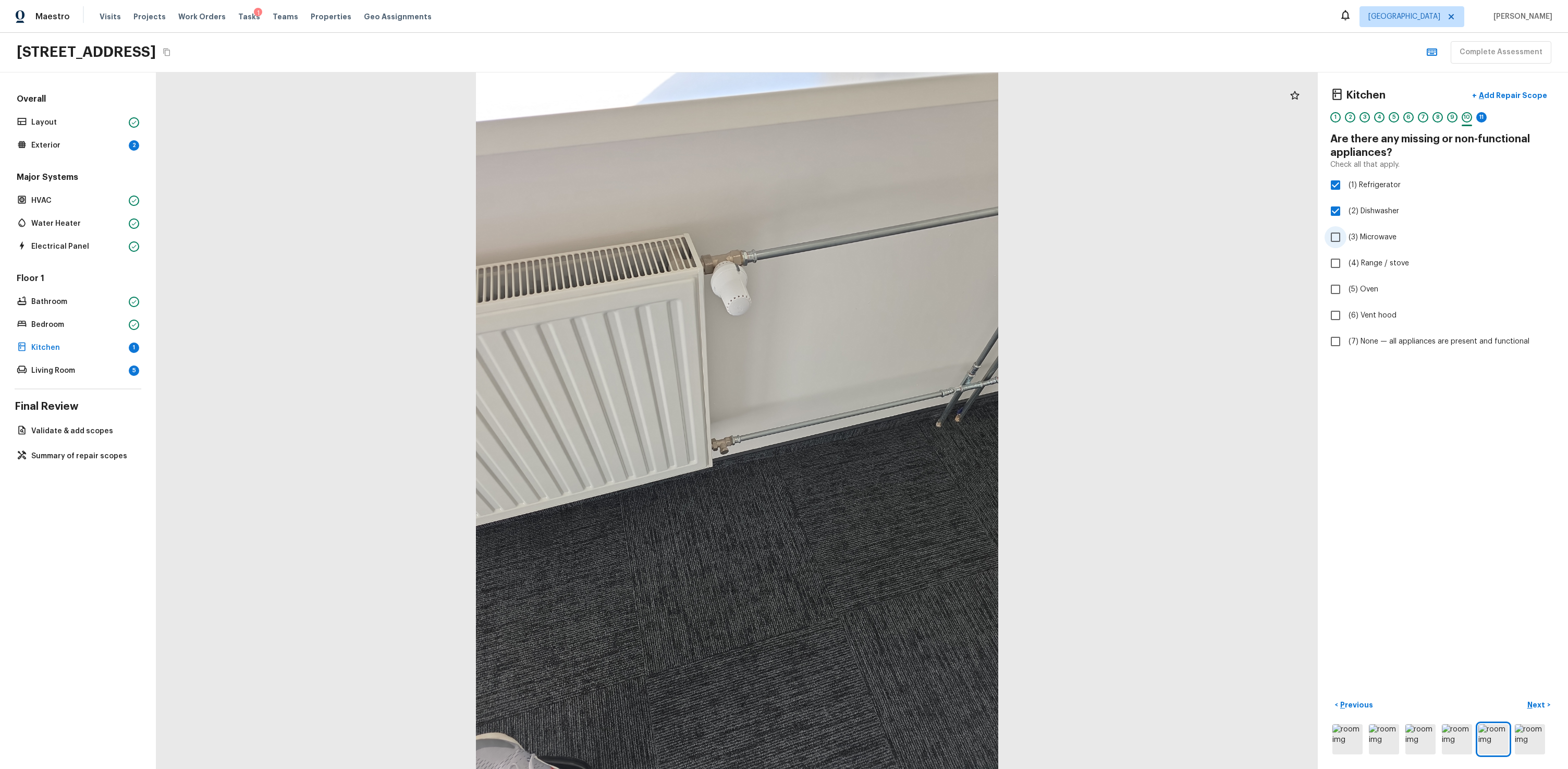
checkbox input "true"
click at [900, 463] on button "Next >" at bounding box center [1539, 705] width 33 height 17
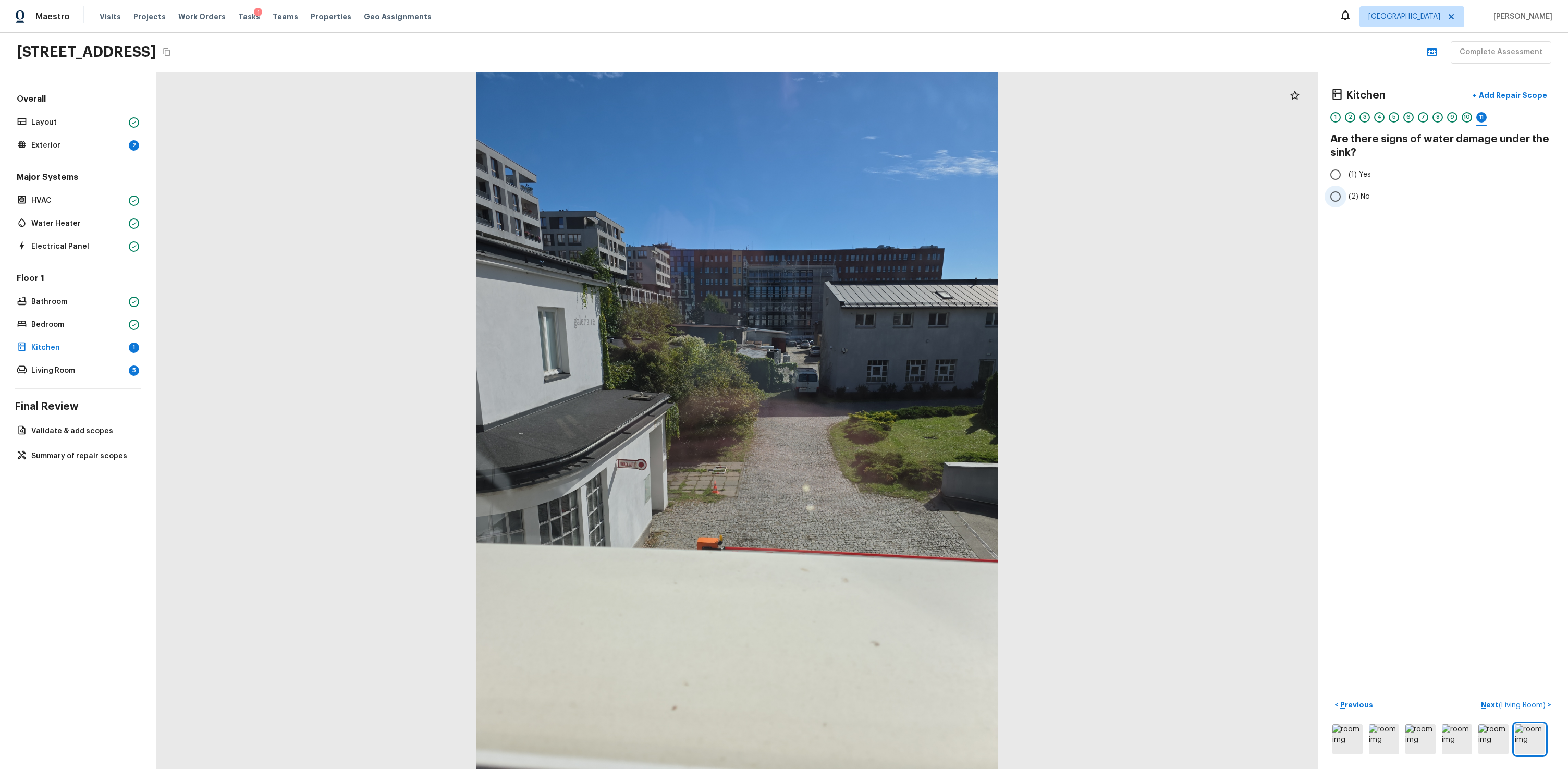
click at [900, 195] on span "(2) No" at bounding box center [1359, 196] width 21 height 10
click at [900, 195] on input "(2) No" at bounding box center [1335, 197] width 22 height 22
radio input "true"
click at [900, 463] on p "Next ( Living Room )" at bounding box center [1514, 705] width 67 height 11
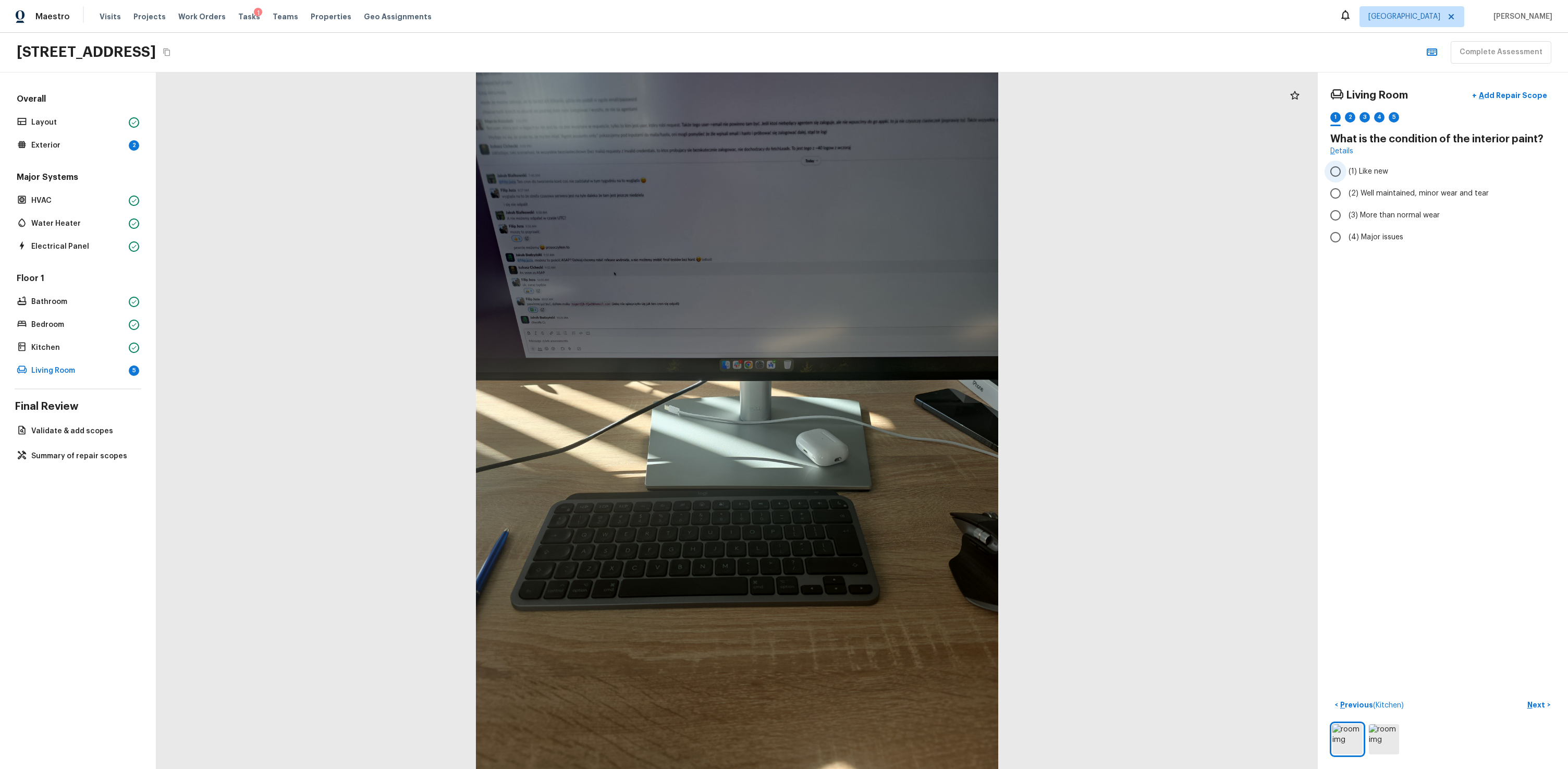
click at [900, 172] on span "(1) Like new" at bounding box center [1368, 171] width 40 height 10
click at [900, 172] on input "(1) Like new" at bounding box center [1335, 172] width 22 height 22
radio input "true"
click at [900, 463] on button "Next >" at bounding box center [1539, 705] width 33 height 17
click at [900, 215] on label "(2) No" at bounding box center [1436, 220] width 223 height 22
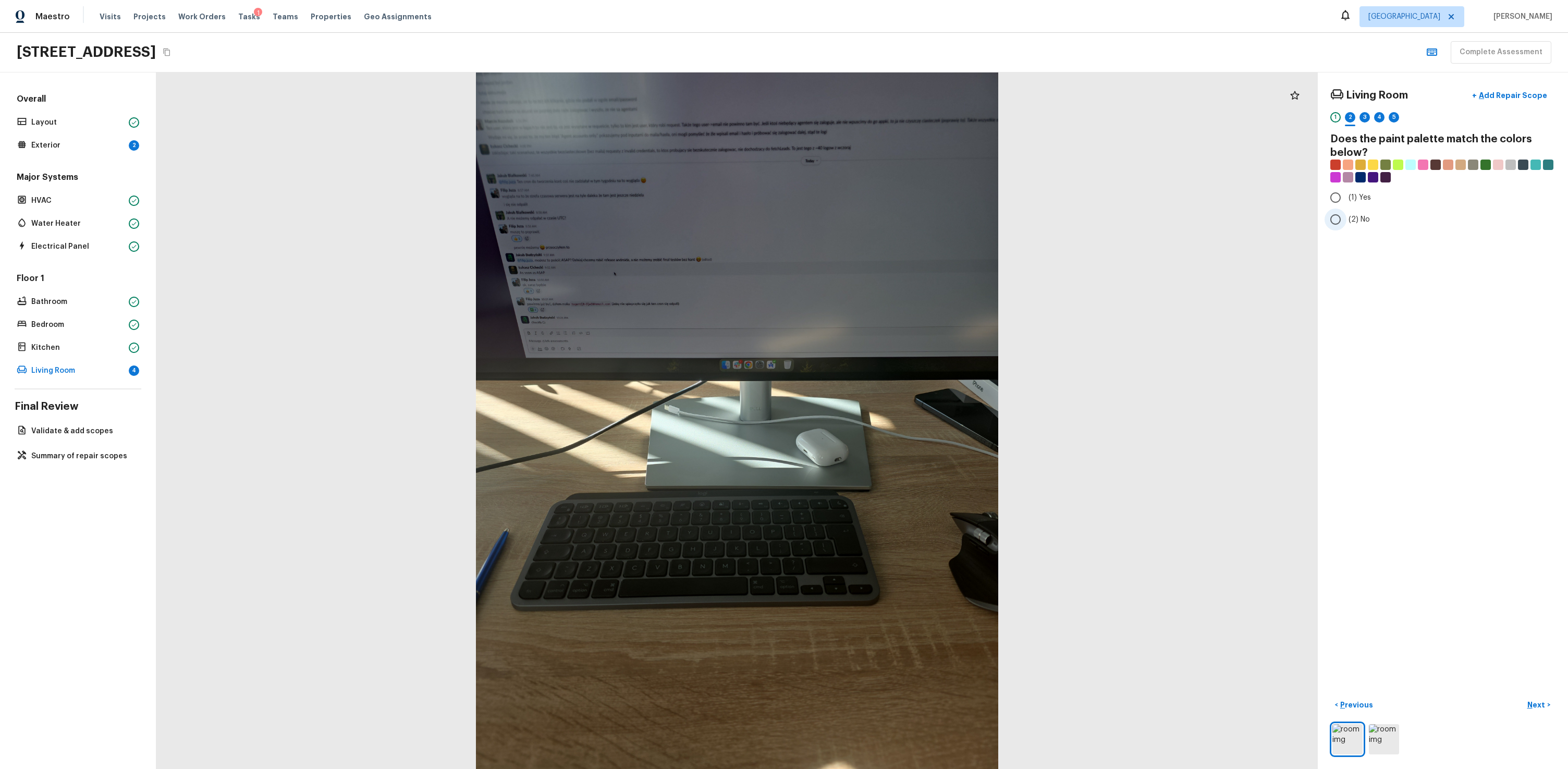
click at [900, 215] on input "(2) No" at bounding box center [1335, 220] width 22 height 22
radio input "true"
click at [900, 463] on div "Living Room + Add Repair Scope 1 2 3 4 5 Does the paint palette match the color…" at bounding box center [1443, 421] width 250 height 697
click at [900, 463] on p "Next" at bounding box center [1537, 704] width 20 height 10
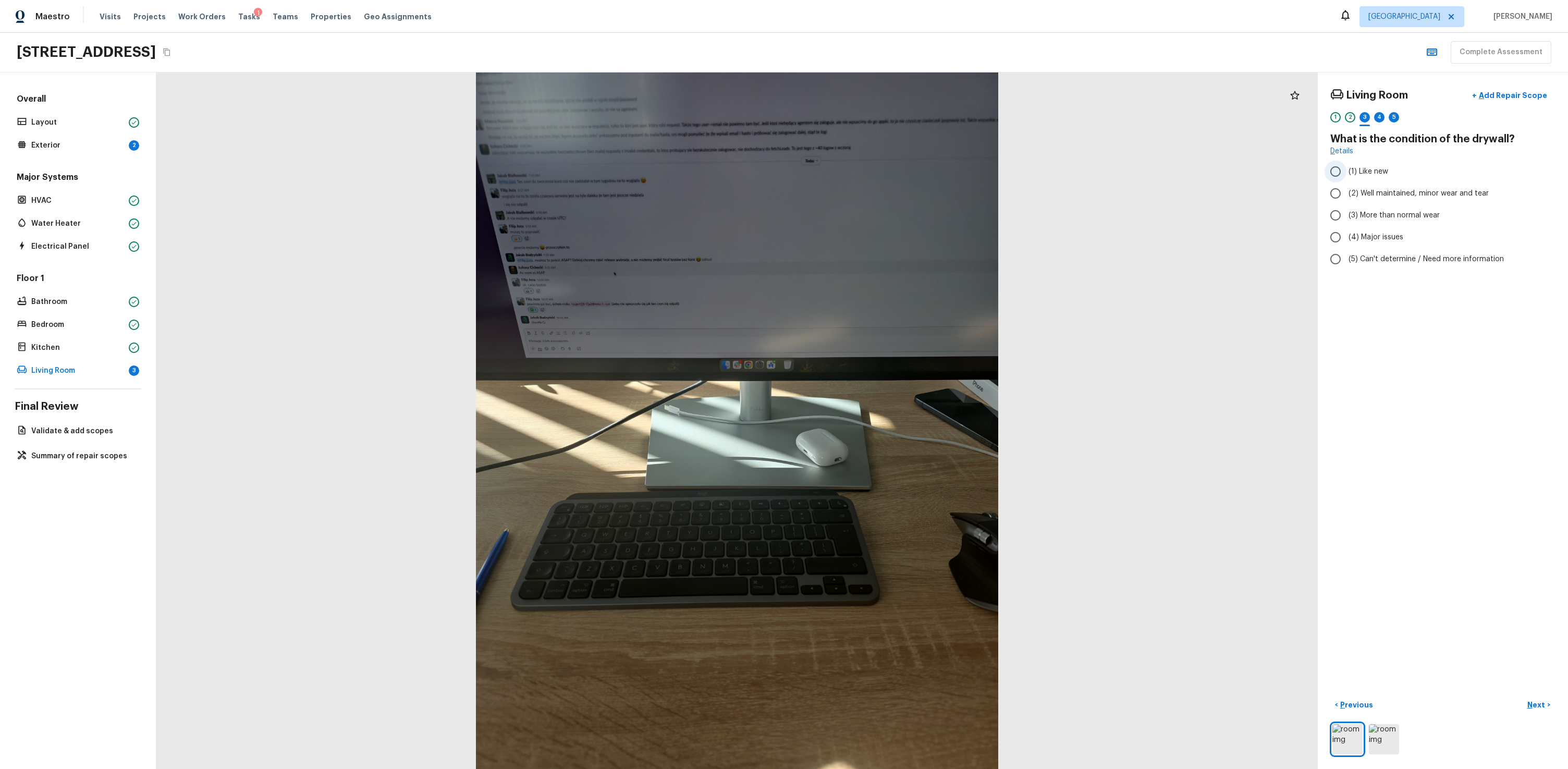
click at [900, 170] on span "(1) Like new" at bounding box center [1368, 171] width 40 height 10
click at [900, 170] on input "(1) Like new" at bounding box center [1335, 172] width 22 height 22
radio input "true"
click at [900, 463] on button "Next >" at bounding box center [1539, 705] width 33 height 17
click at [900, 225] on label "(3) Tile" at bounding box center [1436, 223] width 223 height 22
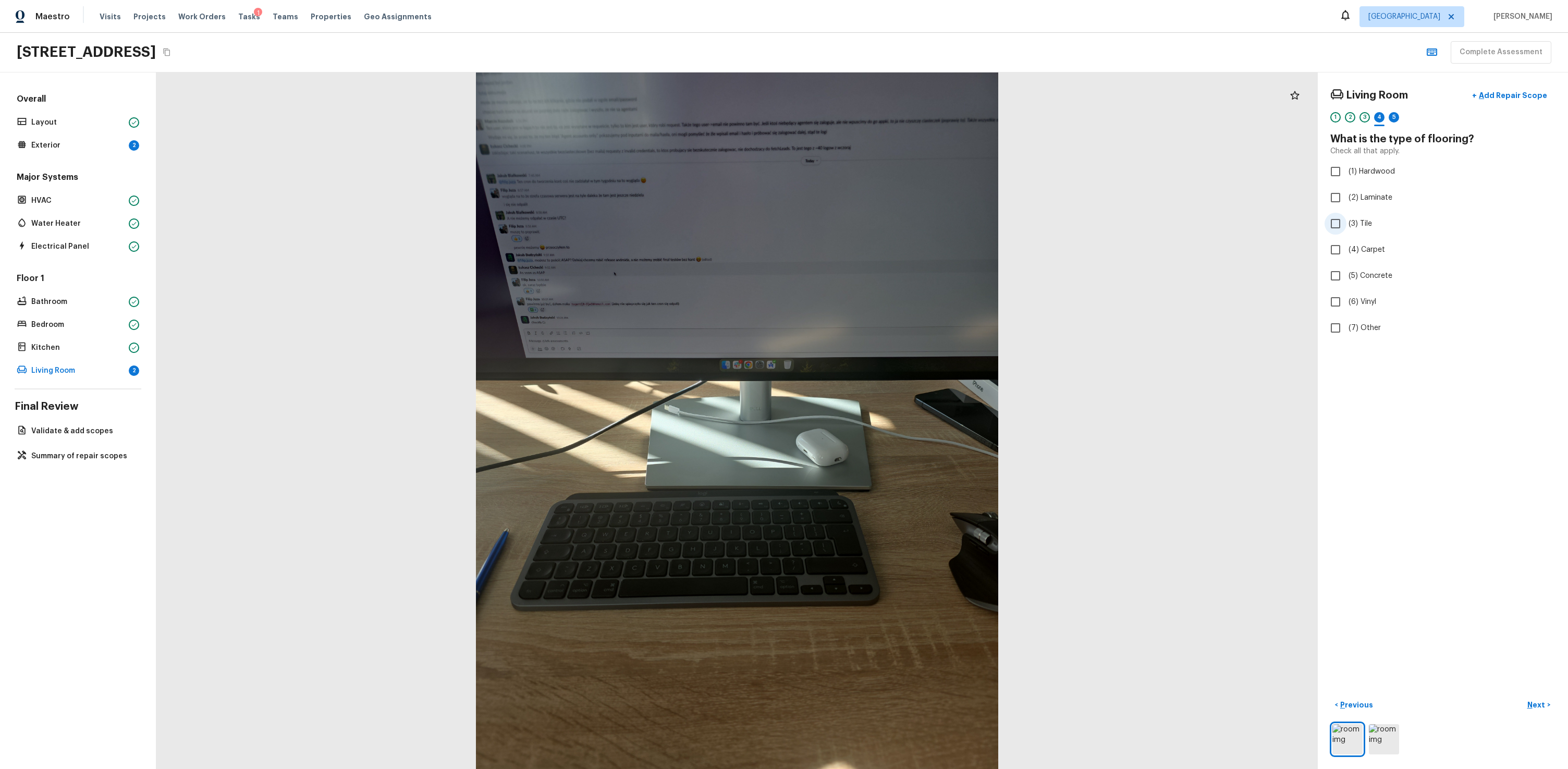
click at [900, 225] on input "(3) Tile" at bounding box center [1335, 223] width 22 height 22
checkbox input "true"
click at [900, 463] on p "Next" at bounding box center [1537, 704] width 20 height 10
click at [900, 214] on span "(3) More than normal wear" at bounding box center [1394, 215] width 91 height 10
click at [900, 214] on input "(3) More than normal wear" at bounding box center [1335, 216] width 22 height 22
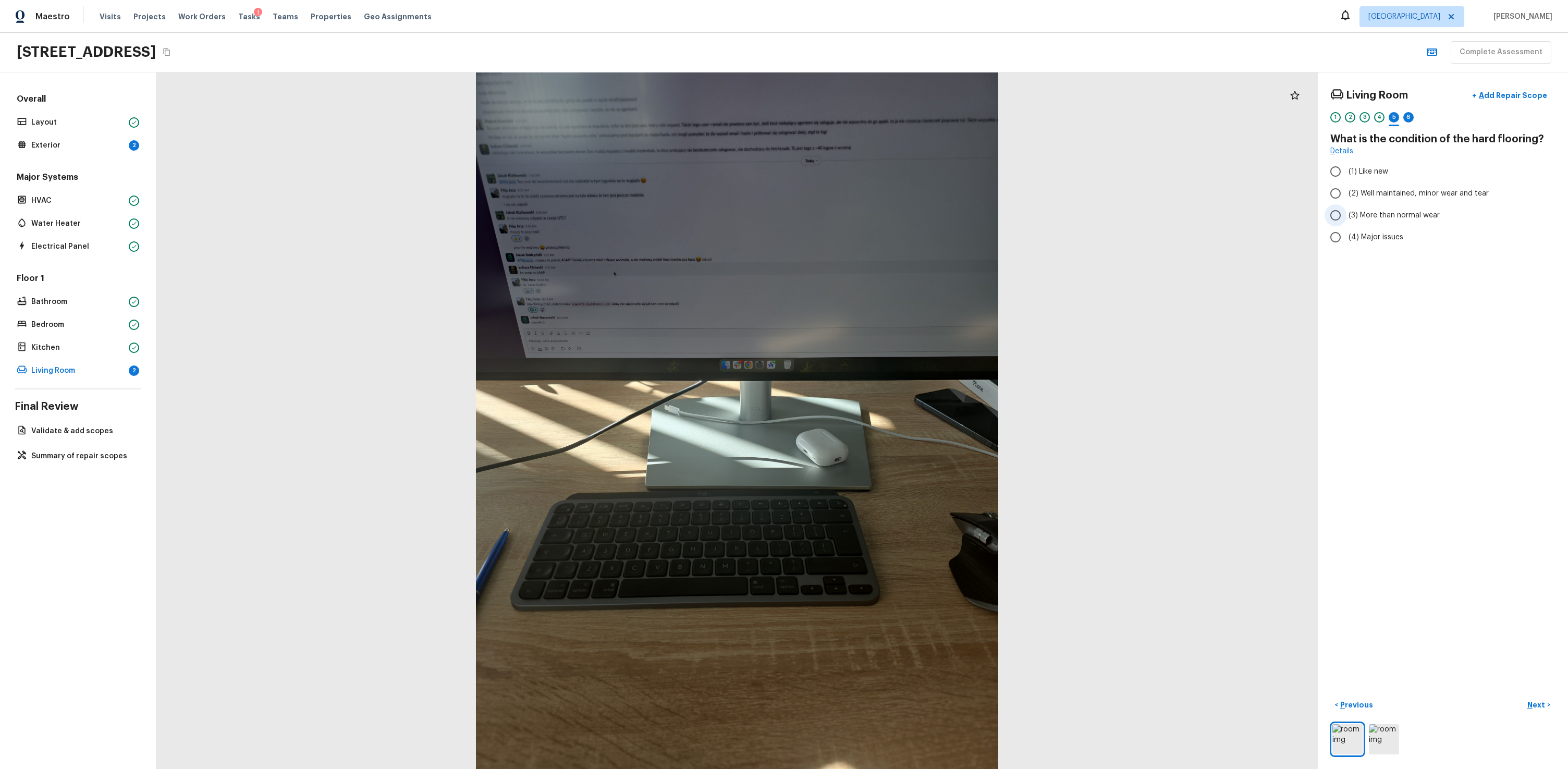
radio input "true"
click at [900, 463] on p "Next" at bounding box center [1537, 704] width 20 height 10
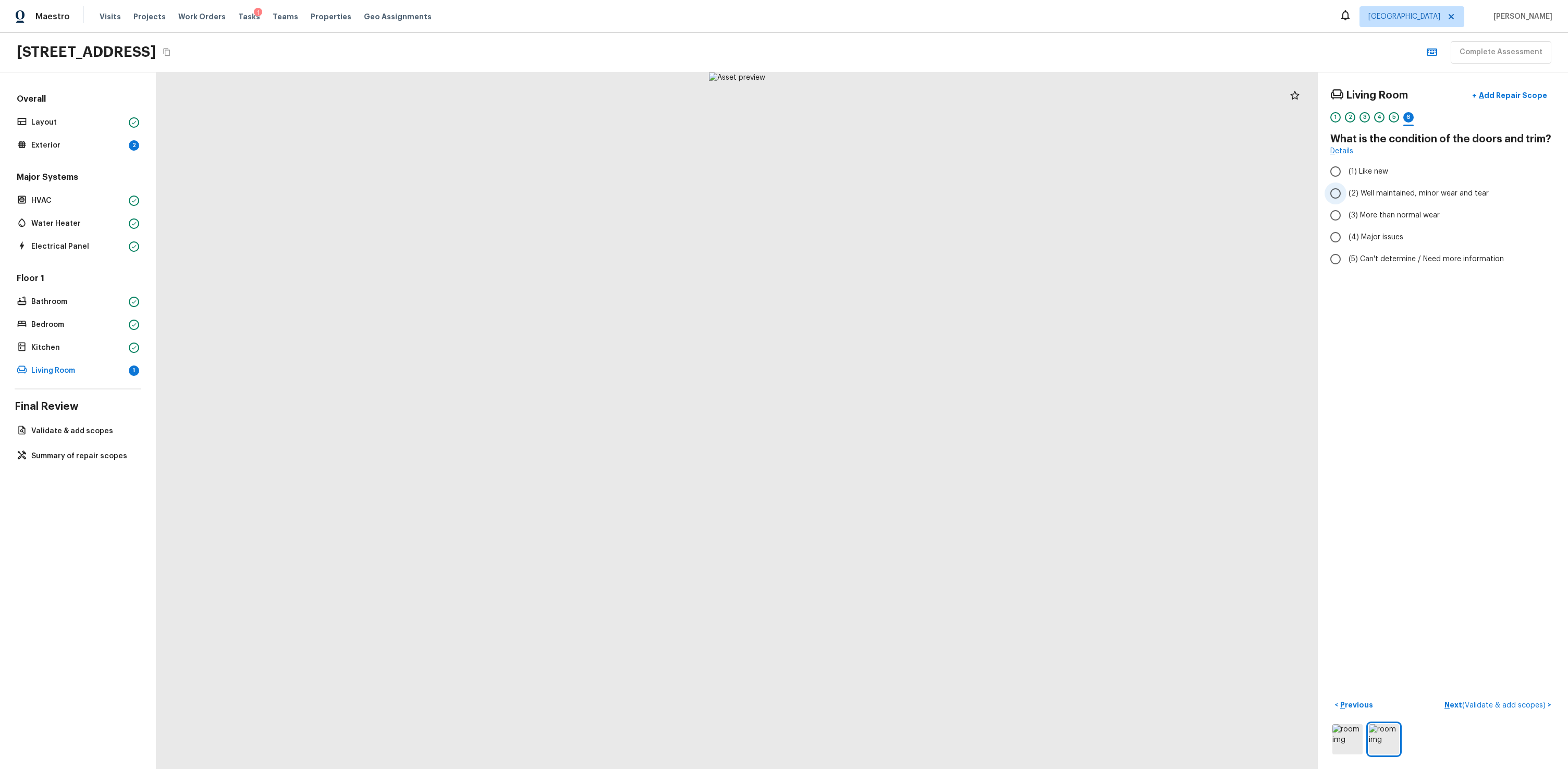
click at [900, 187] on label "(2) Well maintained, minor wear and tear" at bounding box center [1436, 194] width 223 height 22
click at [900, 187] on input "(2) Well maintained, minor wear and tear" at bounding box center [1335, 194] width 22 height 22
radio input "true"
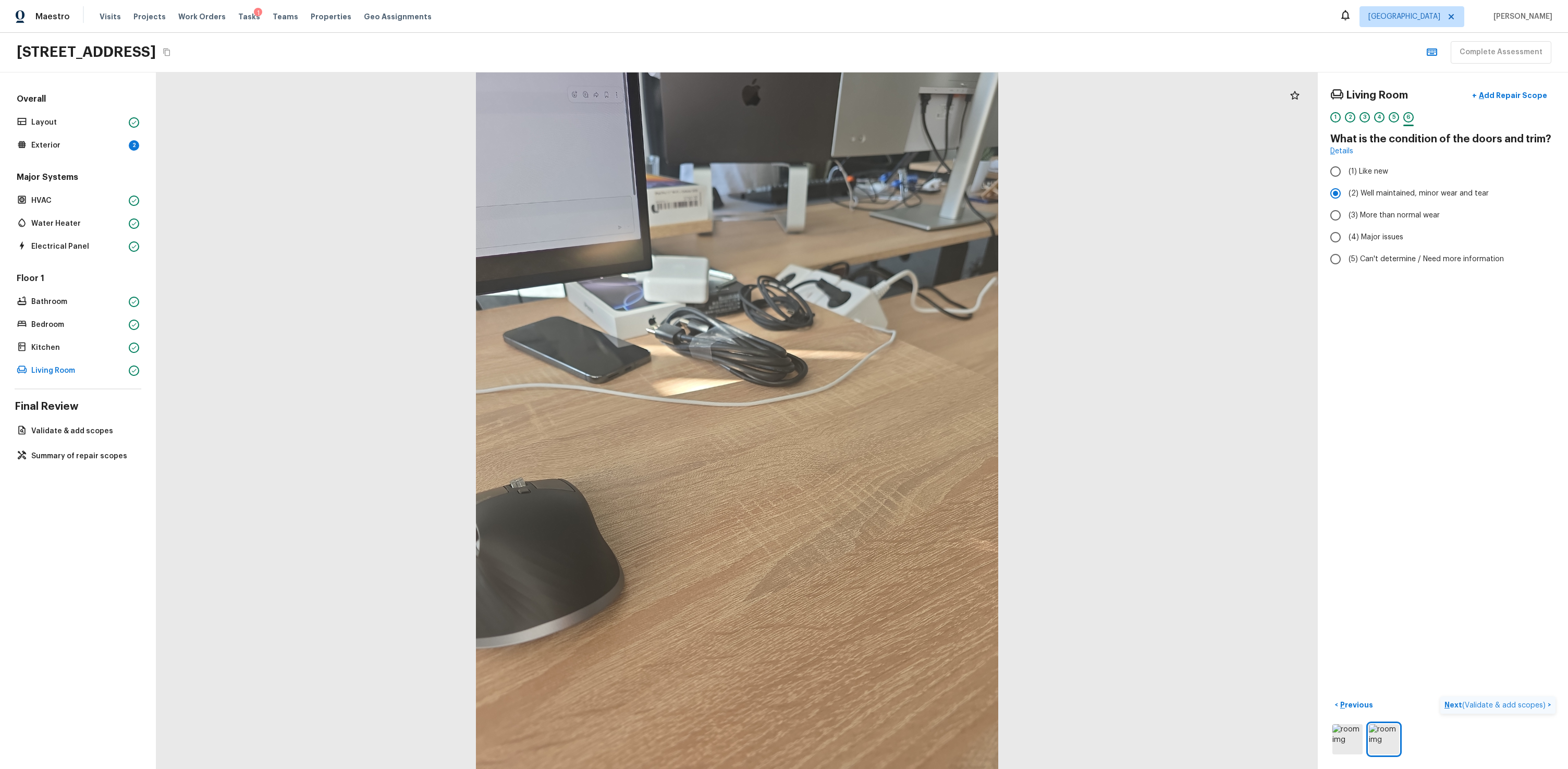
click at [900, 463] on span "( Validate & add scopes )" at bounding box center [1503, 706] width 83 height 7
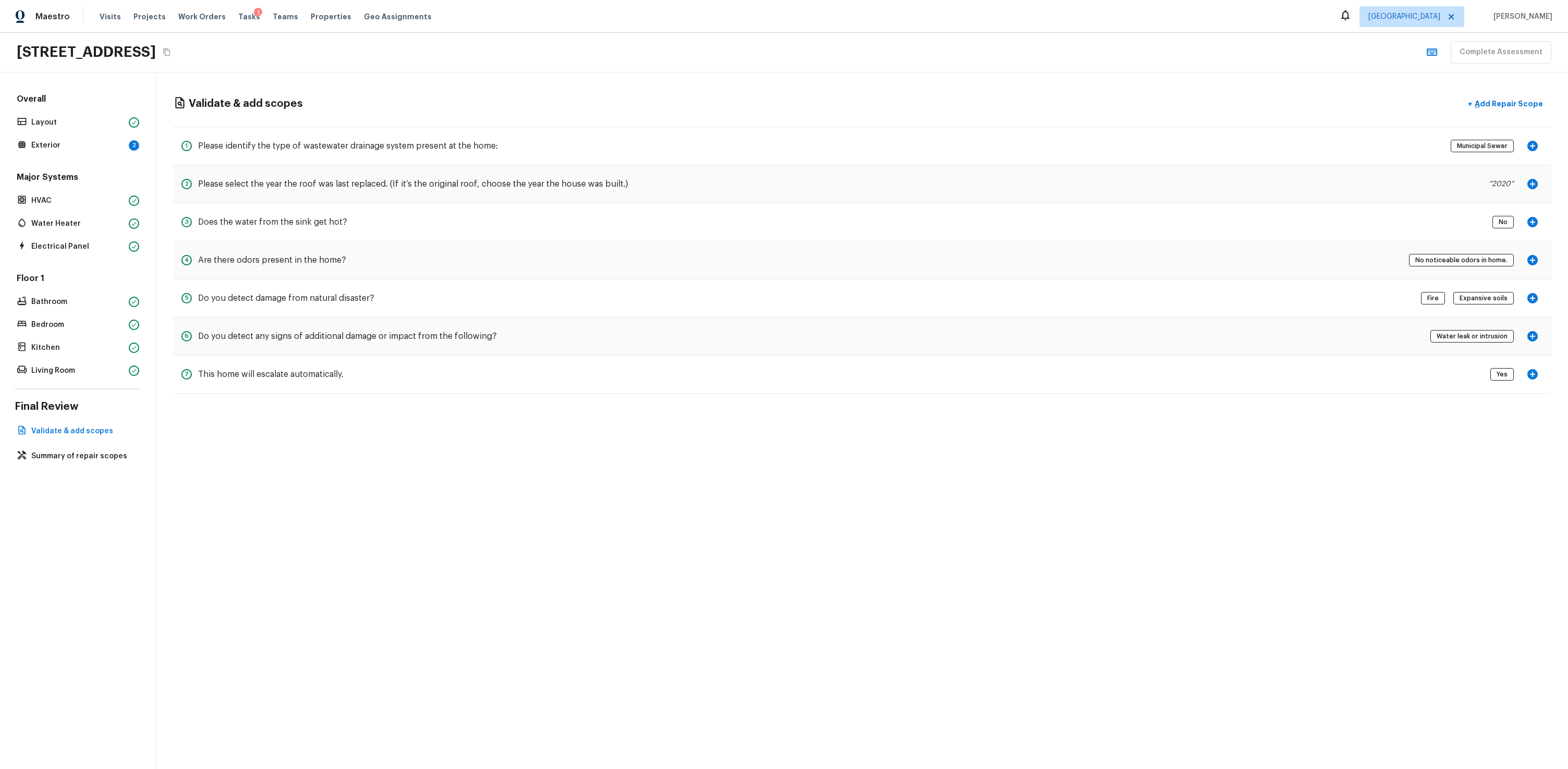
click at [900, 463] on div "Validate & add scopes + Add Repair Scope 1 Please identify the type of wastewat…" at bounding box center [862, 421] width 1412 height 697
click at [93, 150] on p "Exterior" at bounding box center [77, 145] width 93 height 10
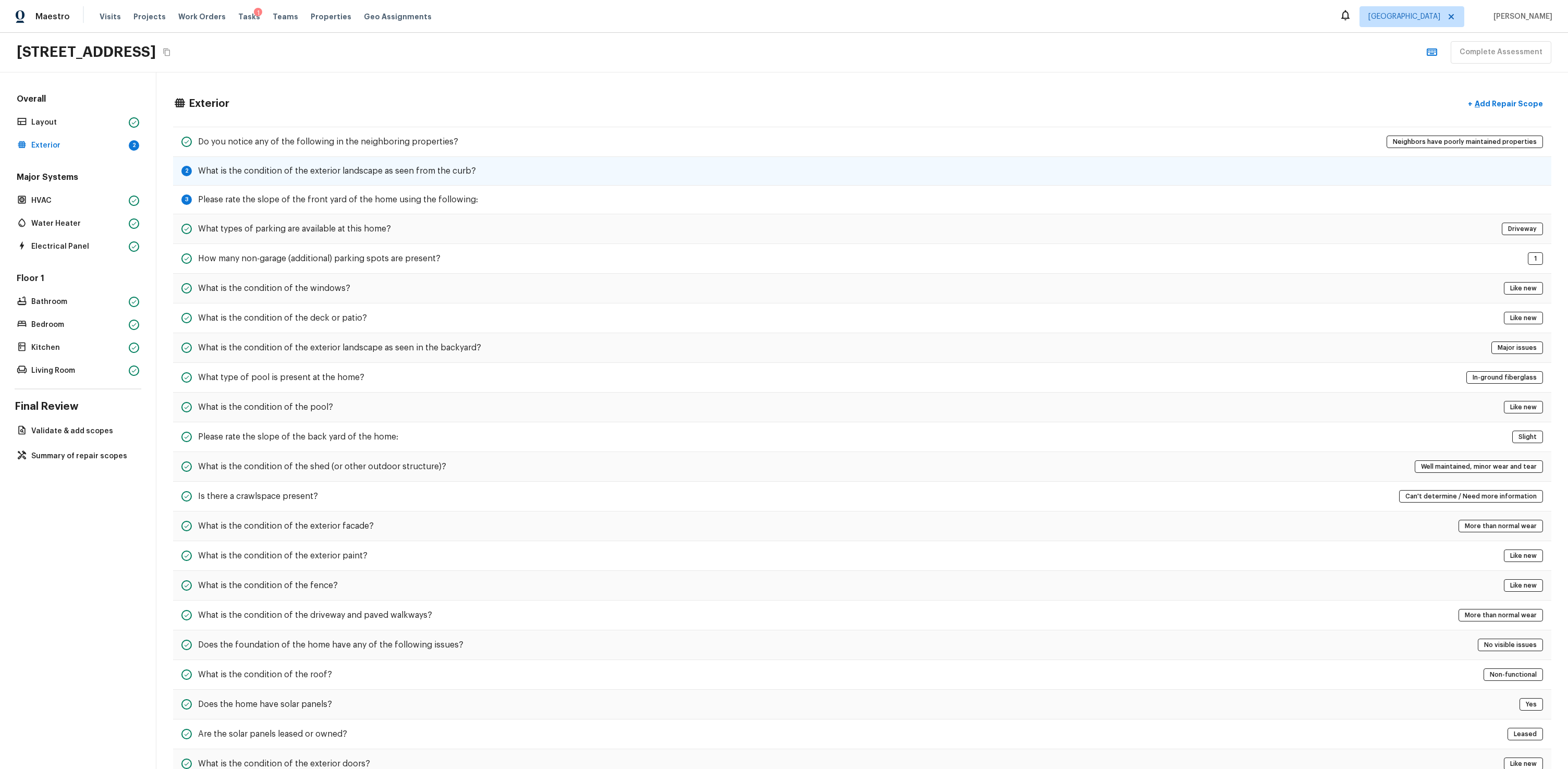
click at [357, 169] on h5 "What is the condition of the exterior landscape as seen from the curb?" at bounding box center [337, 170] width 278 height 12
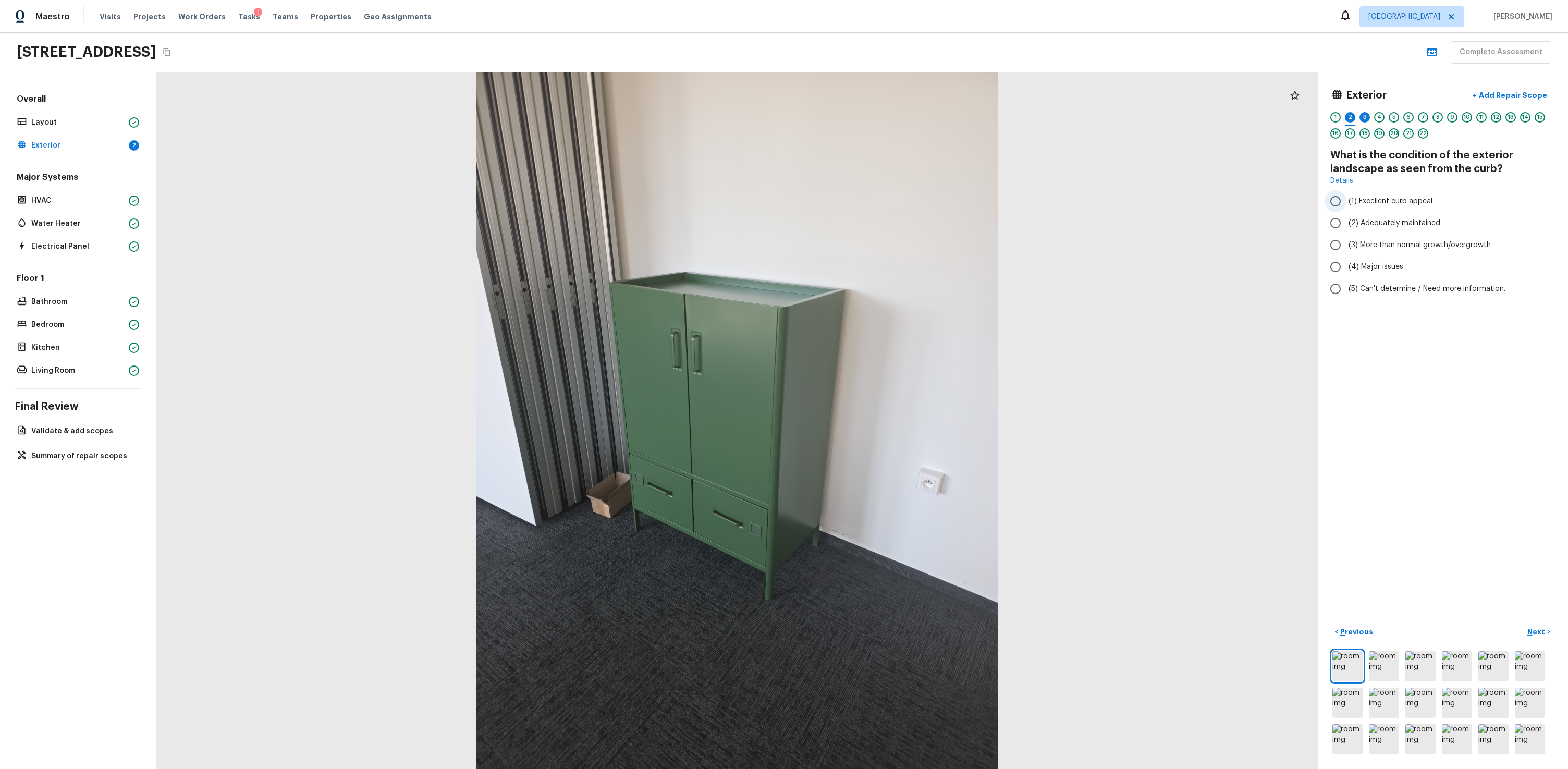
click at [900, 197] on span "(1) Excellent curb appeal" at bounding box center [1390, 201] width 84 height 10
click at [900, 197] on input "(1) Excellent curb appeal" at bounding box center [1335, 202] width 22 height 22
radio input "true"
click at [900, 116] on div "3" at bounding box center [1364, 117] width 10 height 10
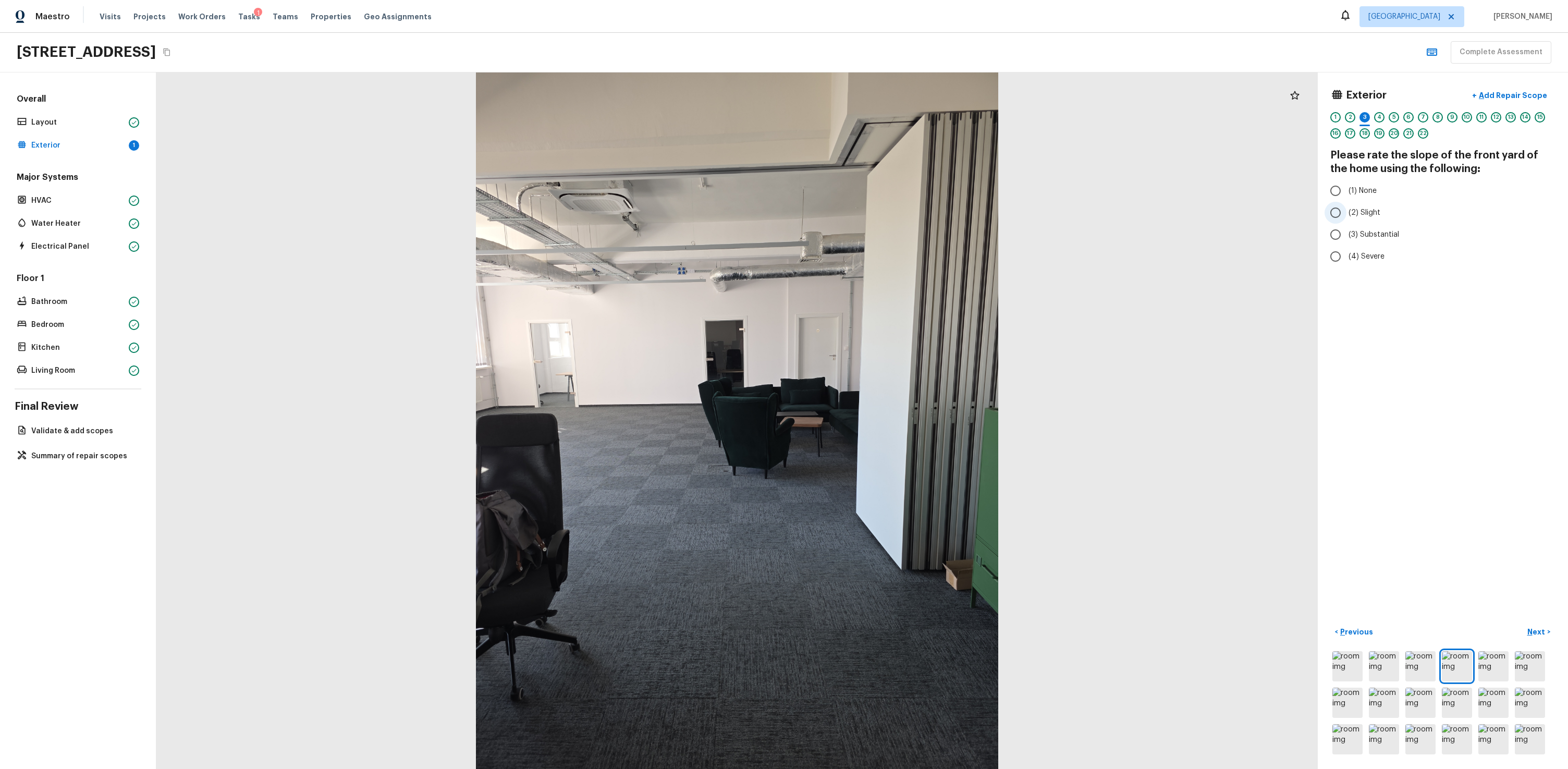
click at [900, 214] on span "(2) Slight" at bounding box center [1364, 212] width 32 height 10
click at [900, 214] on input "(2) Slight" at bounding box center [1335, 212] width 22 height 22
radio input "true"
click at [900, 49] on button "Complete Assessment" at bounding box center [1500, 52] width 100 height 23
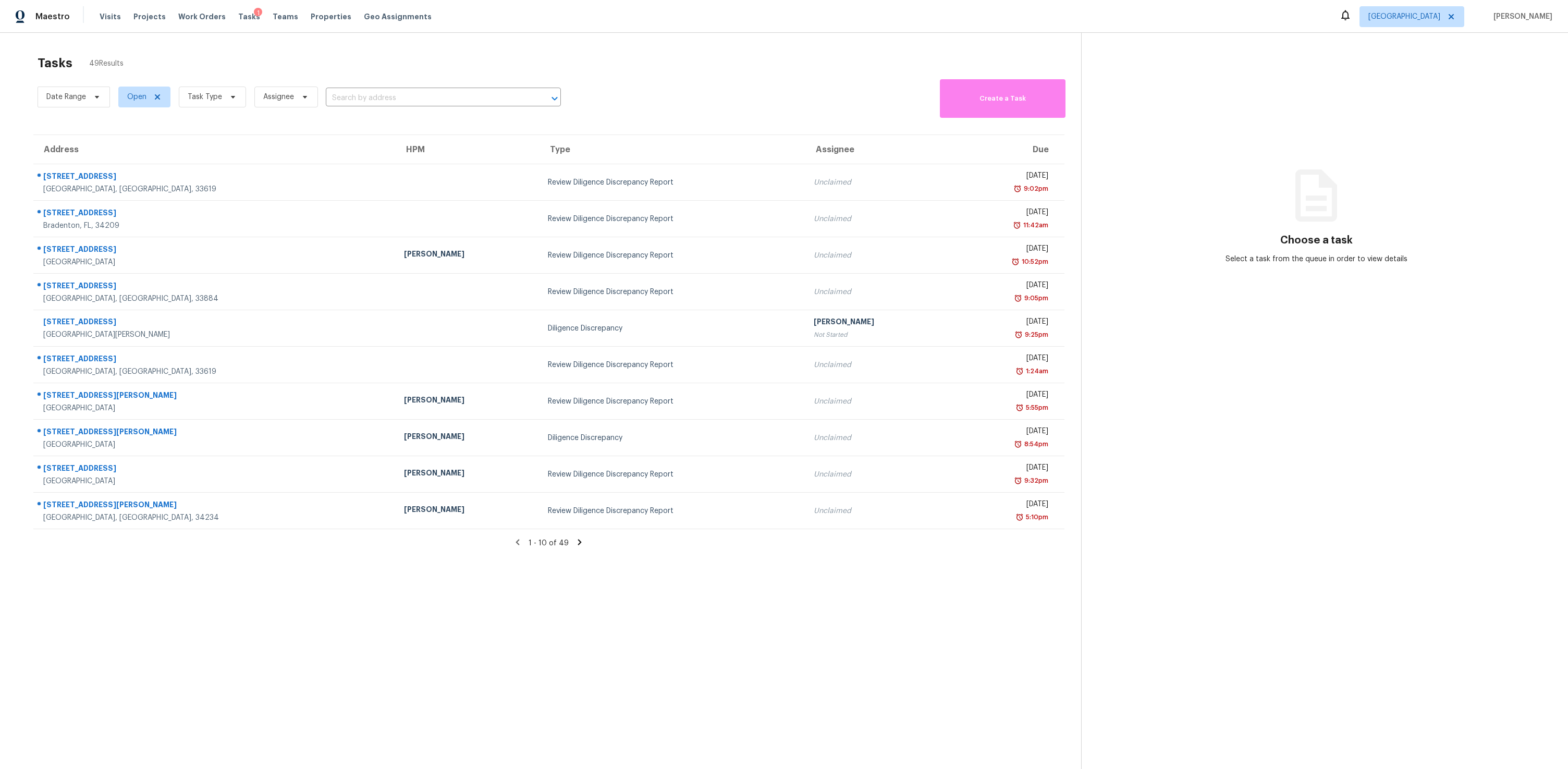
click at [645, 463] on section "Tasks 49 Results Date Range Open Task Type Assignee ​ Create a Task Address HPM…" at bounding box center [548, 426] width 1065 height 753
click at [659, 463] on section "Tasks 49 Results Date Range Open Task Type Assignee ​ Create a Task Address HPM…" at bounding box center [548, 426] width 1065 height 753
click at [205, 91] on span "Task Type" at bounding box center [212, 97] width 67 height 21
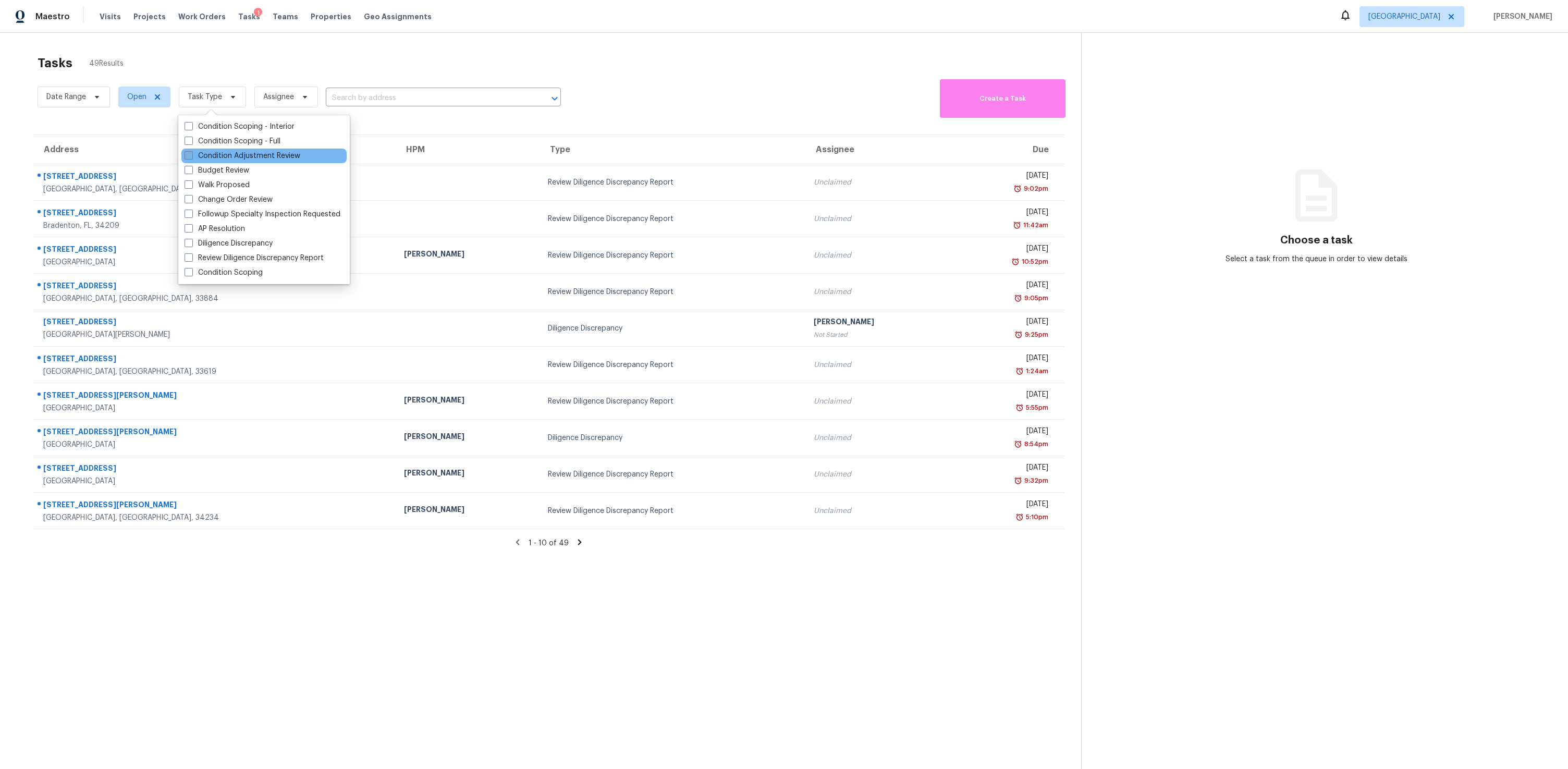
click at [213, 153] on label "Condition Adjustment Review" at bounding box center [242, 155] width 116 height 10
click at [191, 153] on input "Condition Adjustment Review" at bounding box center [187, 153] width 7 height 7
checkbox input "true"
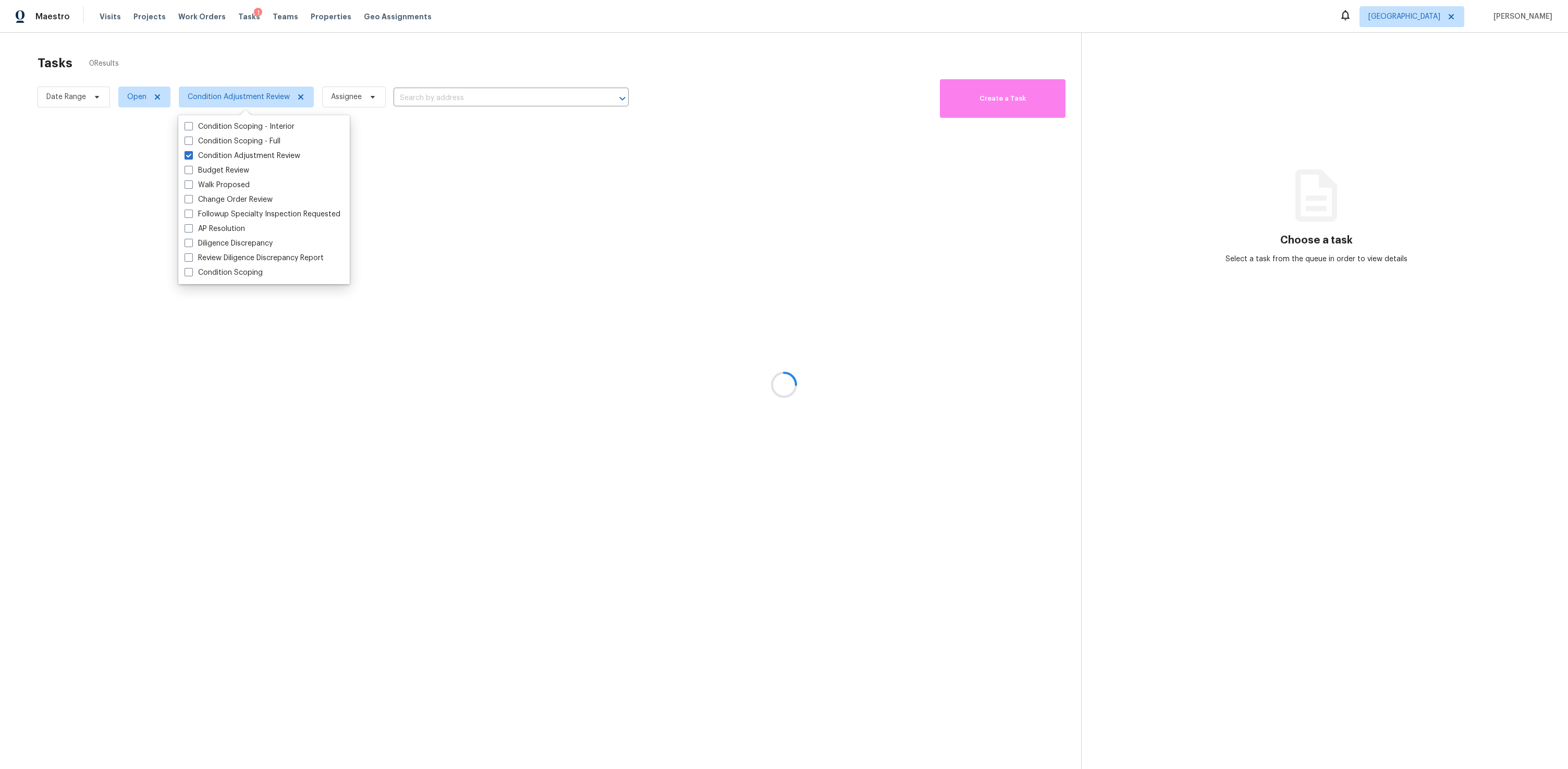
click at [330, 62] on div at bounding box center [784, 384] width 1568 height 769
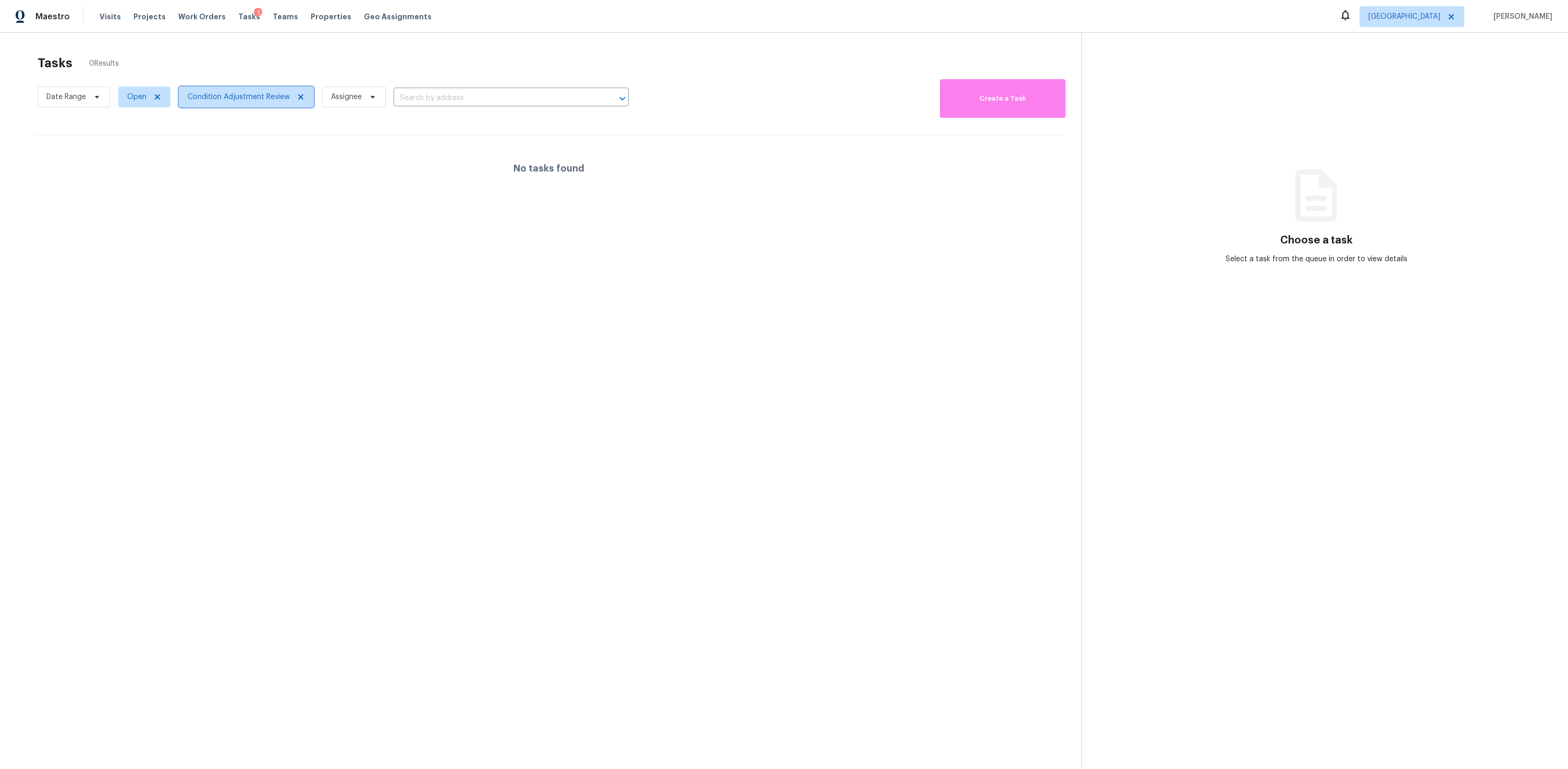
click at [260, 93] on span "Condition Adjustment Review" at bounding box center [239, 97] width 102 height 10
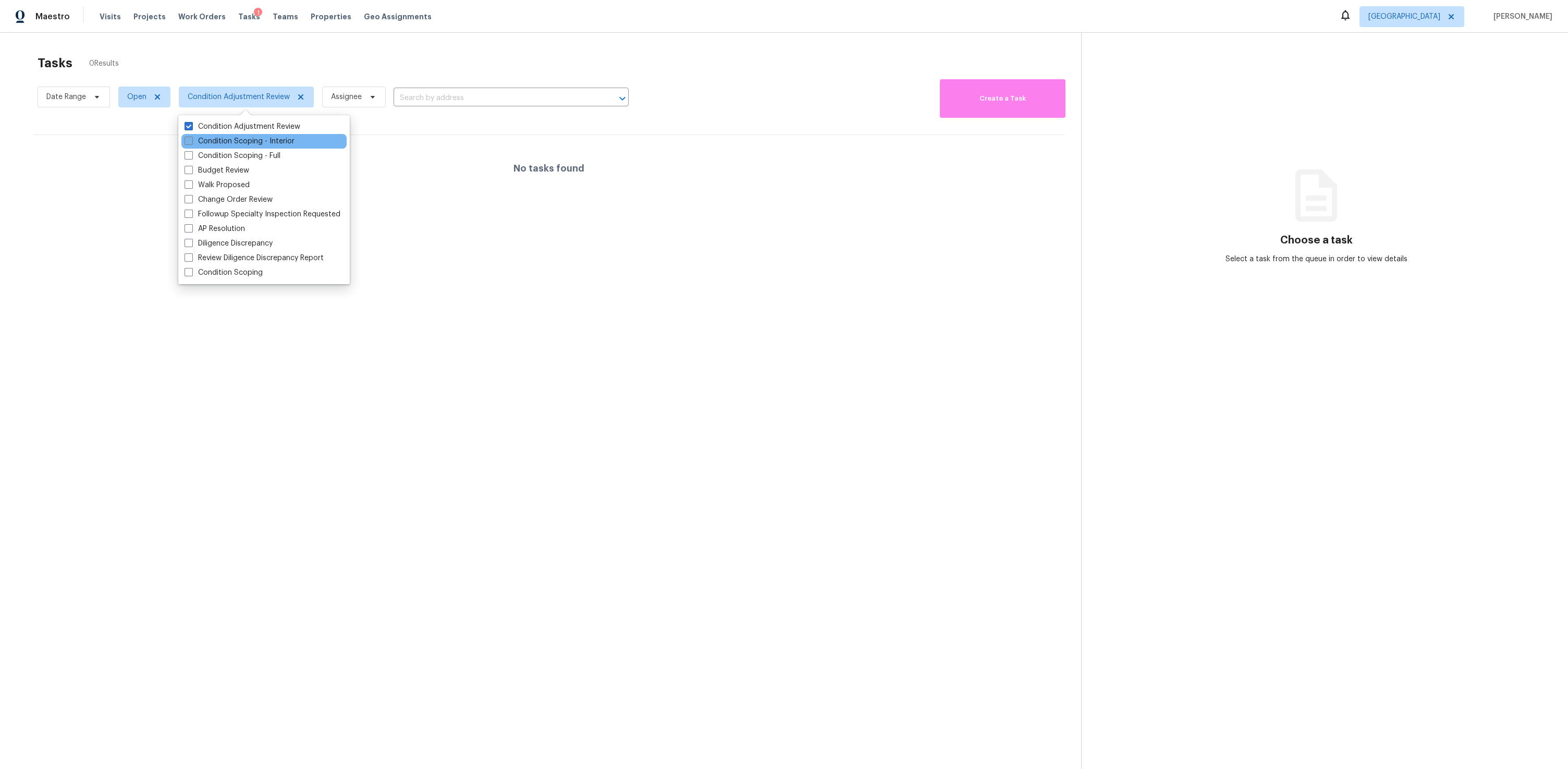
click at [206, 139] on label "Condition Scoping - Interior" at bounding box center [239, 141] width 110 height 10
click at [191, 139] on input "Condition Scoping - Interior" at bounding box center [187, 139] width 7 height 7
checkbox input "true"
click at [209, 152] on label "Condition Scoping - Full" at bounding box center [233, 155] width 96 height 10
click at [191, 152] on input "Condition Scoping - Full" at bounding box center [187, 153] width 7 height 7
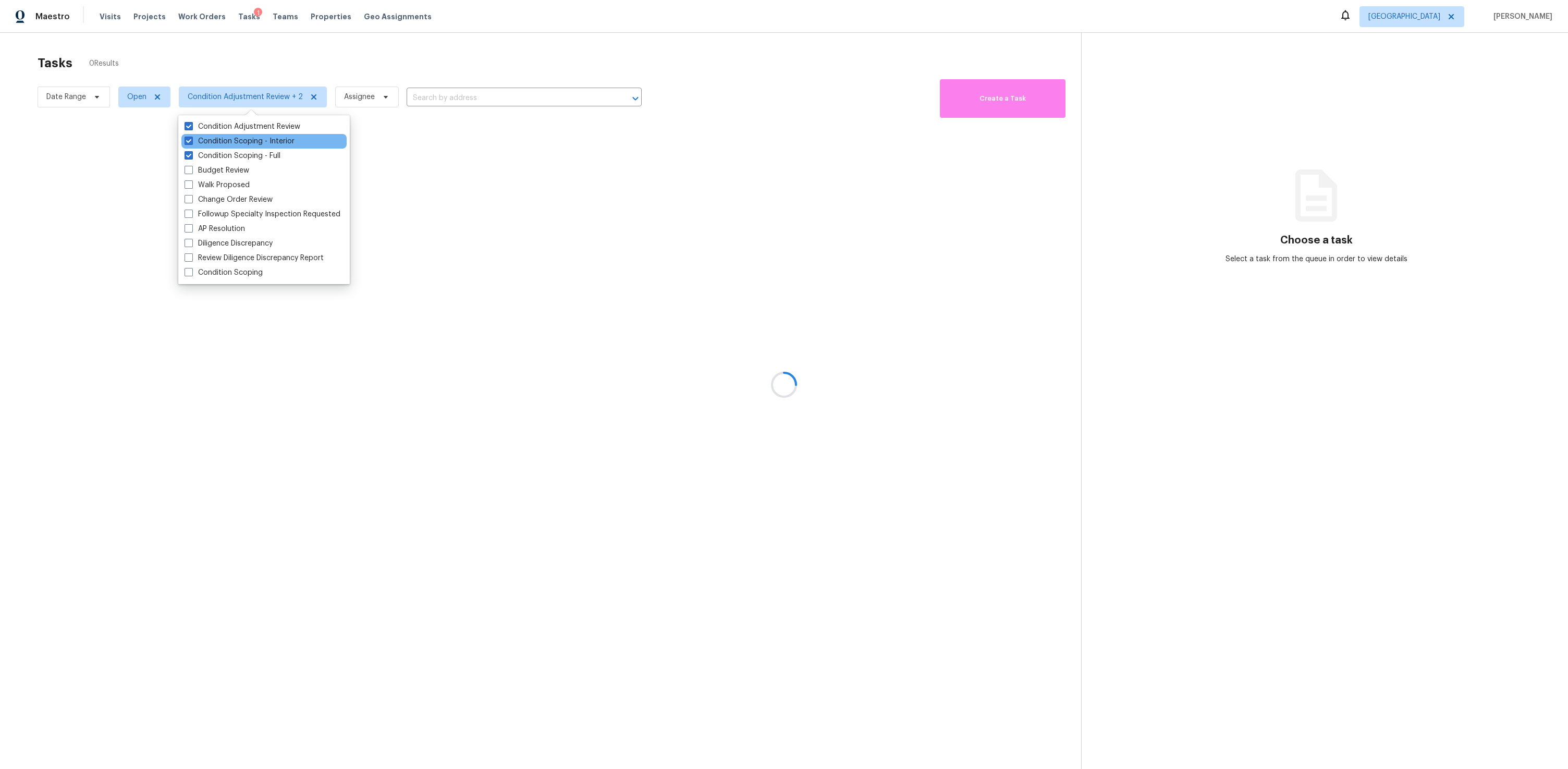
click at [204, 147] on div "Condition Scoping - Interior" at bounding box center [264, 141] width 165 height 15
click at [207, 154] on label "Condition Scoping - Full" at bounding box center [233, 155] width 96 height 10
click at [191, 154] on input "Condition Scoping - Full" at bounding box center [187, 153] width 7 height 7
checkbox input "false"
click at [223, 124] on label "Condition Adjustment Review" at bounding box center [242, 127] width 116 height 10
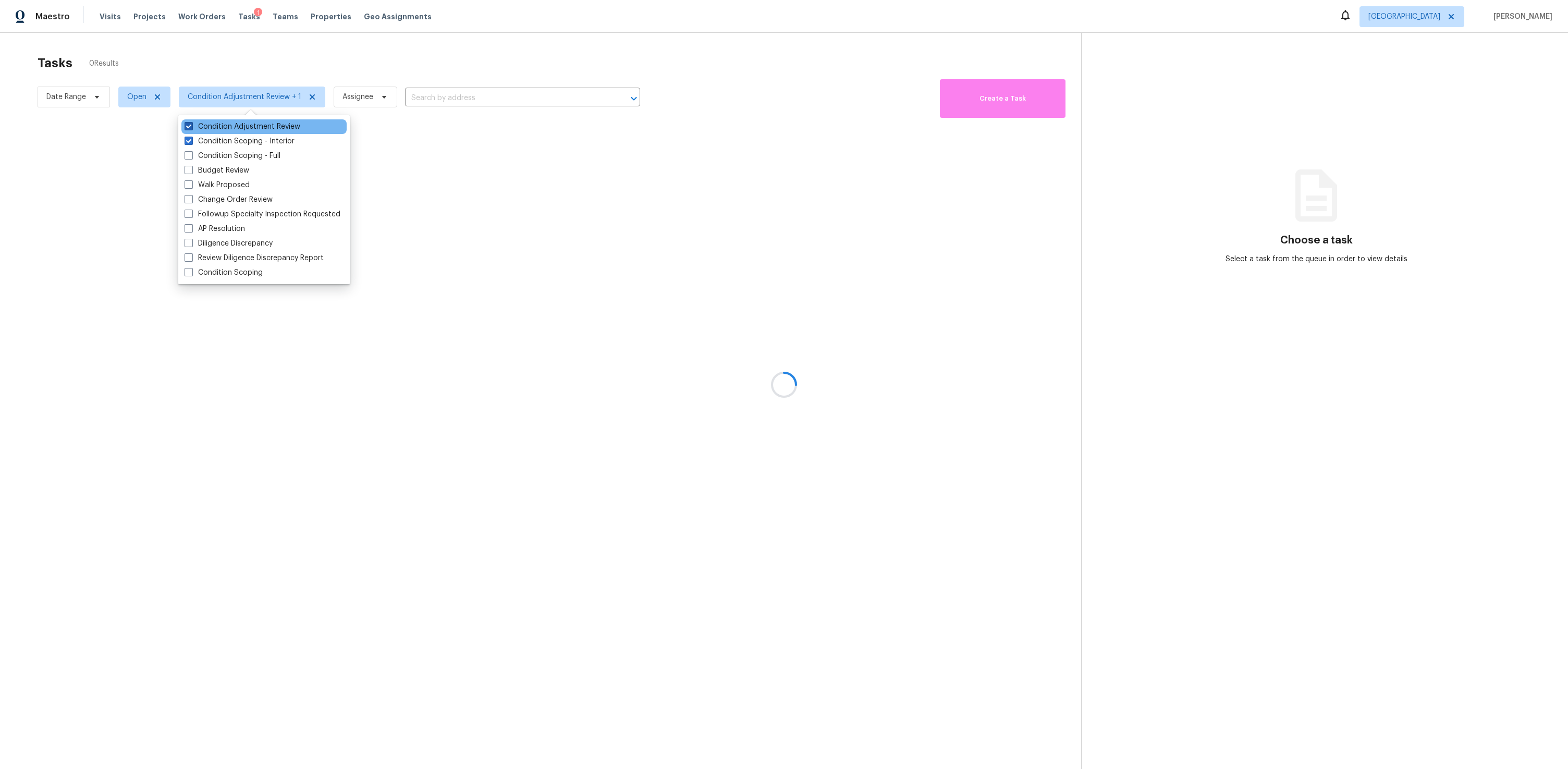
click at [191, 124] on input "Condition Adjustment Review" at bounding box center [187, 125] width 7 height 7
checkbox input "false"
click at [264, 68] on div at bounding box center [784, 384] width 1568 height 769
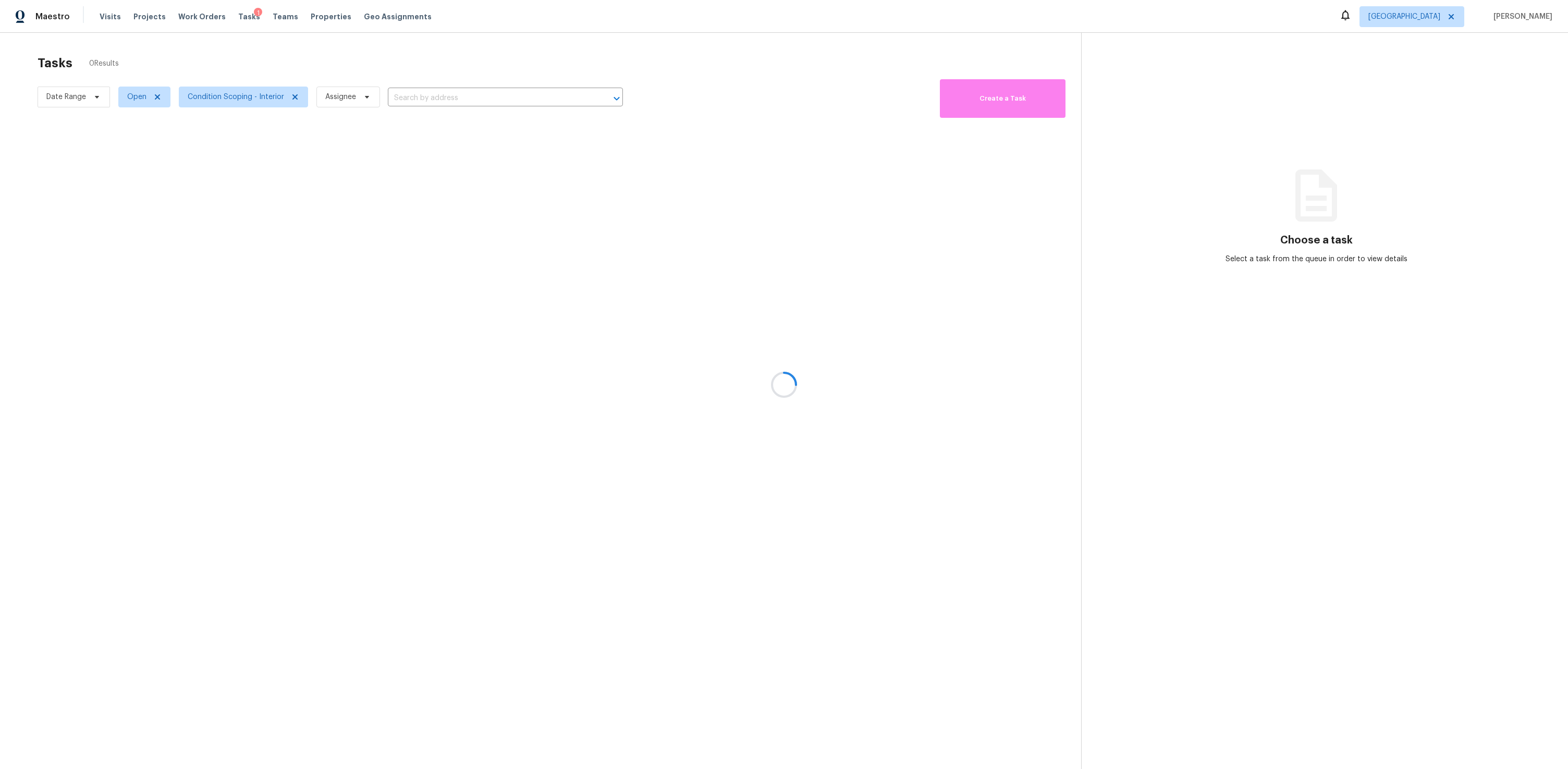
click at [226, 96] on div at bounding box center [784, 384] width 1568 height 769
click at [225, 97] on div at bounding box center [784, 384] width 1568 height 769
click at [295, 99] on div at bounding box center [784, 384] width 1568 height 769
click at [534, 49] on div at bounding box center [784, 384] width 1568 height 769
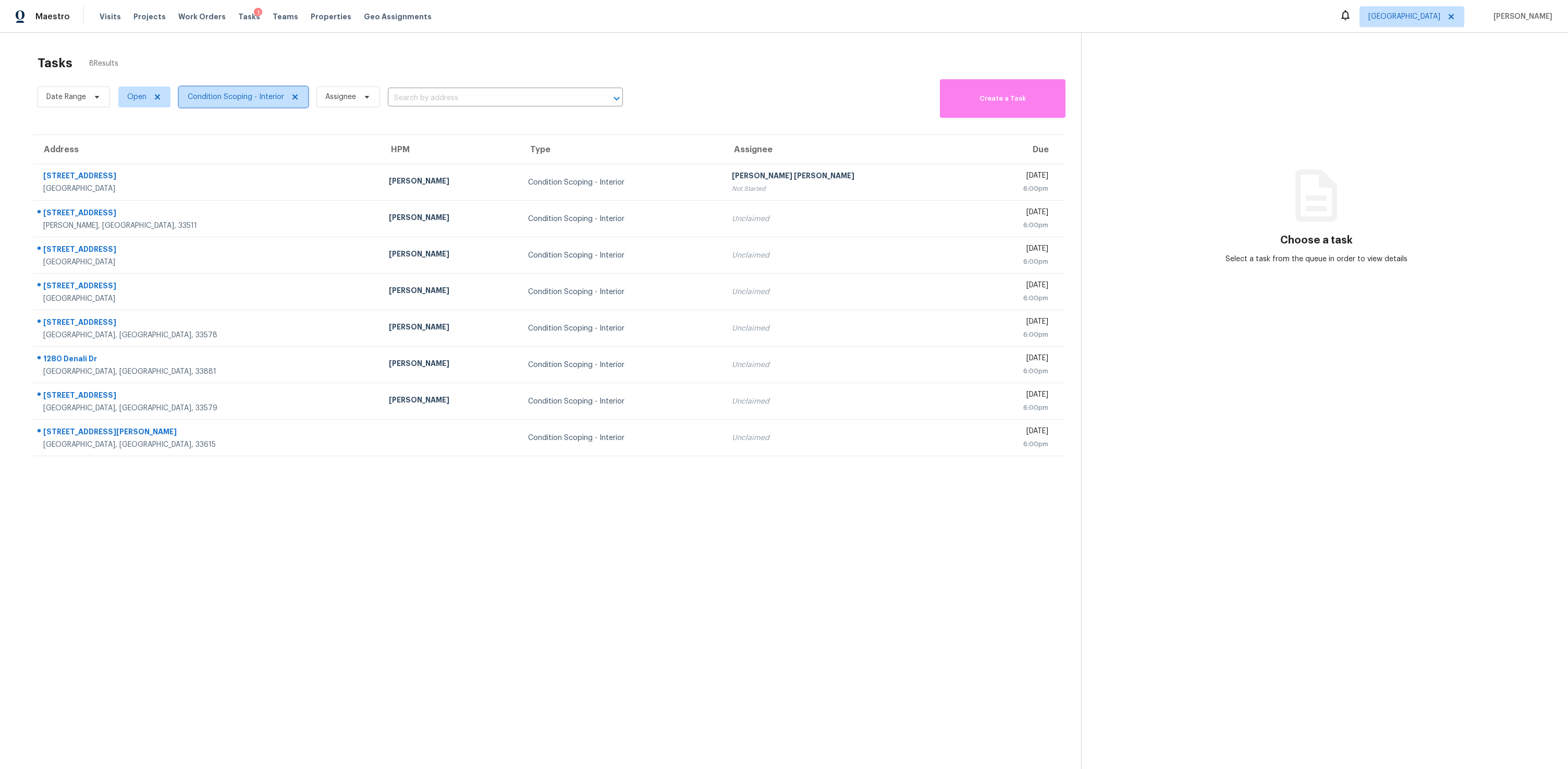
click at [293, 100] on icon at bounding box center [295, 97] width 9 height 9
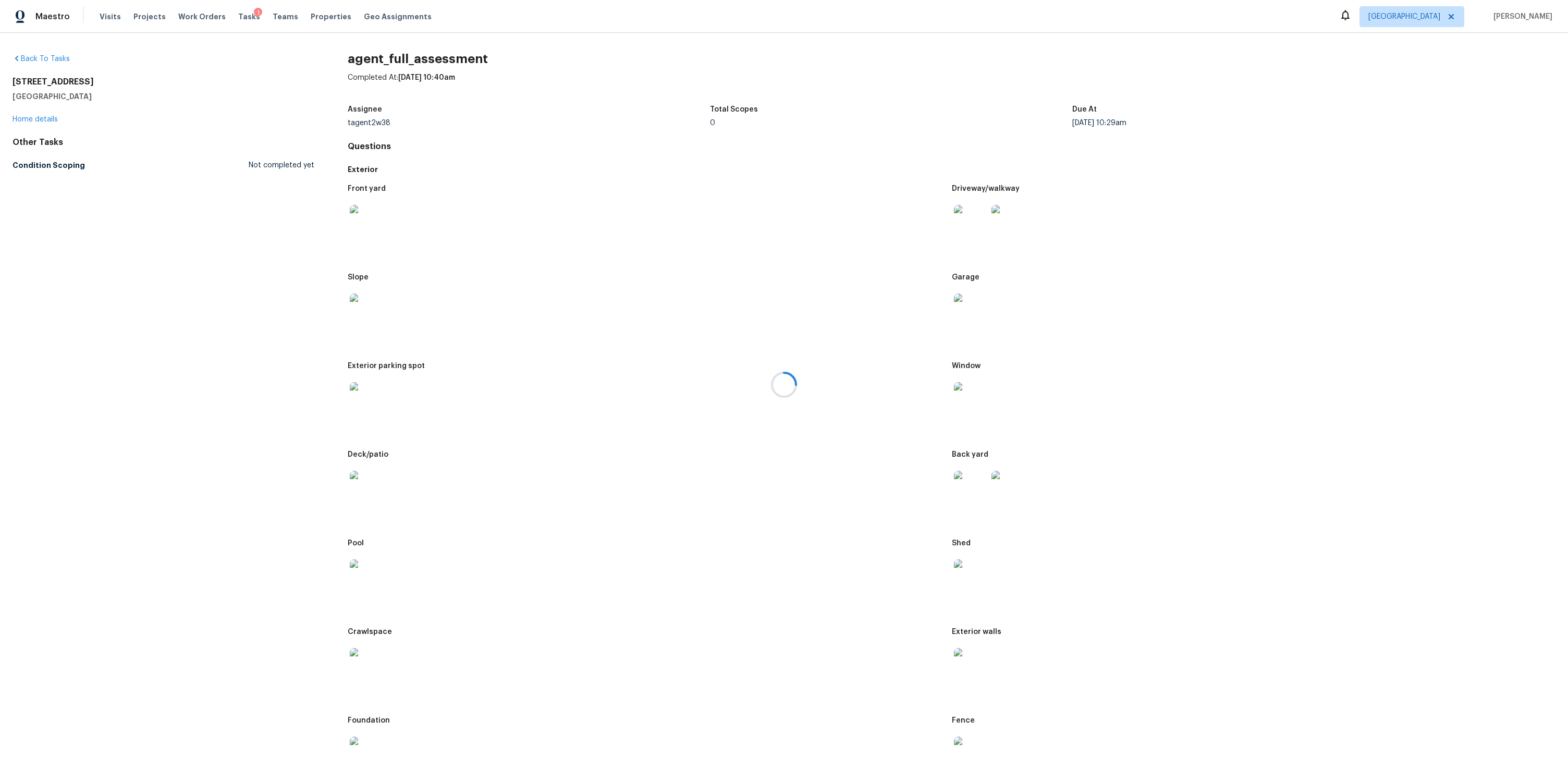
click at [640, 319] on div at bounding box center [784, 384] width 1568 height 769
drag, startPoint x: 450, startPoint y: 78, endPoint x: 532, endPoint y: 80, distance: 82.0
click at [532, 80] on div "Completed At: Sep 15th 2025 at 10:40am" at bounding box center [951, 86] width 1208 height 27
click at [536, 77] on div "Completed At: Sep 15th 2025 at 10:40am" at bounding box center [951, 86] width 1208 height 27
drag, startPoint x: 503, startPoint y: 79, endPoint x: 343, endPoint y: 80, distance: 160.0
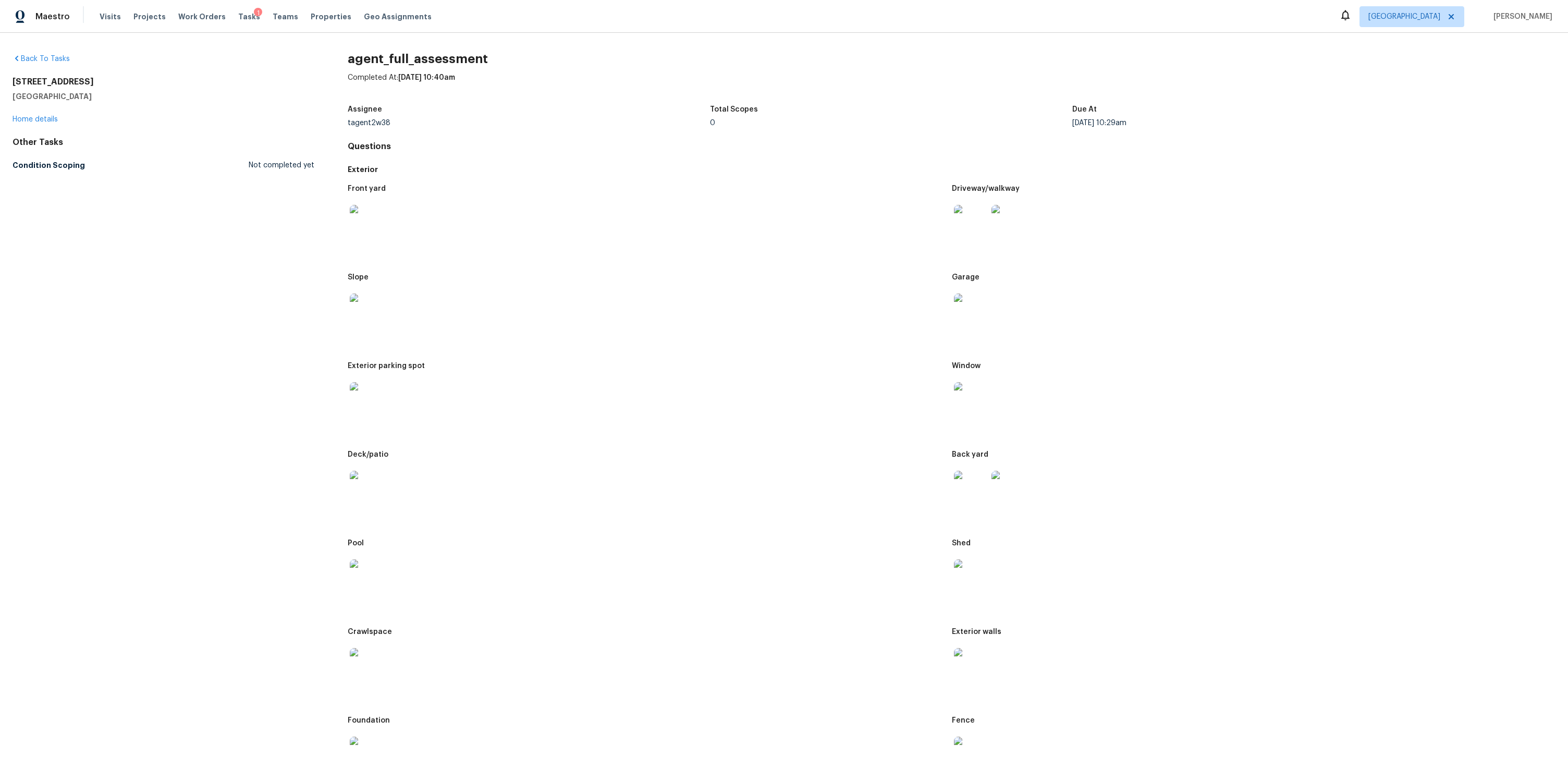
click at [491, 75] on div "Completed At: Sep 15th 2025 at 10:40am" at bounding box center [951, 86] width 1208 height 27
drag, startPoint x: 470, startPoint y: 77, endPoint x: 327, endPoint y: 80, distance: 143.0
click at [533, 75] on div "Completed At: Sep 15th 2025 at 10:40am" at bounding box center [951, 86] width 1208 height 27
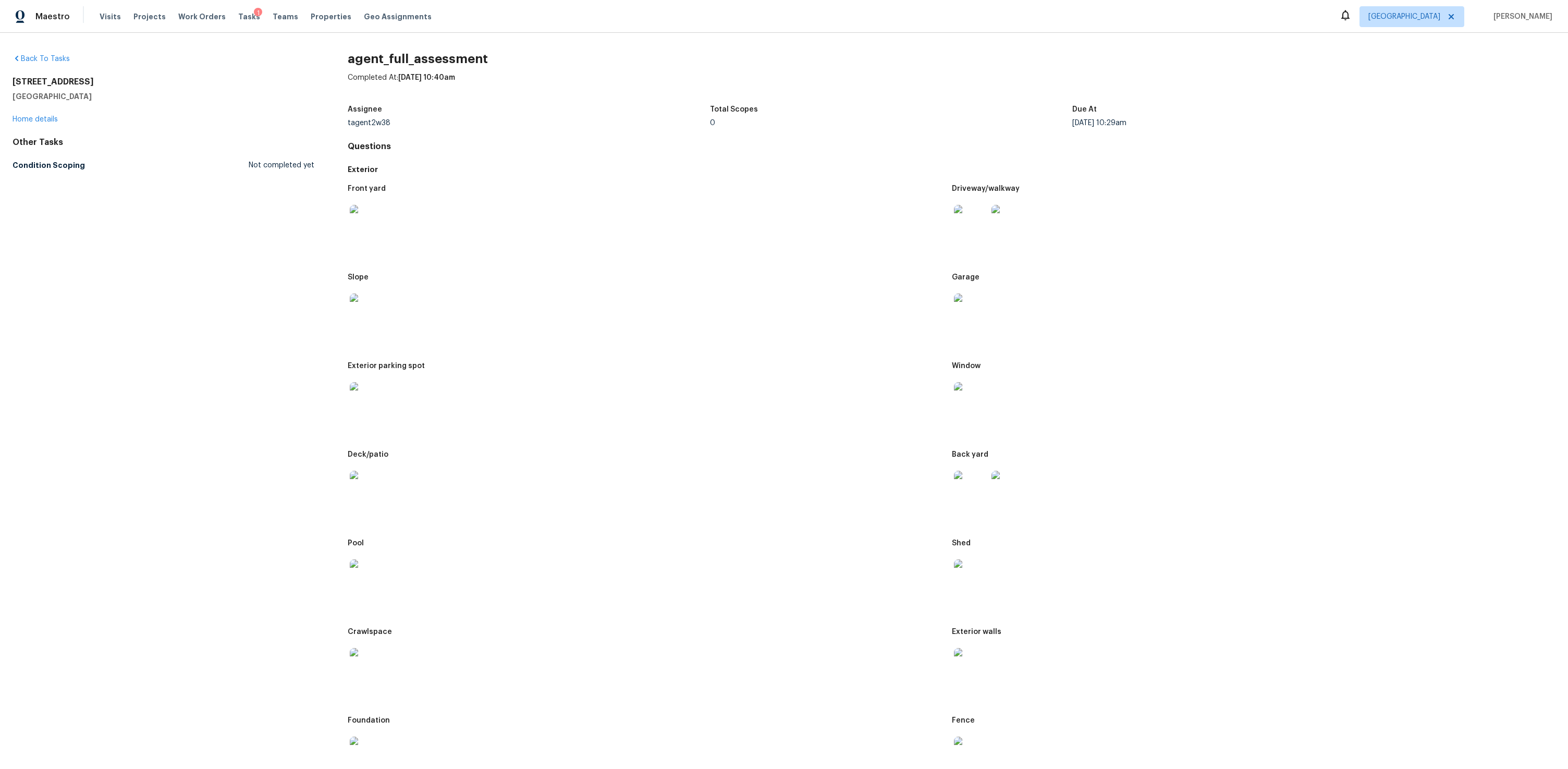
click at [536, 82] on div "Completed At: Sep 15th 2025 at 10:40am" at bounding box center [951, 86] width 1208 height 27
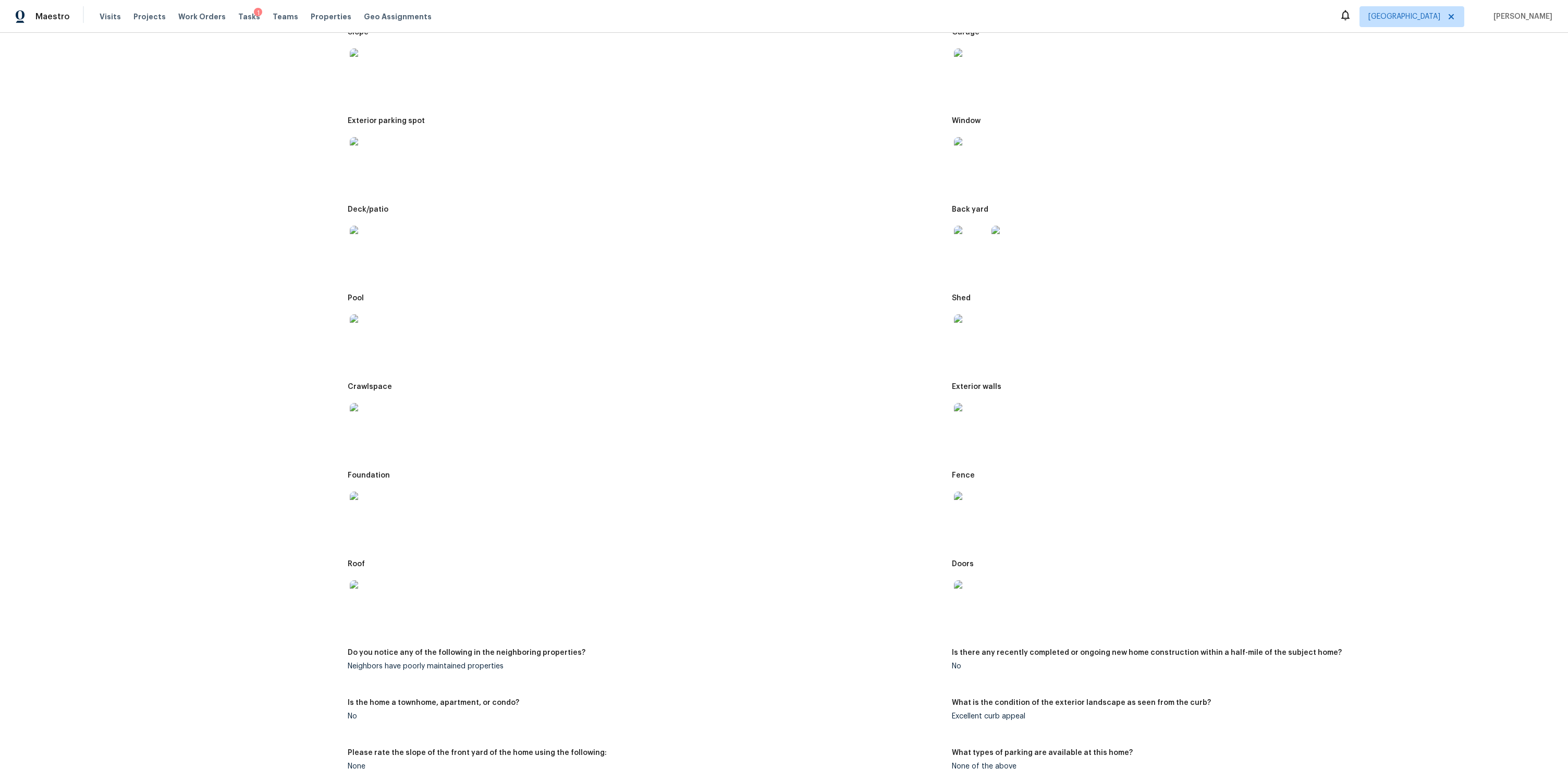
scroll to position [3561, 0]
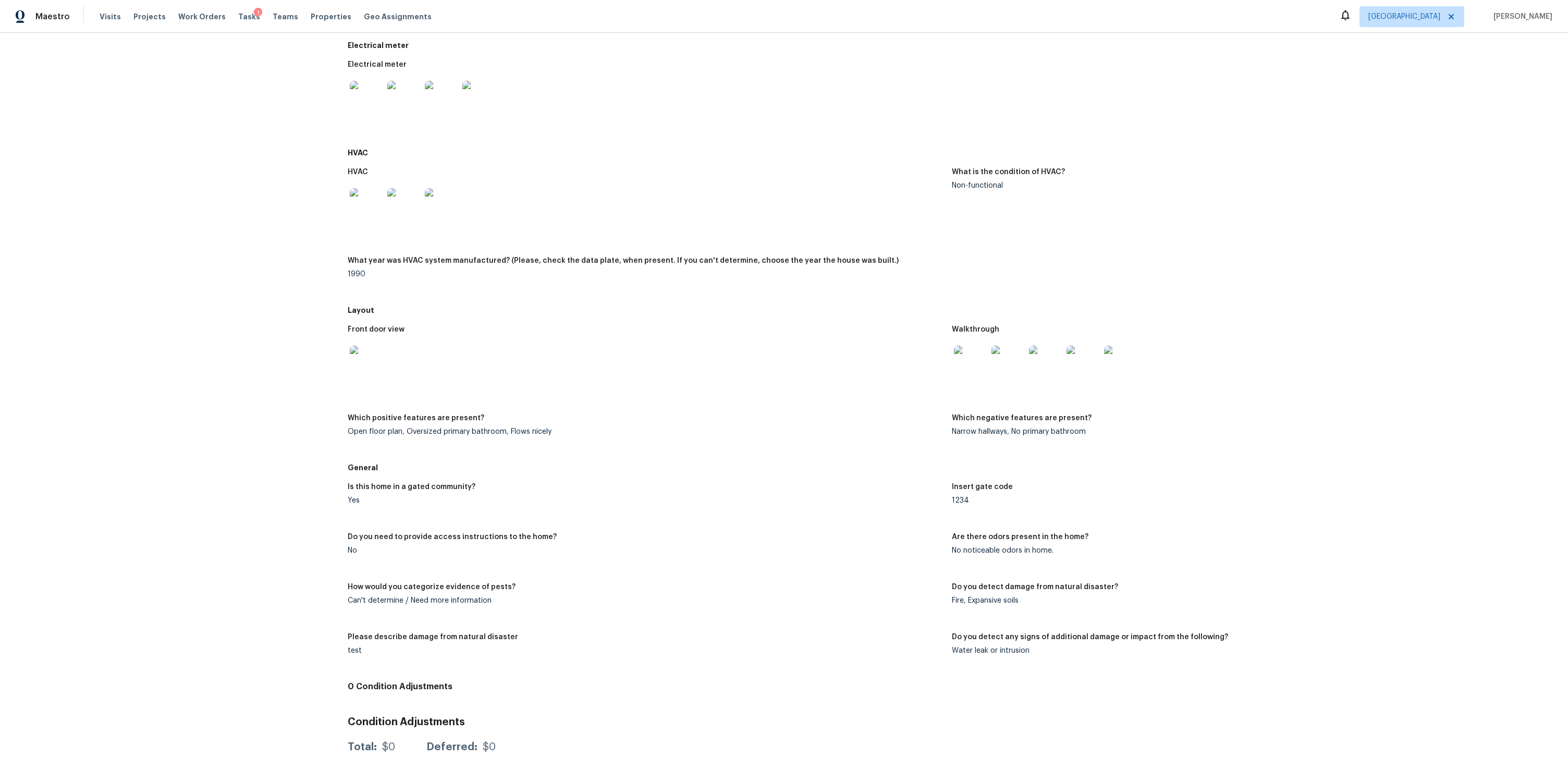
click at [1038, 428] on div "Narrow hallways, No primary bathroom" at bounding box center [1250, 432] width 595 height 7
click at [1037, 428] on div "Narrow hallways, No primary bathroom" at bounding box center [1250, 432] width 595 height 7
click at [544, 428] on div "Open floor plan, Oversized primary bathroom, Flows nicely" at bounding box center [645, 432] width 595 height 7
drag, startPoint x: 463, startPoint y: 426, endPoint x: 503, endPoint y: 428, distance: 40.0
click at [478, 427] on figure "Which positive features are present? Open floor plan, Oversized primary bathroo…" at bounding box center [649, 434] width 604 height 38
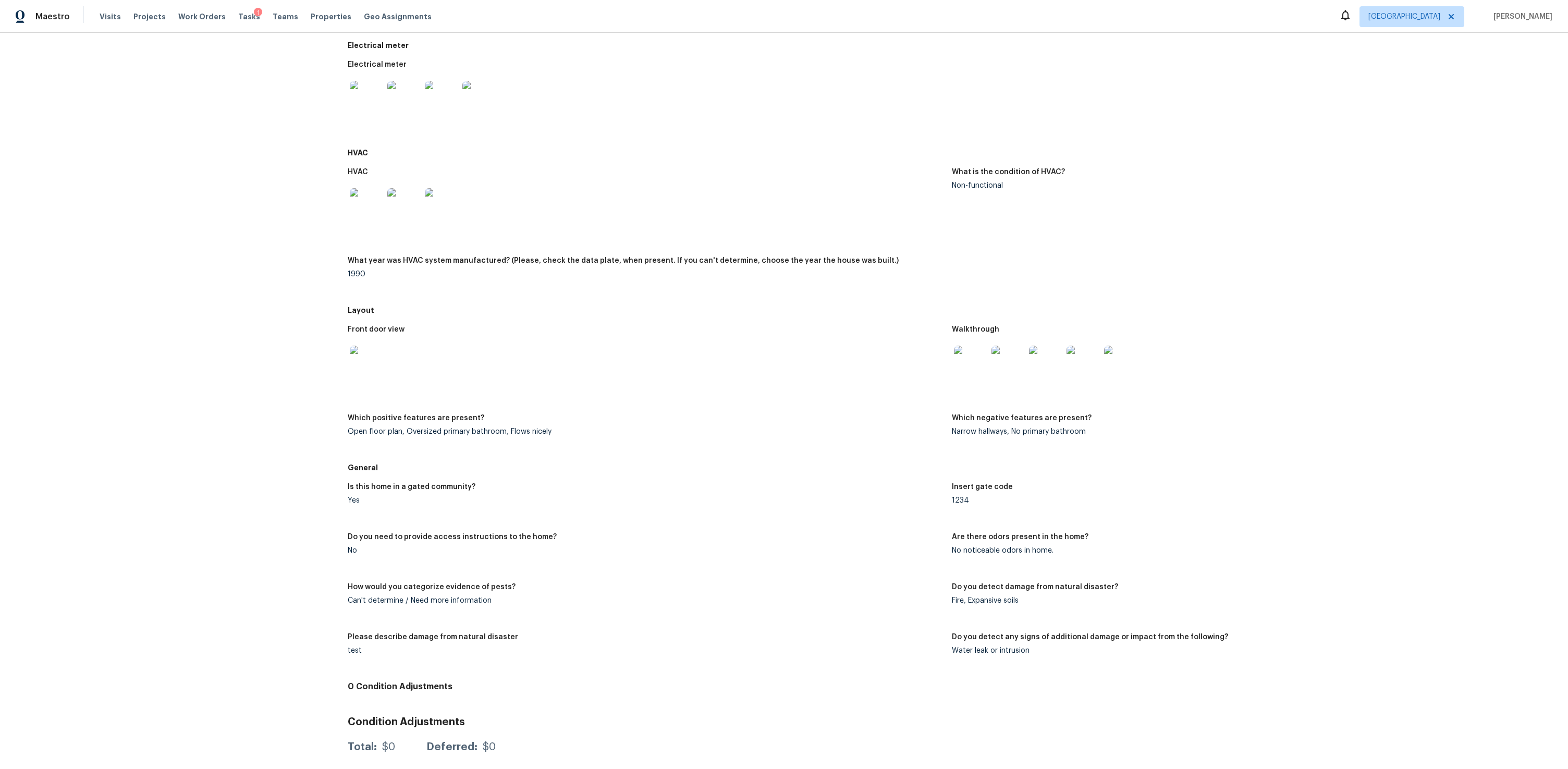
click at [1040, 428] on div "Narrow hallways, No primary bathroom" at bounding box center [1250, 432] width 595 height 7
click at [564, 428] on div "Open floor plan, Oversized primary bathroom, Flows nicely" at bounding box center [645, 432] width 595 height 7
drag, startPoint x: 541, startPoint y: 425, endPoint x: 335, endPoint y: 420, distance: 206.1
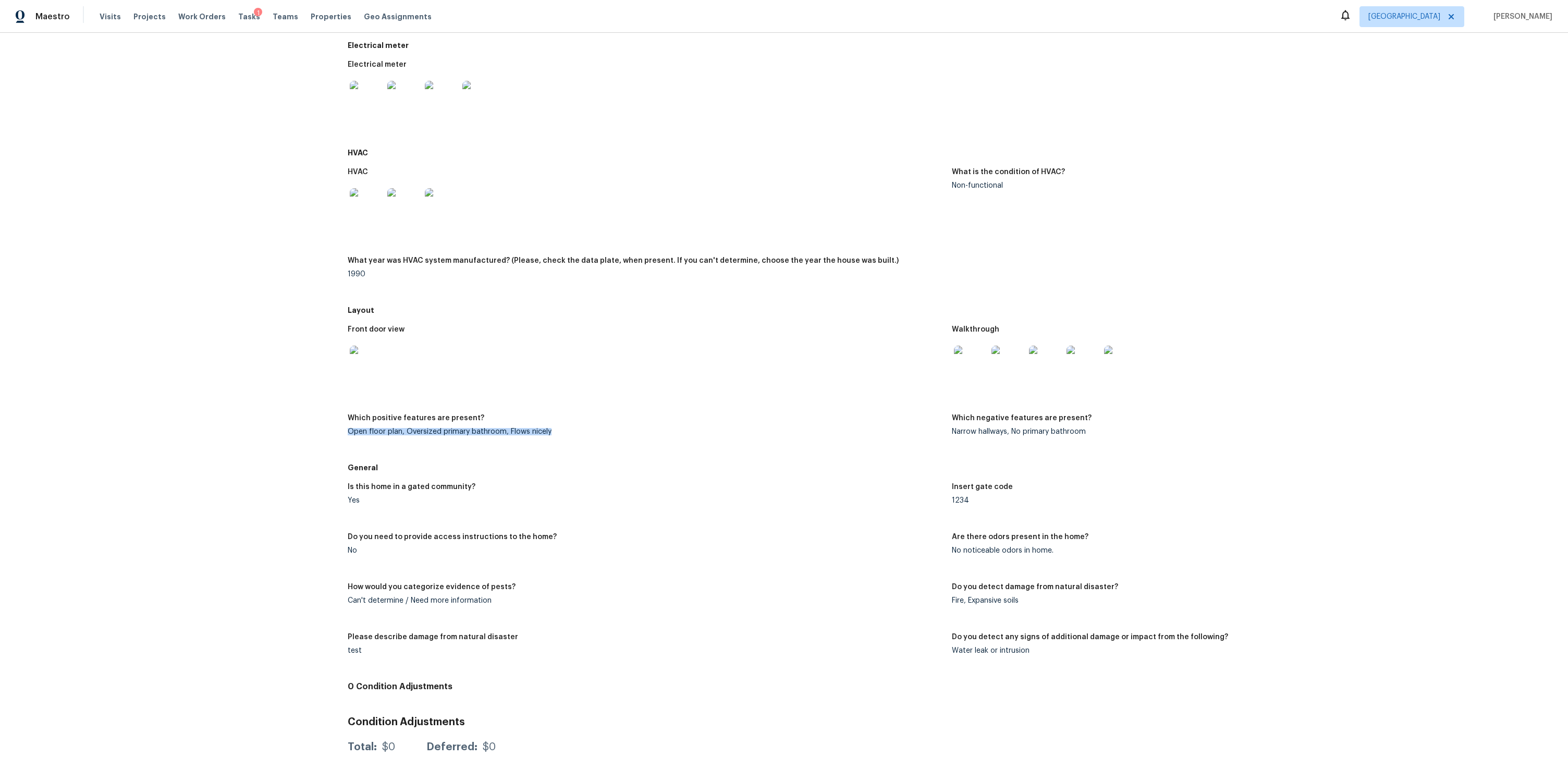
click at [392, 428] on div "Open floor plan, Oversized primary bathroom, Flows nicely" at bounding box center [645, 432] width 595 height 7
click at [466, 428] on div "Open floor plan, Oversized primary bathroom, Flows nicely" at bounding box center [645, 432] width 595 height 7
click at [365, 497] on div "Yes" at bounding box center [645, 500] width 595 height 7
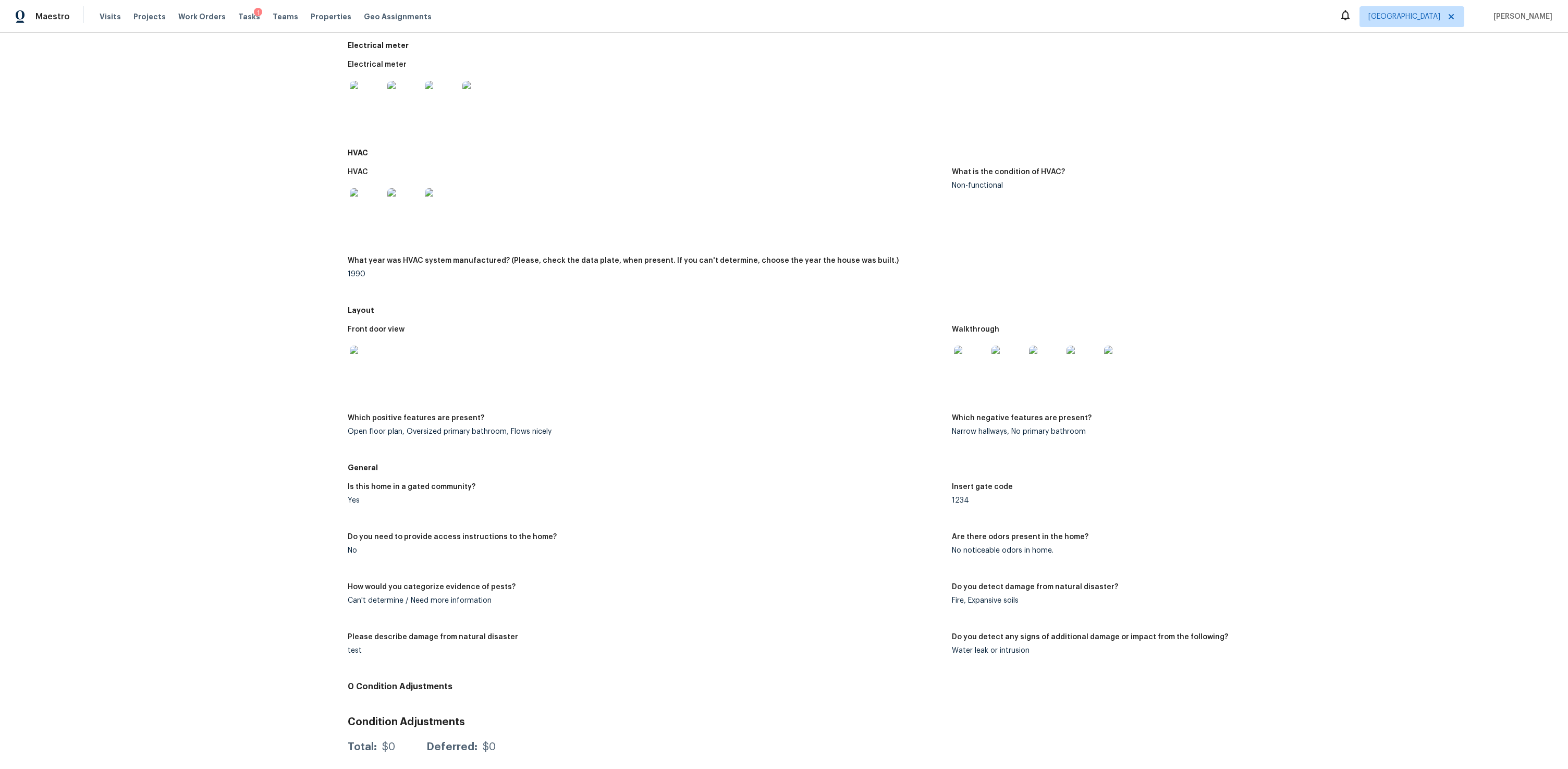
click at [1000, 547] on div "No noticeable odors in home." at bounding box center [1250, 550] width 595 height 7
click at [399, 597] on div "Can't determine / Need more information" at bounding box center [645, 601] width 595 height 7
click at [989, 597] on figure "Do you detect damage from natural disaster? Fire, Expansive soils" at bounding box center [1254, 602] width 604 height 38
click at [354, 646] on figure "Please describe damage from natural disaster test" at bounding box center [649, 653] width 604 height 38
click at [968, 647] on div "Water leak or intrusion" at bounding box center [1250, 651] width 595 height 7
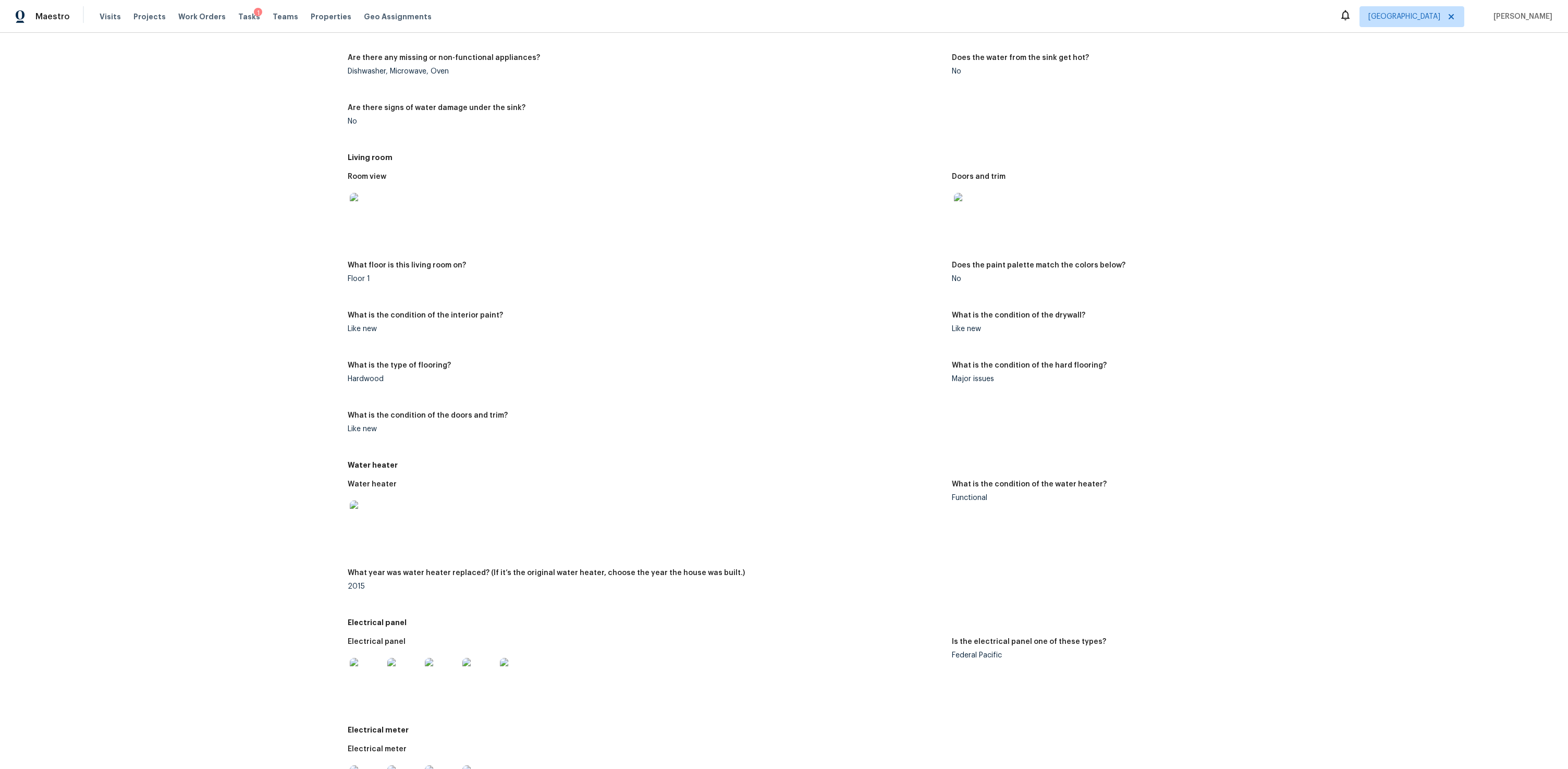
scroll to position [2832, 0]
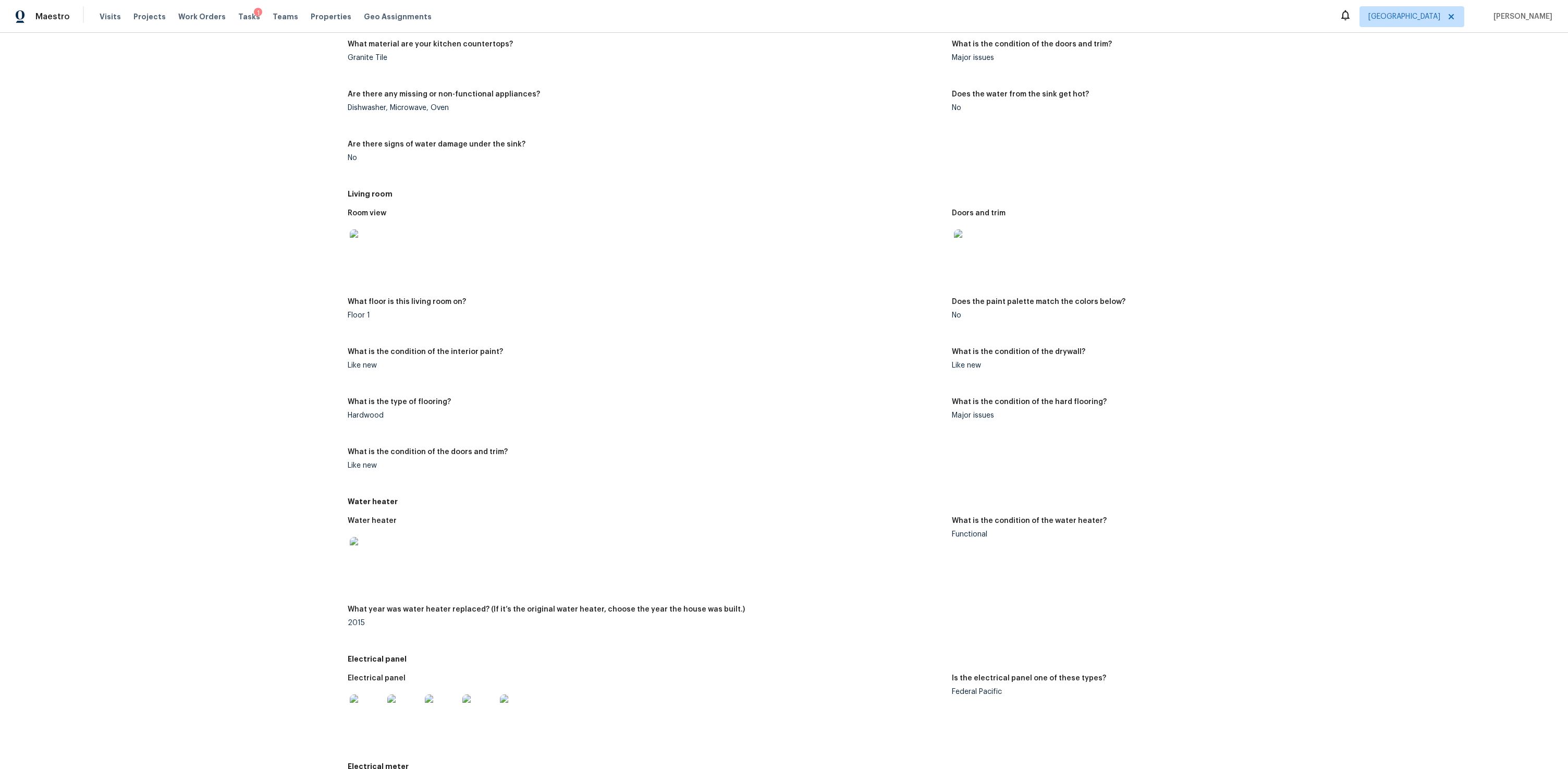
click at [466, 461] on div "What is the condition of the doors and trim?" at bounding box center [645, 455] width 595 height 13
click at [387, 416] on div "Hardwood" at bounding box center [645, 416] width 595 height 7
click at [394, 416] on div "Hardwood" at bounding box center [645, 416] width 595 height 7
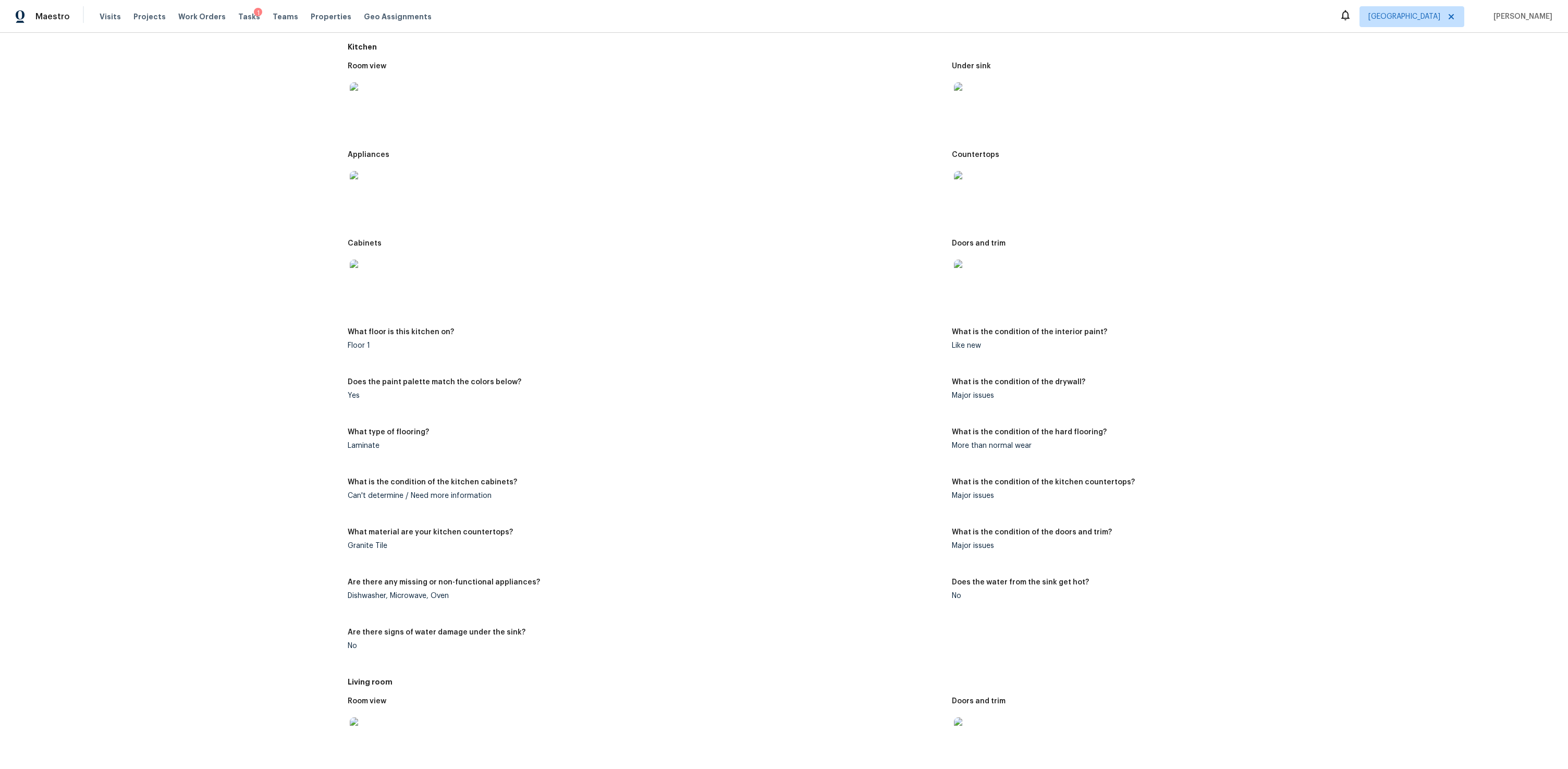
scroll to position [2380, 0]
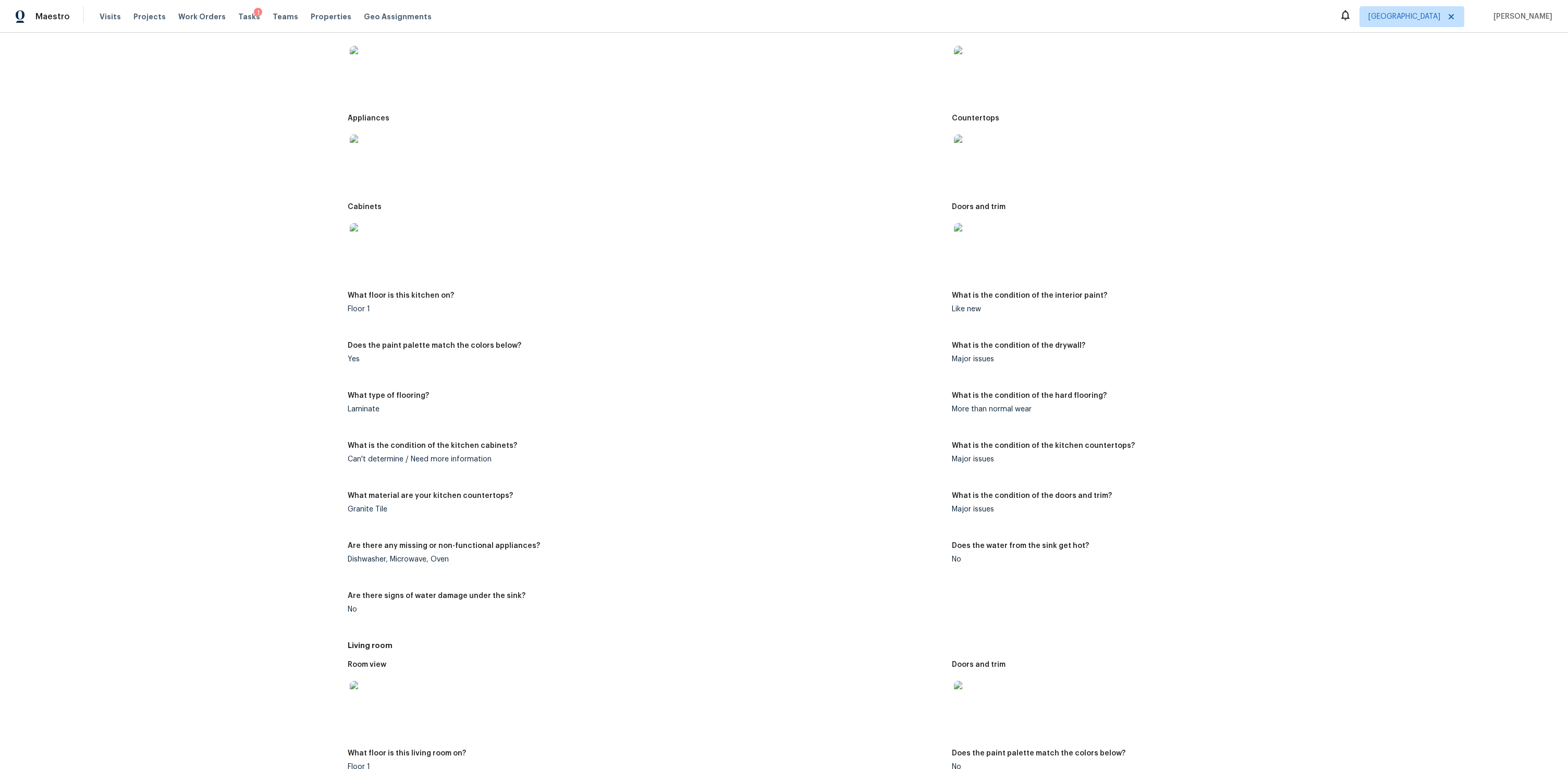
click at [723, 412] on div "Laminate" at bounding box center [645, 409] width 595 height 7
click at [540, 449] on div "What is the condition of the kitchen cabinets?" at bounding box center [645, 449] width 595 height 13
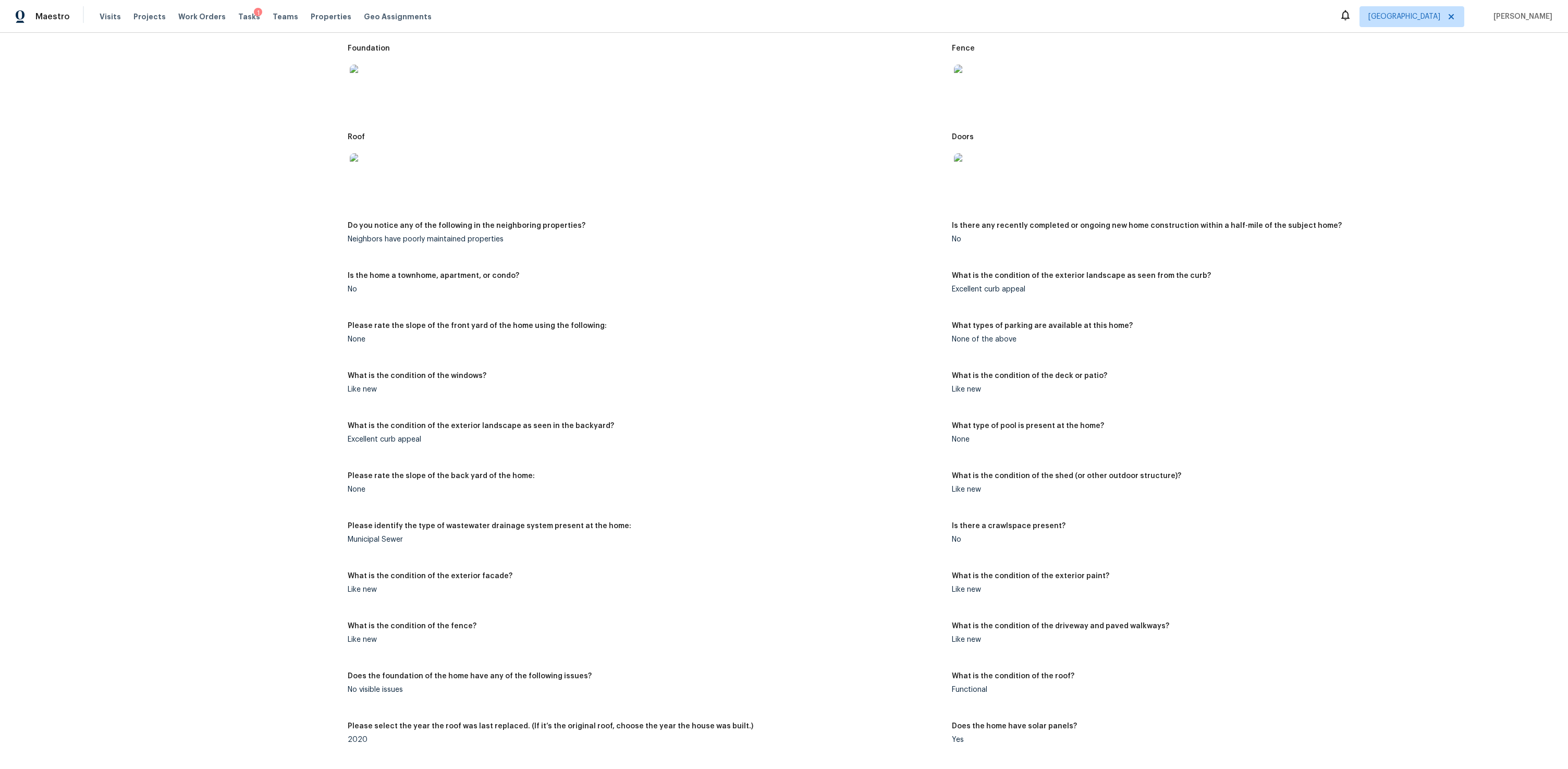
scroll to position [665, 0]
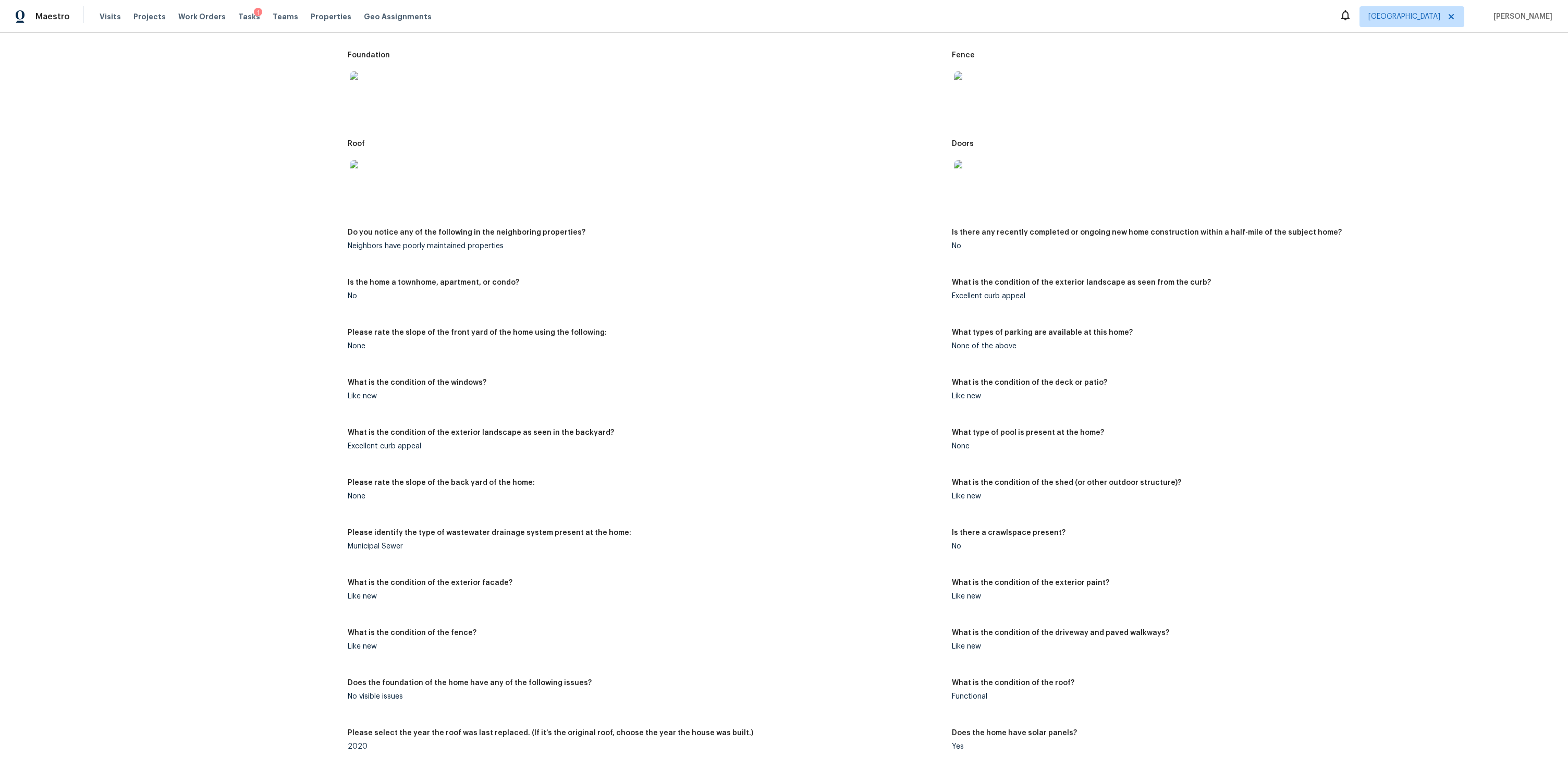
click at [444, 507] on figure "Please rate the slope of the back yard of the home: None" at bounding box center [649, 498] width 604 height 38
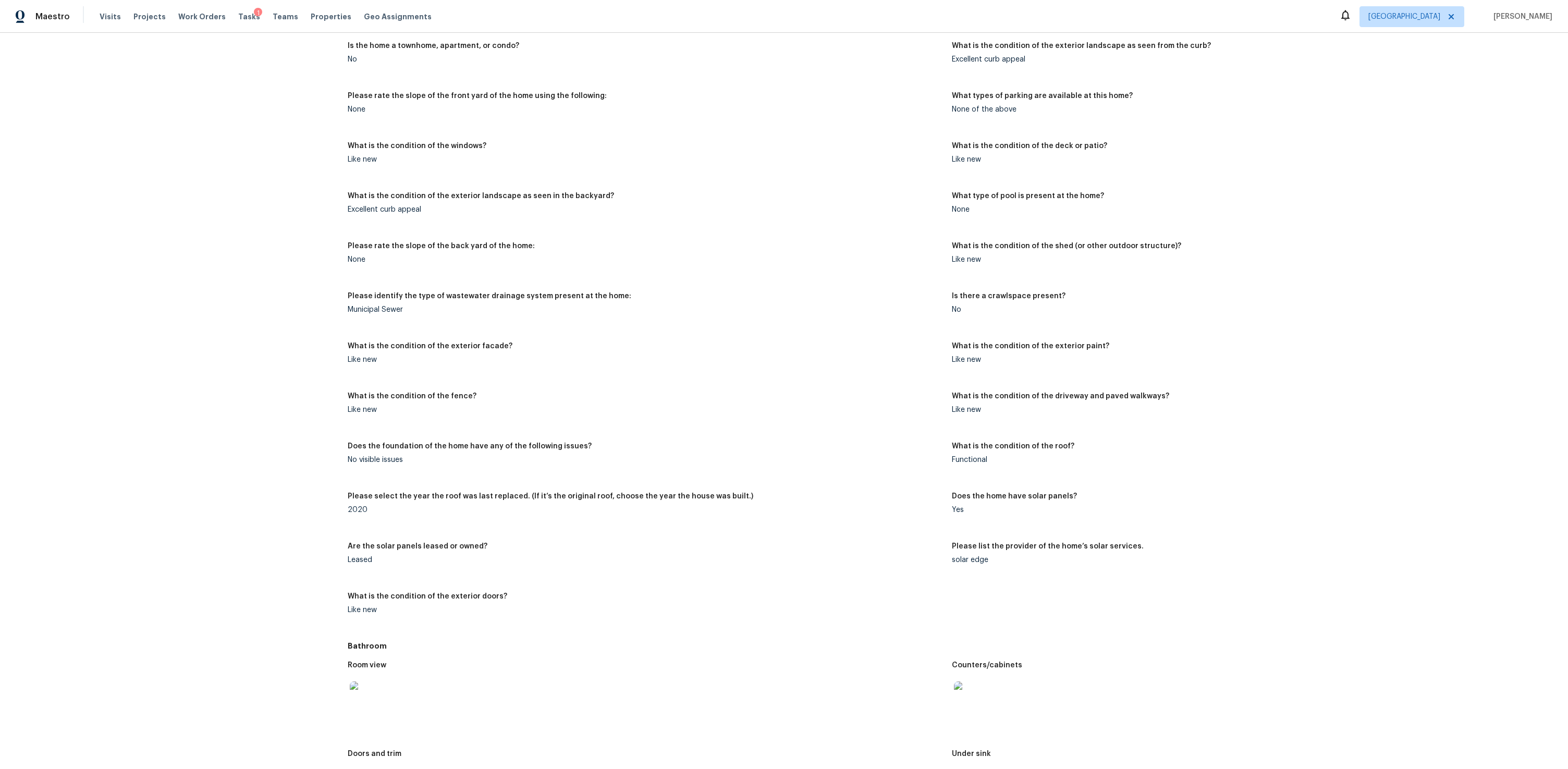
scroll to position [1133, 0]
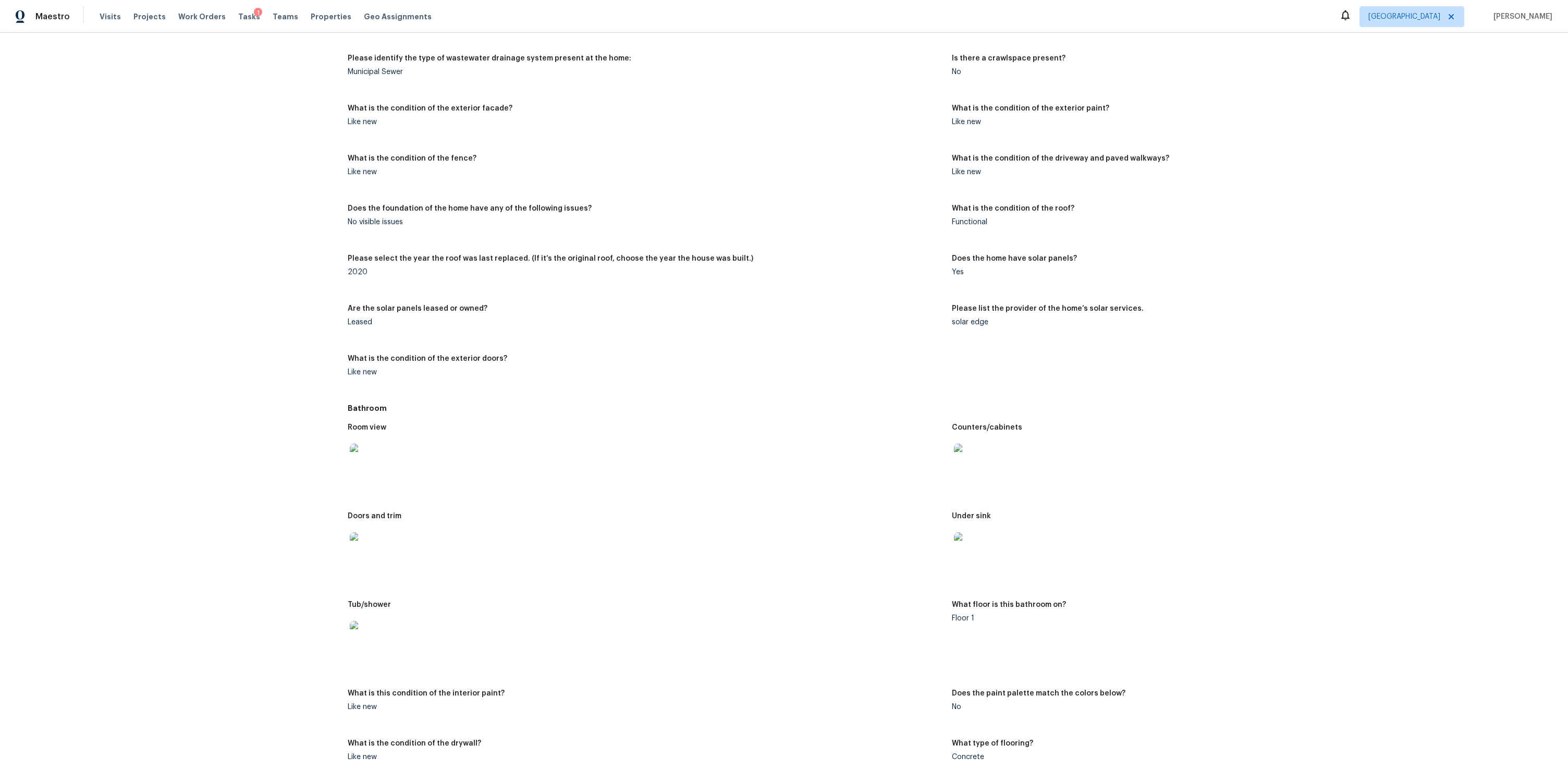
click at [613, 547] on div at bounding box center [645, 549] width 595 height 46
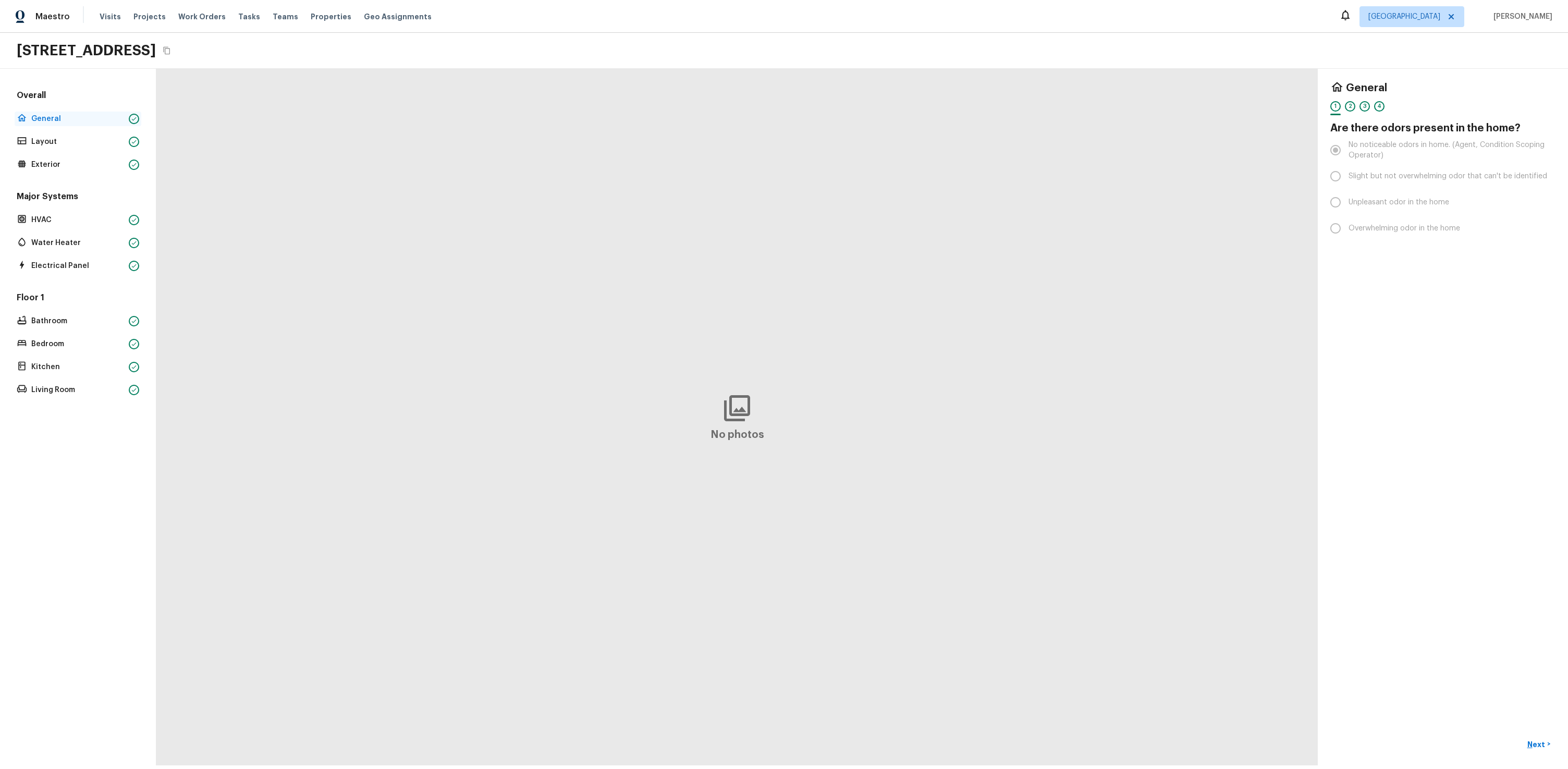
click at [33, 119] on p "General" at bounding box center [77, 119] width 93 height 10
